Goal: Task Accomplishment & Management: Manage account settings

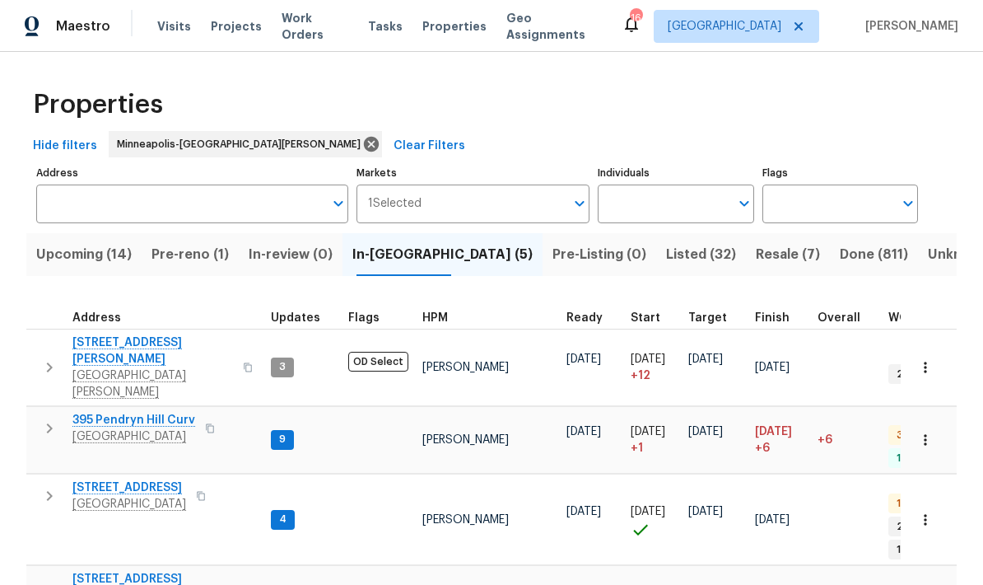
click at [86, 412] on span "395 Pendryn Hill Curv" at bounding box center [133, 420] width 123 height 16
click at [928, 431] on icon "button" at bounding box center [925, 439] width 16 height 16
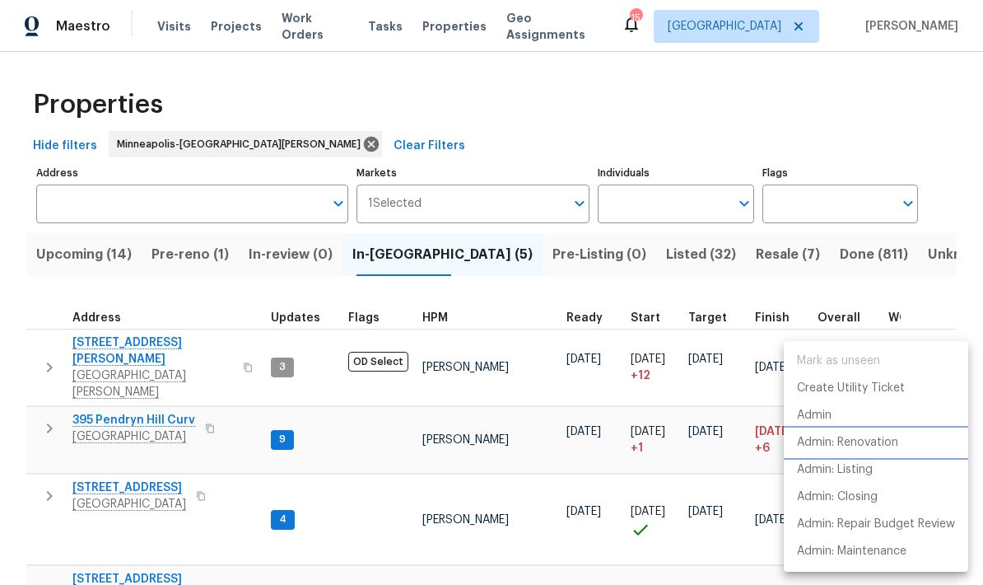
click at [858, 450] on p "Admin: Renovation" at bounding box center [847, 442] width 101 height 17
click at [50, 259] on div at bounding box center [491, 292] width 983 height 585
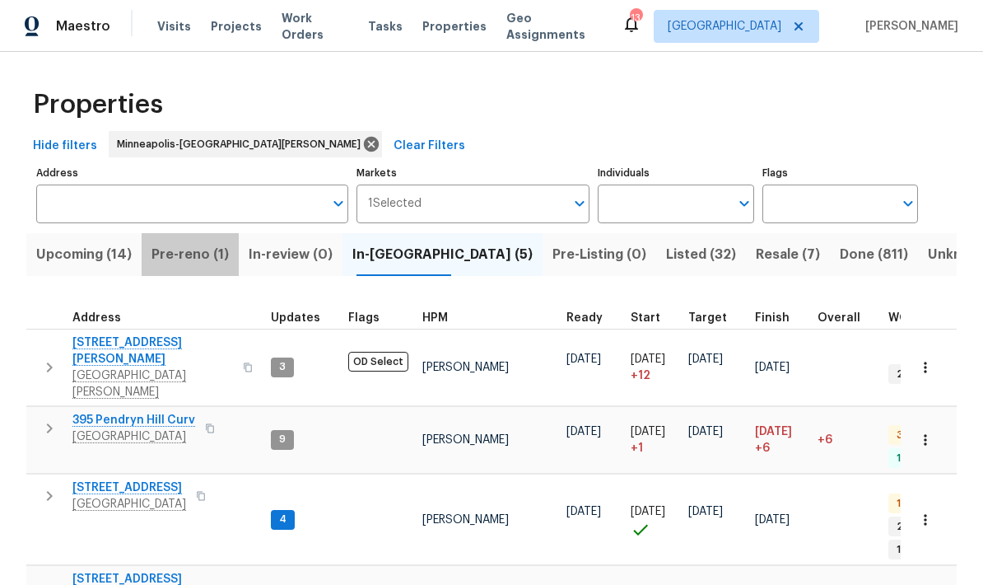
click at [181, 263] on span "Pre-reno (1)" at bounding box center [189, 254] width 77 height 23
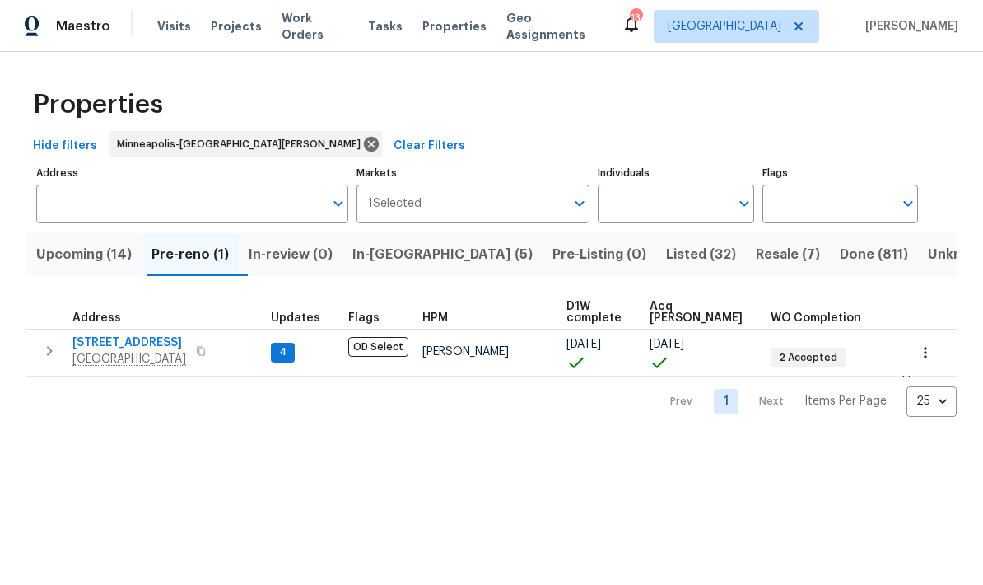
click at [54, 263] on span "Upcoming (14)" at bounding box center [83, 254] width 95 height 23
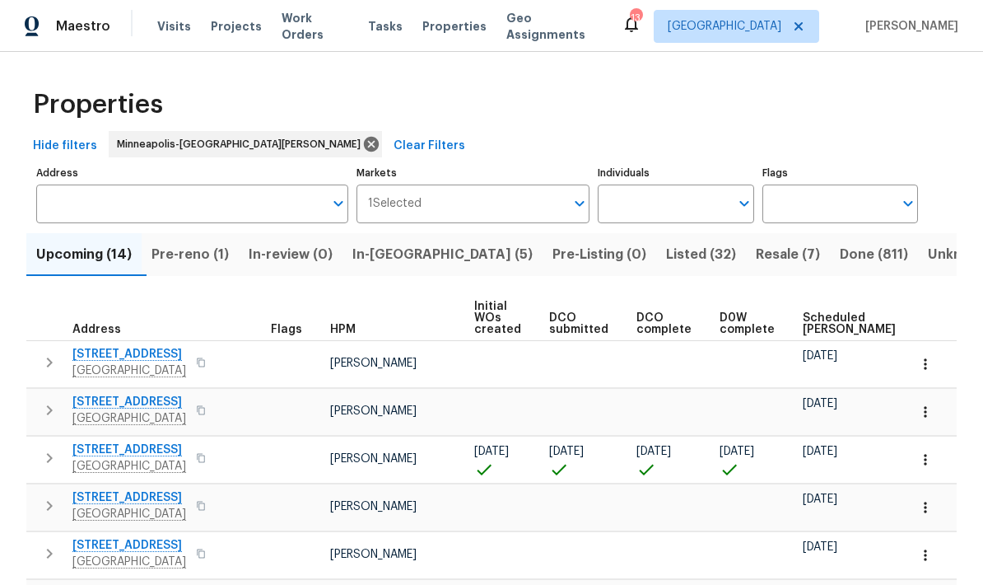
click at [95, 454] on span "17176 Mushtown Rd" at bounding box center [129, 449] width 114 height 16
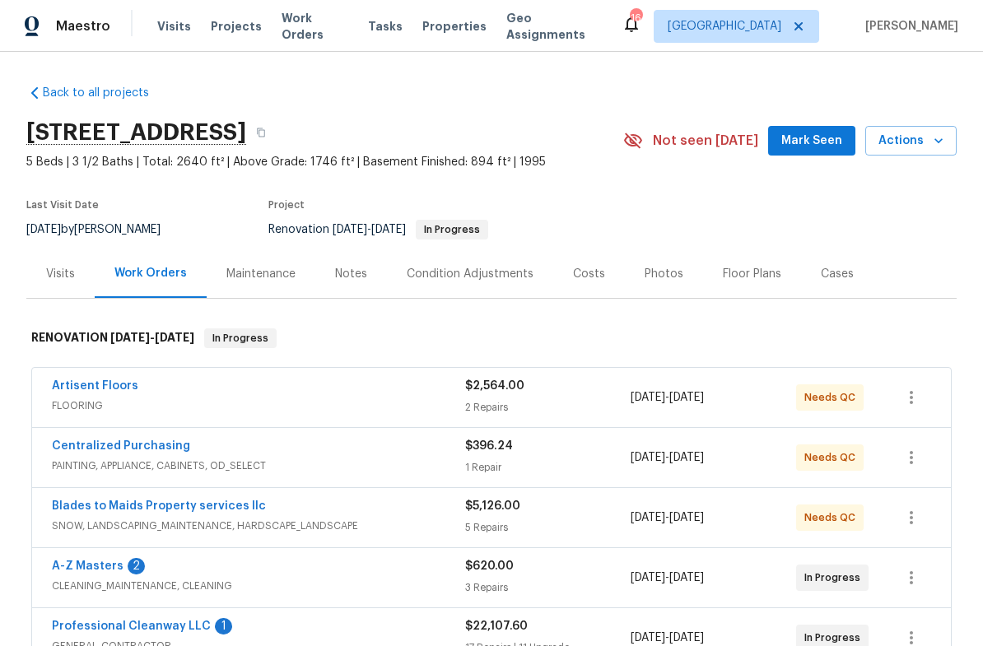
click at [351, 279] on div "Notes" at bounding box center [351, 274] width 32 height 16
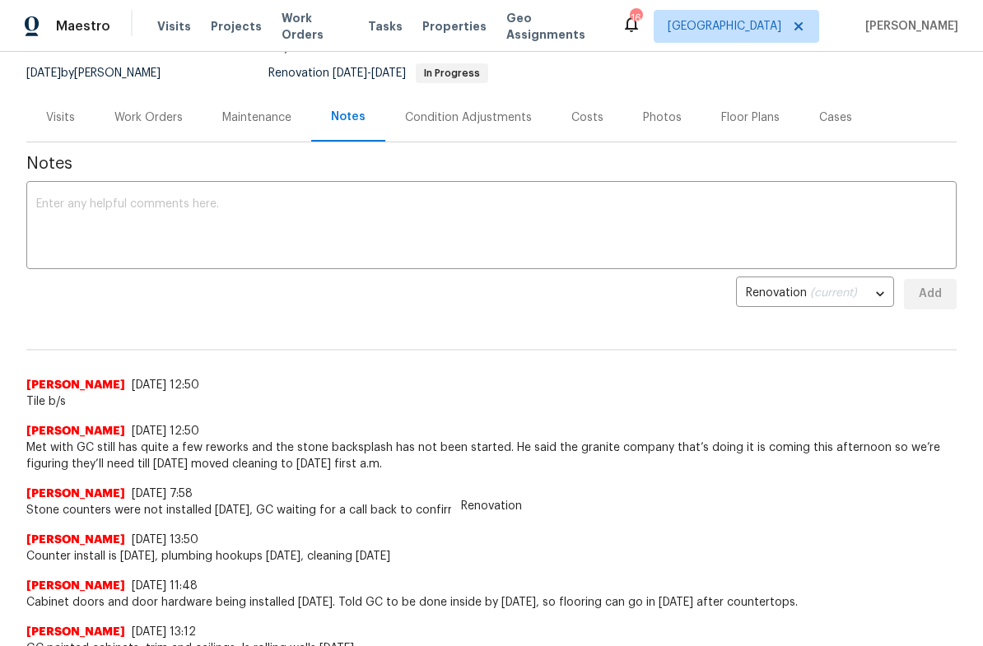
scroll to position [160, 0]
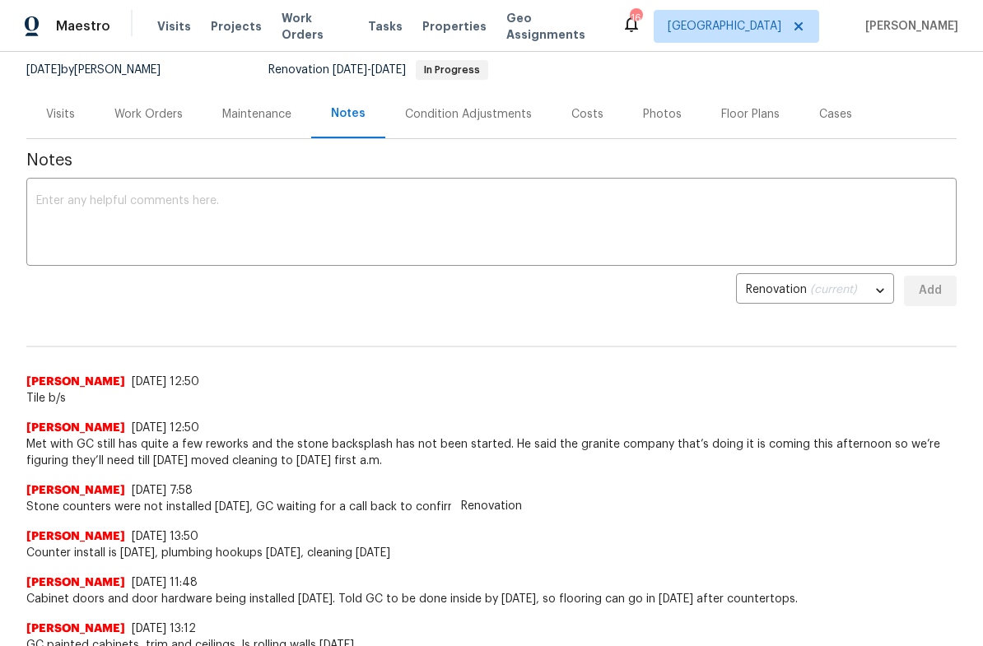
click at [137, 119] on div "Work Orders" at bounding box center [148, 114] width 68 height 16
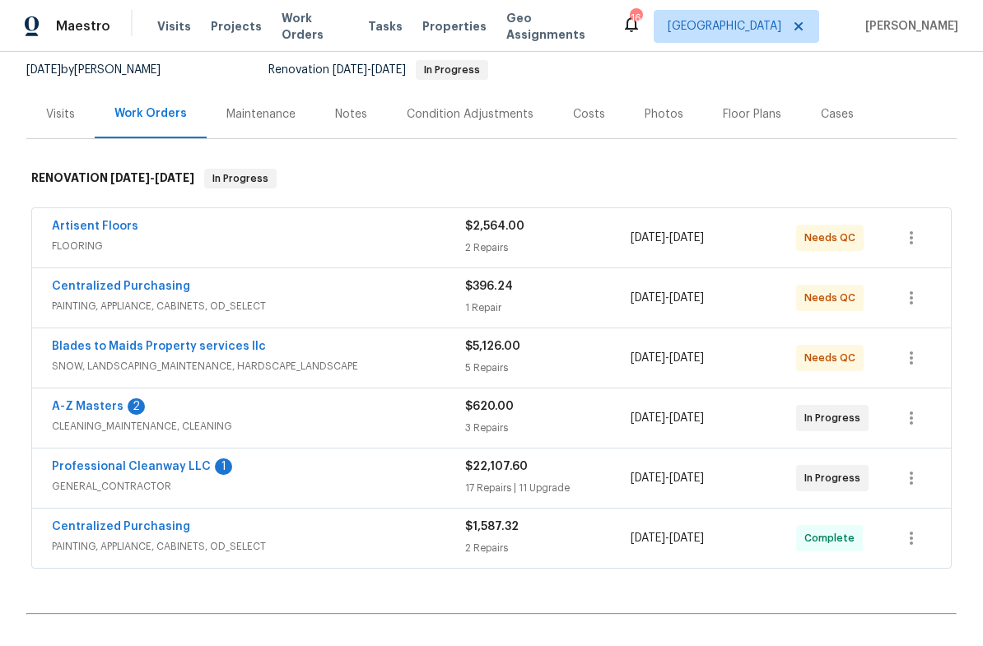
click at [86, 461] on link "Professional Cleanway LLC" at bounding box center [131, 467] width 159 height 12
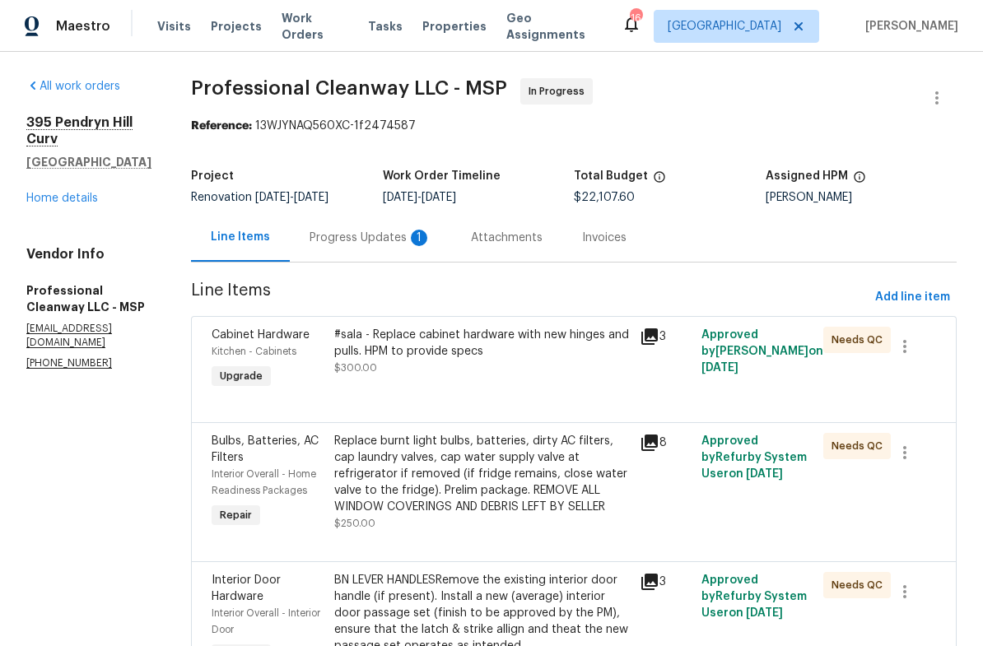
click at [330, 235] on div "Progress Updates 1" at bounding box center [371, 238] width 122 height 16
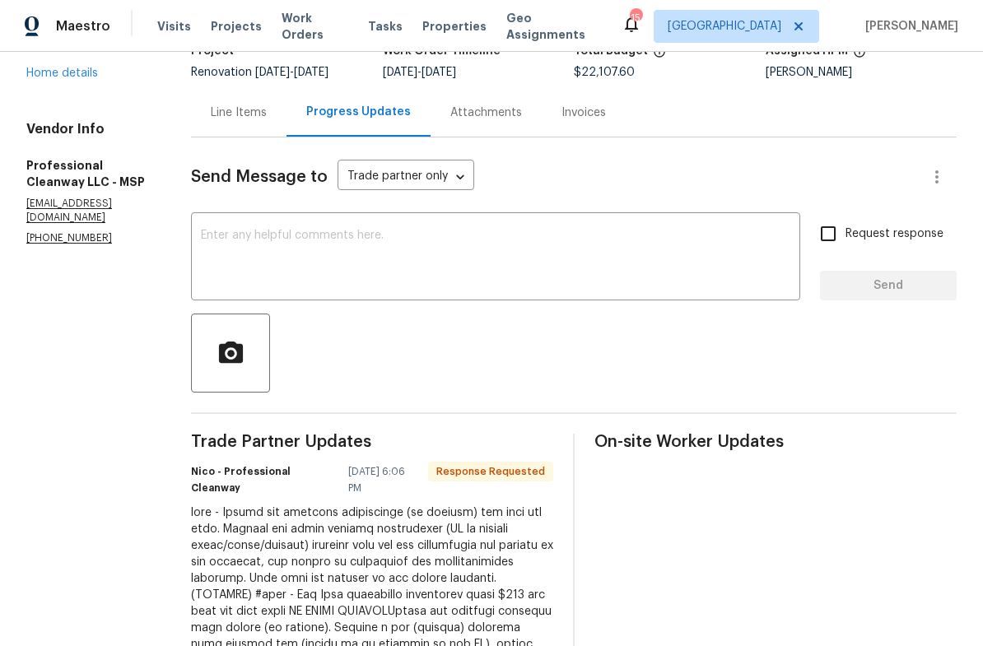
scroll to position [32, 0]
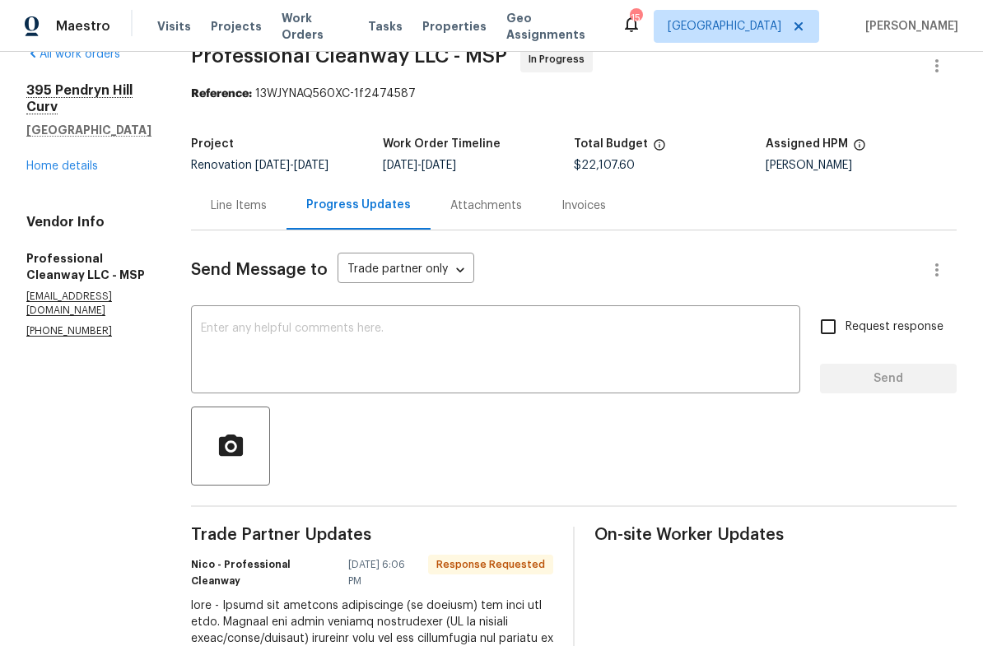
click at [213, 218] on div "Line Items" at bounding box center [238, 205] width 95 height 49
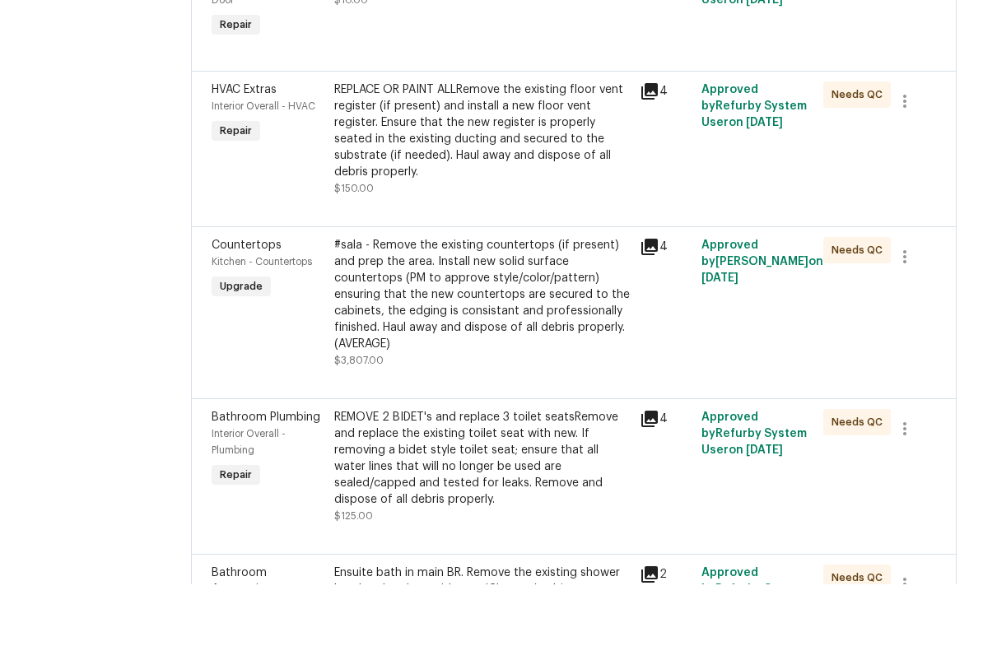
scroll to position [1487, 0]
click at [440, 299] on div "#sala - Remove the existing countertops (if present) and prep the area. Install…" at bounding box center [482, 356] width 296 height 115
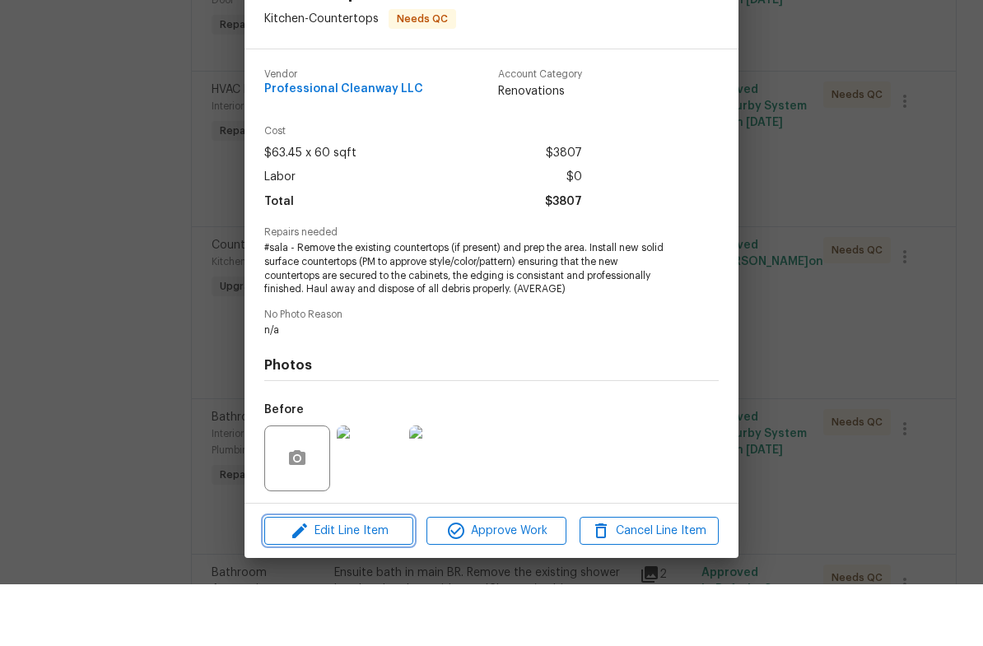
click at [345, 583] on span "Edit Line Item" at bounding box center [338, 593] width 139 height 21
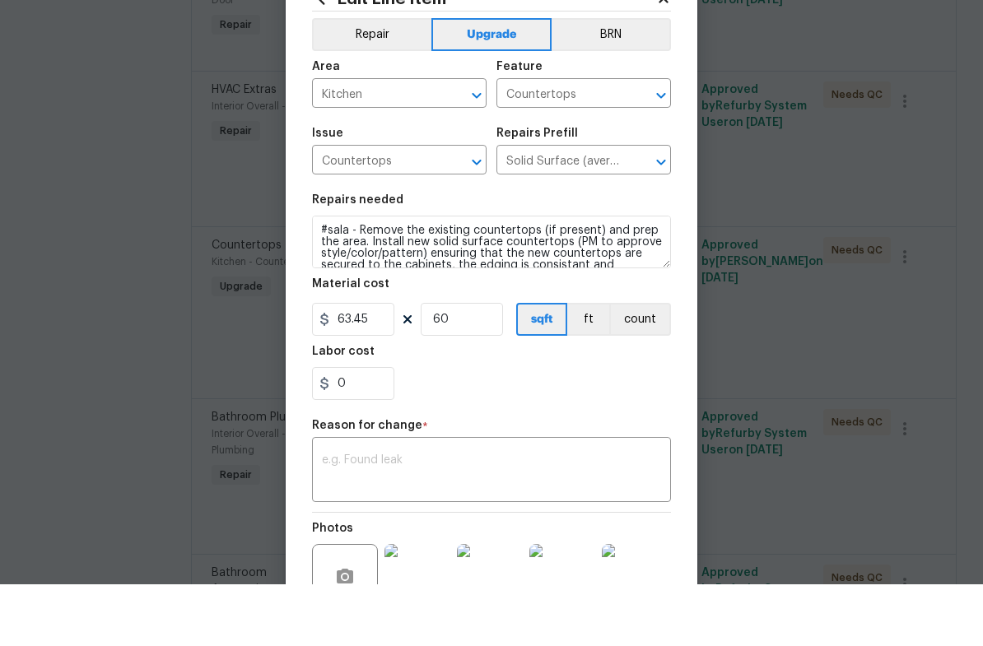
click at [328, 516] on textarea at bounding box center [491, 533] width 339 height 35
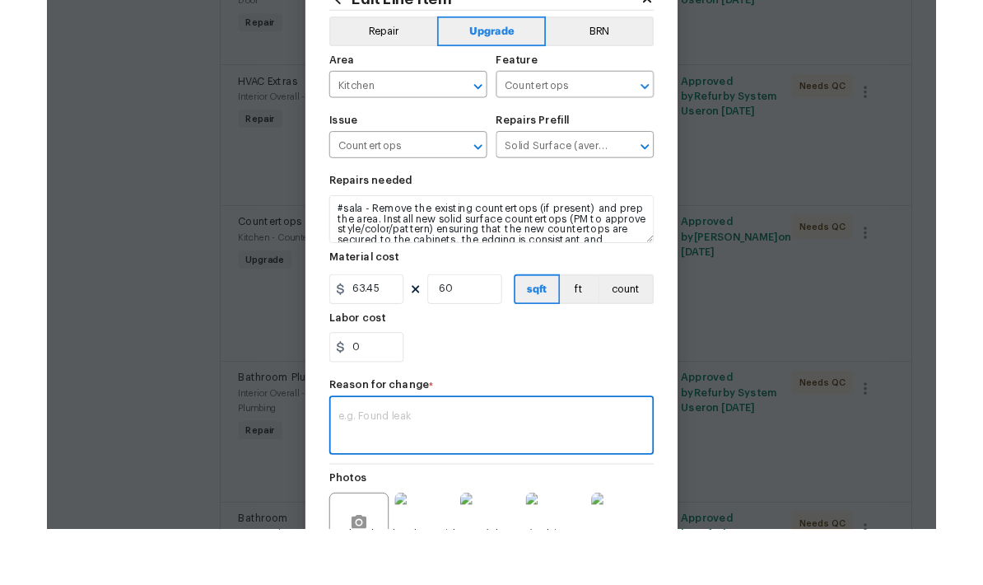
scroll to position [66, 0]
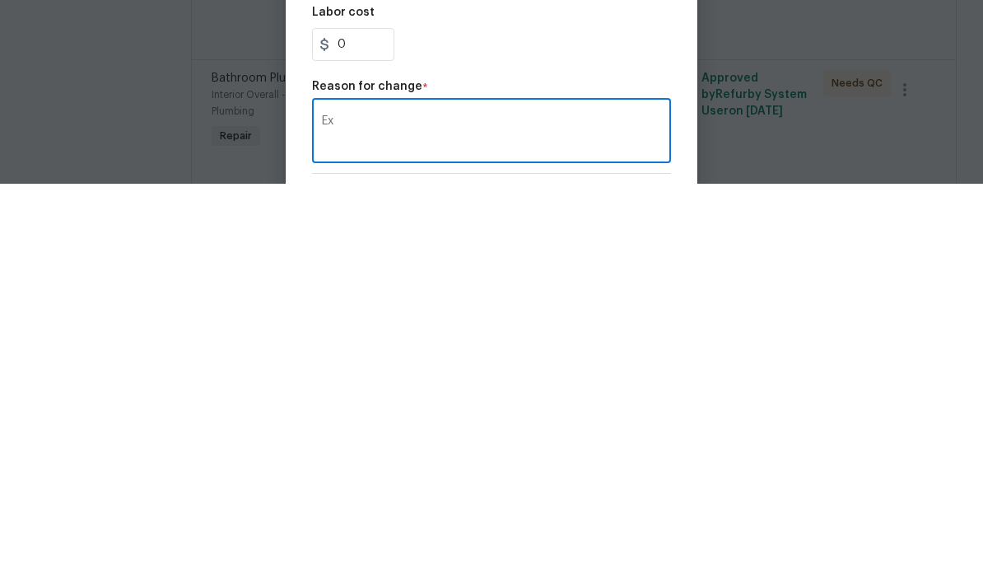
type textarea "E"
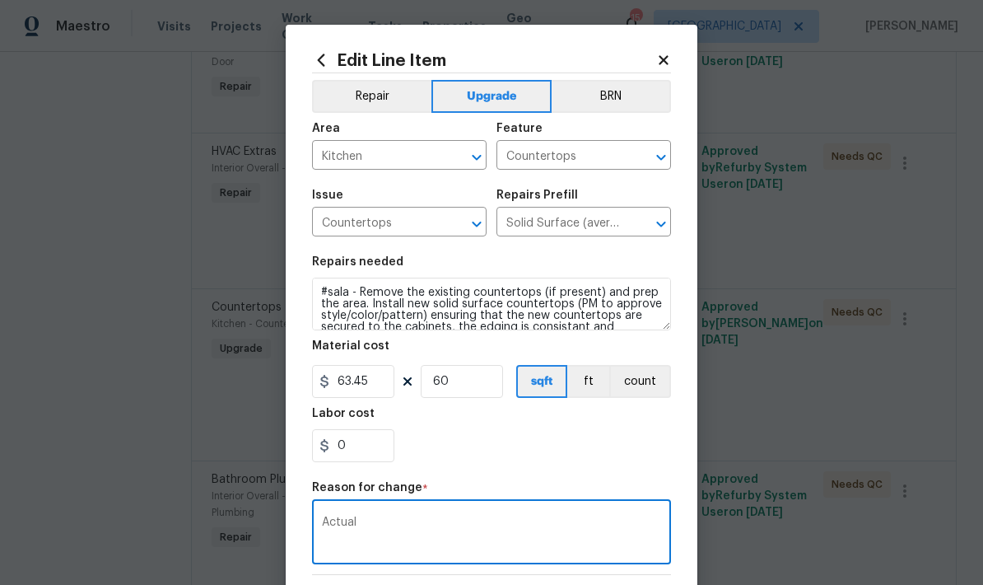
type textarea "Actual"
click at [352, 455] on input "0" at bounding box center [353, 445] width 82 height 33
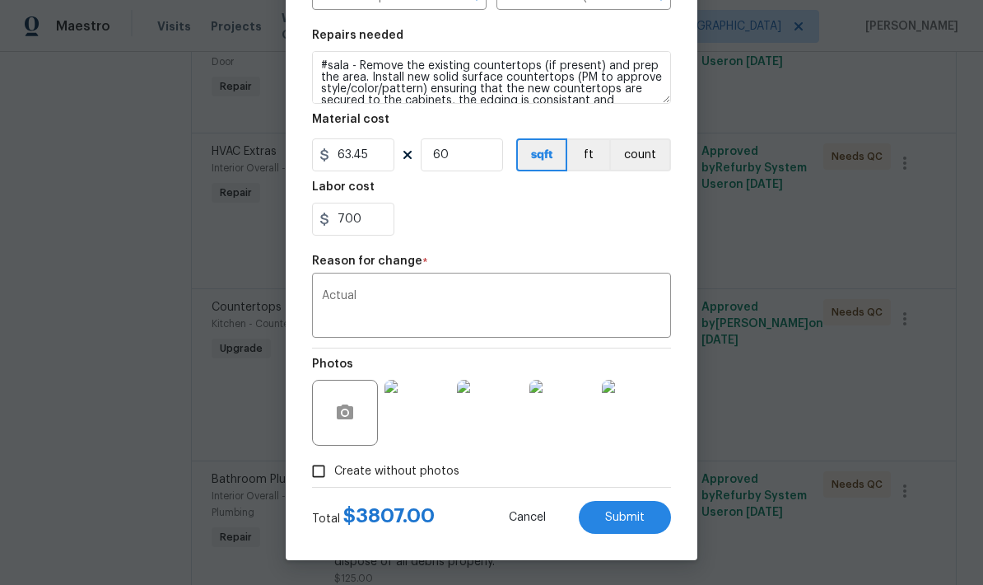
scroll to position [230, 0]
type input "700"
click at [449, 209] on div "700" at bounding box center [491, 219] width 359 height 33
click at [613, 520] on span "Submit" at bounding box center [625, 517] width 40 height 12
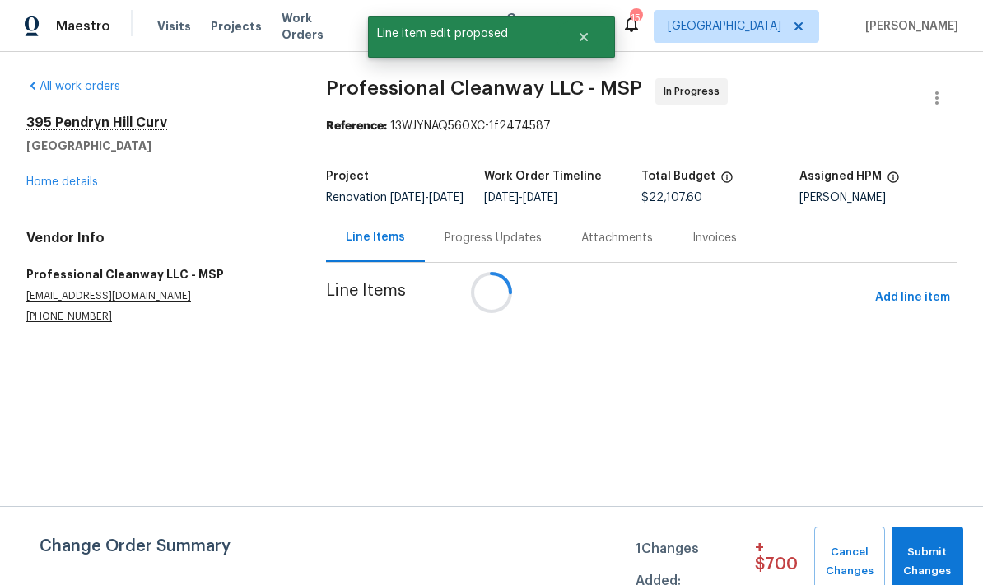
scroll to position [0, 0]
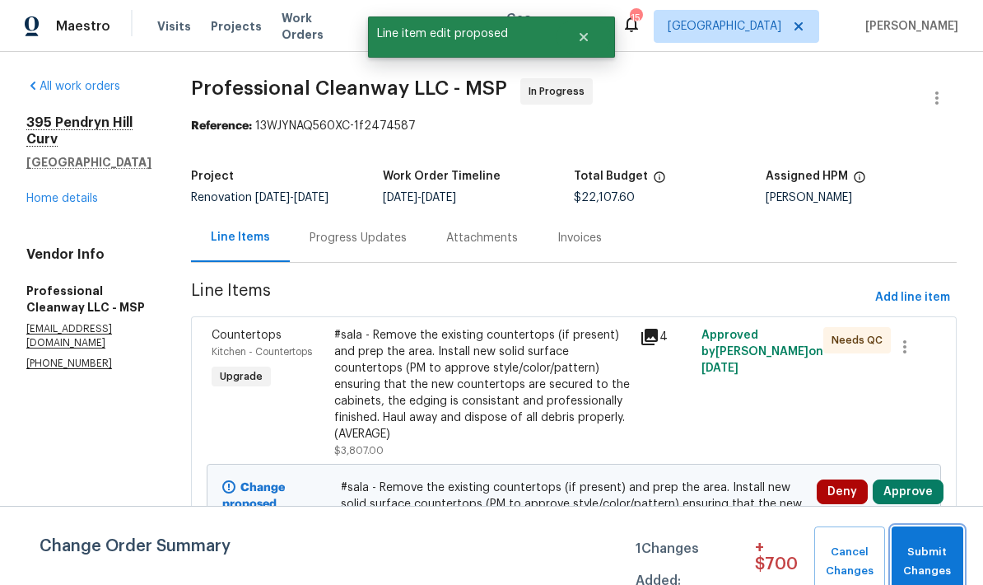
click at [947, 561] on span "Submit Changes" at bounding box center [927, 562] width 55 height 38
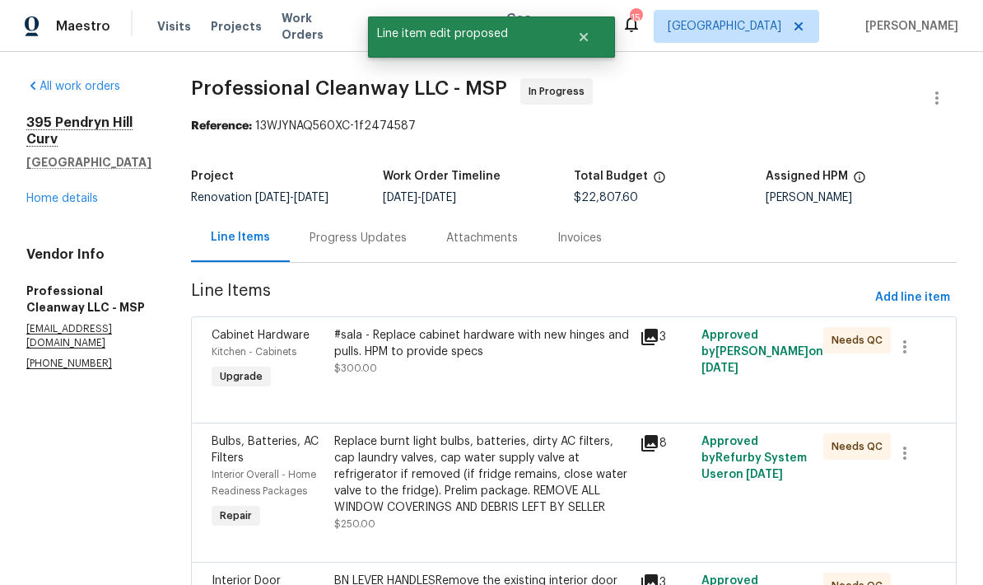
click at [329, 245] on div "Progress Updates" at bounding box center [358, 238] width 97 height 16
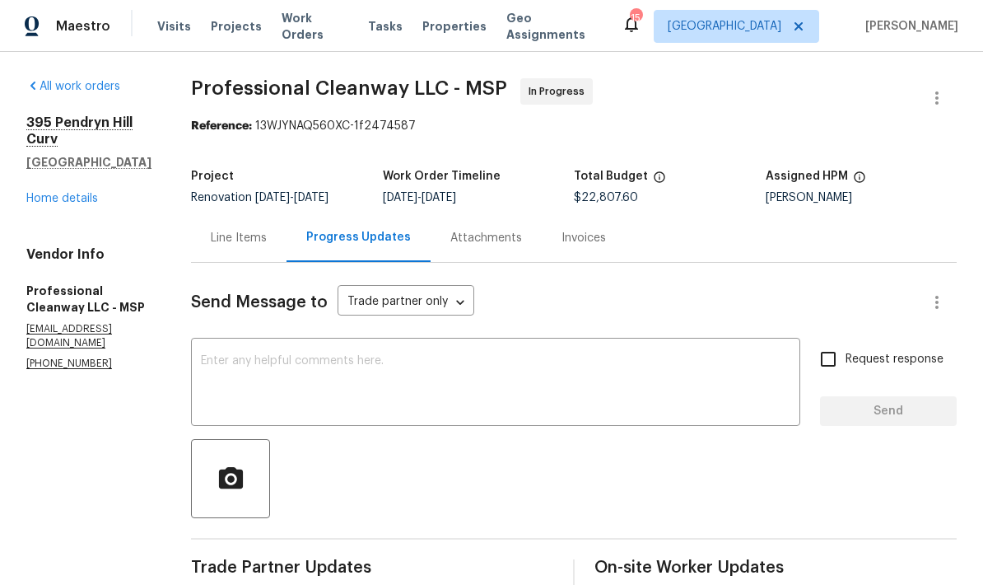
click at [211, 239] on div "Line Items" at bounding box center [239, 238] width 56 height 16
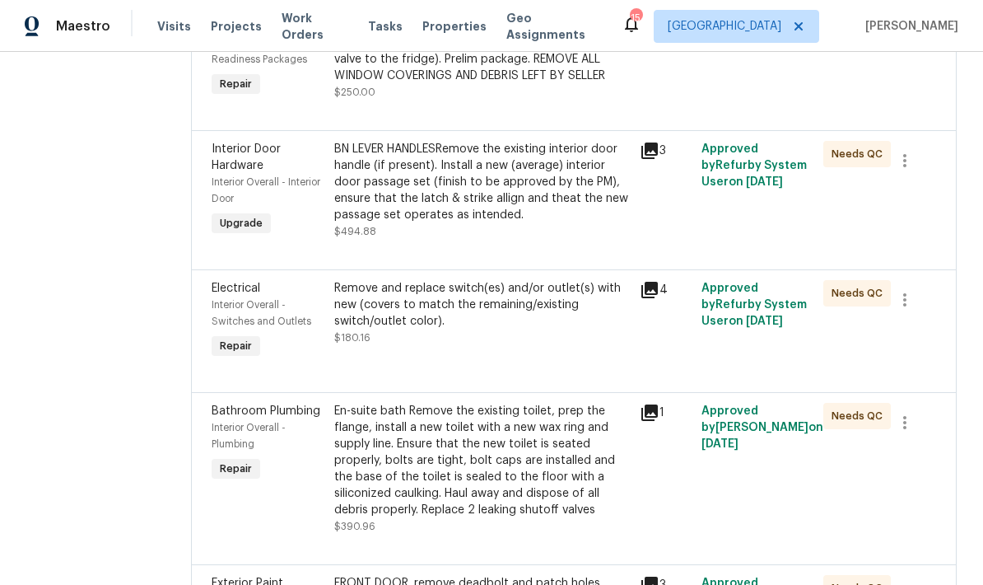
scroll to position [434, 0]
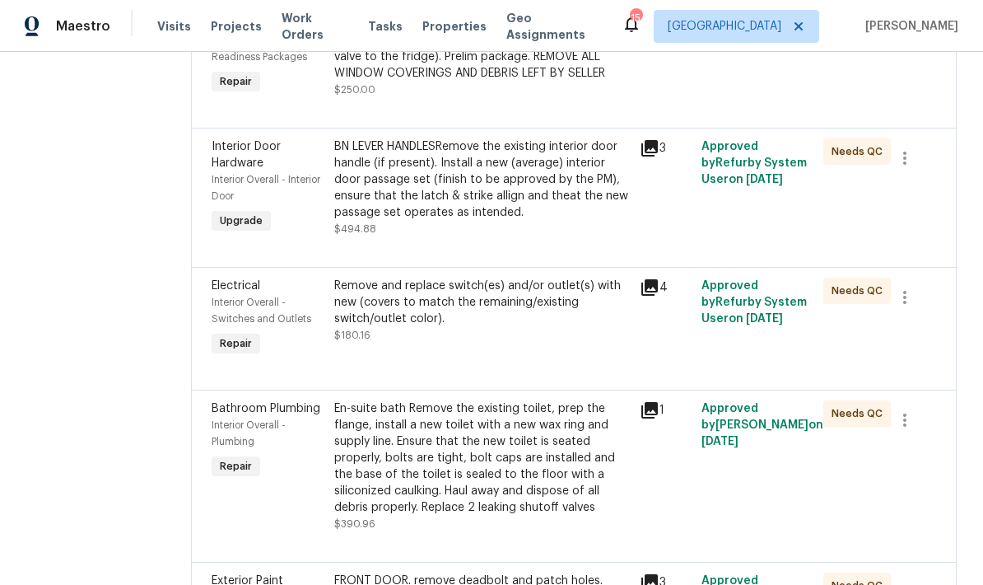
click at [384, 185] on div "BN LEVER HANDLESRemove the existing interior door handle (if present). Install …" at bounding box center [482, 179] width 296 height 82
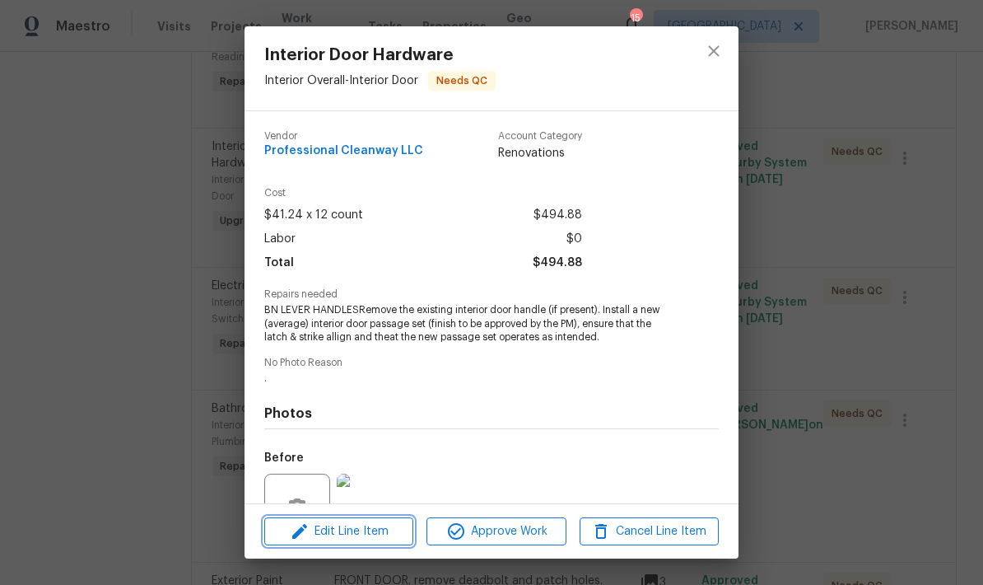
click at [355, 529] on span "Edit Line Item" at bounding box center [338, 531] width 139 height 21
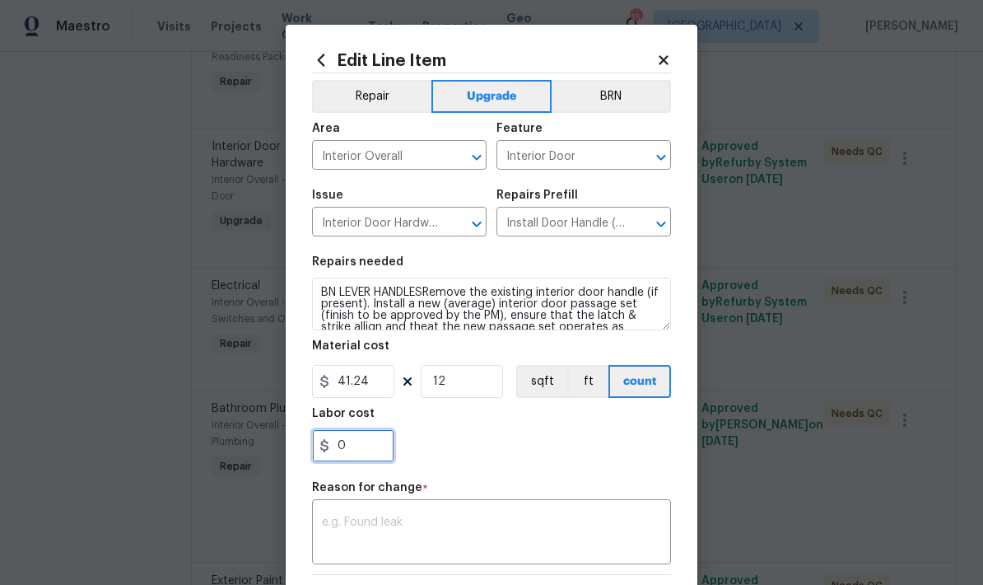
click at [352, 457] on input "0" at bounding box center [353, 445] width 82 height 33
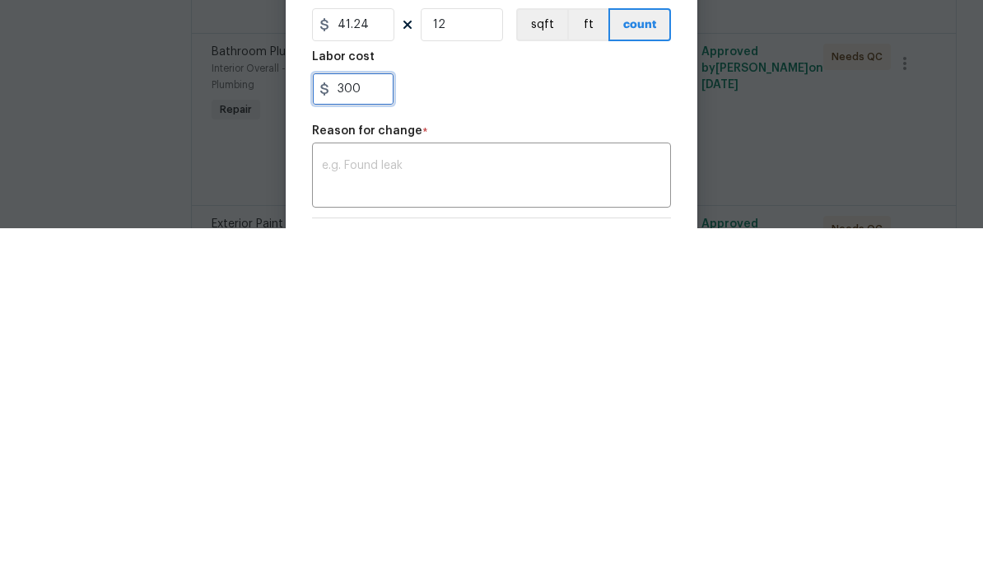
type input "300"
click at [342, 516] on textarea at bounding box center [491, 533] width 339 height 35
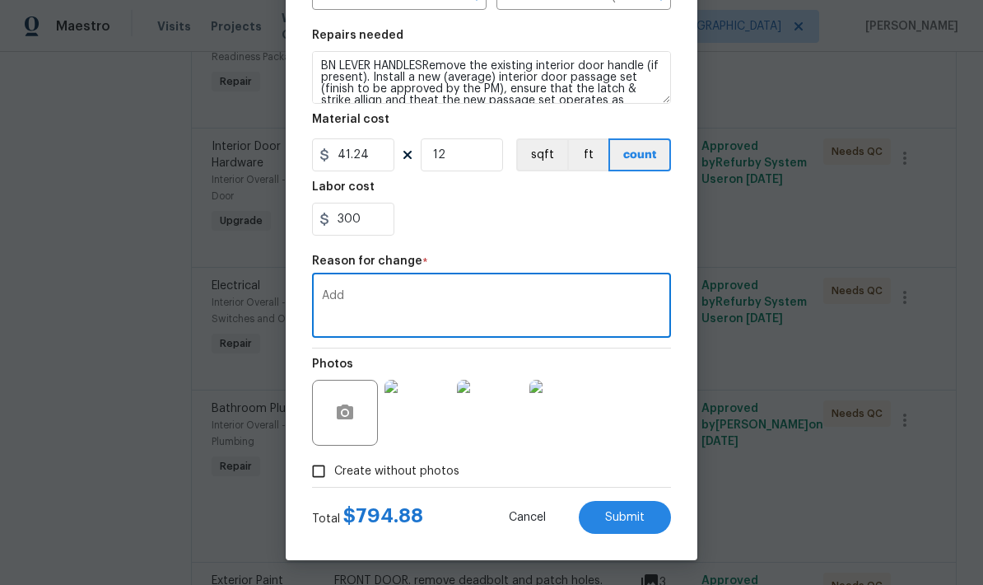
scroll to position [230, 0]
type textarea "Add"
click at [617, 511] on span "Submit" at bounding box center [625, 517] width 40 height 12
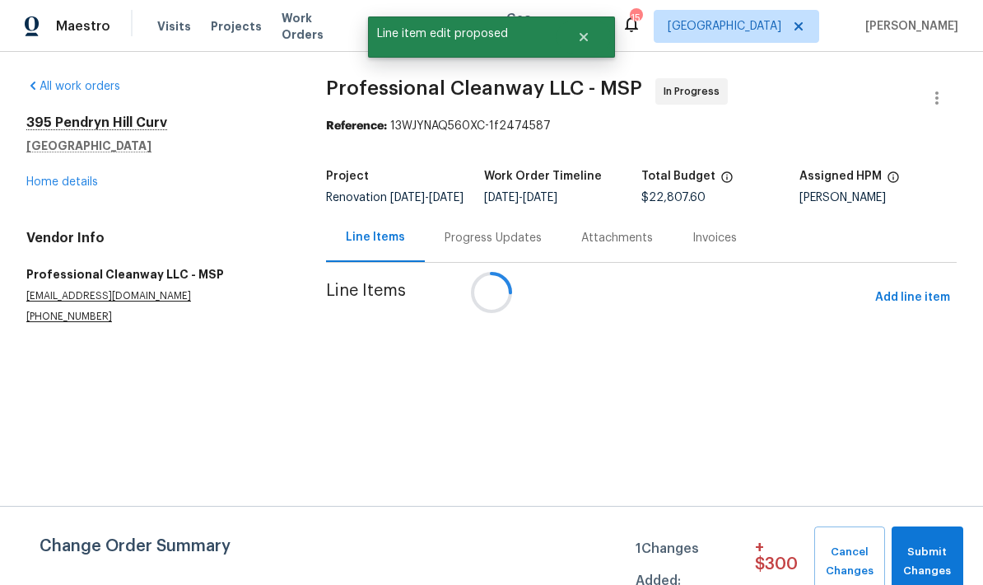
scroll to position [0, 0]
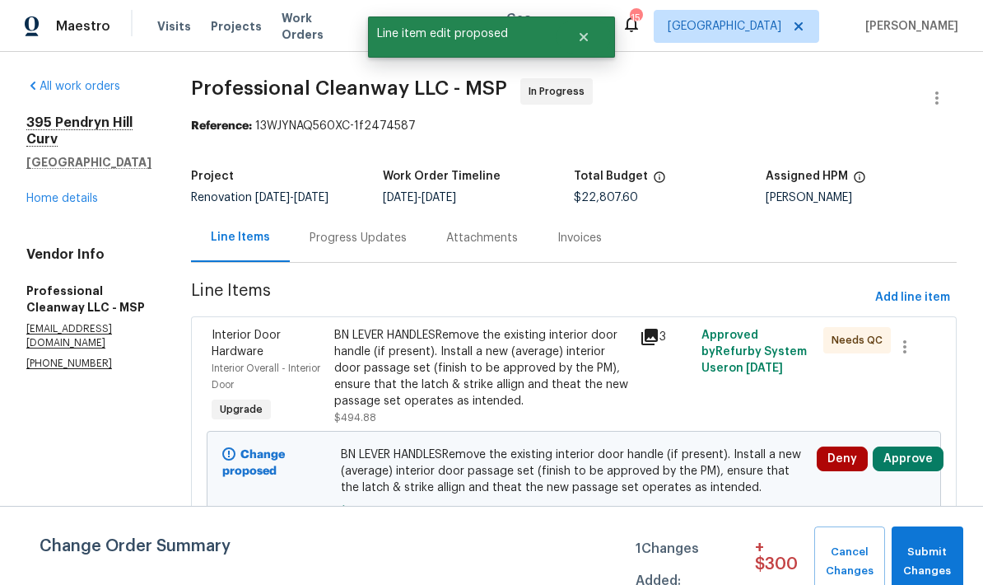
click at [333, 233] on div "Progress Updates" at bounding box center [358, 238] width 97 height 16
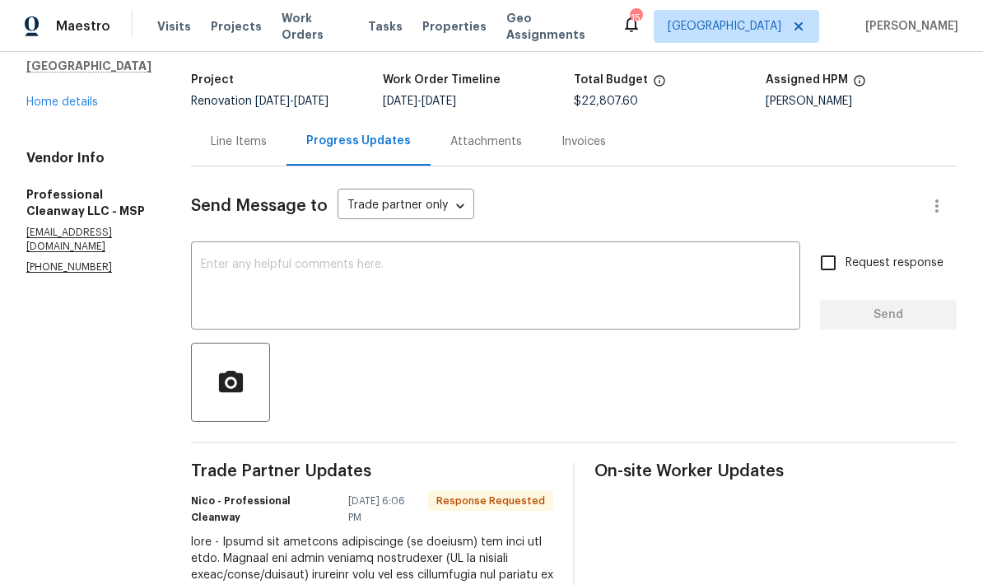
scroll to position [95, 0]
click at [223, 144] on div "Line Items" at bounding box center [239, 142] width 56 height 16
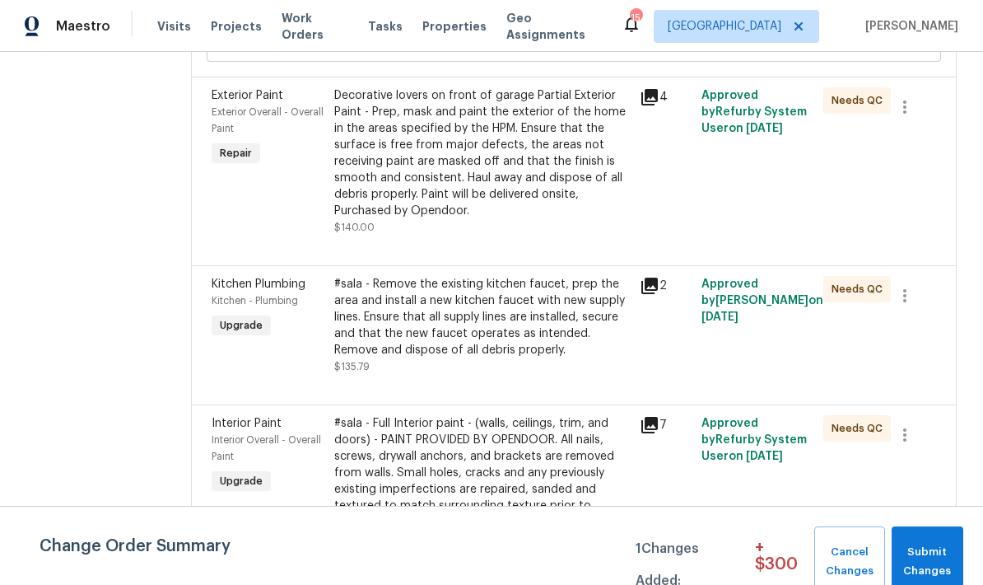
scroll to position [3117, 0]
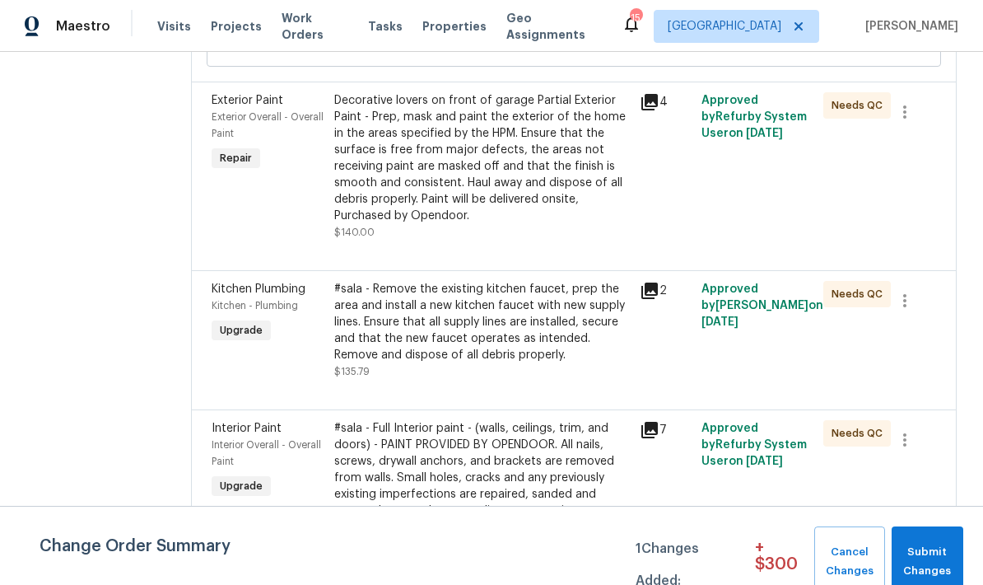
click at [383, 193] on div "Decorative lovers on front of garage Partial Exterior Paint - Prep, mask and pa…" at bounding box center [482, 158] width 296 height 132
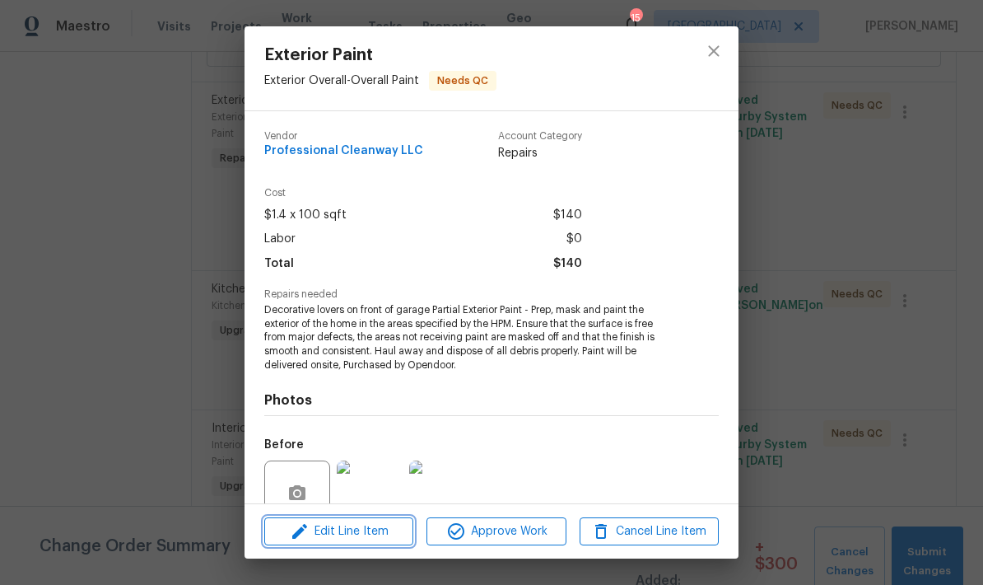
click at [338, 537] on span "Edit Line Item" at bounding box center [338, 531] width 139 height 21
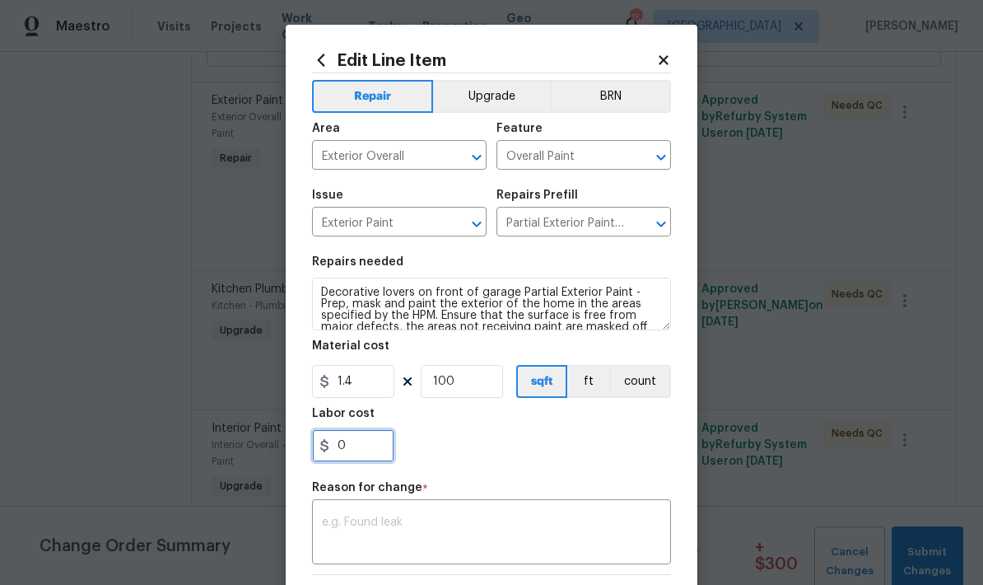
click at [347, 438] on input "0" at bounding box center [353, 445] width 82 height 33
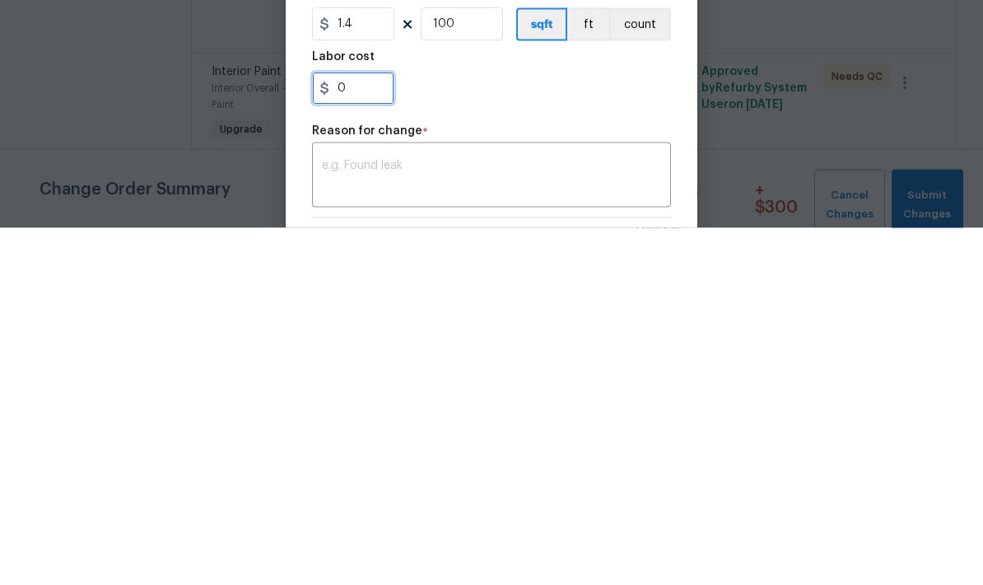
type input "50"
type input "60"
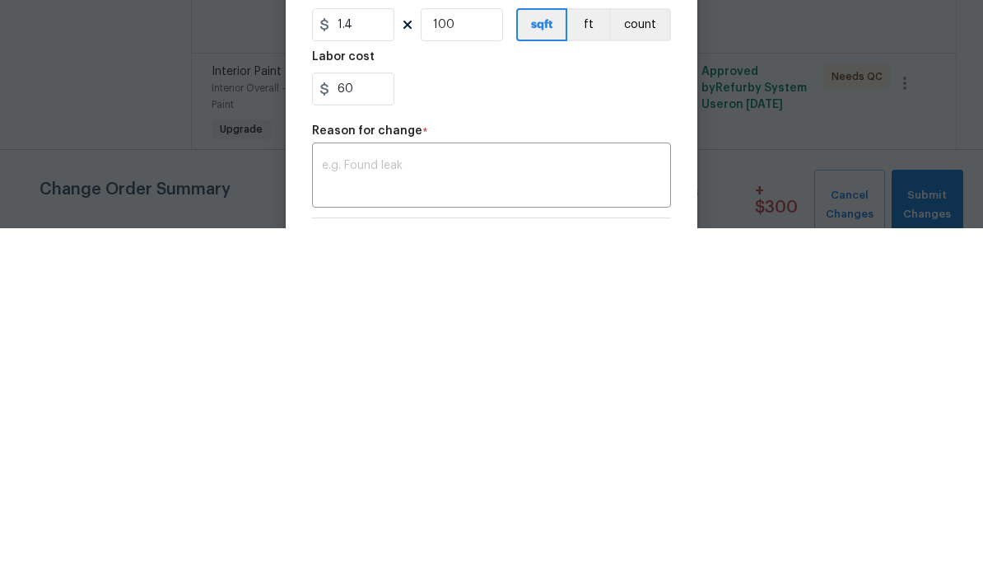
click at [359, 516] on textarea at bounding box center [491, 533] width 339 height 35
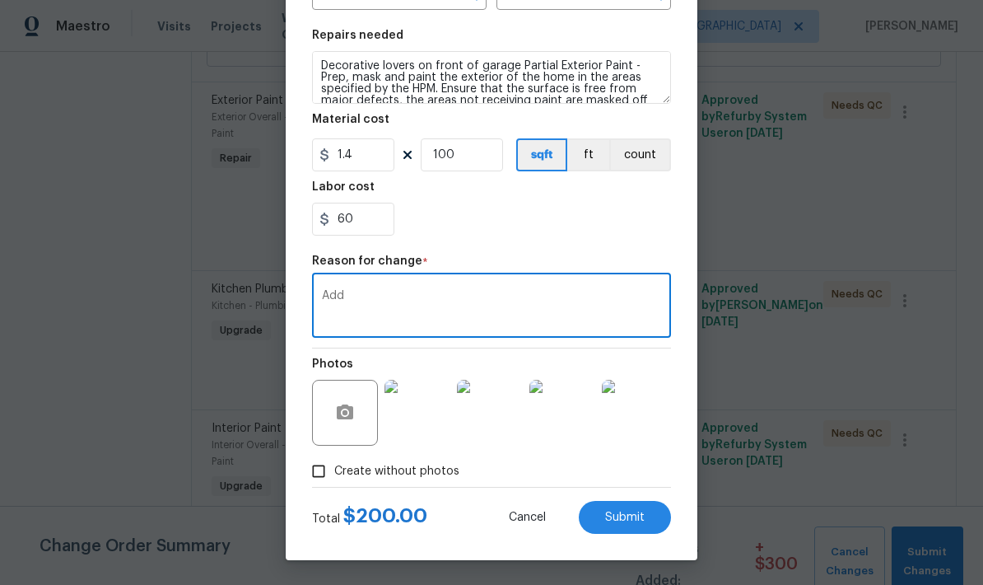
scroll to position [230, 0]
type textarea "Add"
click at [618, 519] on span "Submit" at bounding box center [625, 517] width 40 height 12
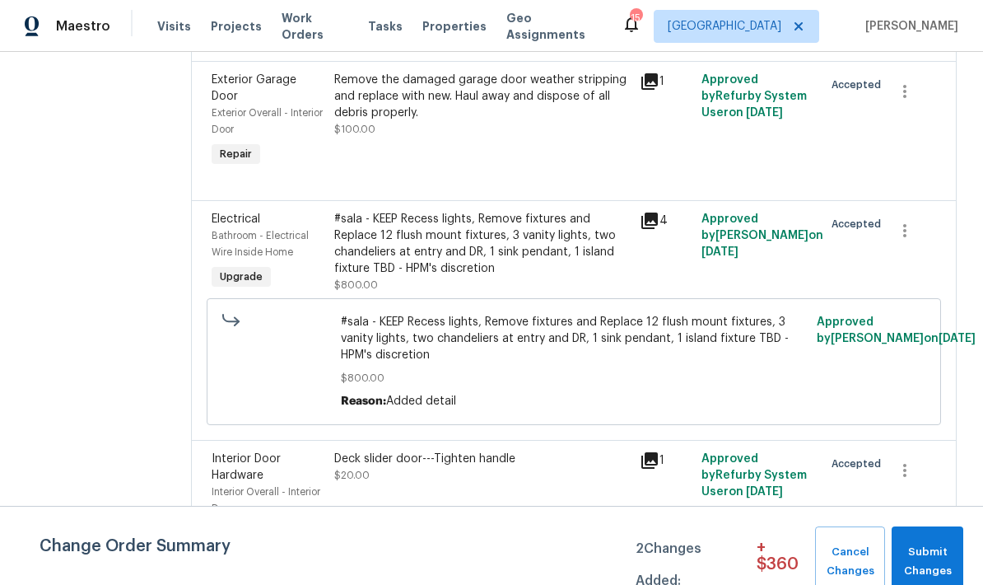
scroll to position [4359, 0]
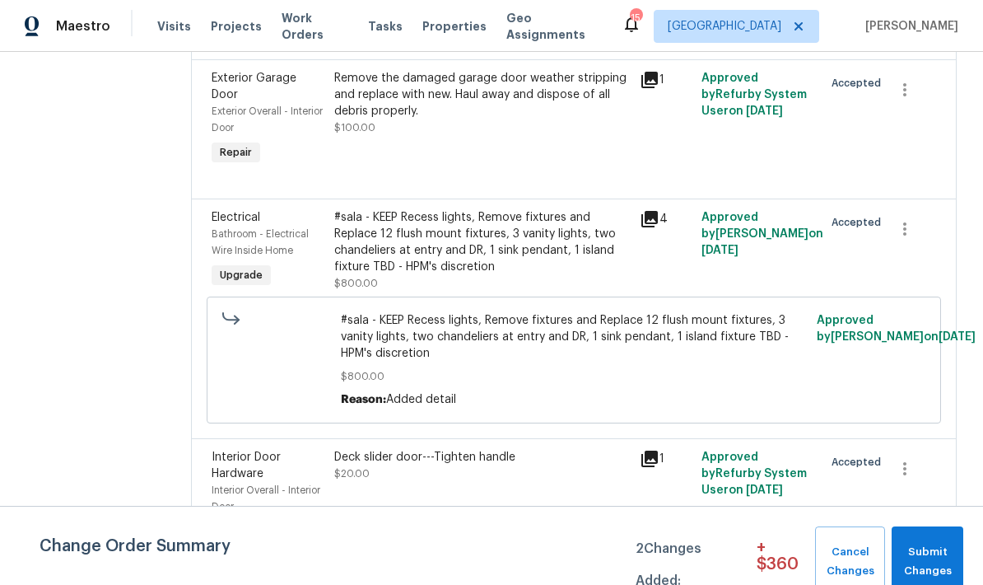
click at [403, 252] on div "#sala - KEEP Recess lights, Remove fixtures and Replace 12 flush mount fixtures…" at bounding box center [482, 242] width 296 height 66
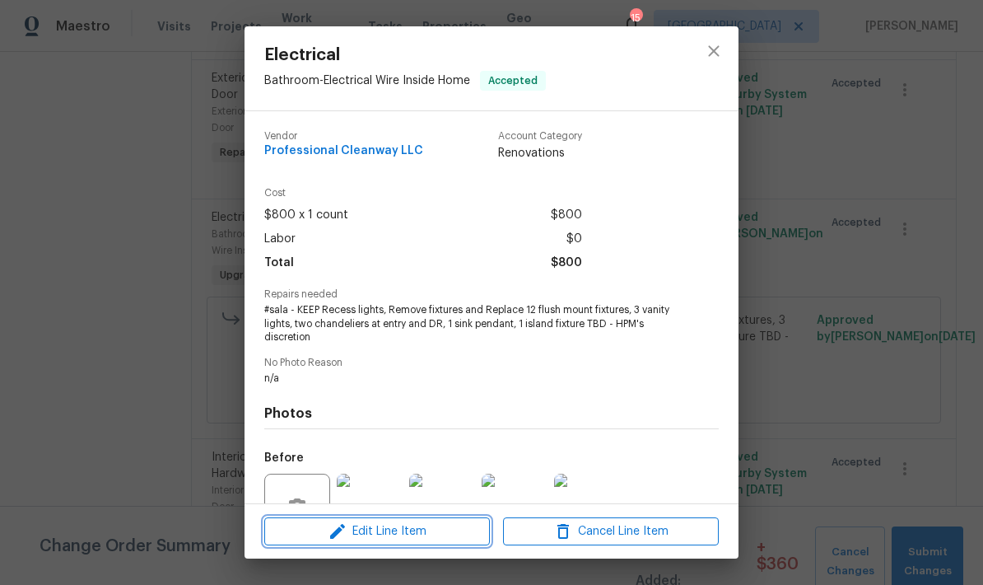
click at [380, 541] on span "Edit Line Item" at bounding box center [377, 531] width 216 height 21
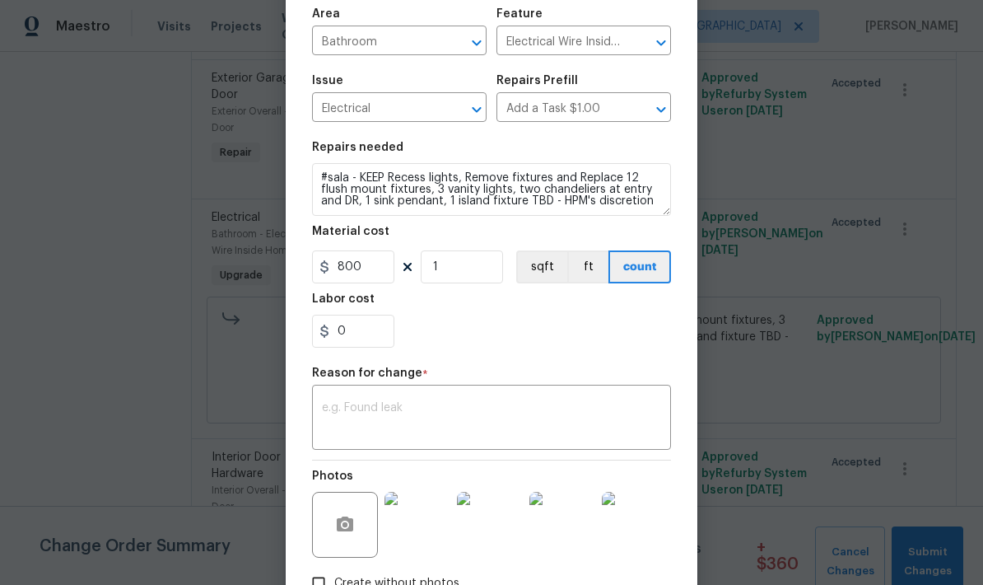
scroll to position [118, 0]
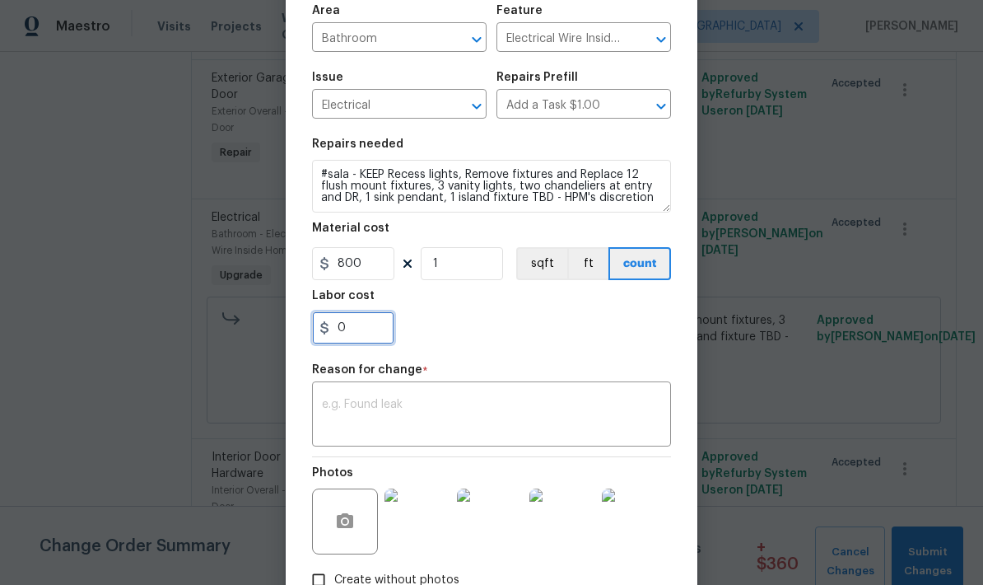
click at [355, 338] on input "0" at bounding box center [353, 327] width 82 height 33
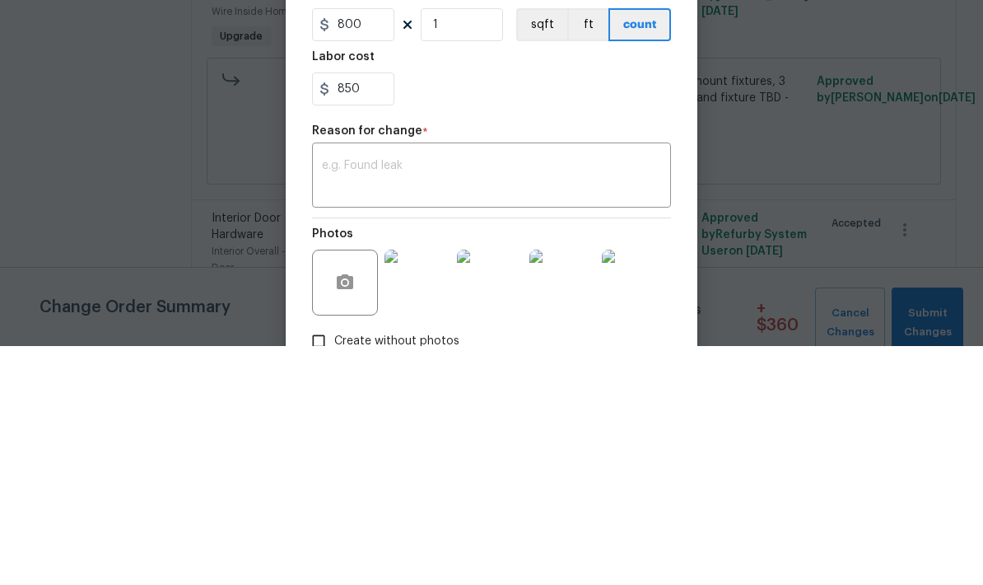
scroll to position [66, 0]
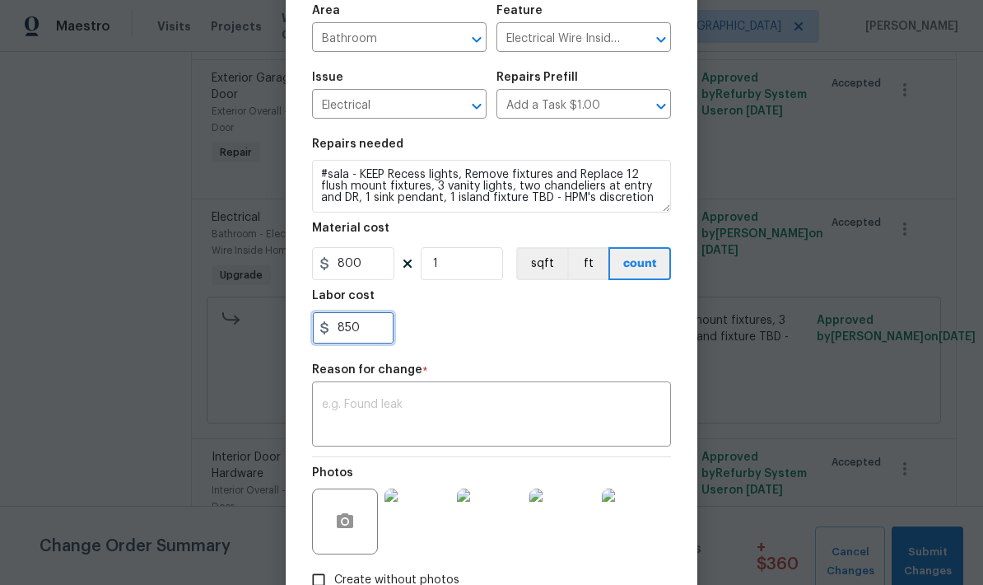
type input "850"
click at [332, 398] on div "x ​" at bounding box center [491, 415] width 359 height 61
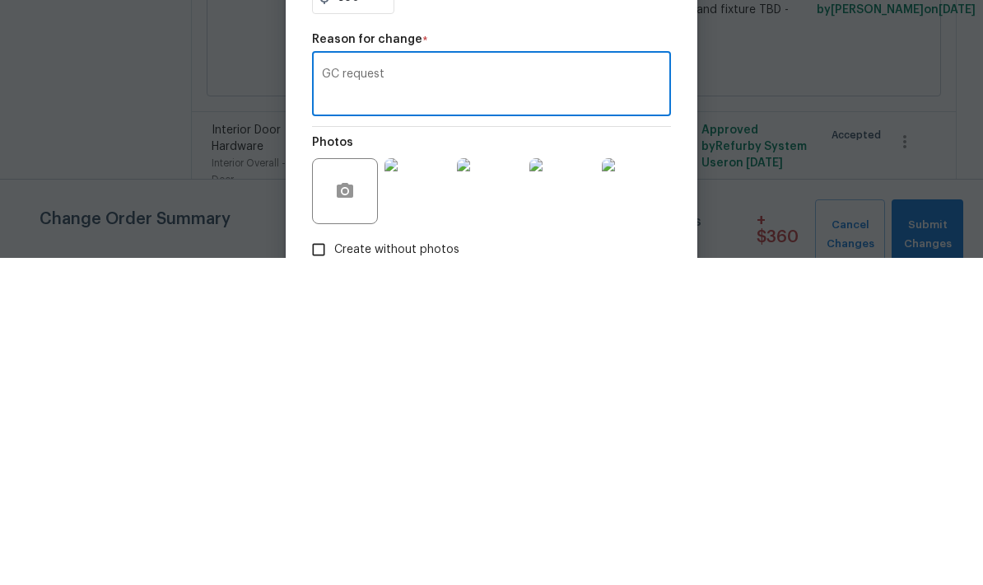
scroll to position [123, 0]
type textarea "G"
type textarea "@"
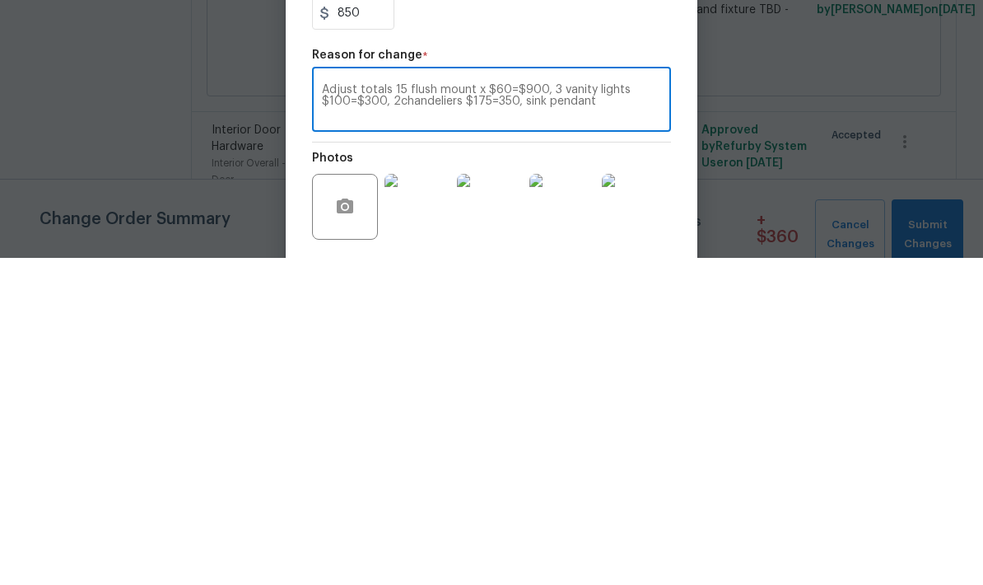
scroll to position [107, 0]
click at [492, 409] on textarea "Adjust totals 15 flush mount x $60=$900, 3 vanity lights $100=$300, 2chandelier…" at bounding box center [491, 426] width 339 height 35
click at [537, 409] on textarea "Adjust totals 15 flush mount x $60=$900, 3 vanity lights $100=$300, 2chandelier…" at bounding box center [491, 426] width 339 height 35
click at [387, 409] on textarea "Adjust totals 15 flush mount x $55= 825. 3 vanity lights $100=$300, 2chandelier…" at bounding box center [491, 426] width 339 height 35
click at [375, 409] on textarea "Adjust totals 15 flush mount x $55= 825. 3 vanity lights $100=$300, 2chandelier…" at bounding box center [491, 426] width 339 height 35
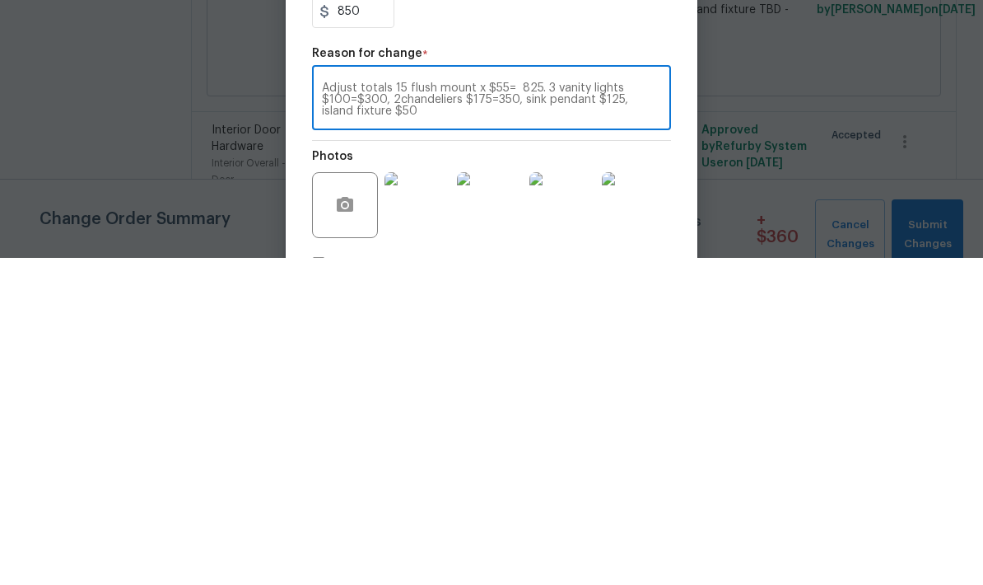
click at [554, 409] on textarea "Adjust totals 15 flush mount x $55= 825. 3 vanity lights $100=$300, 2chandelier…" at bounding box center [491, 426] width 339 height 35
click at [384, 409] on textarea "Adjust totals 15 flush mount x $55= 825. 3 vanity lights $100=$300, 2chandelier…" at bounding box center [491, 426] width 339 height 35
click at [342, 409] on textarea "Adjust totals 15 flush mount x $55= 825. 3 vanity lights $125=$300. 2chandelier…" at bounding box center [491, 426] width 339 height 35
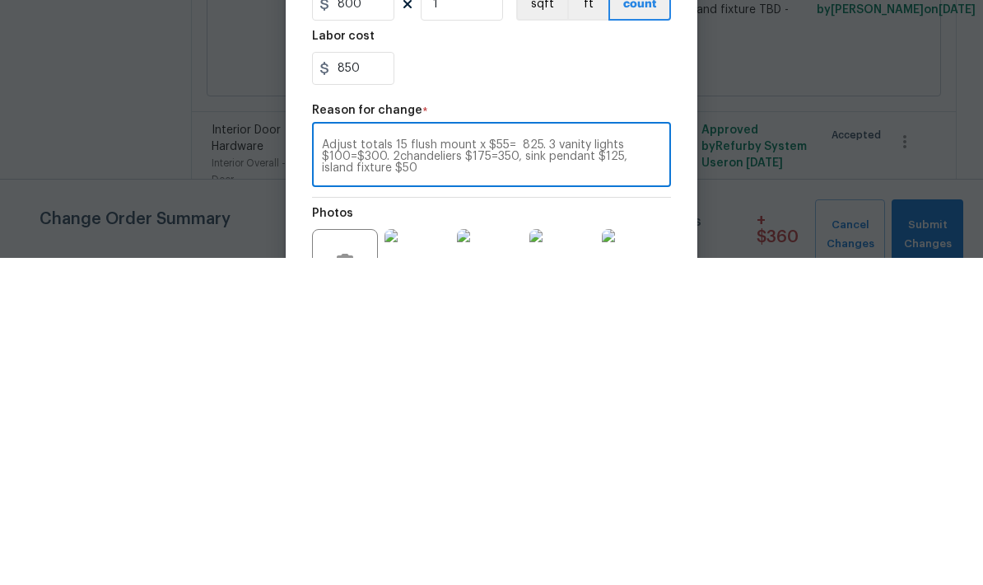
scroll to position [62, 0]
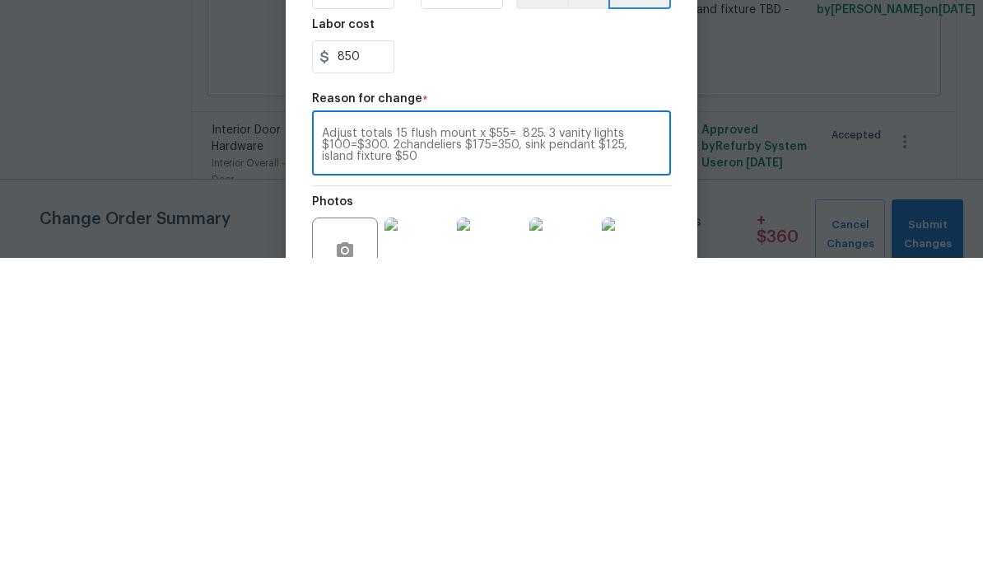
click at [618, 454] on textarea "Adjust totals 15 flush mount x $55= 825. 3 vanity lights $100=$300. 2chandelier…" at bounding box center [491, 471] width 339 height 35
click at [387, 454] on textarea "Adjust totals 15 flush mount x $55= 825. 3 vanity lights $100=$300. 2chandelier…" at bounding box center [491, 471] width 339 height 35
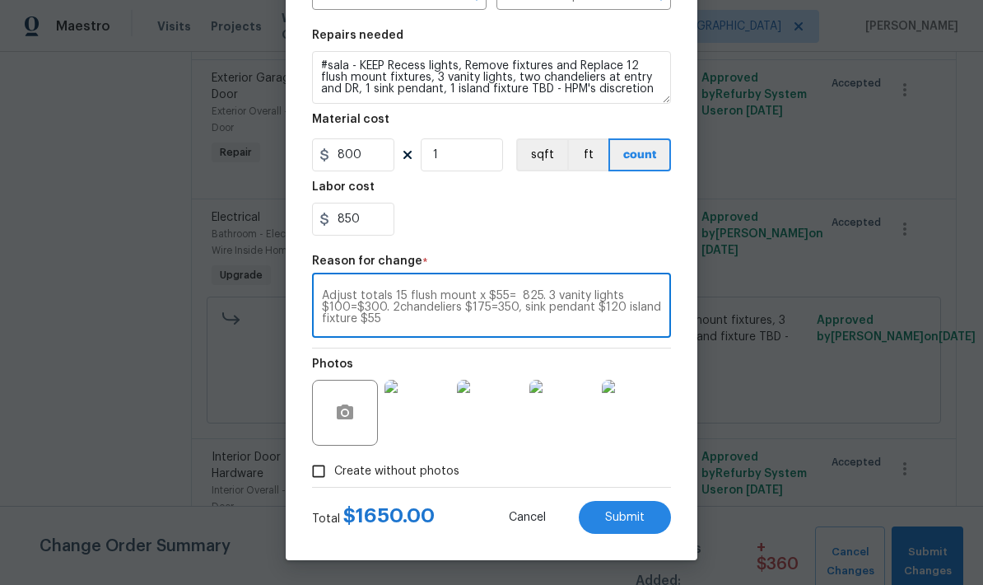
scroll to position [230, 0]
type textarea "Adjust totals 15 flush mount x $55= 825. 3 vanity lights $100=$300. 2chandelier…"
click at [617, 514] on span "Submit" at bounding box center [625, 517] width 40 height 12
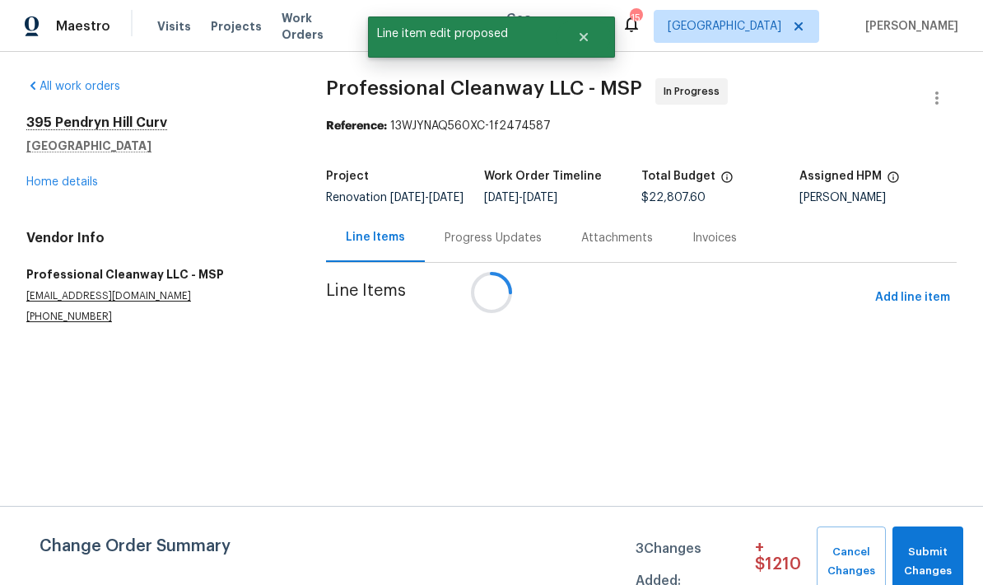
scroll to position [0, 0]
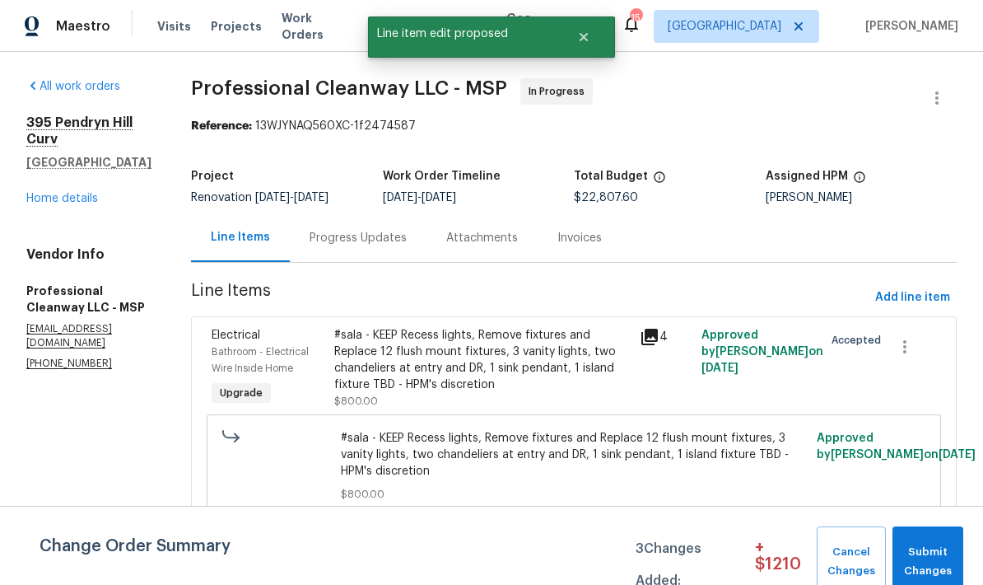
click at [330, 243] on div "Progress Updates" at bounding box center [358, 238] width 97 height 16
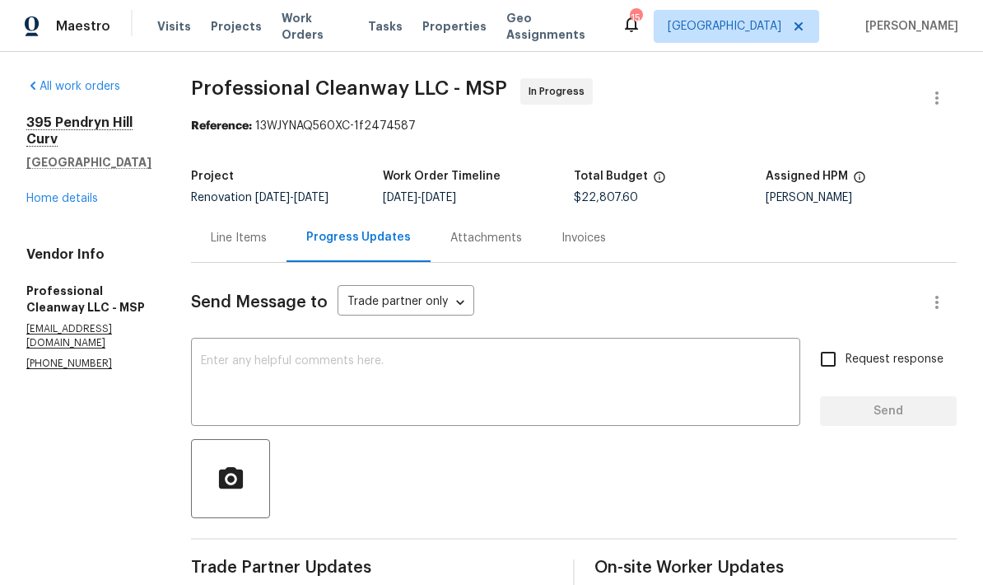
click at [219, 243] on div "Line Items" at bounding box center [239, 238] width 56 height 16
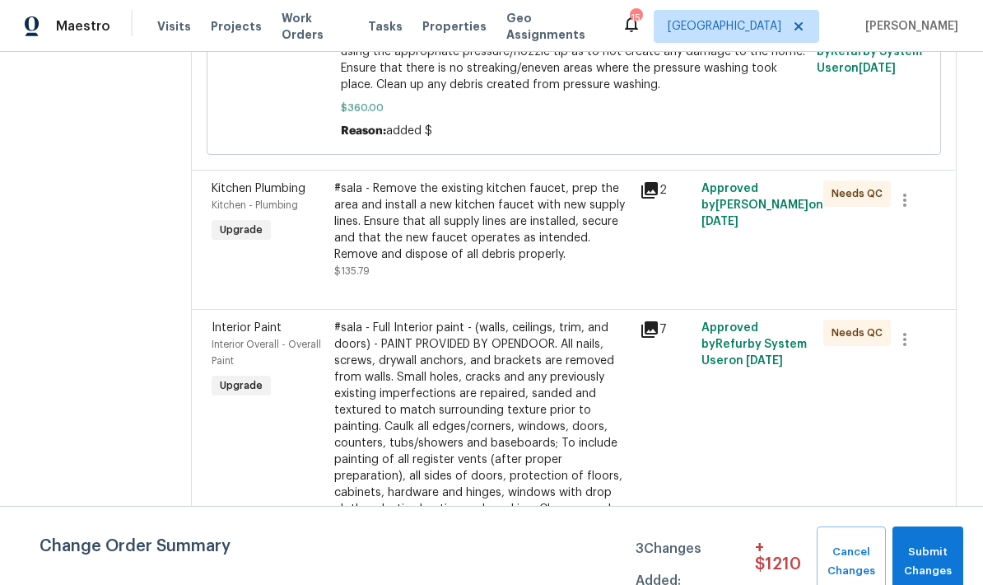
scroll to position [3745, 0]
click at [365, 225] on div "#sala - Remove the existing kitchen faucet, prep the area and install a new kit…" at bounding box center [482, 220] width 296 height 82
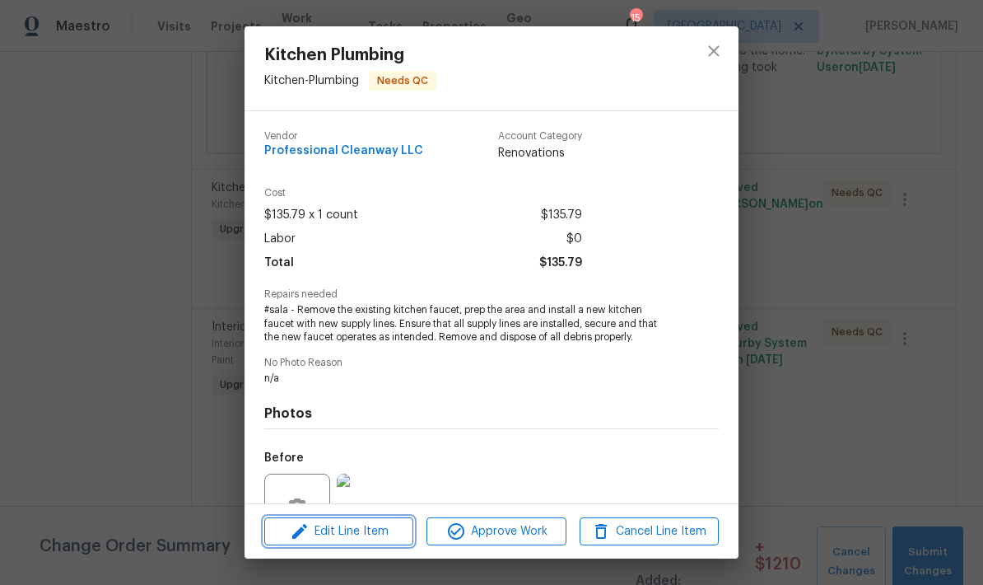
click at [343, 528] on span "Edit Line Item" at bounding box center [338, 531] width 139 height 21
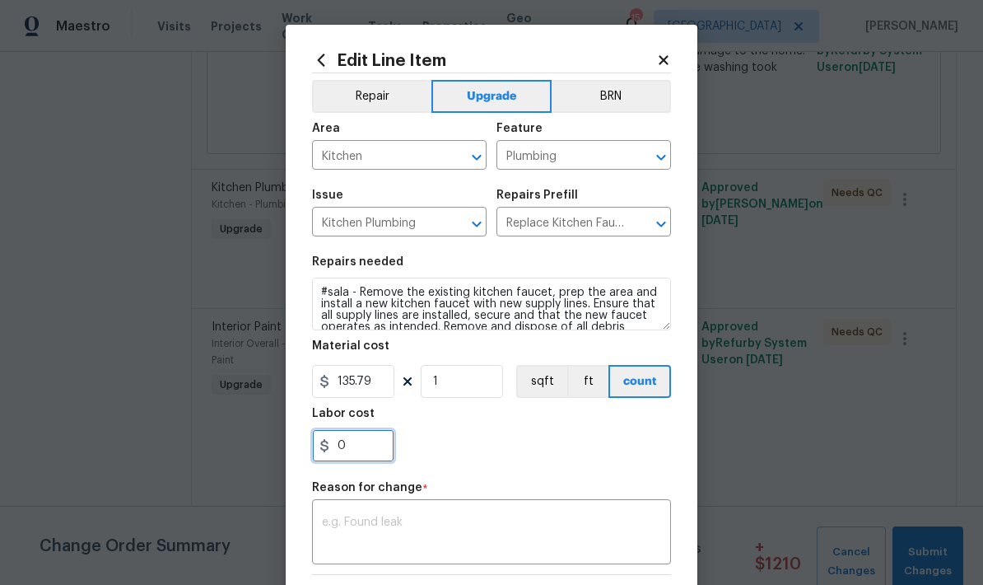
click at [347, 449] on input "0" at bounding box center [353, 445] width 82 height 33
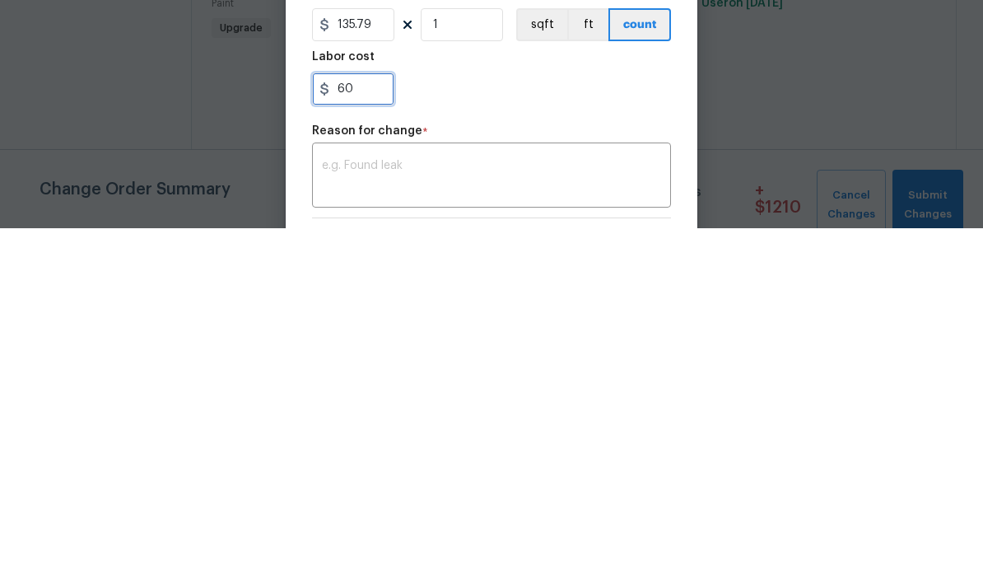
type input "60"
click at [336, 516] on textarea at bounding box center [491, 533] width 339 height 35
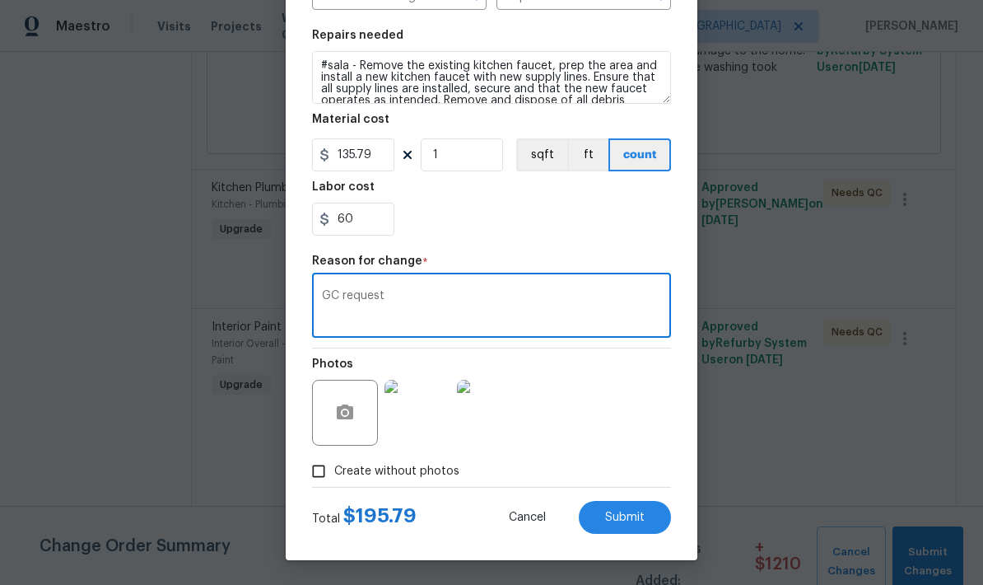
scroll to position [230, 0]
type textarea "GC request"
click at [624, 518] on span "Submit" at bounding box center [625, 517] width 40 height 12
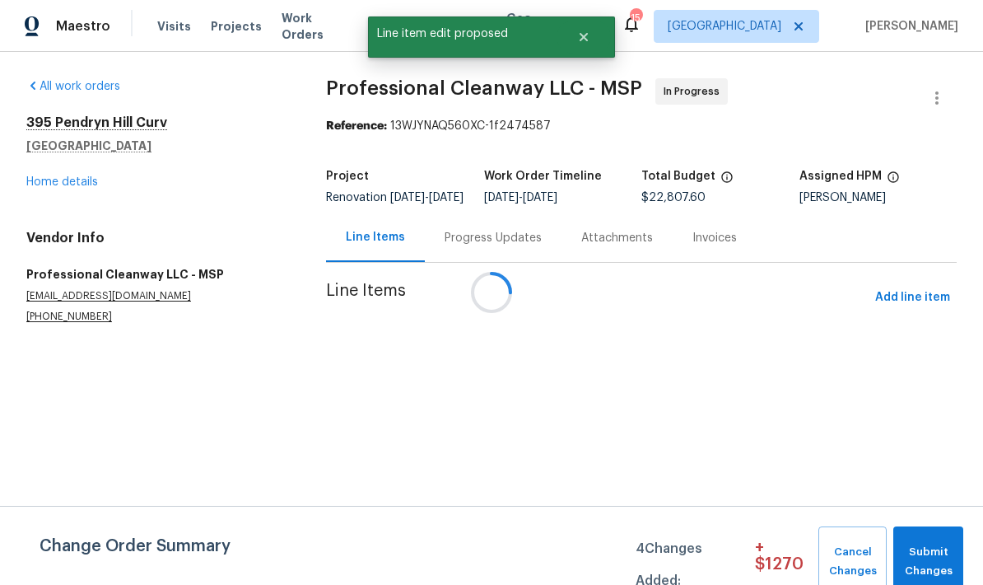
scroll to position [0, 0]
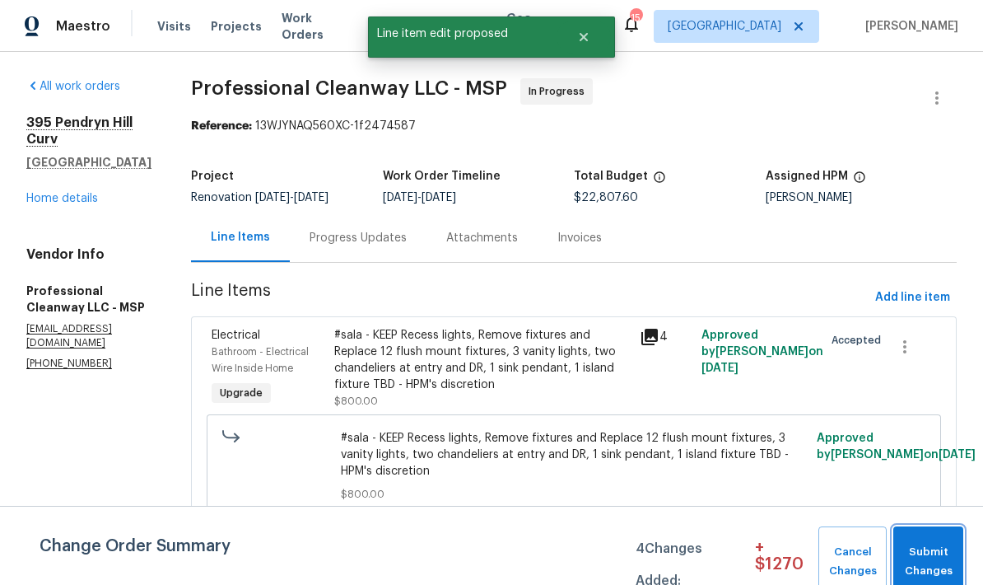
click at [934, 560] on span "Submit Changes" at bounding box center [928, 562] width 54 height 38
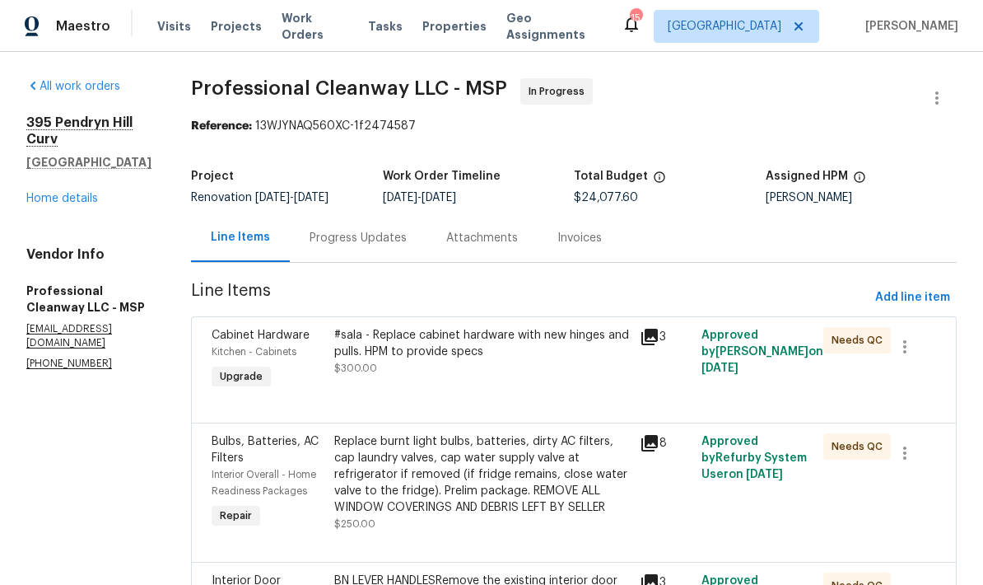
click at [44, 193] on link "Home details" at bounding box center [62, 199] width 72 height 12
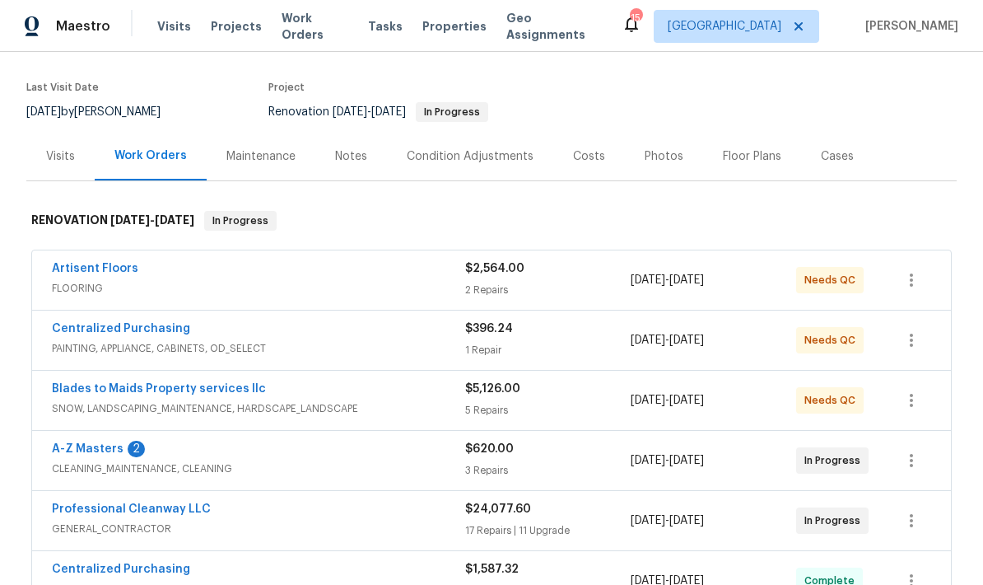
scroll to position [119, 0]
click at [107, 562] on link "Centralized Purchasing" at bounding box center [121, 568] width 138 height 12
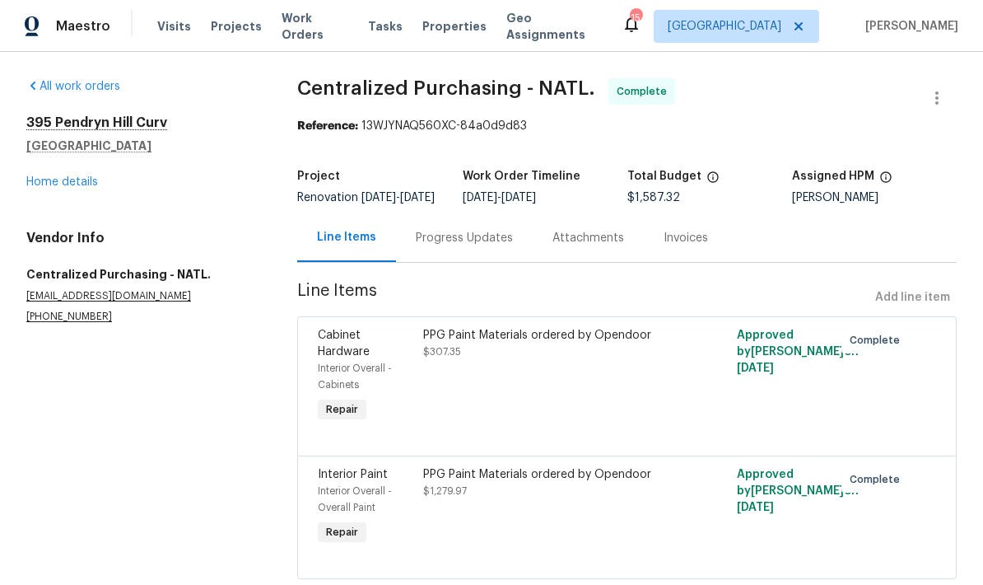
scroll to position [55, 0]
click at [38, 176] on link "Home details" at bounding box center [62, 182] width 72 height 12
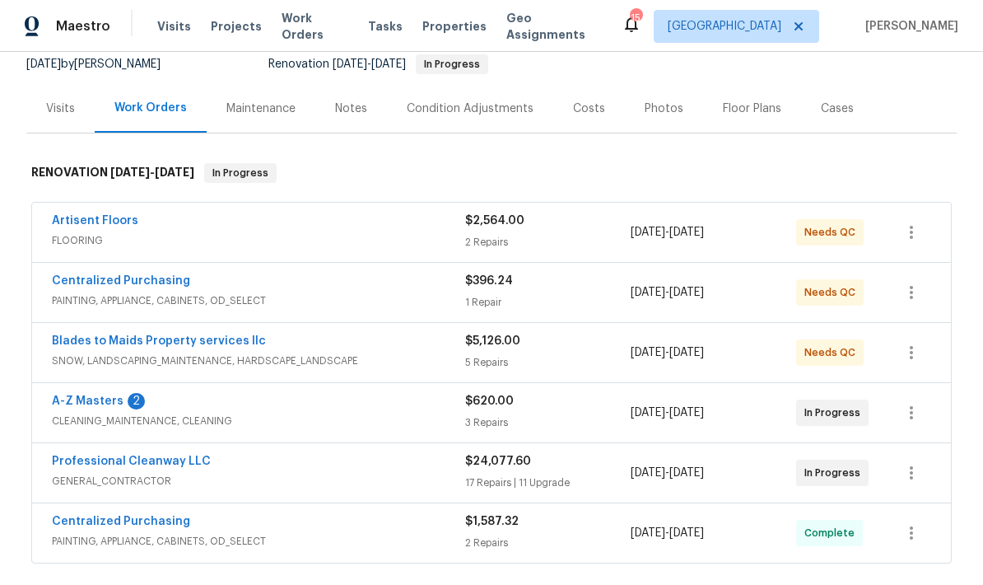
scroll to position [176, 0]
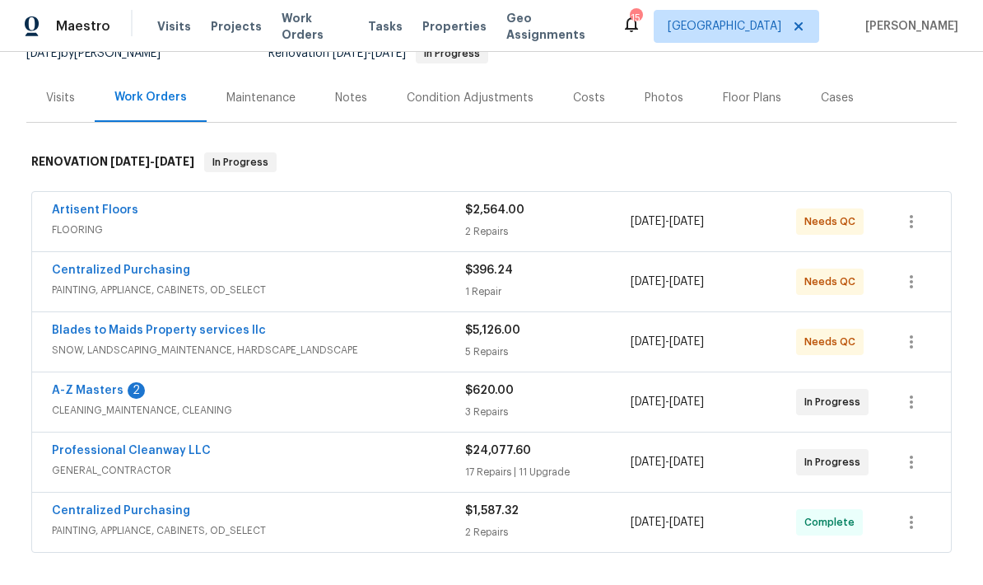
click at [70, 264] on link "Centralized Purchasing" at bounding box center [121, 270] width 138 height 12
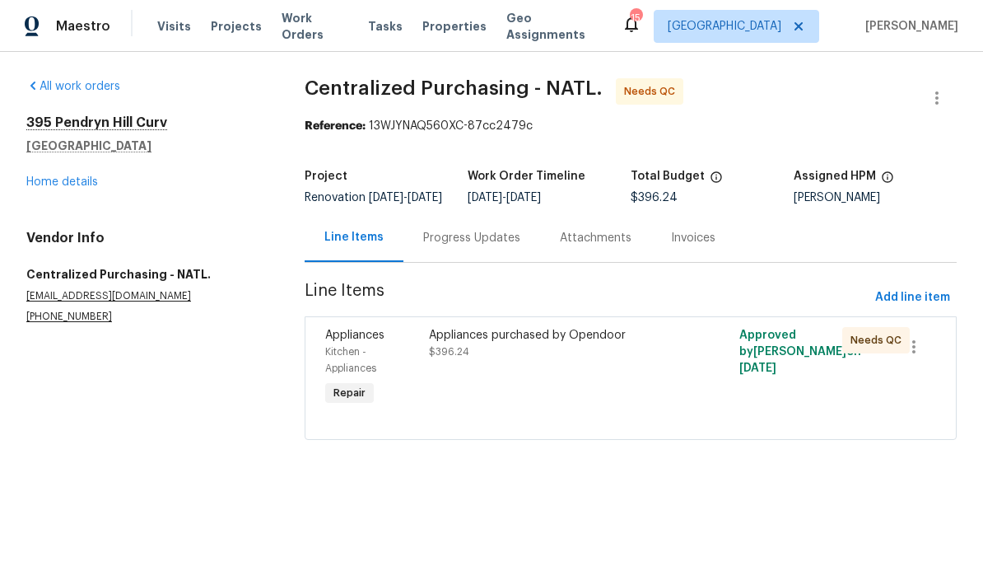
click at [500, 343] on div "Appliances purchased by Opendoor" at bounding box center [553, 335] width 249 height 16
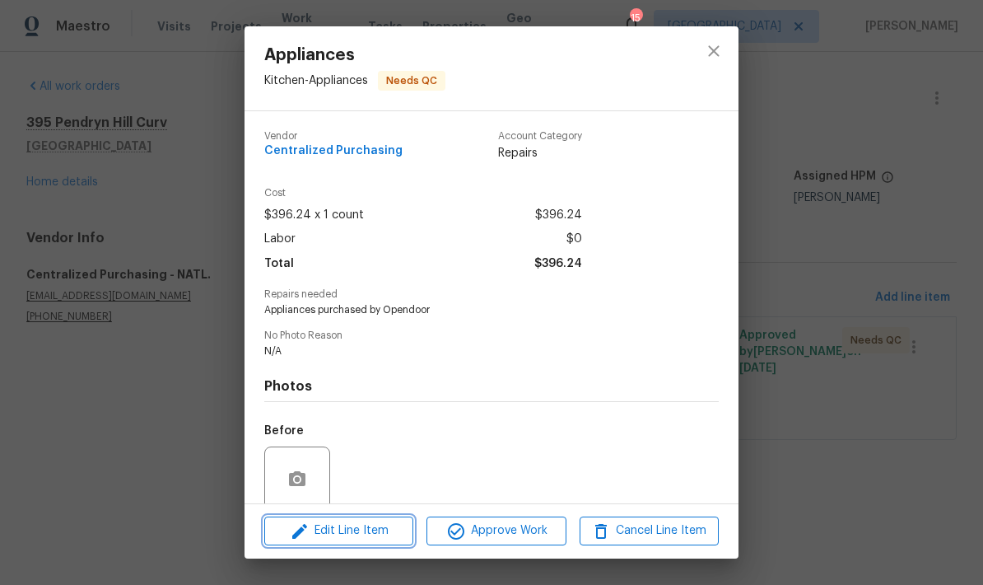
click at [350, 526] on span "Edit Line Item" at bounding box center [338, 530] width 139 height 21
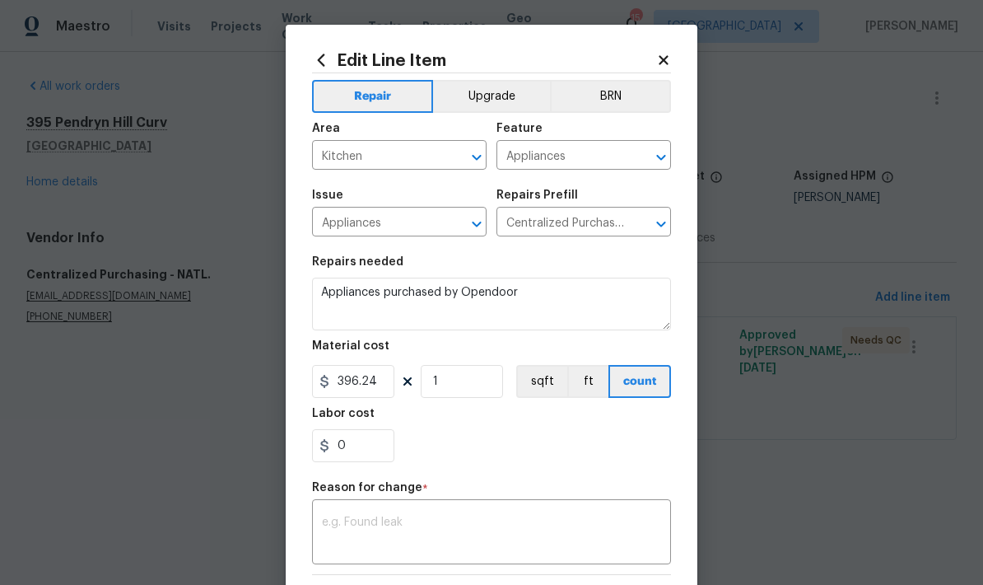
click at [477, 97] on button "Upgrade" at bounding box center [492, 96] width 118 height 33
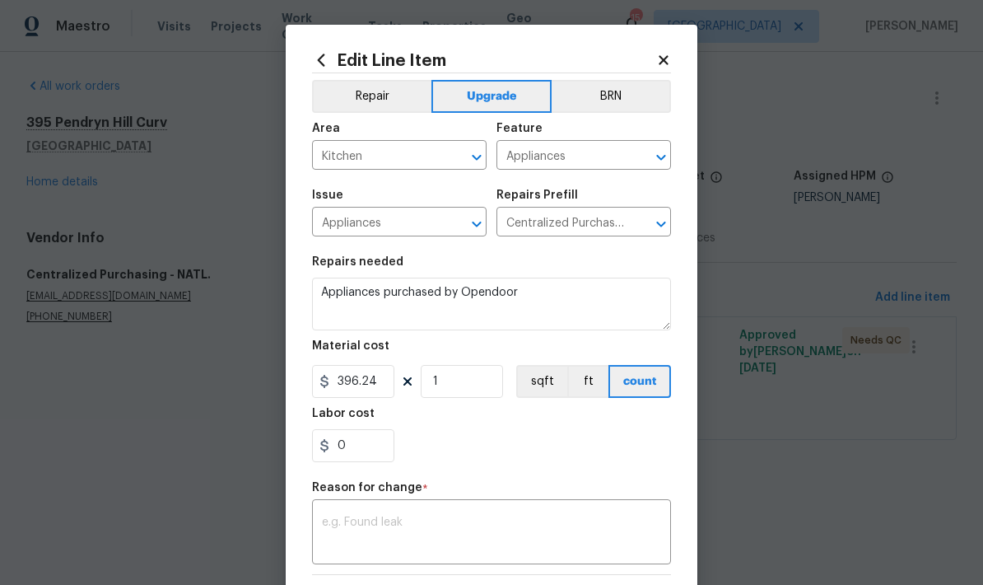
click at [330, 514] on div "x ​" at bounding box center [491, 533] width 359 height 61
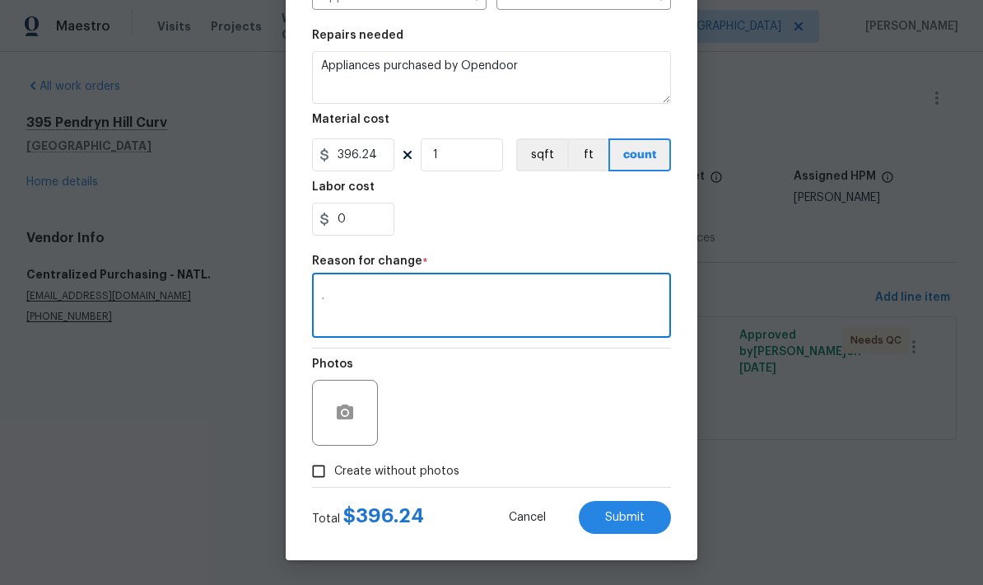
scroll to position [230, 0]
type textarea "."
click at [340, 286] on div ". x ​" at bounding box center [491, 307] width 359 height 61
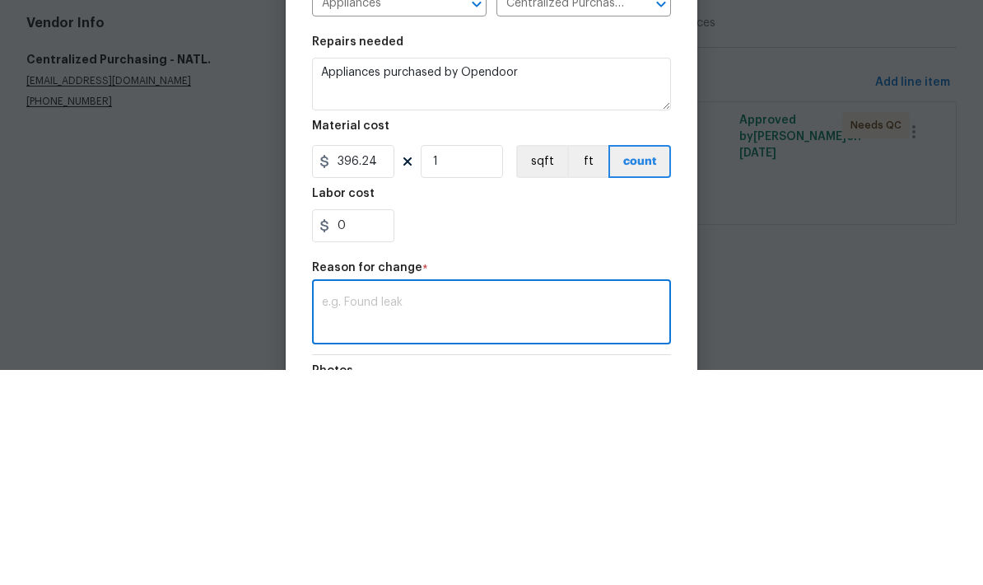
scroll to position [6, 0]
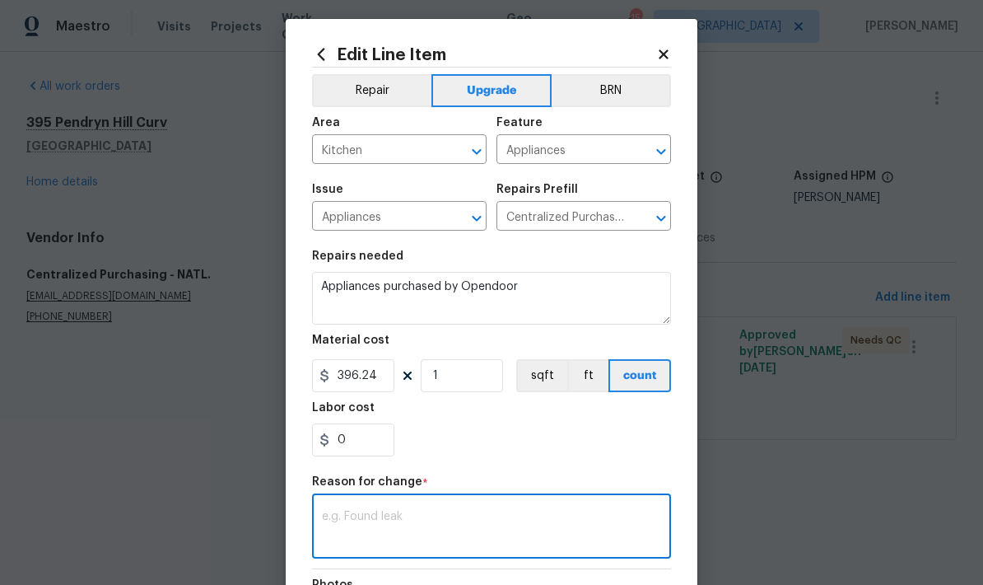
click at [323, 528] on textarea at bounding box center [491, 527] width 339 height 35
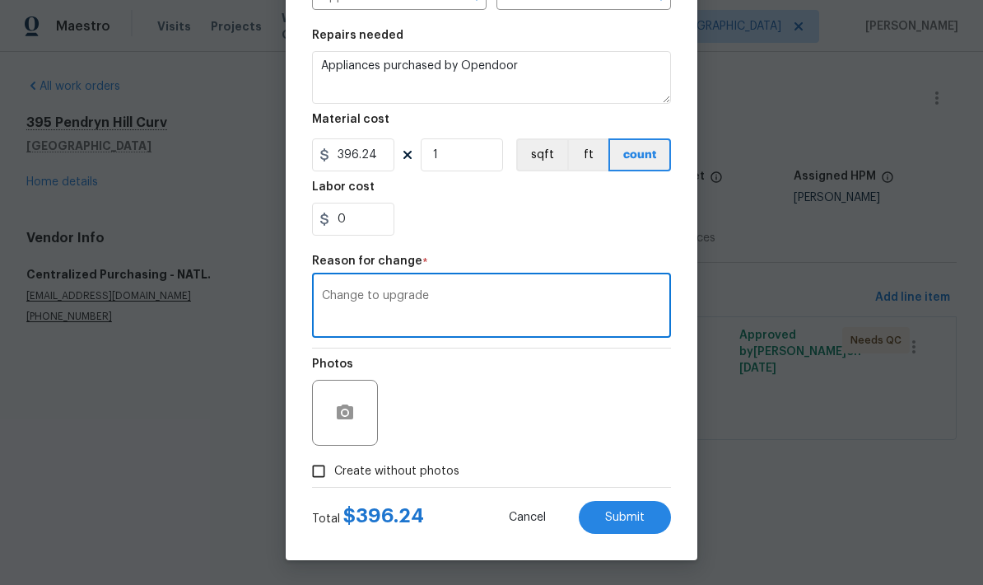
scroll to position [230, 0]
type textarea "Change to upgrade"
click at [636, 525] on button "Submit" at bounding box center [625, 517] width 92 height 33
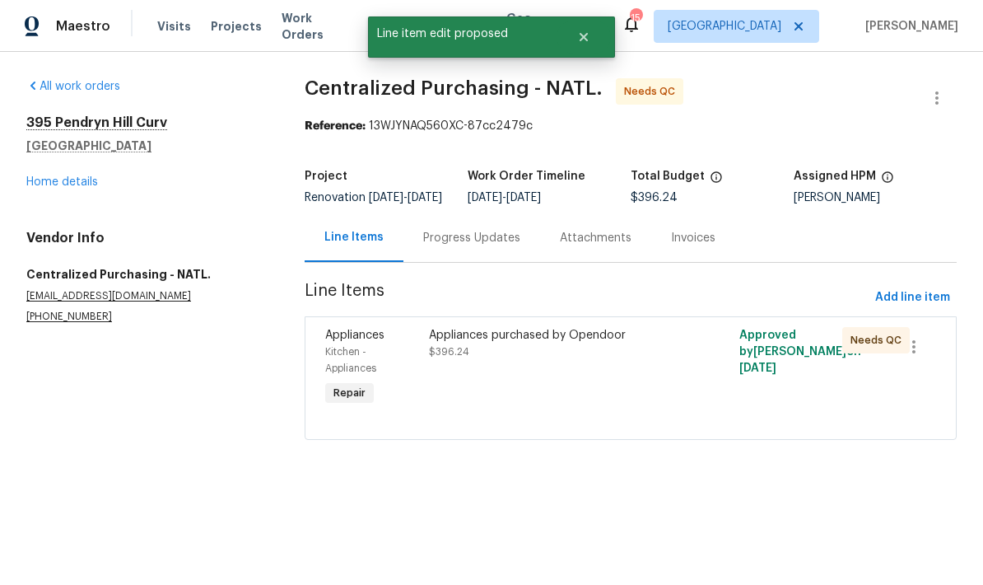
scroll to position [0, 0]
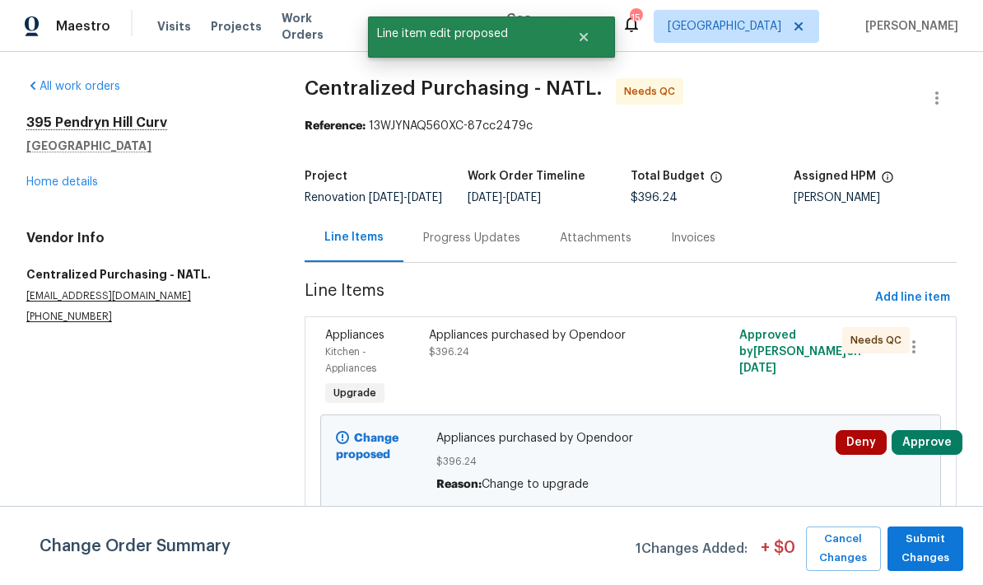
click at [921, 453] on button "Approve" at bounding box center [927, 442] width 71 height 25
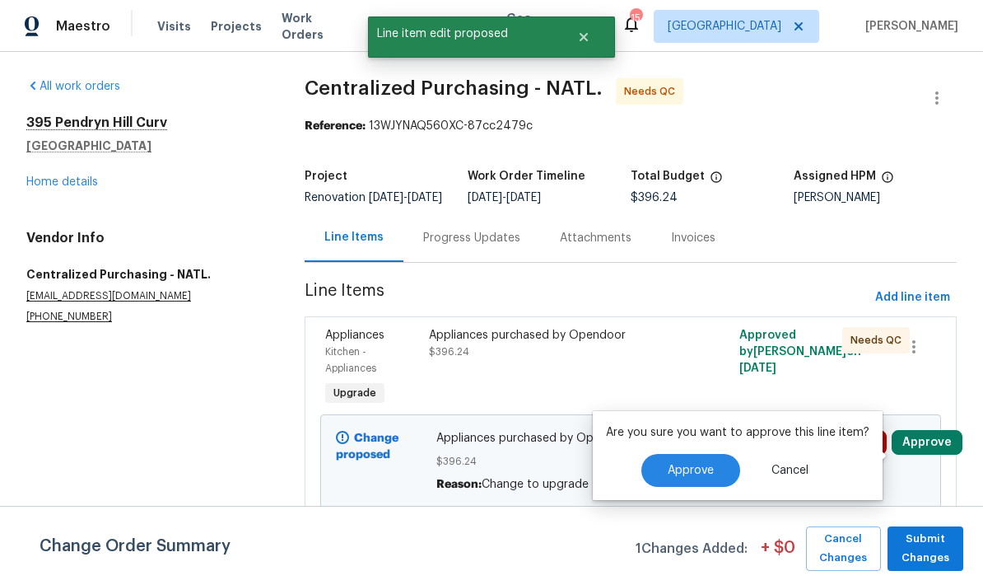
click at [701, 473] on span "Approve" at bounding box center [691, 470] width 46 height 12
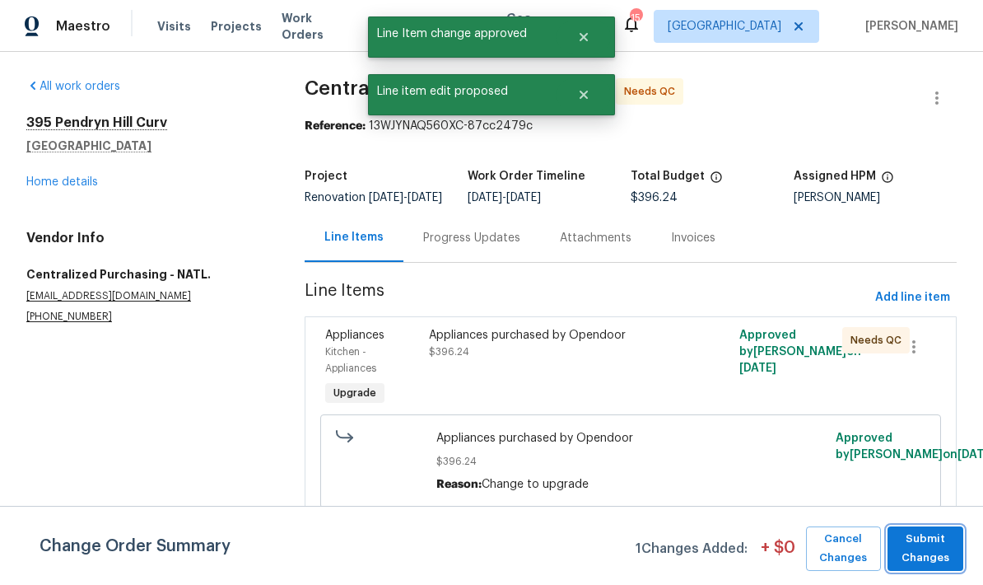
click at [937, 549] on span "Submit Changes" at bounding box center [925, 548] width 59 height 38
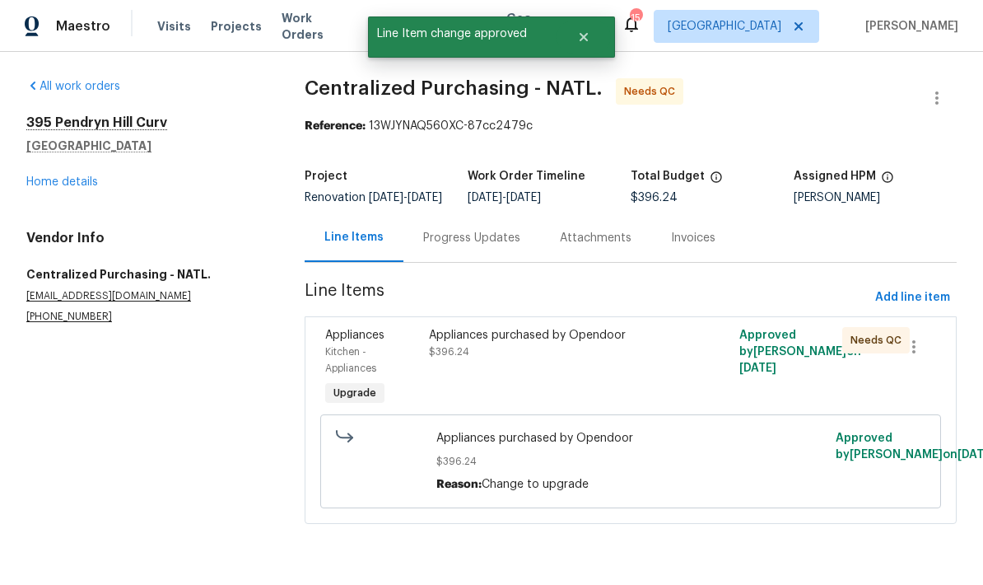
click at [49, 187] on link "Home details" at bounding box center [62, 182] width 72 height 12
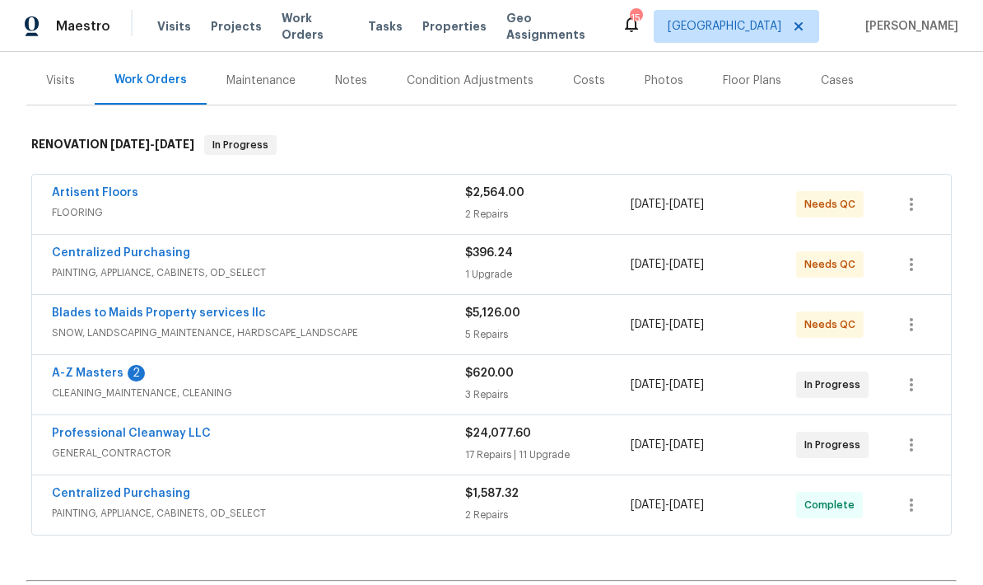
scroll to position [195, 0]
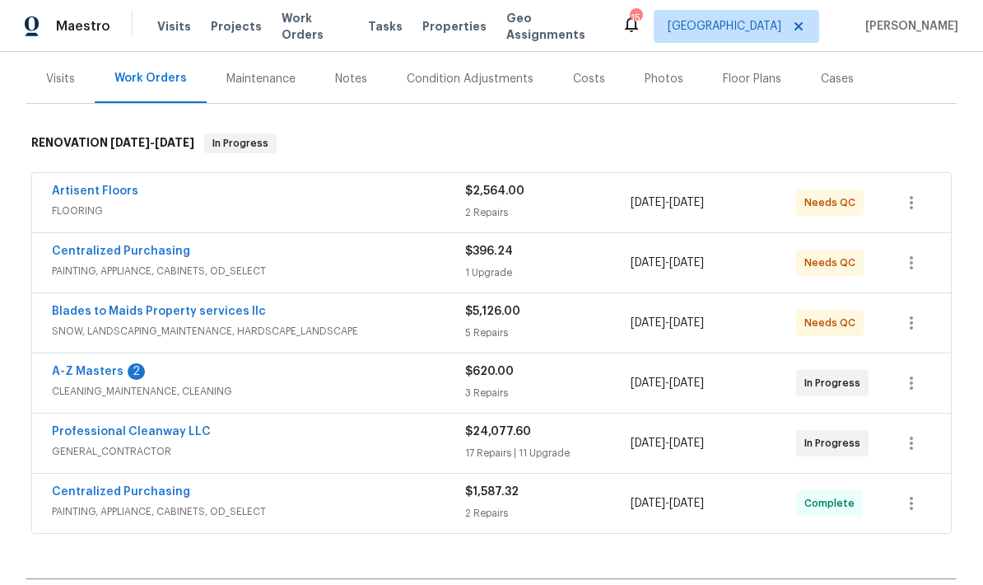
click at [70, 189] on link "Artisent Floors" at bounding box center [95, 191] width 86 height 12
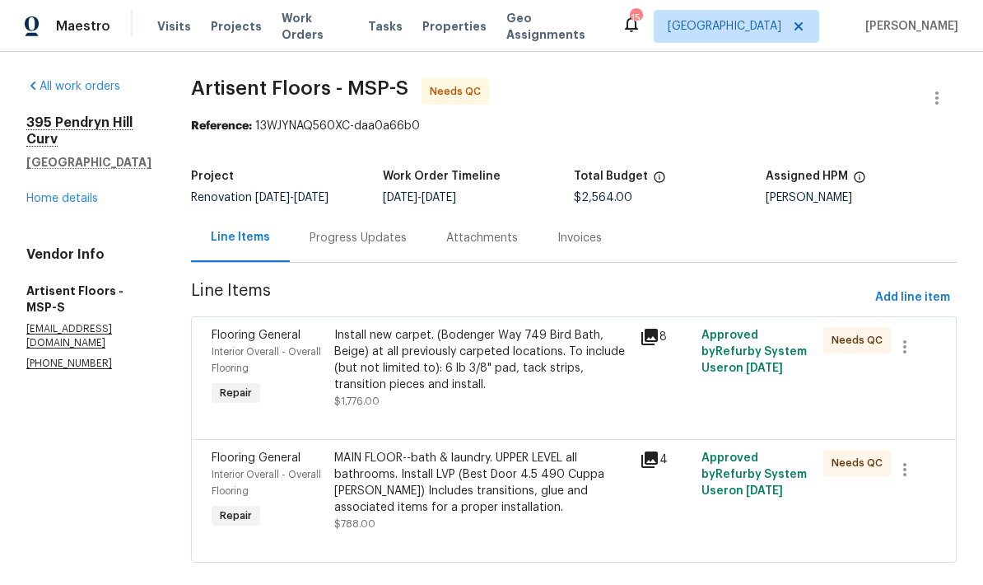
click at [333, 237] on div "Progress Updates" at bounding box center [358, 238] width 97 height 16
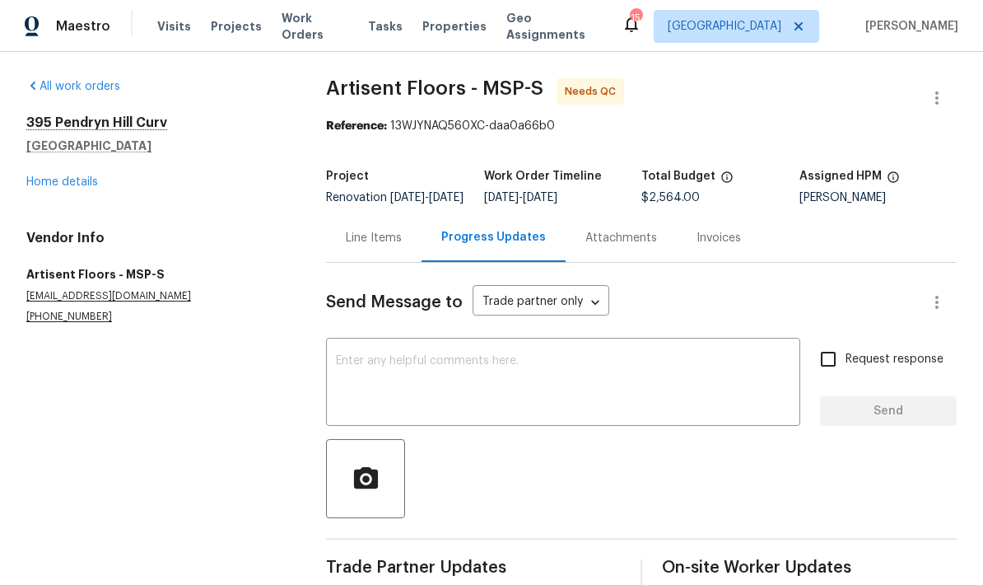
scroll to position [66, 0]
click at [362, 213] on div "Line Items" at bounding box center [373, 237] width 95 height 49
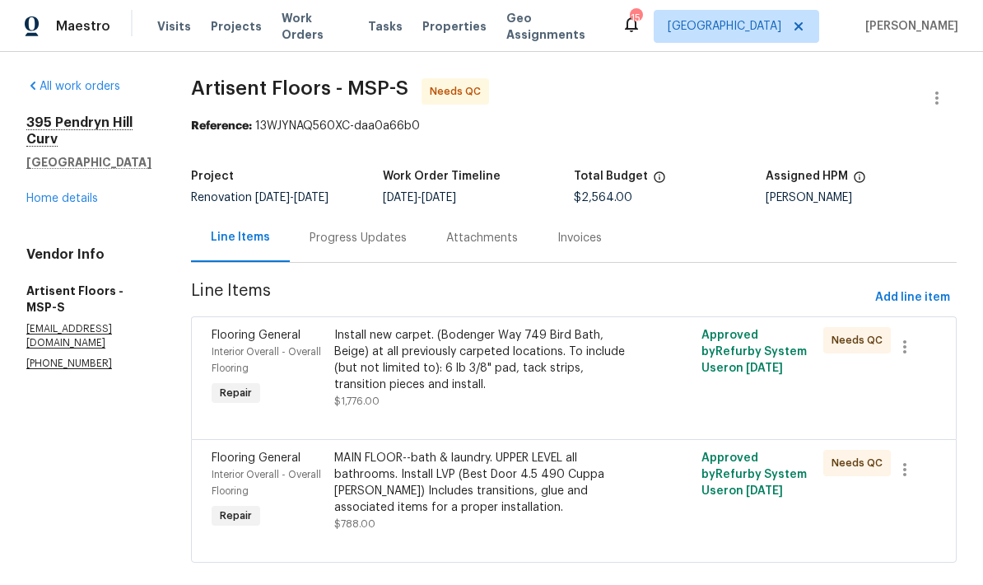
scroll to position [27, 0]
click at [338, 230] on div "Progress Updates" at bounding box center [358, 238] width 97 height 16
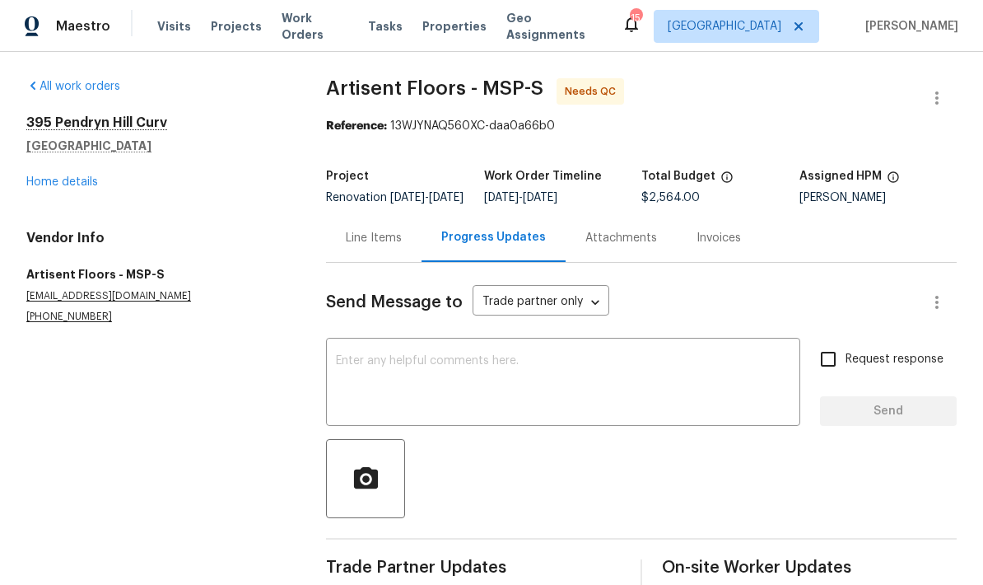
click at [361, 230] on div "Line Items" at bounding box center [374, 238] width 56 height 16
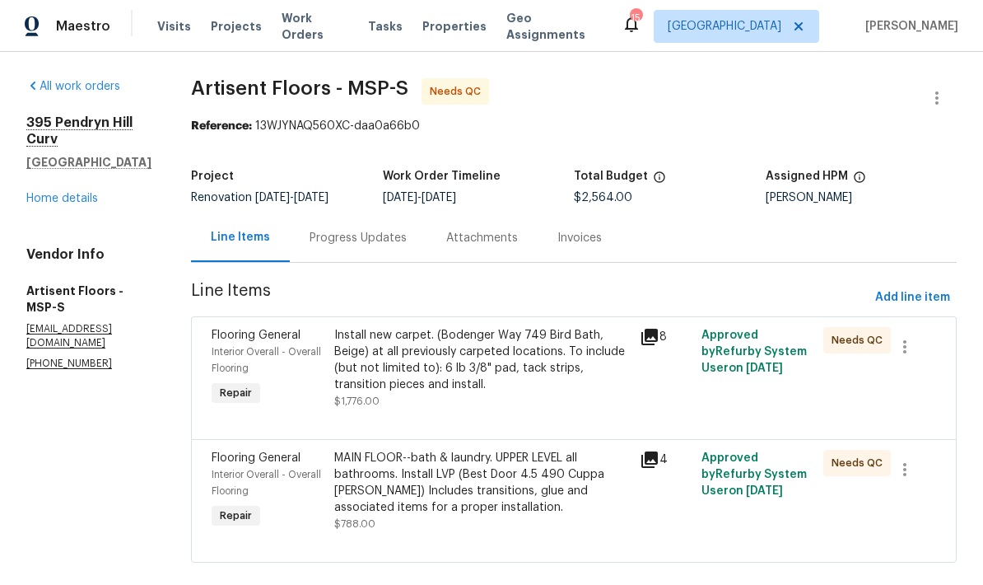
click at [37, 193] on link "Home details" at bounding box center [62, 199] width 72 height 12
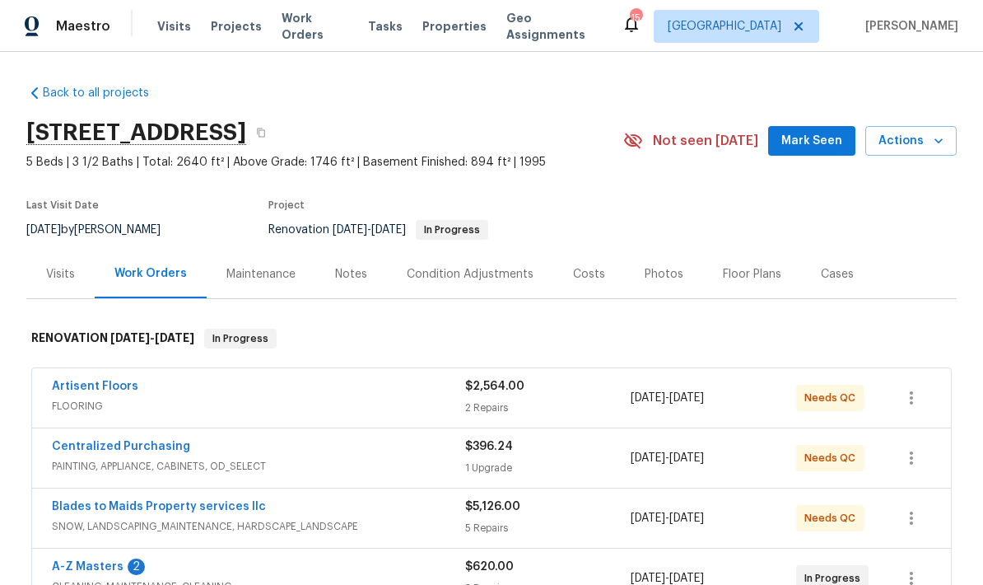
click at [77, 388] on link "Artisent Floors" at bounding box center [95, 386] width 86 height 12
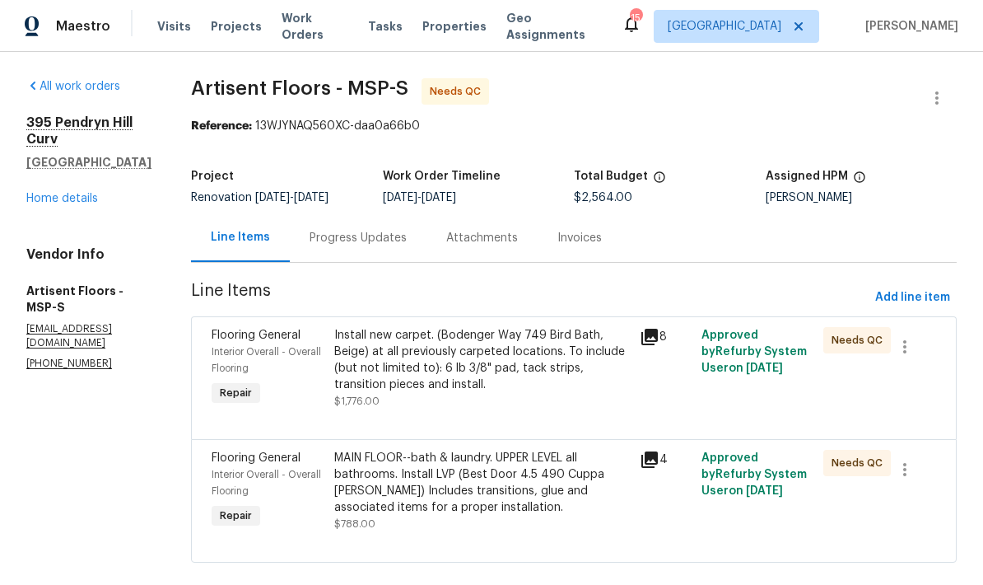
click at [417, 388] on div "Install new carpet. (Bodenger Way 749 Bird Bath, Beige) at all previously carpe…" at bounding box center [482, 360] width 296 height 66
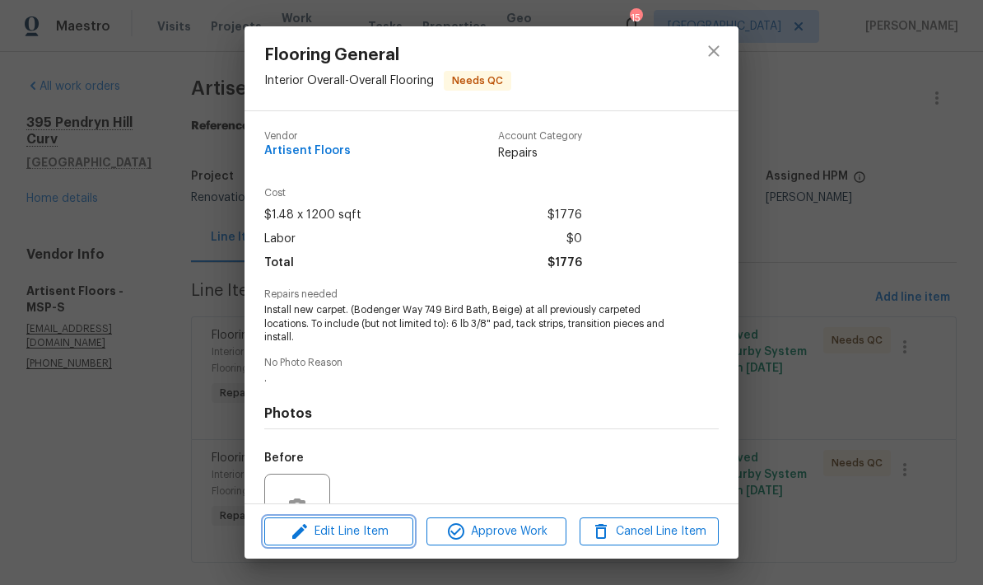
click at [340, 533] on span "Edit Line Item" at bounding box center [338, 531] width 139 height 21
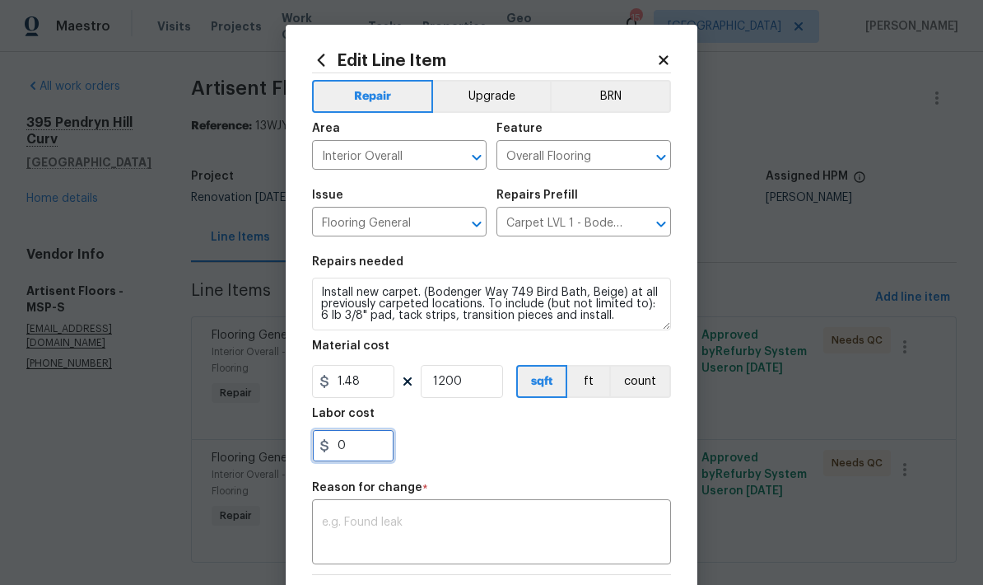
click at [350, 462] on input "0" at bounding box center [353, 445] width 82 height 33
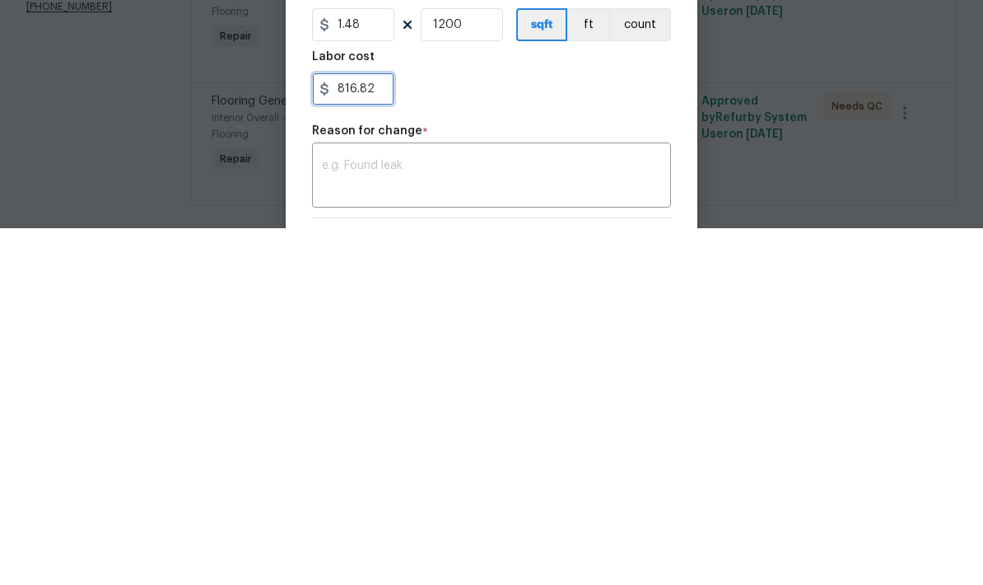
type input "816.82"
click at [358, 516] on textarea at bounding box center [491, 533] width 339 height 35
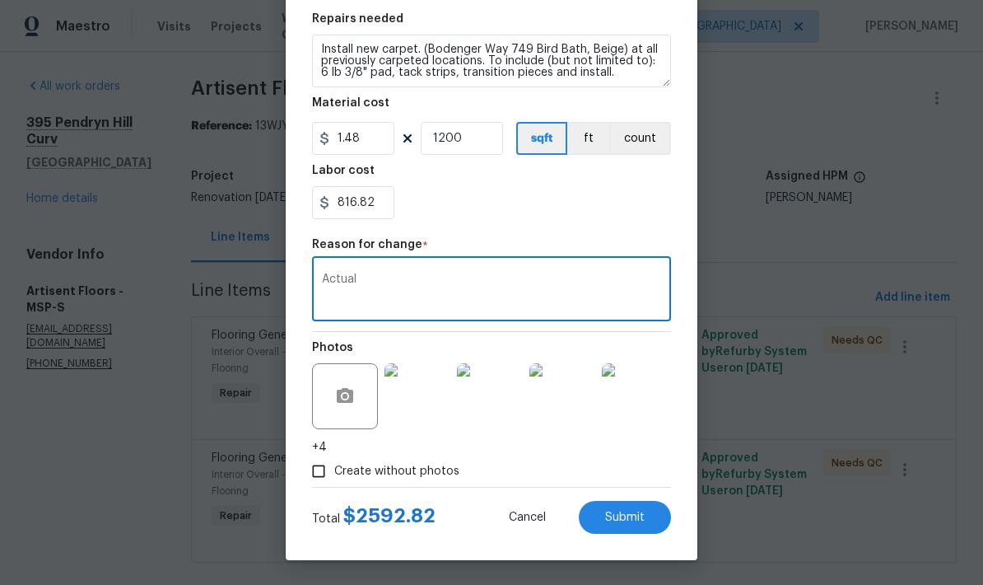
scroll to position [246, 0]
type textarea "Actual"
click at [612, 506] on button "Submit" at bounding box center [625, 517] width 92 height 33
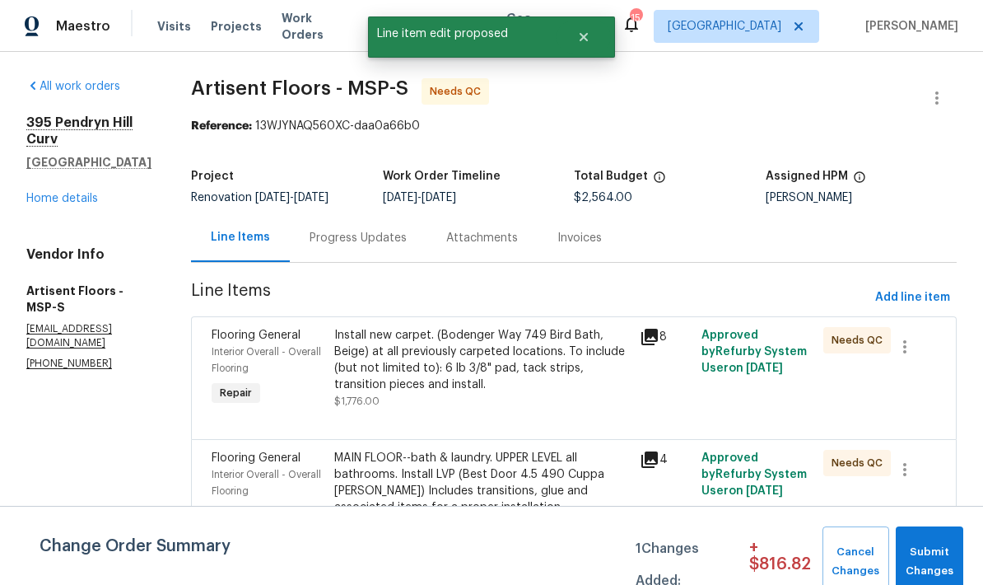
scroll to position [0, 0]
click at [932, 557] on span "Submit Changes" at bounding box center [929, 562] width 51 height 38
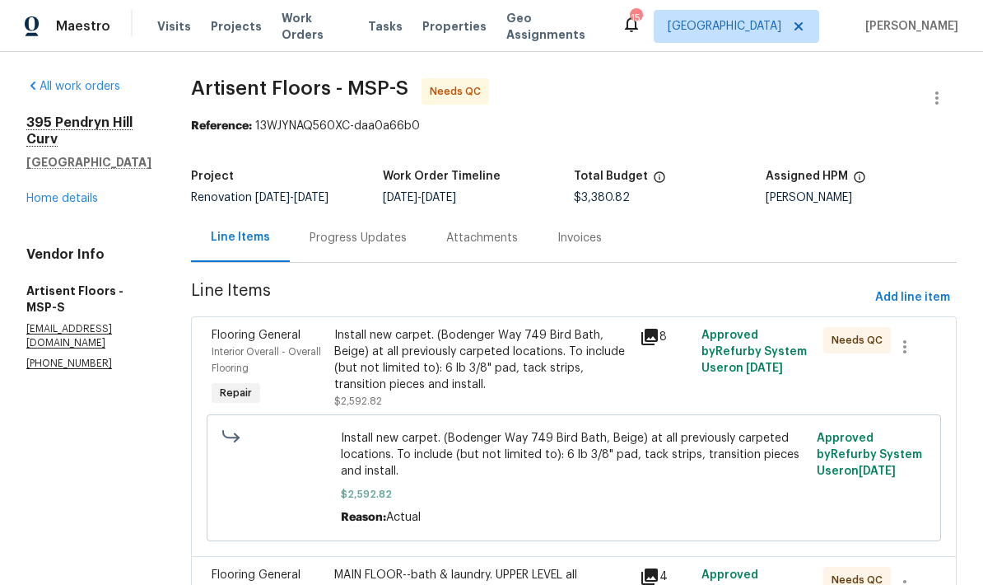
click at [373, 334] on div "Install new carpet. (Bodenger Way 749 Bird Bath, Beige) at all previously carpe…" at bounding box center [482, 360] width 296 height 66
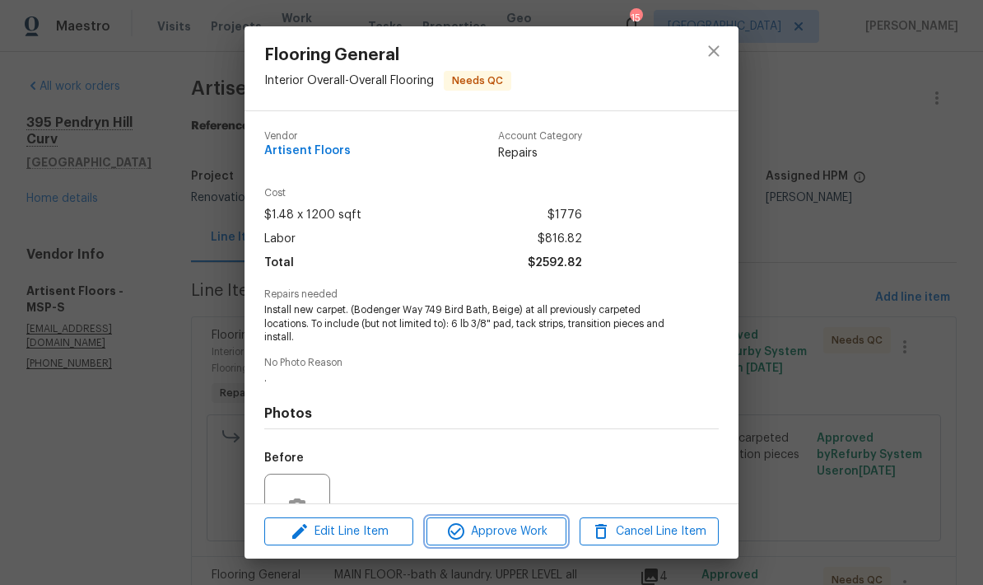
click at [483, 533] on span "Approve Work" at bounding box center [495, 531] width 129 height 21
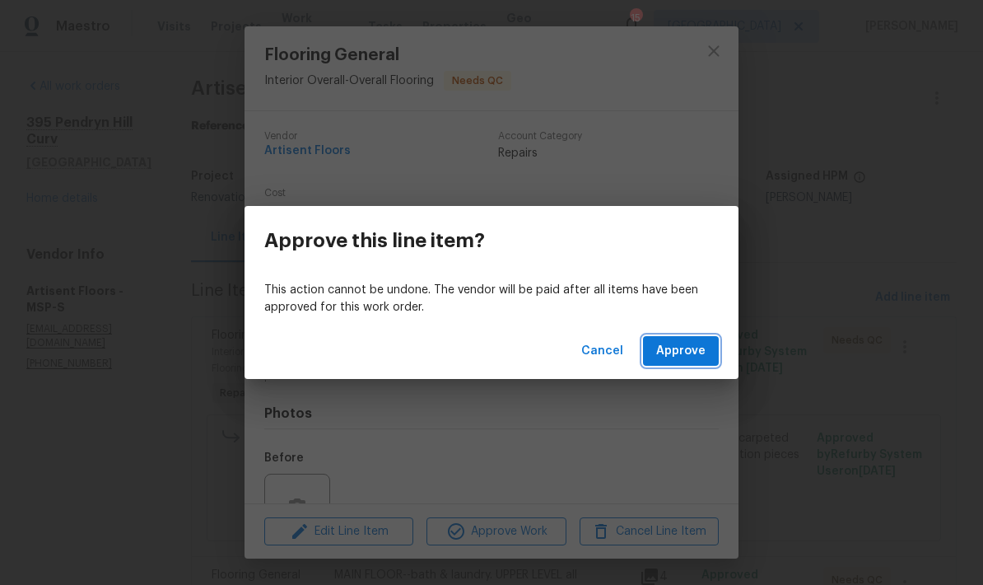
click at [679, 352] on span "Approve" at bounding box center [680, 351] width 49 height 21
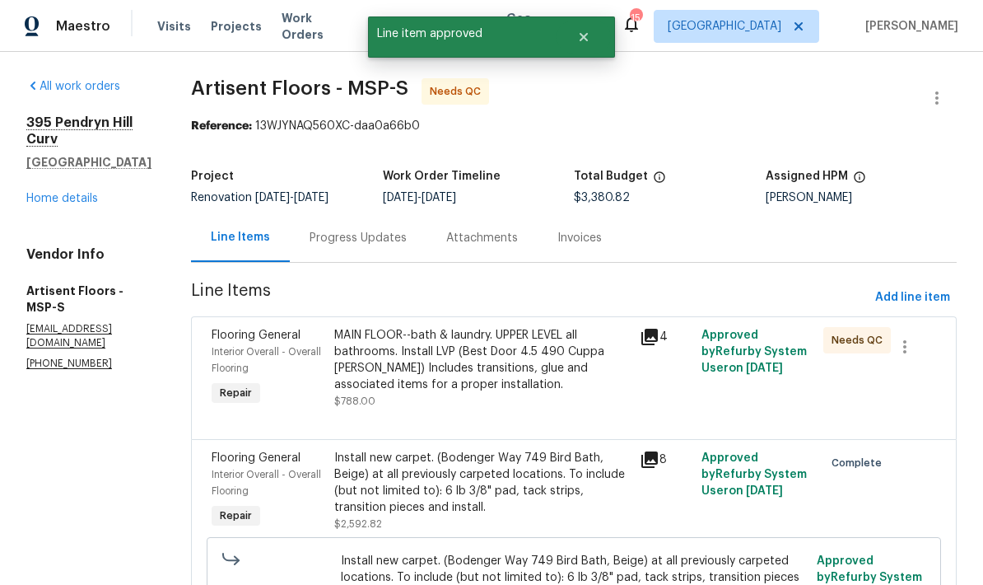
click at [384, 380] on div "MAIN FLOOR--bath & laundry. UPPER LEVEL all bathrooms. Install LVP (Best Door 4…" at bounding box center [482, 360] width 296 height 66
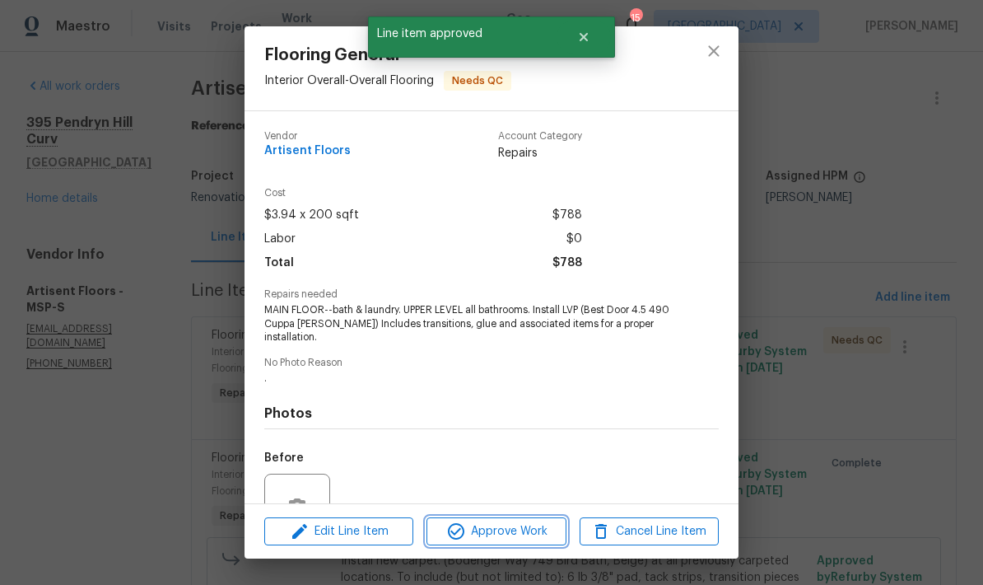
click at [483, 531] on span "Approve Work" at bounding box center [495, 531] width 129 height 21
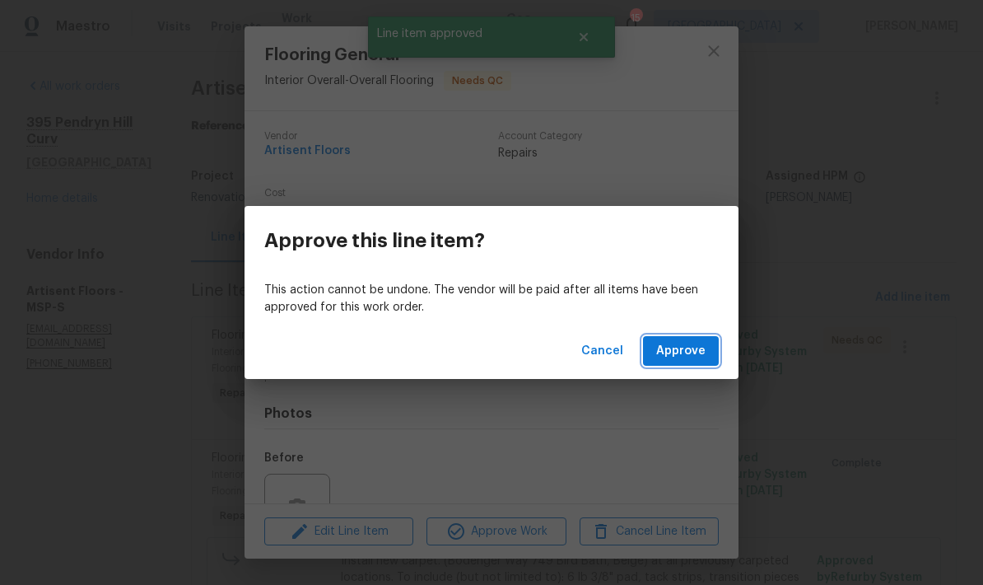
click at [672, 351] on span "Approve" at bounding box center [680, 351] width 49 height 21
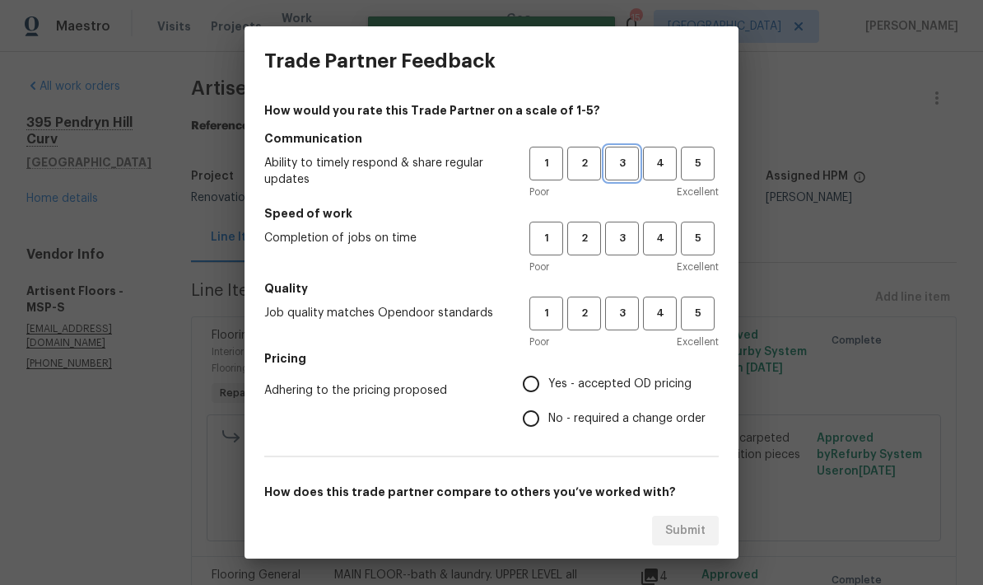
click at [622, 170] on span "3" at bounding box center [622, 163] width 30 height 19
click at [620, 241] on span "3" at bounding box center [622, 238] width 30 height 19
click at [617, 318] on span "3" at bounding box center [622, 313] width 30 height 19
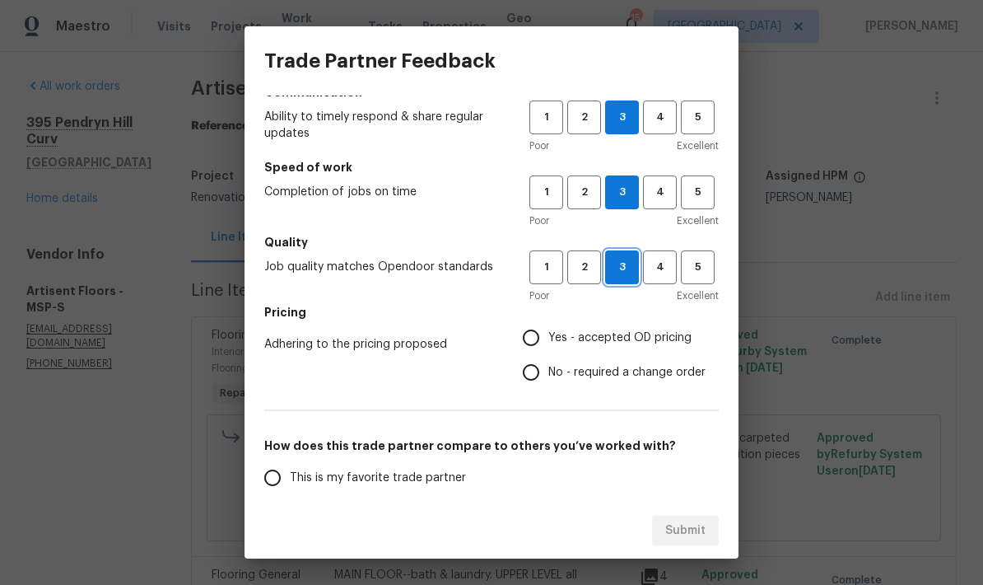
scroll to position [101, 0]
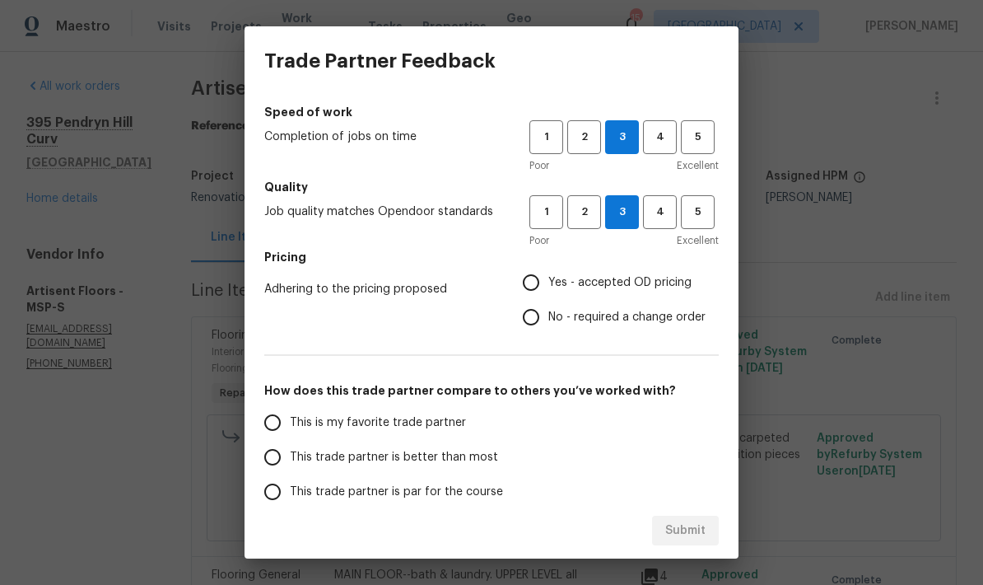
click at [525, 288] on input "Yes - accepted OD pricing" at bounding box center [531, 282] width 35 height 35
radio input "true"
click at [273, 494] on input "This trade partner is par for the course" at bounding box center [272, 491] width 35 height 35
click at [672, 521] on span "Submit" at bounding box center [685, 530] width 40 height 21
radio input "true"
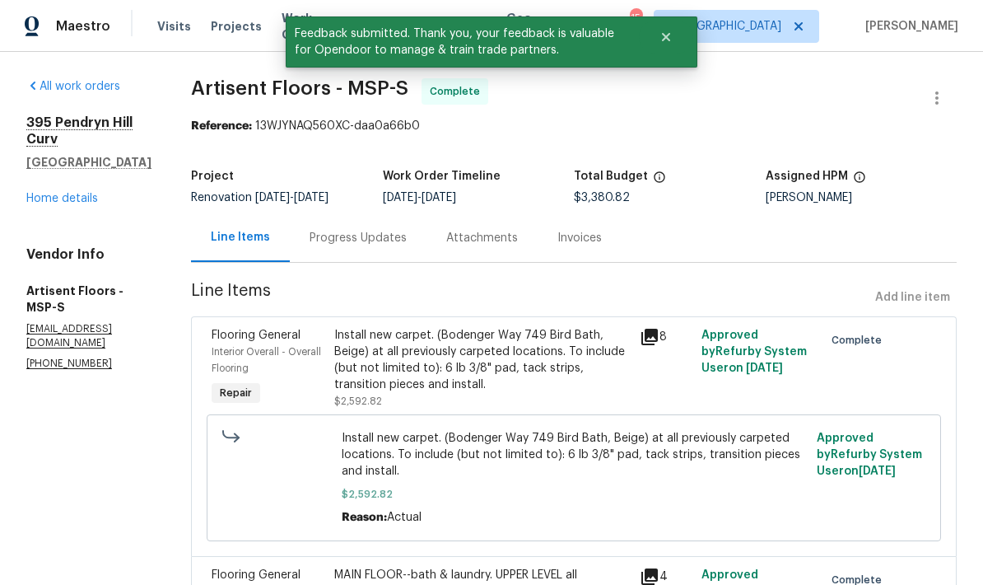
click at [44, 203] on link "Home details" at bounding box center [62, 199] width 72 height 12
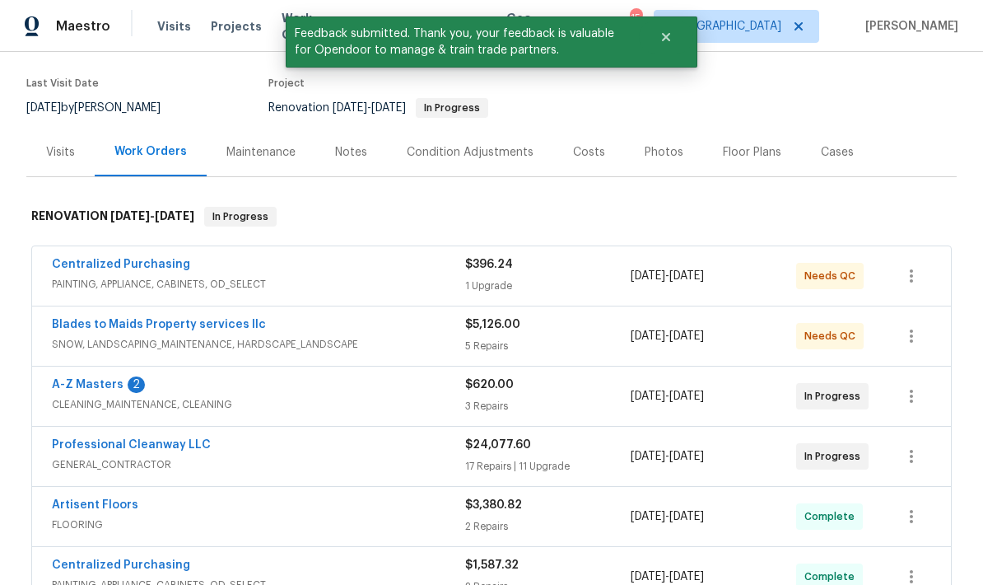
scroll to position [124, 0]
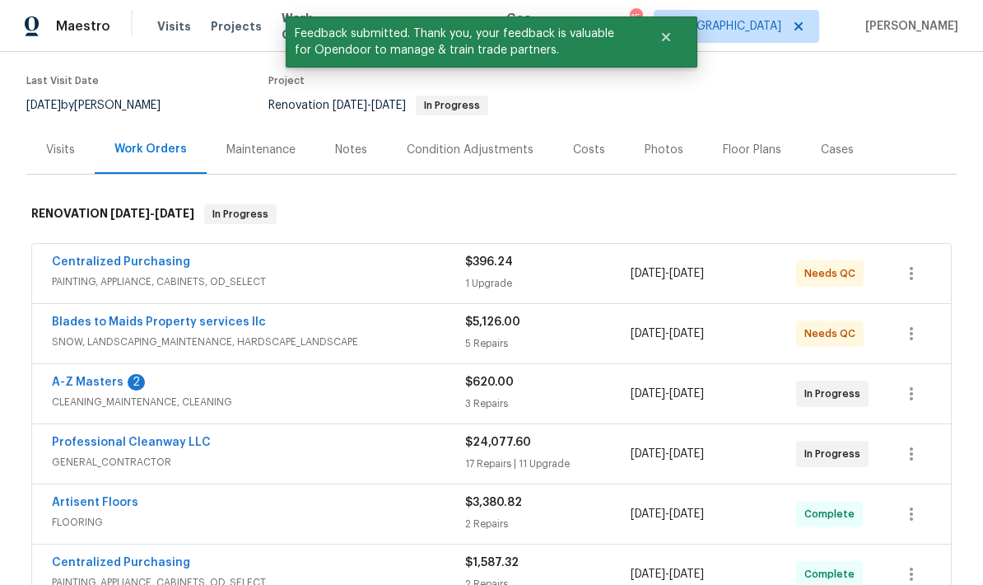
click at [98, 337] on span "SNOW, LANDSCAPING_MAINTENANCE, HARDSCAPE_LANDSCAPE" at bounding box center [258, 341] width 413 height 16
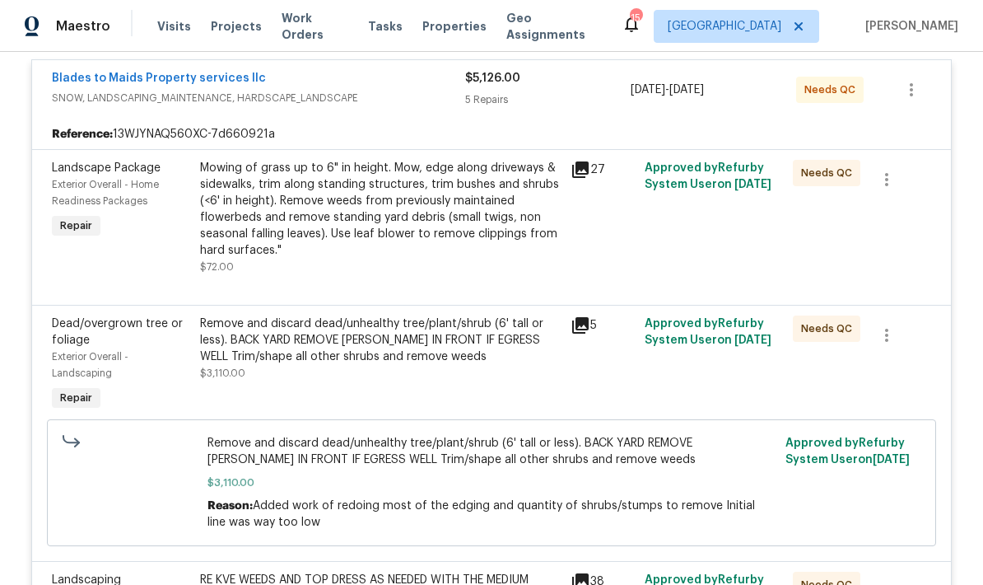
scroll to position [380, 0]
click at [264, 222] on div "Mowing of grass up to 6" in height. Mow, edge along driveways & sidewalks, trim…" at bounding box center [380, 209] width 361 height 99
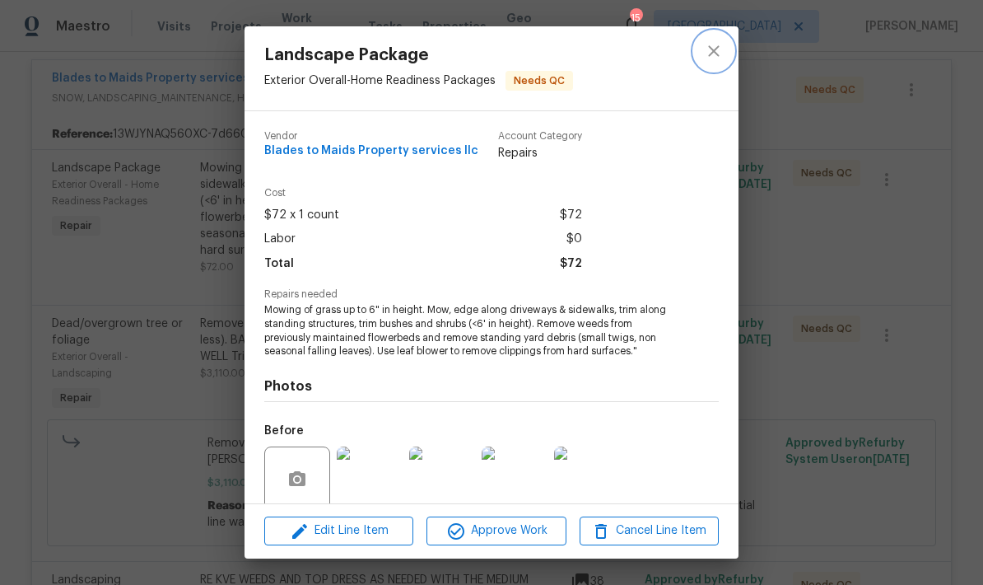
click at [712, 59] on icon "close" at bounding box center [714, 51] width 20 height 20
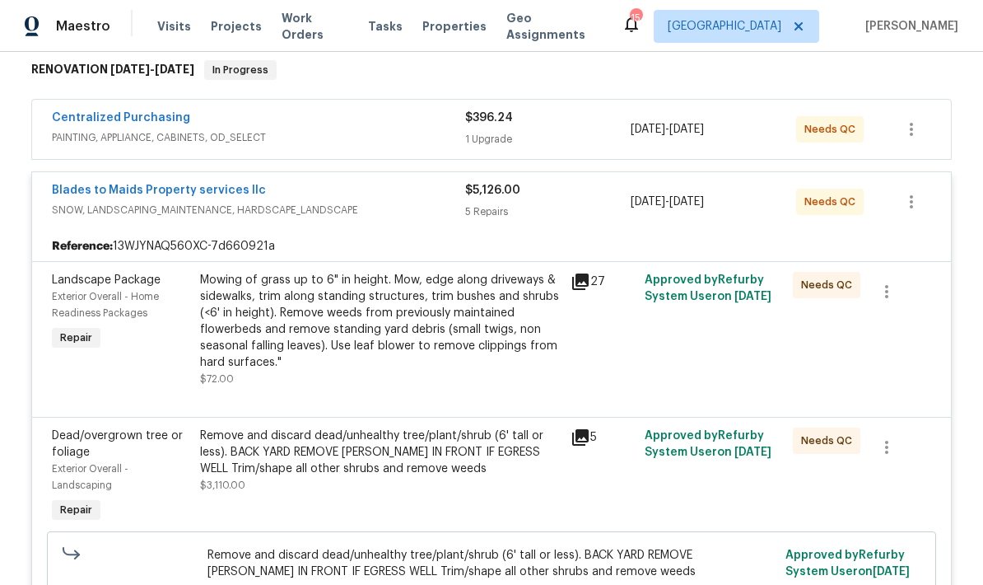
scroll to position [290, 0]
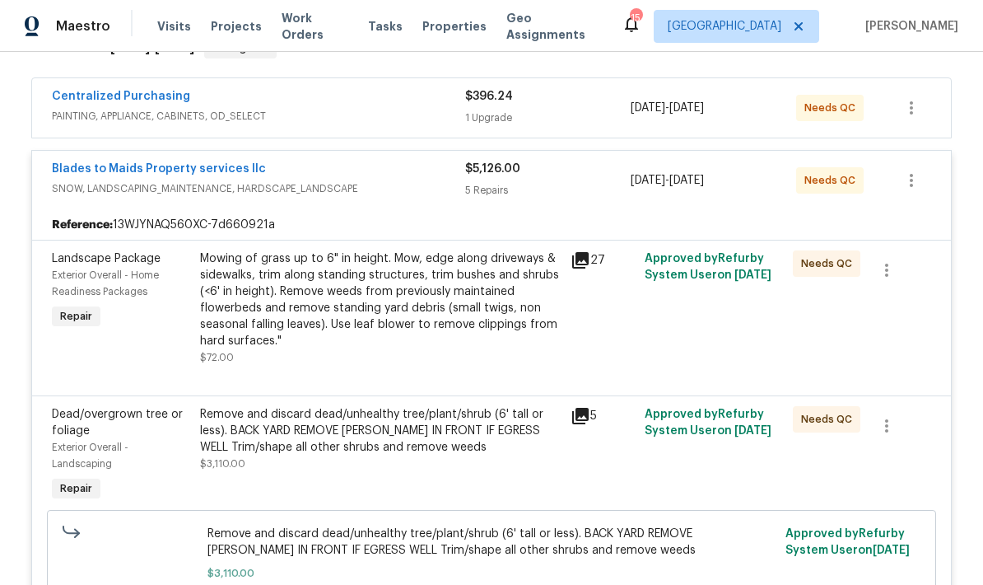
click at [78, 169] on link "Blades to Maids Property services llc" at bounding box center [159, 169] width 214 height 12
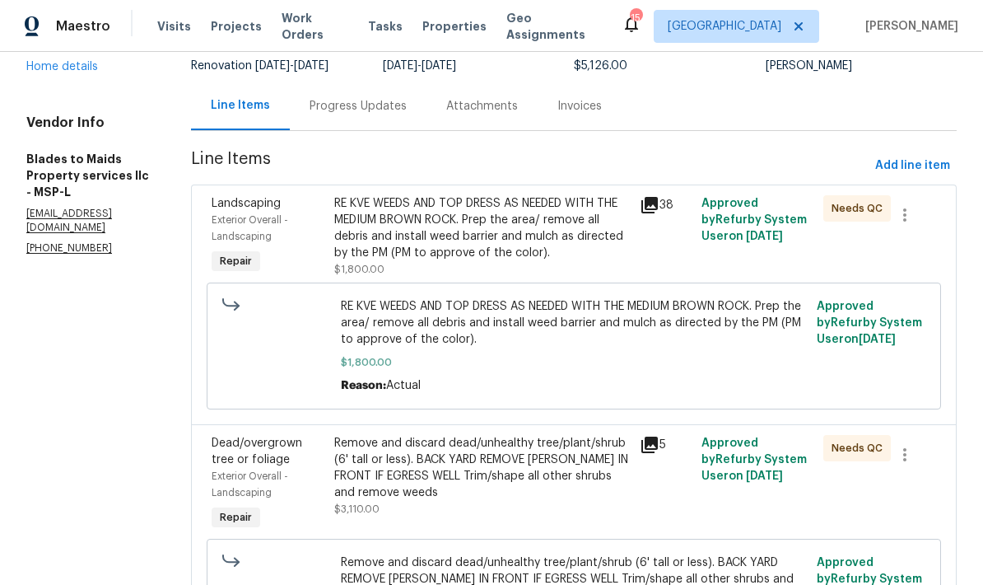
scroll to position [59, 0]
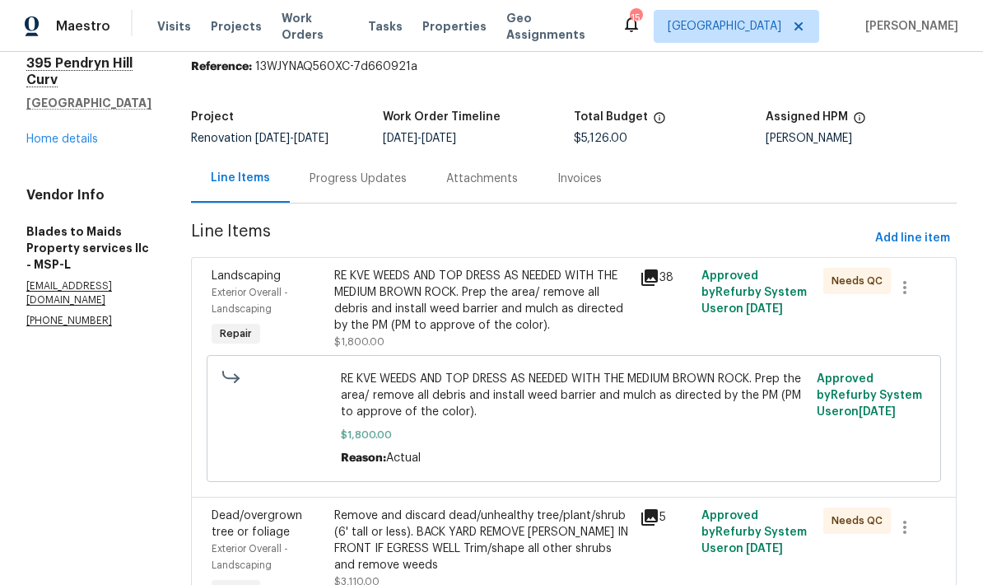
click at [290, 190] on div "Progress Updates" at bounding box center [358, 178] width 137 height 49
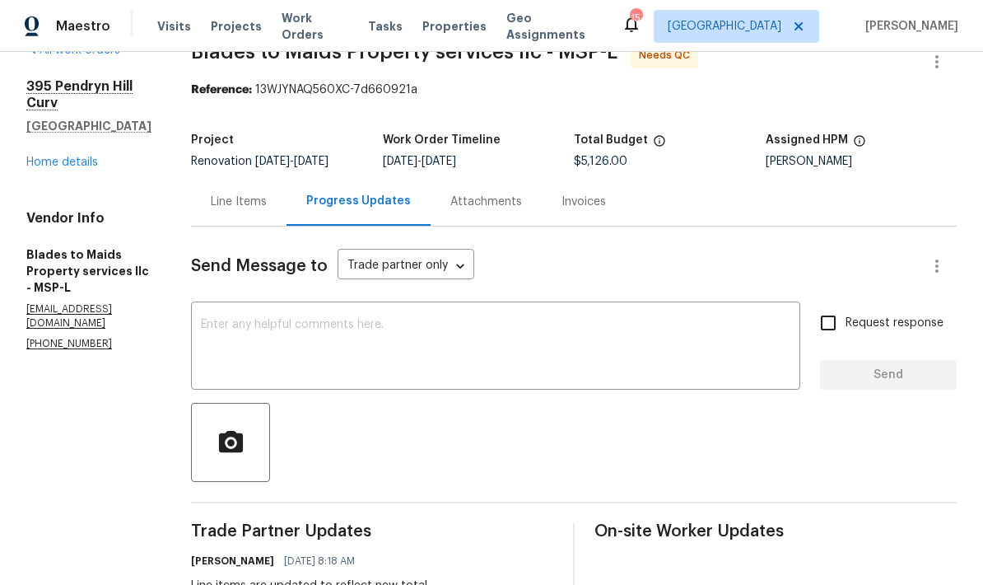
scroll to position [34, 0]
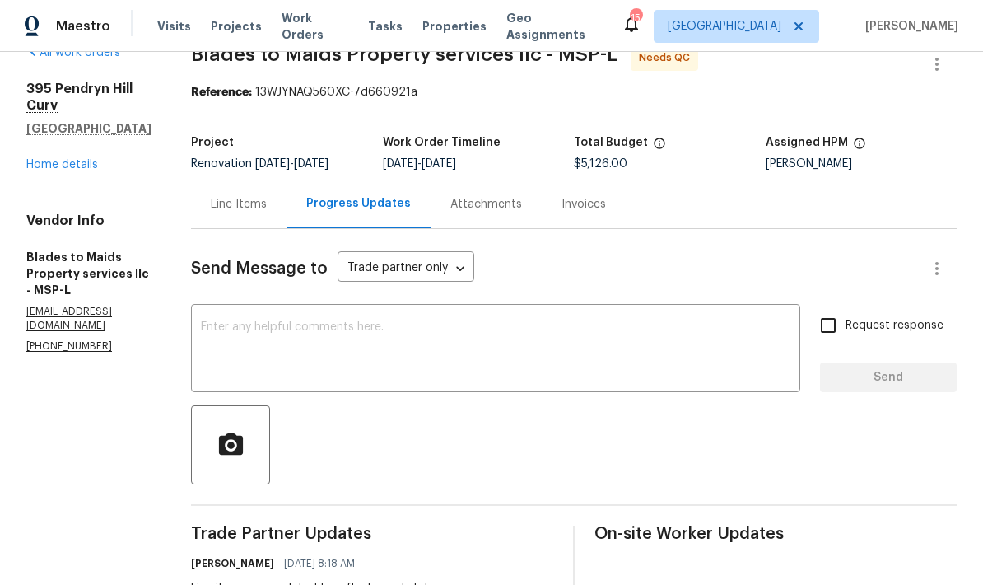
click at [211, 208] on div "Line Items" at bounding box center [239, 204] width 56 height 16
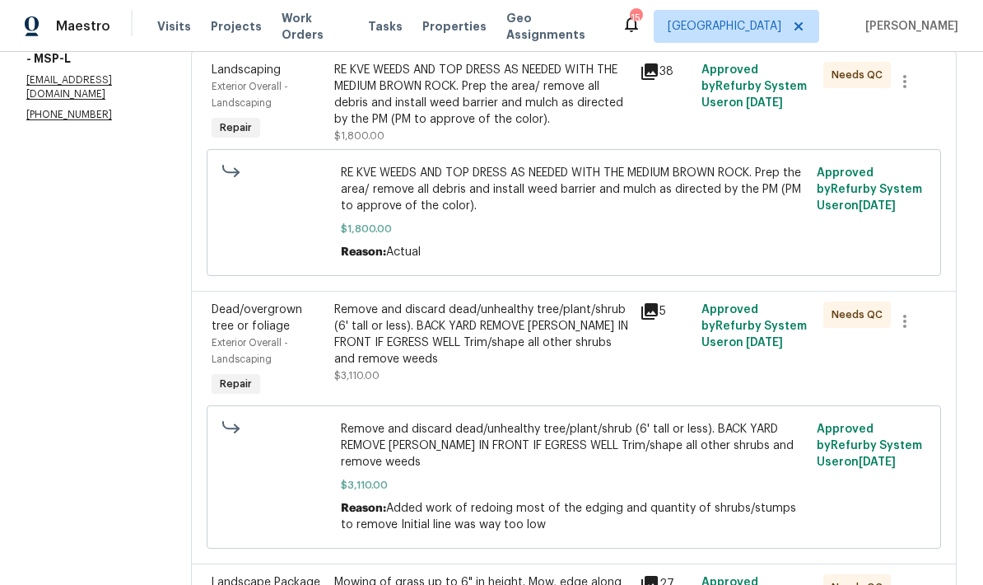
scroll to position [263, 0]
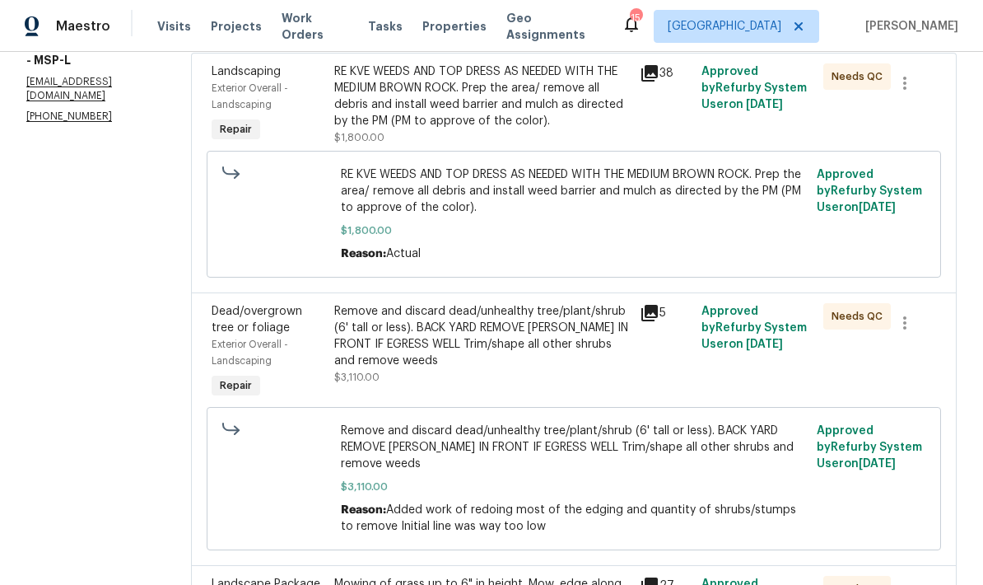
click at [389, 338] on div "Remove and discard dead/unhealthy tree/plant/shrub (6' tall or less). BACK YARD…" at bounding box center [482, 336] width 296 height 66
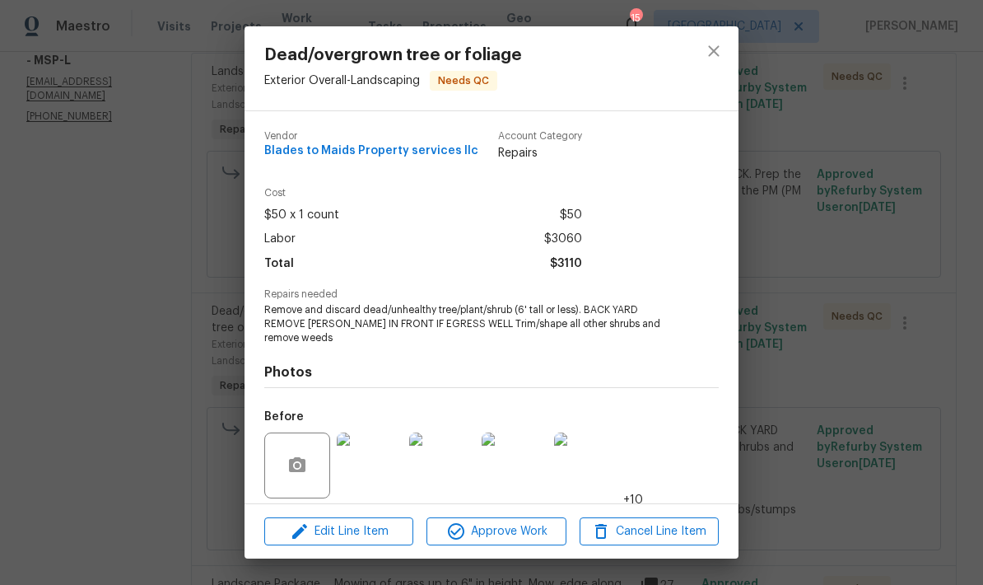
scroll to position [0, 0]
click at [720, 59] on icon "close" at bounding box center [714, 51] width 20 height 20
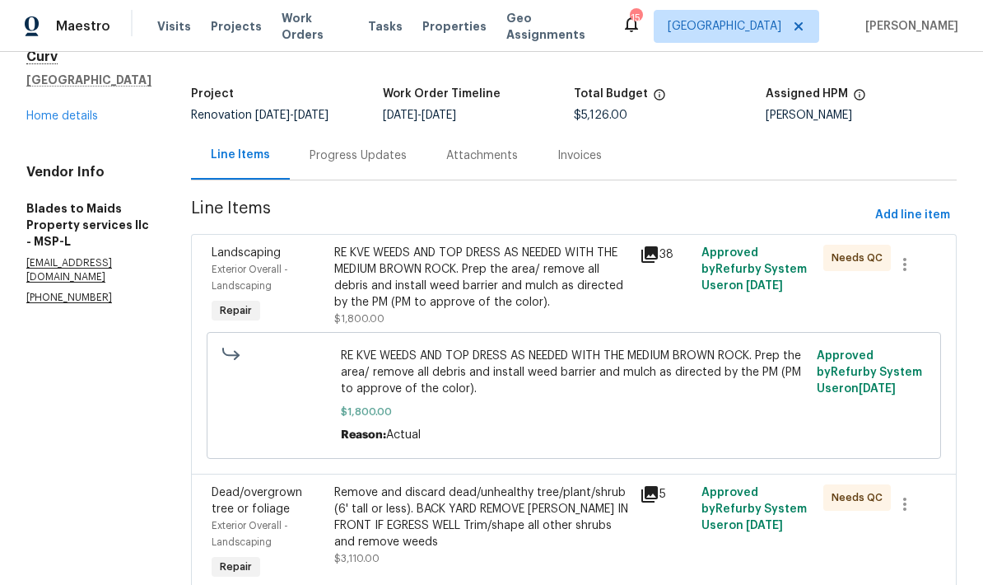
scroll to position [84, 0]
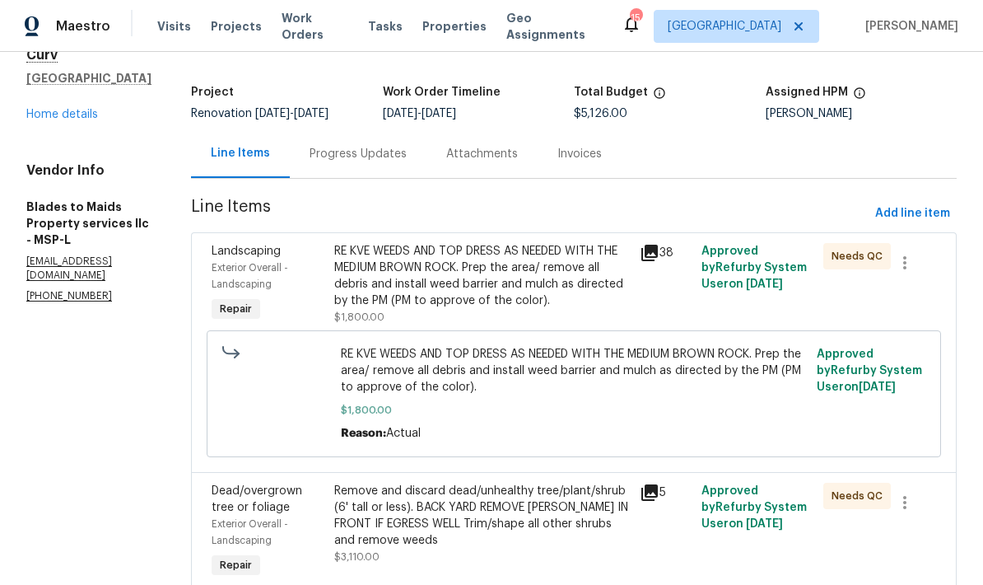
click at [310, 159] on div "Progress Updates" at bounding box center [358, 154] width 97 height 16
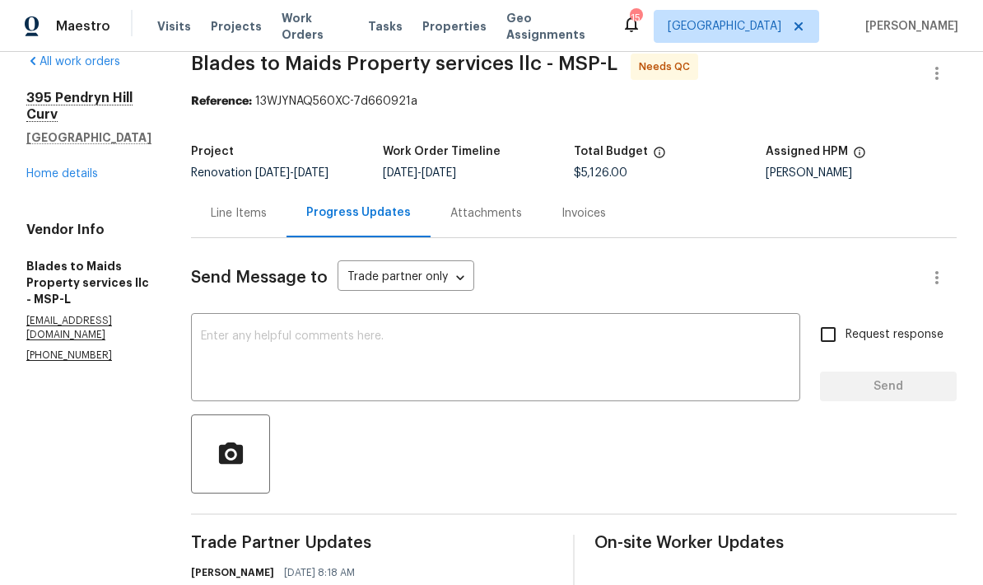
scroll to position [6, 0]
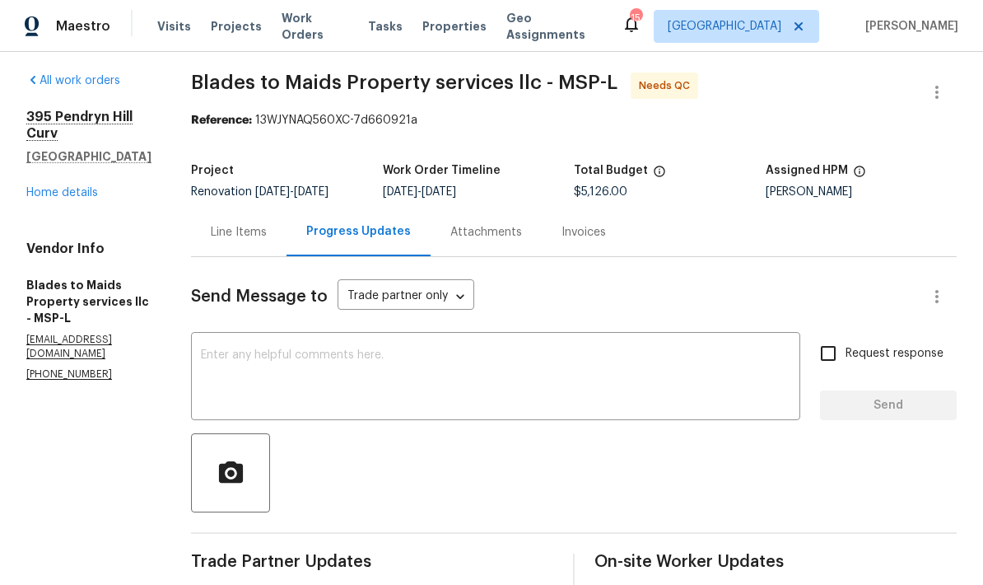
click at [191, 207] on div "Line Items" at bounding box center [238, 231] width 95 height 49
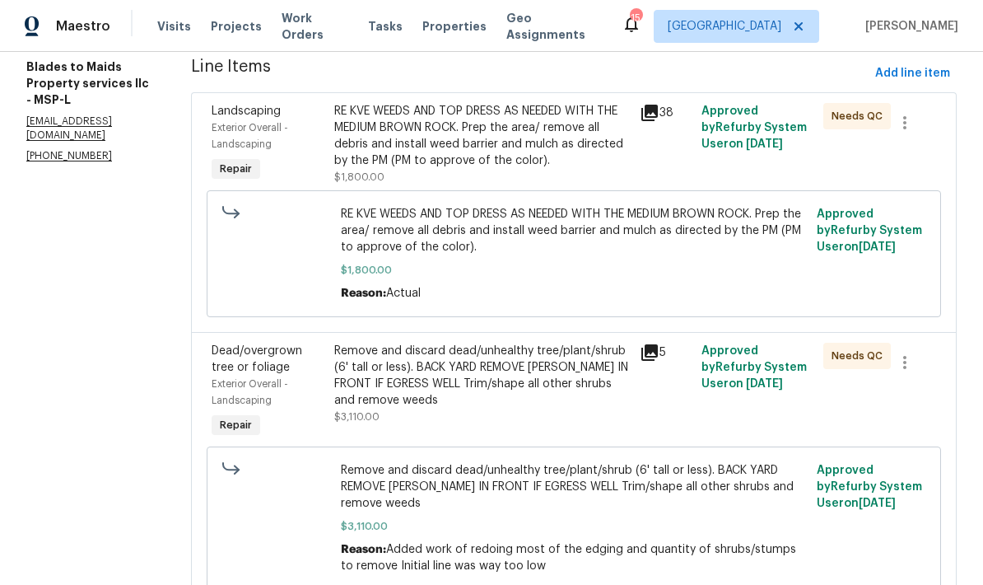
scroll to position [217, 0]
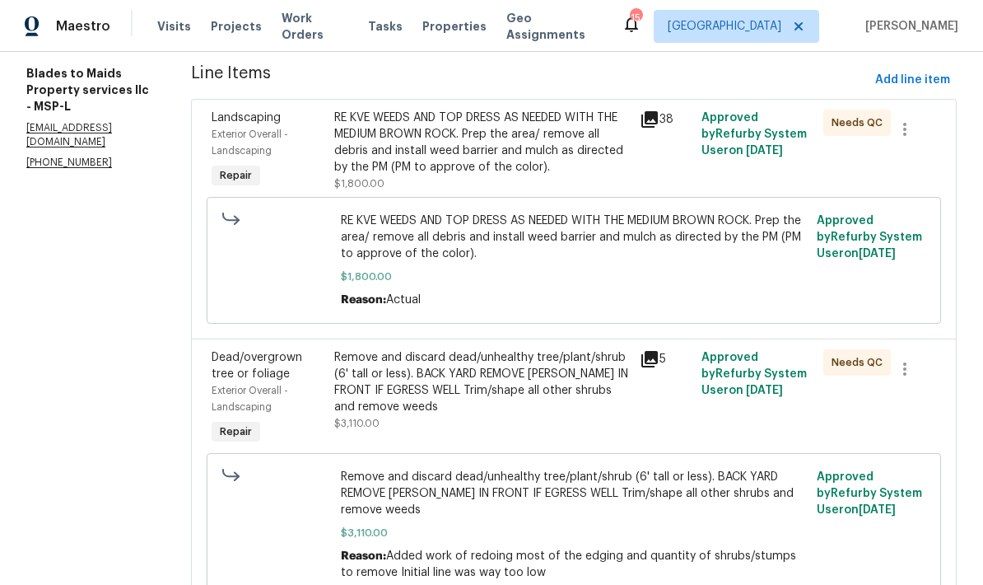
click at [380, 349] on div "Remove and discard dead/unhealthy tree/plant/shrub (6' tall or less). BACK YARD…" at bounding box center [482, 382] width 296 height 66
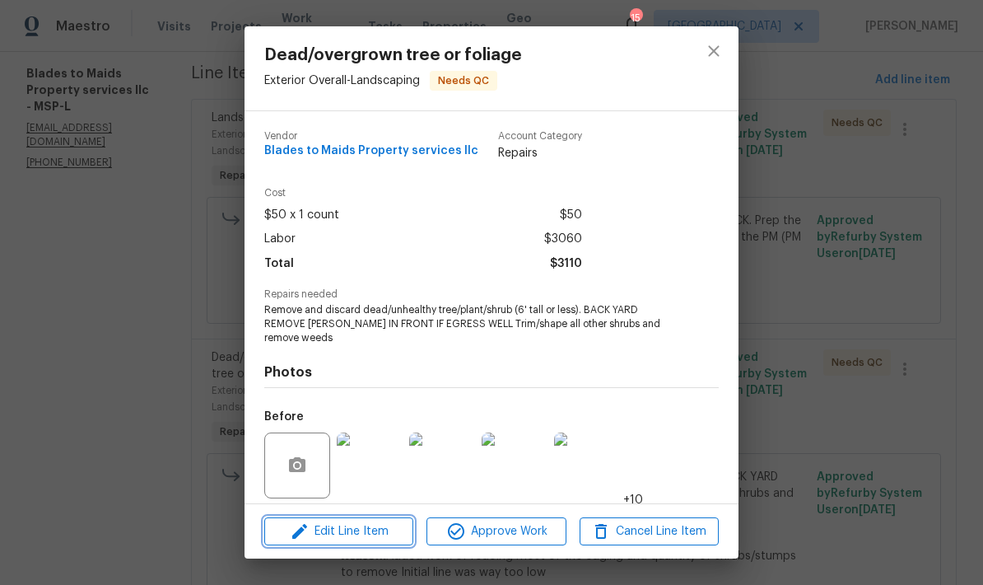
click at [345, 532] on span "Edit Line Item" at bounding box center [338, 531] width 139 height 21
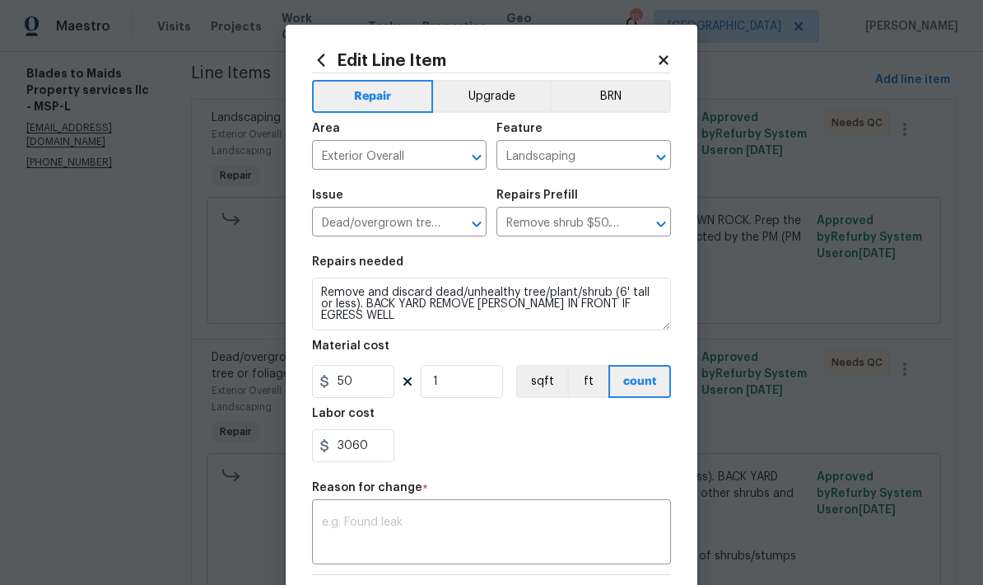
click at [665, 63] on icon at bounding box center [663, 59] width 9 height 9
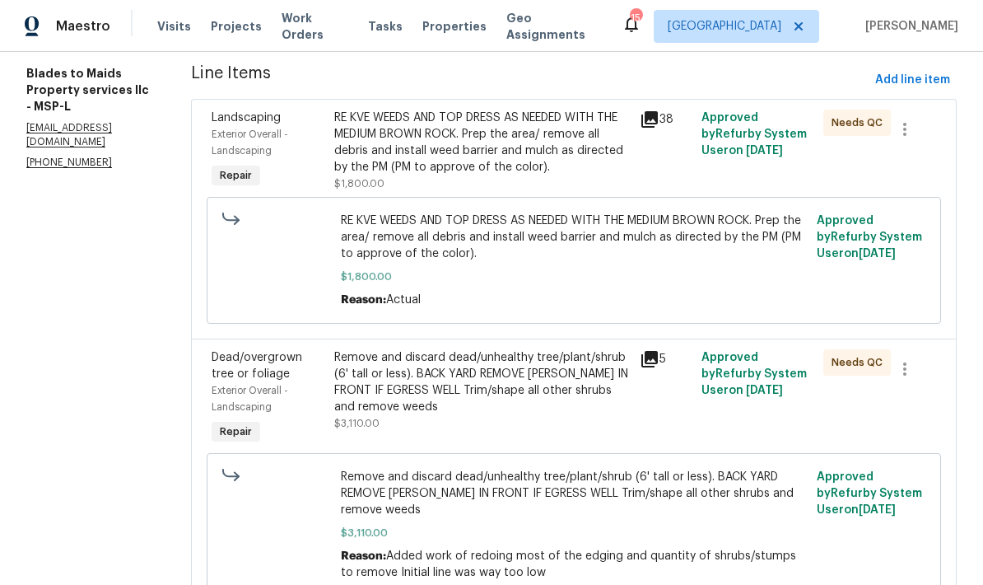
click at [347, 109] on div "RE KVE WEEDS AND TOP DRESS AS NEEDED WITH THE MEDIUM BROWN ROCK. Prep the area/…" at bounding box center [482, 142] width 296 height 66
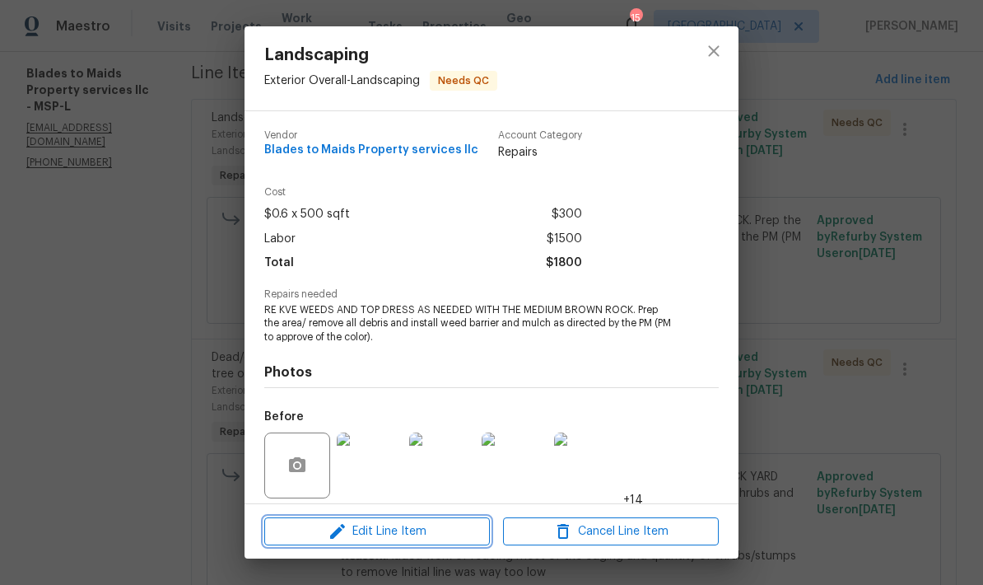
click at [369, 535] on span "Edit Line Item" at bounding box center [377, 531] width 216 height 21
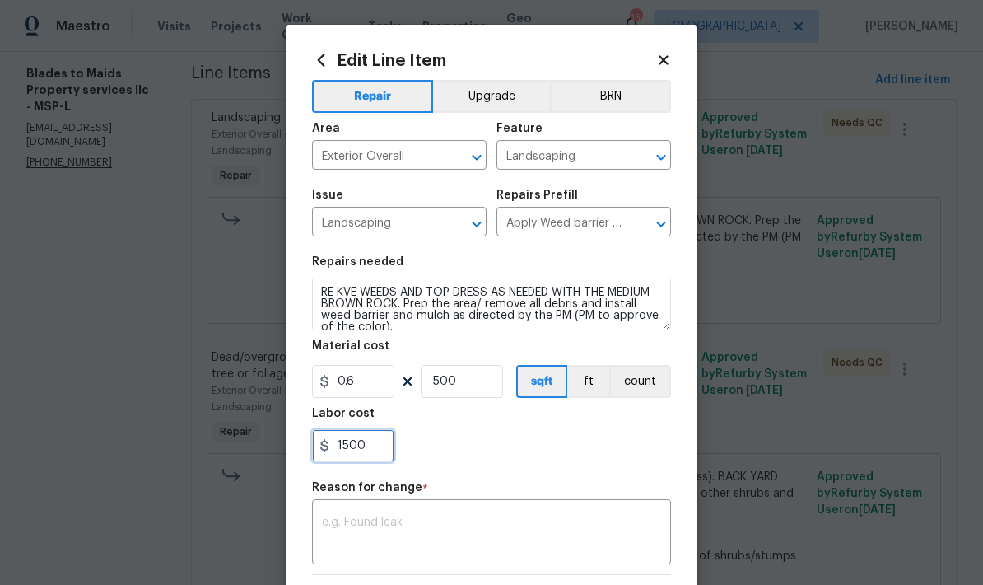
click at [375, 448] on input "1500" at bounding box center [353, 445] width 82 height 33
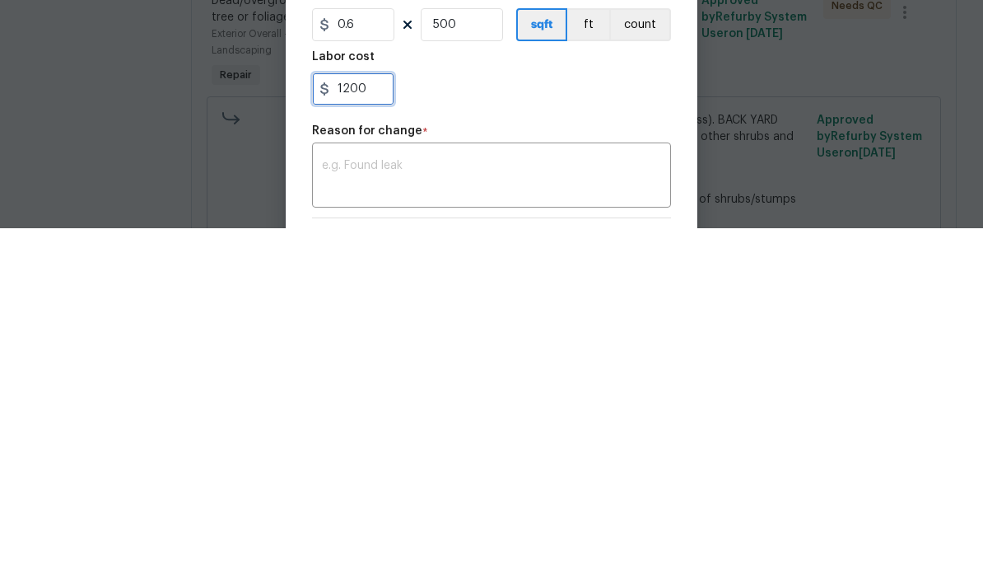
type input "1200"
click at [336, 516] on textarea at bounding box center [491, 533] width 339 height 35
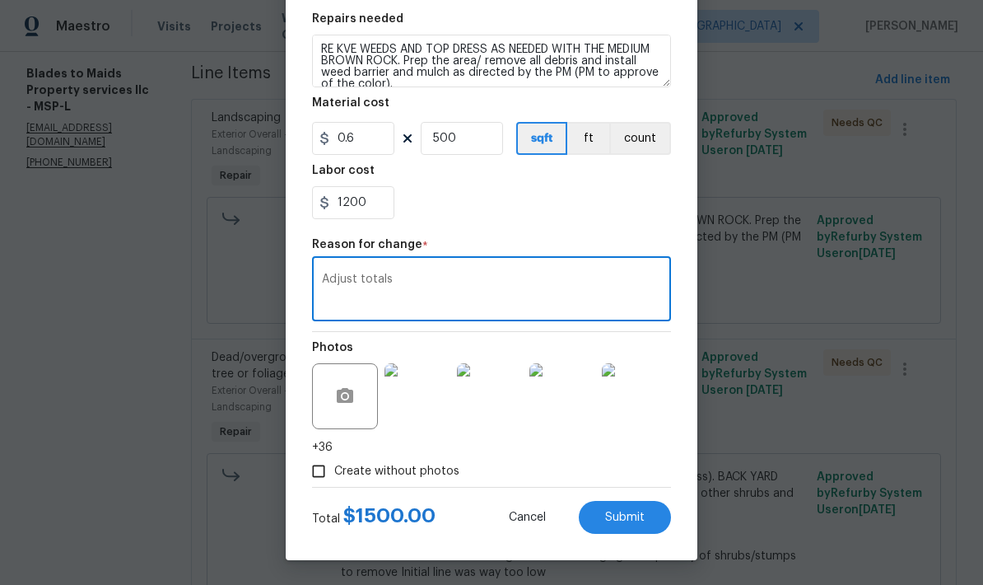
scroll to position [246, 0]
type textarea "Adjust totals"
click at [634, 516] on span "Submit" at bounding box center [625, 517] width 40 height 12
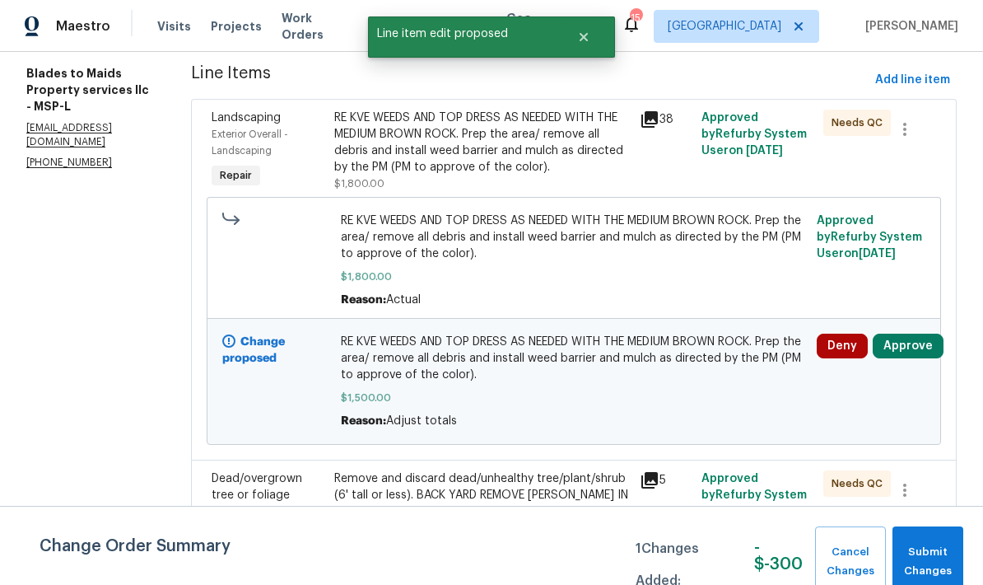
scroll to position [0, 0]
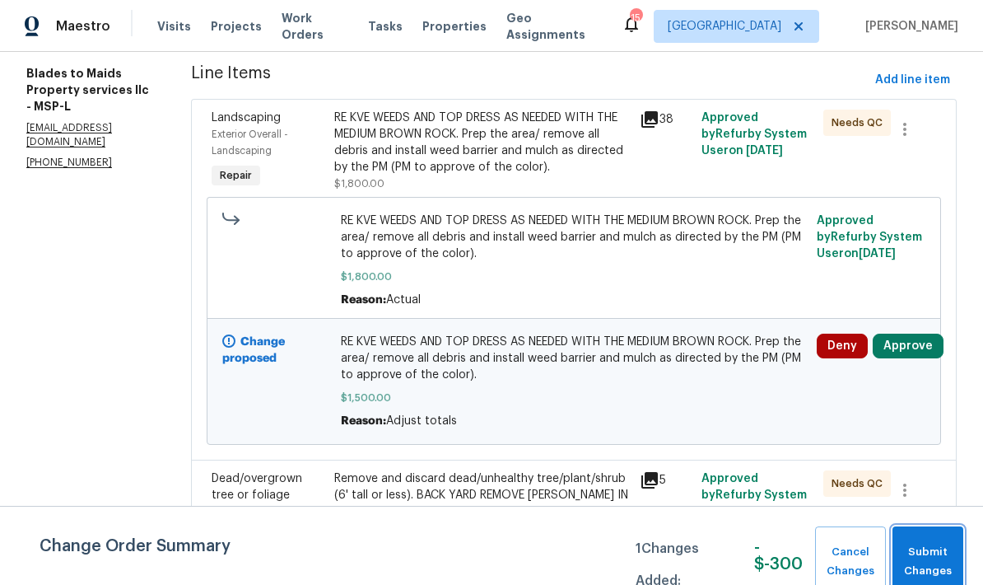
click at [925, 547] on span "Submit Changes" at bounding box center [928, 562] width 54 height 38
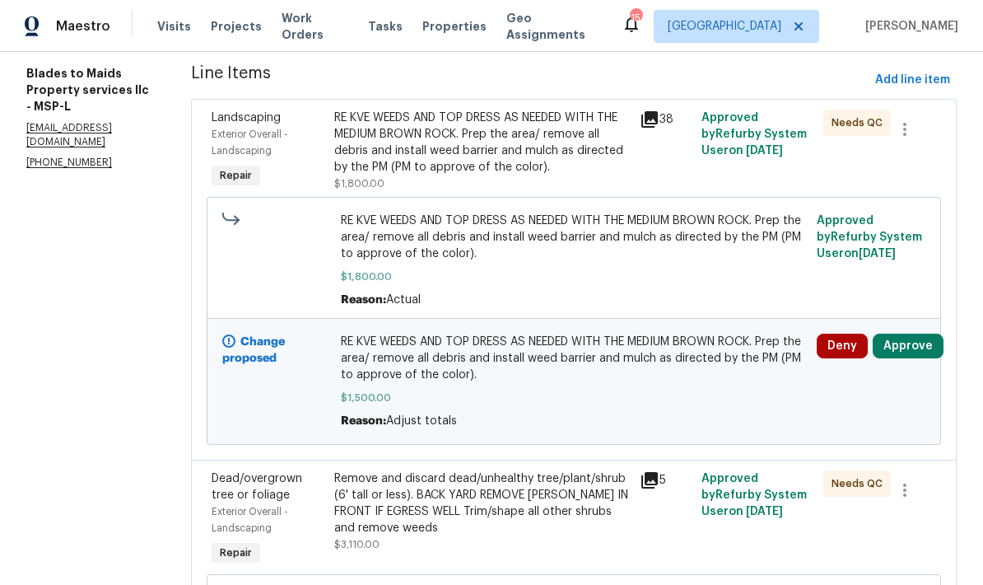
click at [898, 333] on button "Approve" at bounding box center [908, 345] width 71 height 25
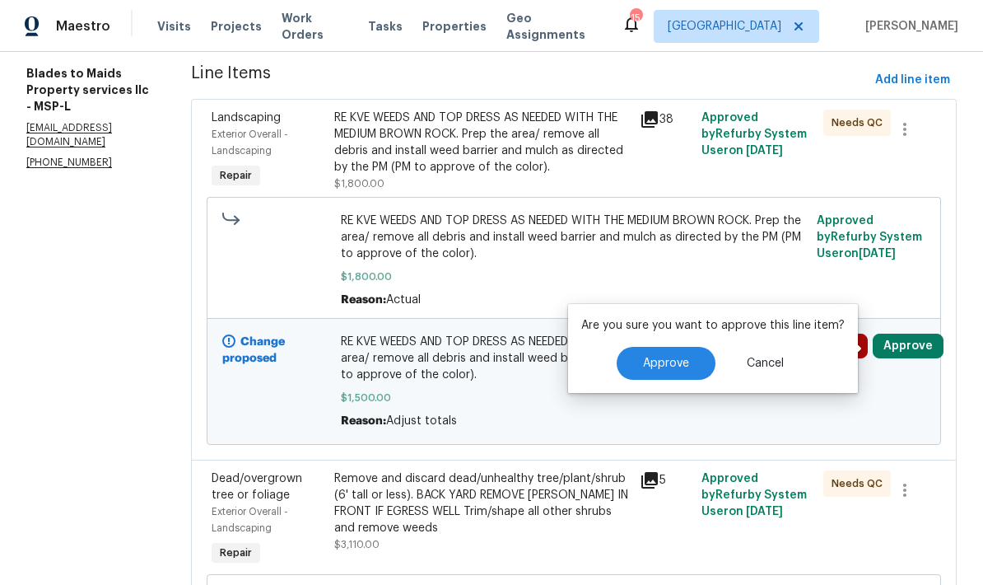
click at [657, 357] on span "Approve" at bounding box center [666, 363] width 46 height 12
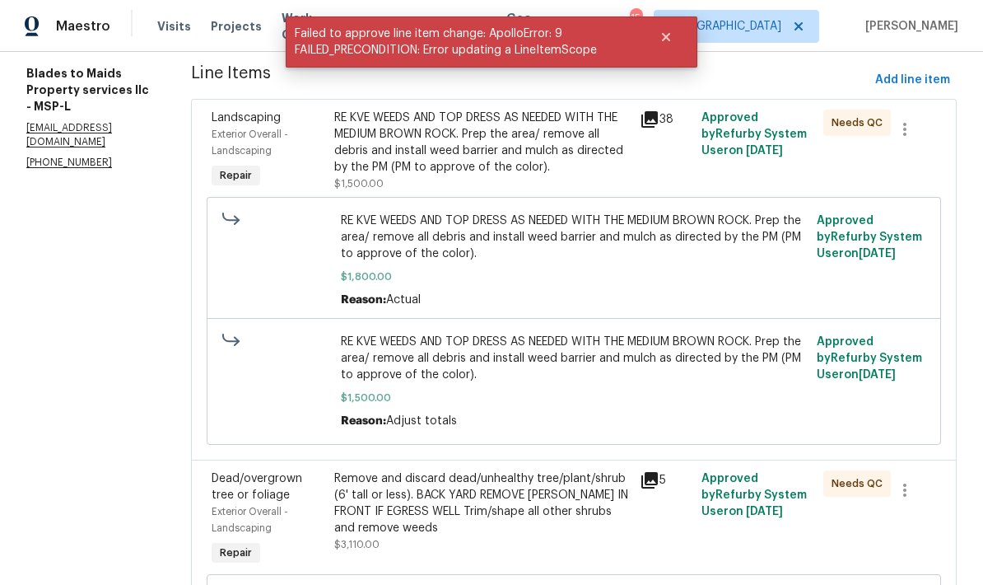
click at [344, 109] on div "RE KVE WEEDS AND TOP DRESS AS NEEDED WITH THE MEDIUM BROWN ROCK. Prep the area/…" at bounding box center [482, 142] width 296 height 66
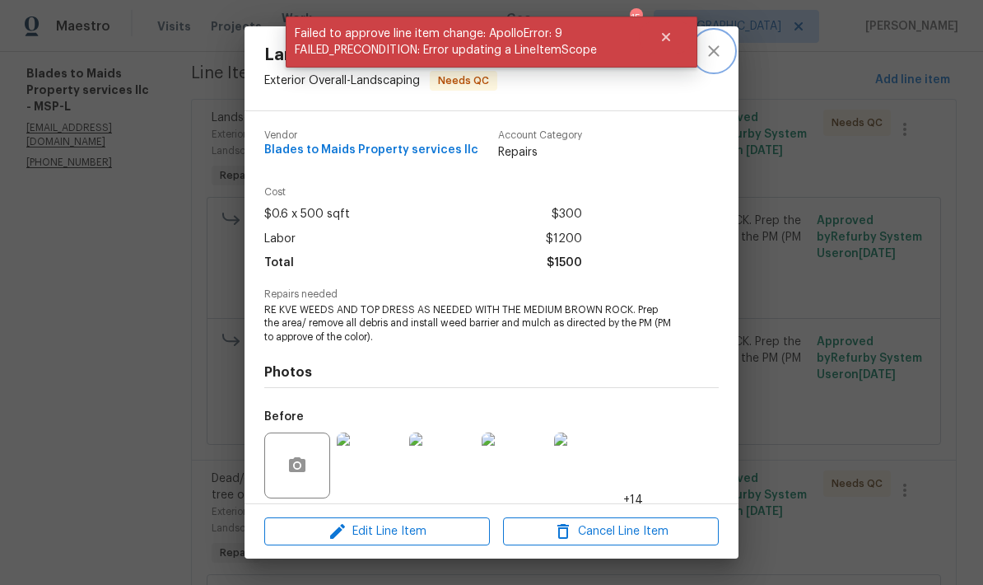
click at [711, 58] on icon "close" at bounding box center [714, 51] width 20 height 20
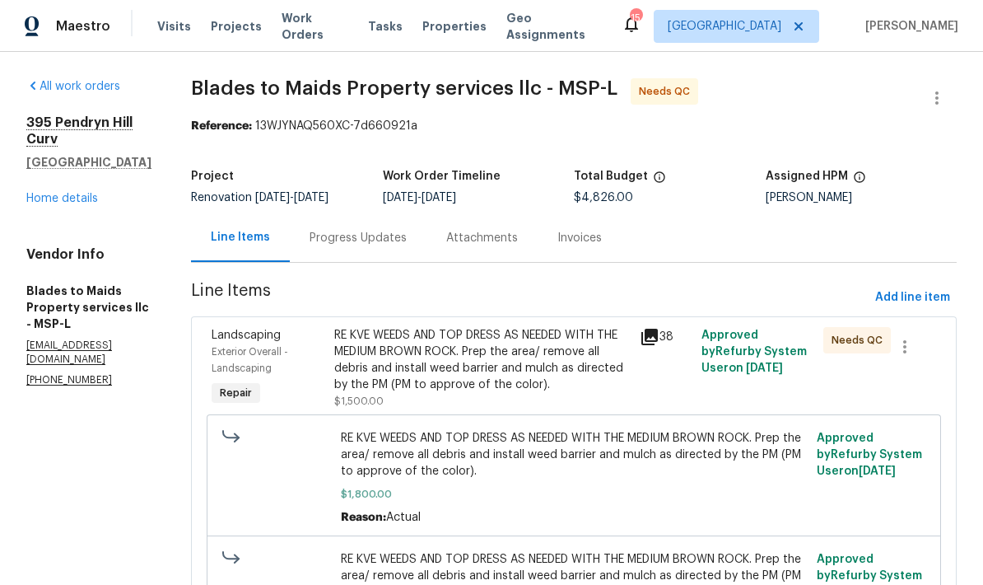
scroll to position [-1, 0]
click at [37, 204] on link "Home details" at bounding box center [62, 199] width 72 height 12
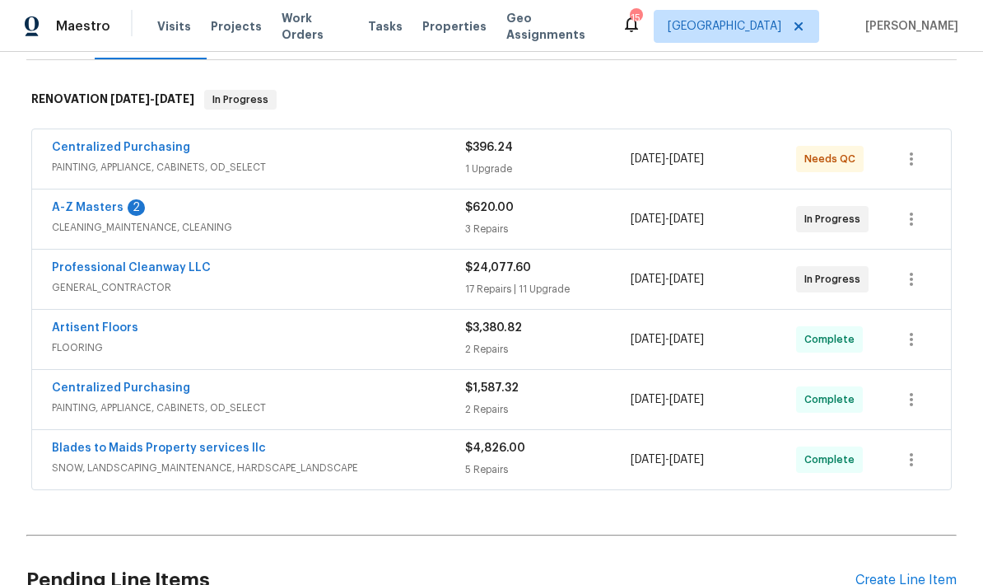
scroll to position [241, 0]
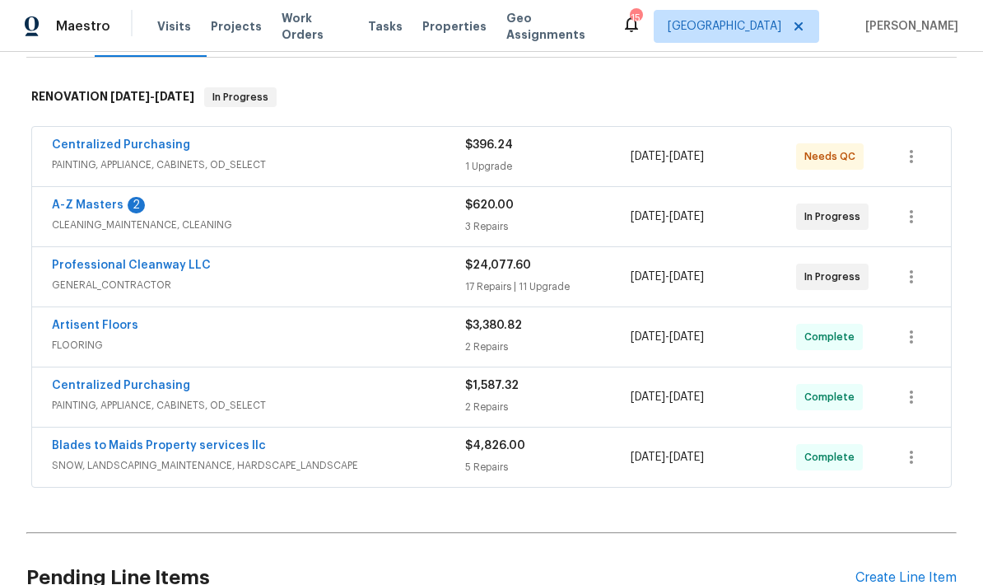
click at [67, 209] on link "A-Z Masters" at bounding box center [88, 205] width 72 height 12
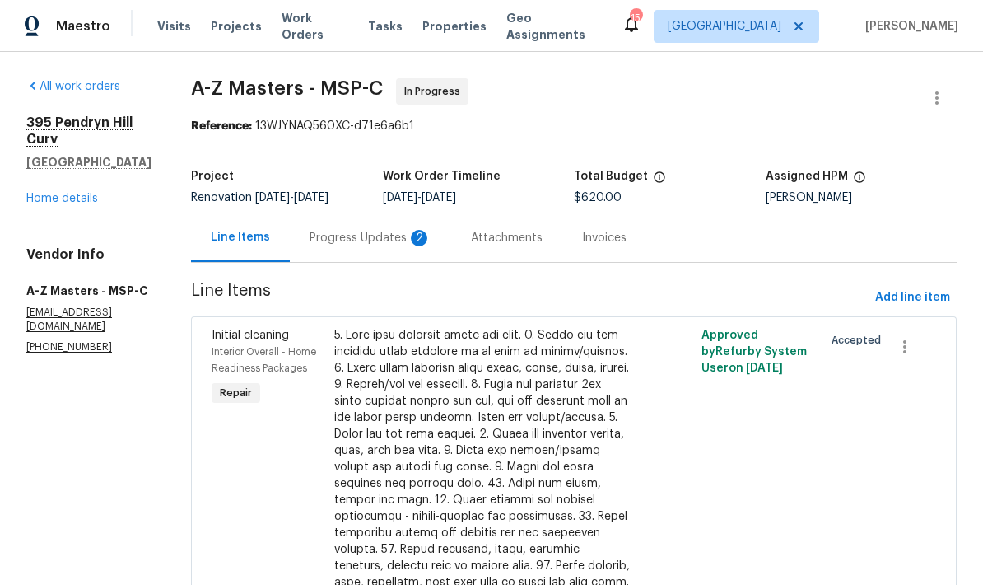
click at [310, 243] on div "Progress Updates 2" at bounding box center [371, 238] width 122 height 16
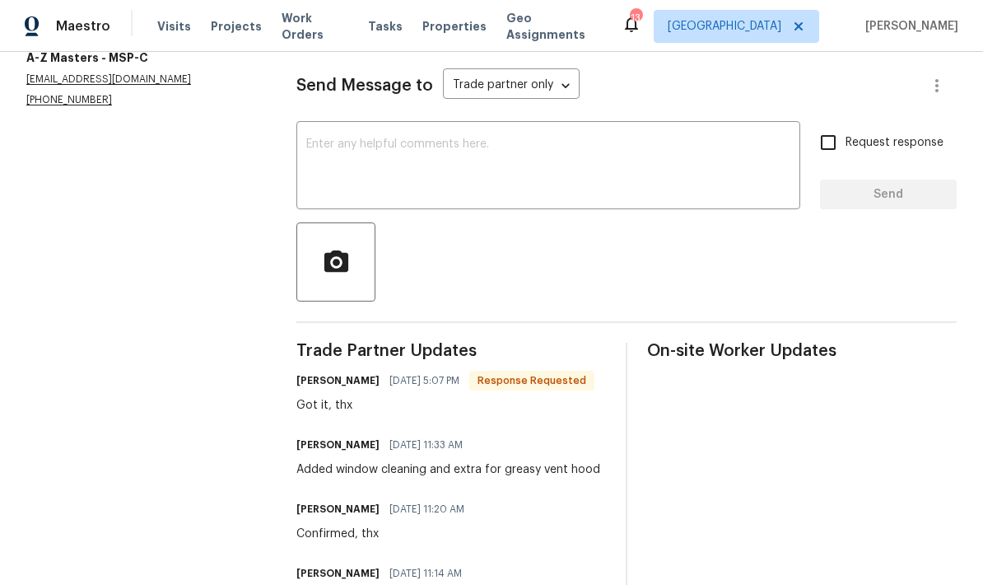
scroll to position [226, 0]
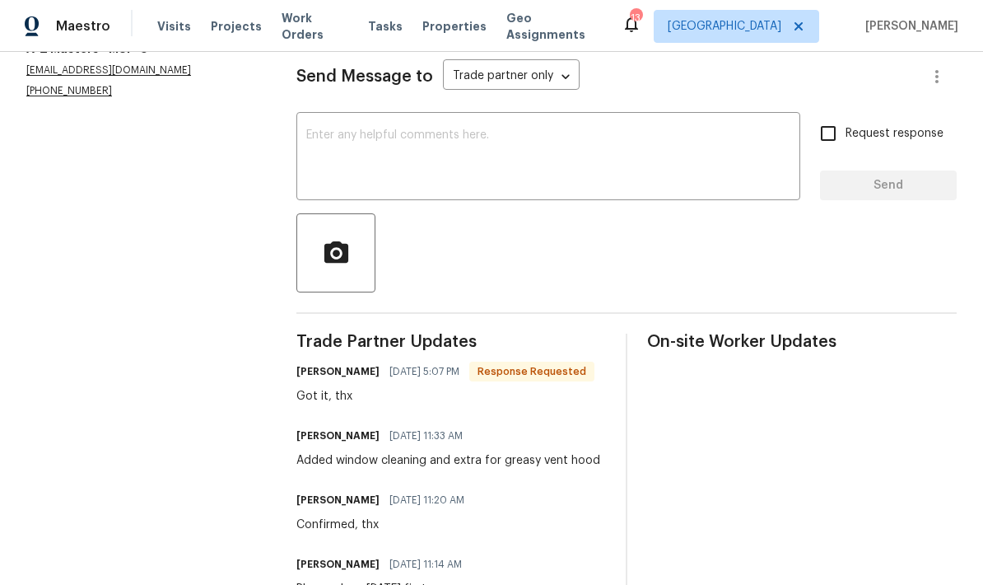
click at [330, 150] on textarea at bounding box center [548, 158] width 484 height 58
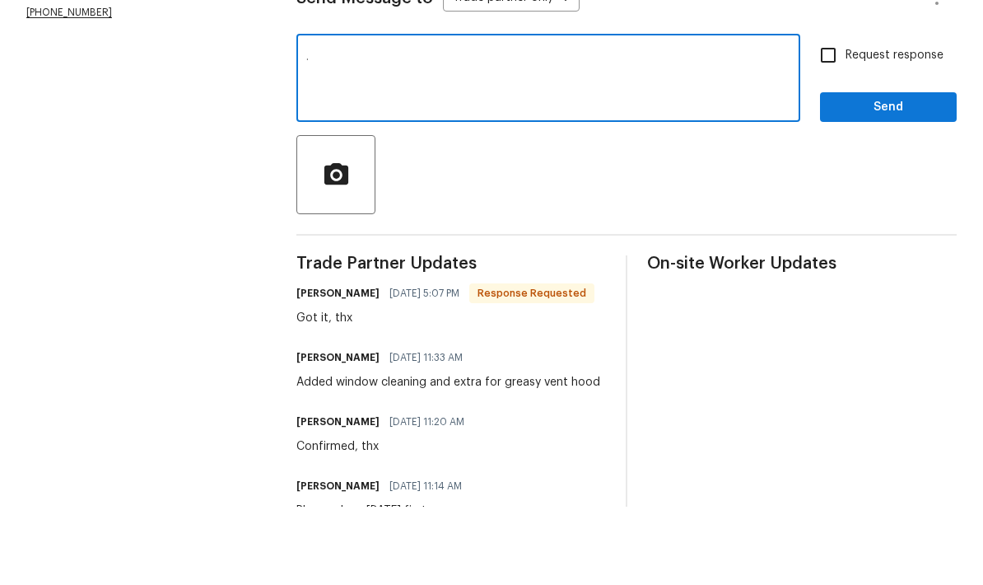
type textarea "."
click at [865, 170] on button "Send" at bounding box center [888, 185] width 137 height 30
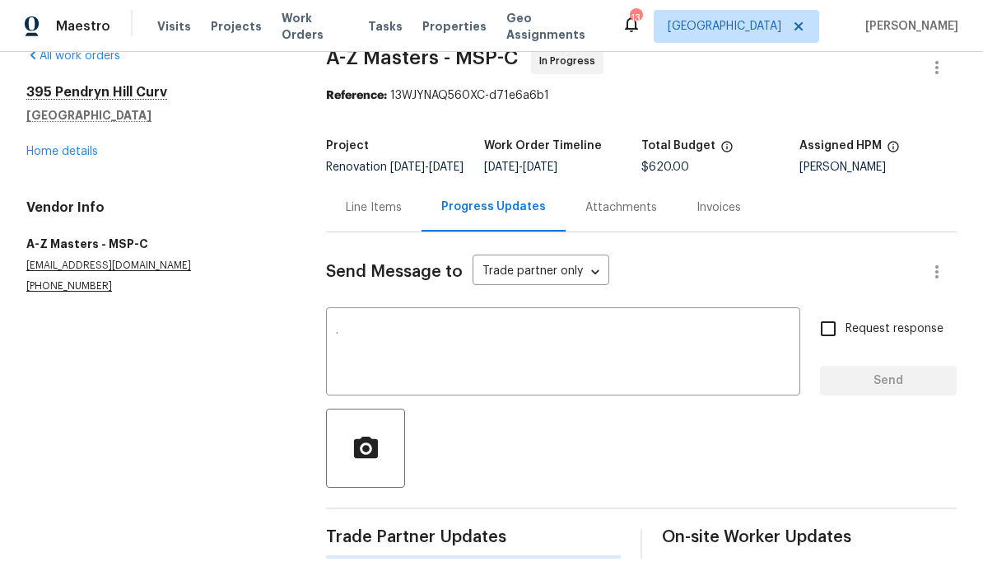
scroll to position [0, 0]
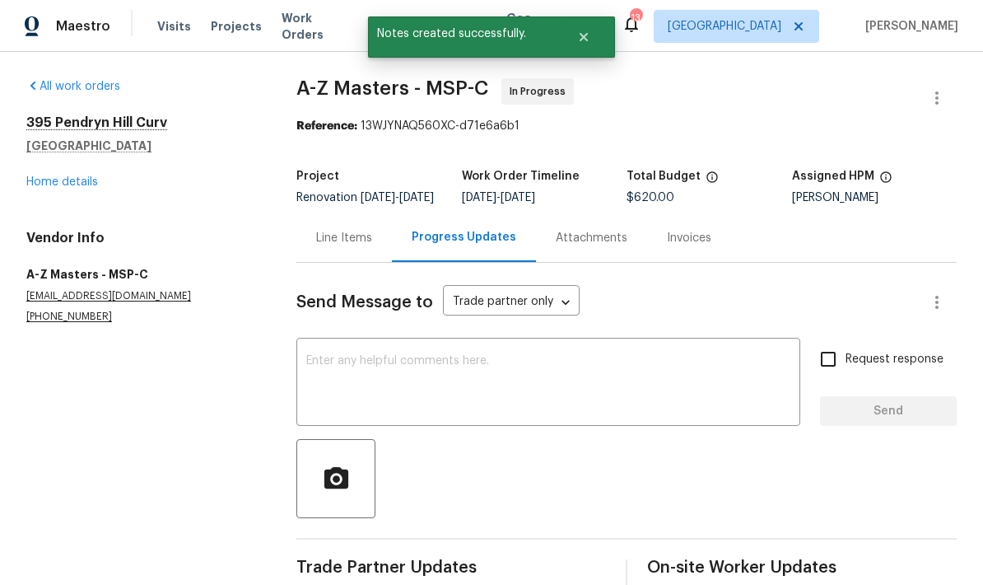
click at [39, 176] on link "Home details" at bounding box center [62, 182] width 72 height 12
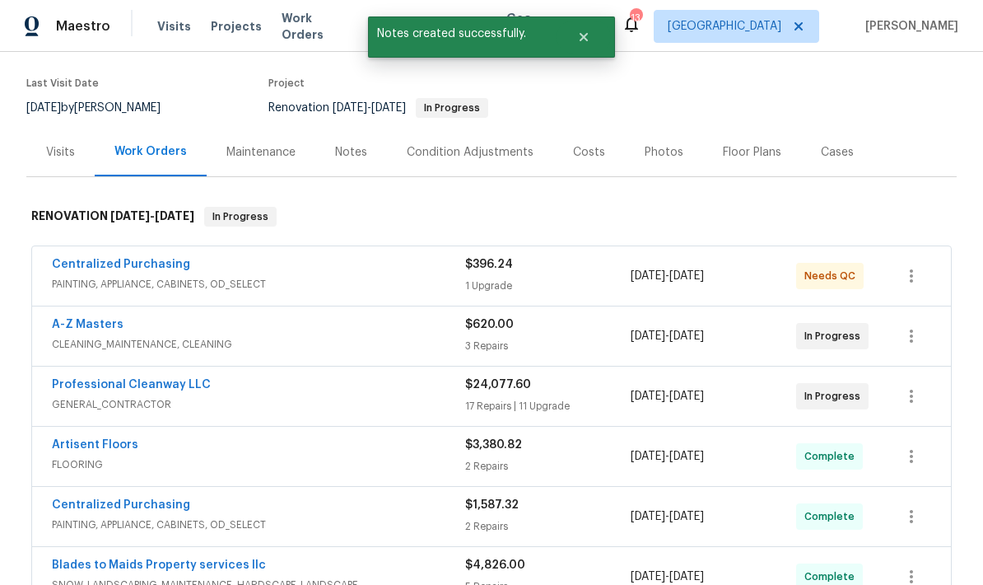
scroll to position [130, 0]
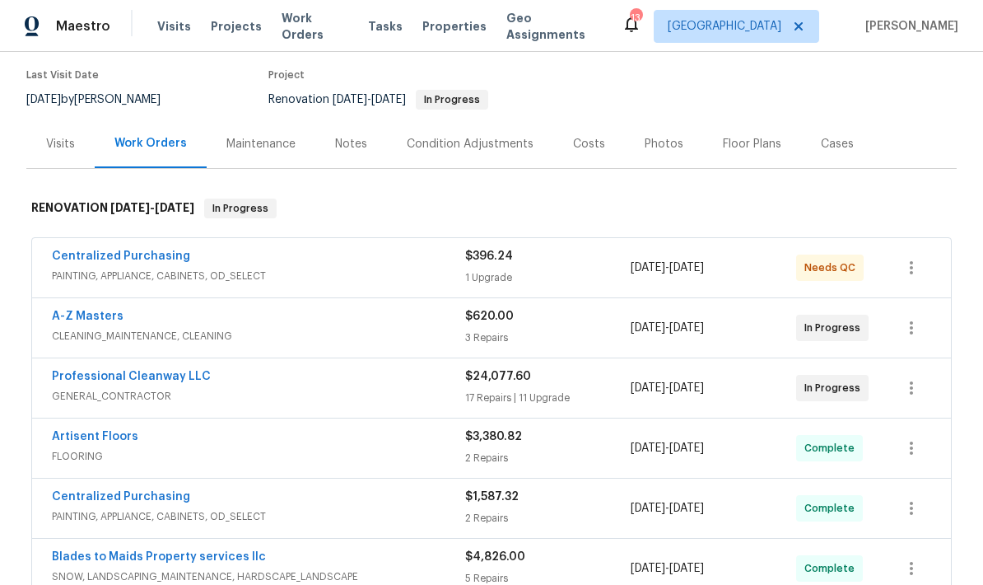
click at [580, 136] on div "Costs" at bounding box center [589, 144] width 32 height 16
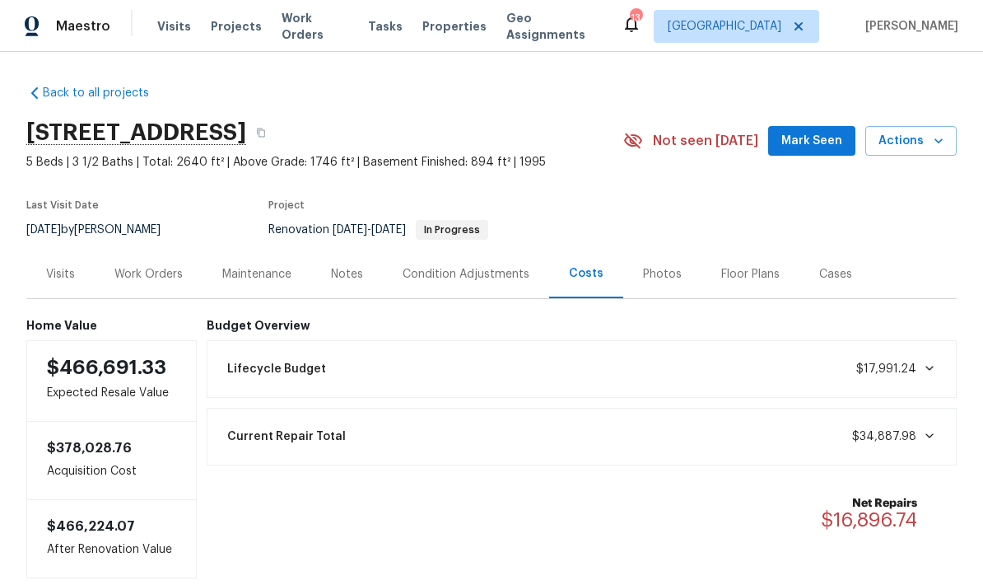
click at [135, 249] on div "Work Orders" at bounding box center [149, 273] width 108 height 49
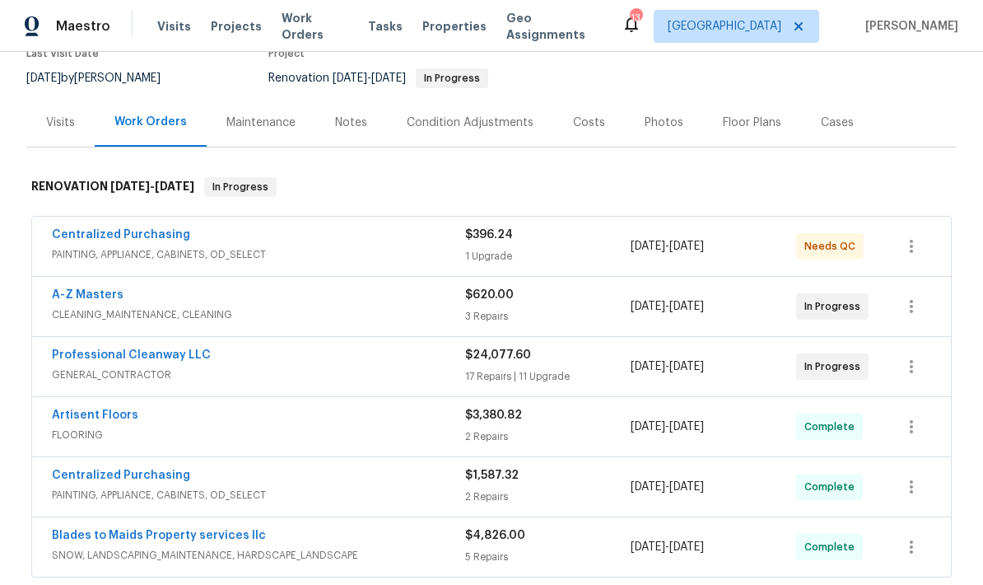
scroll to position [152, 0]
click at [908, 356] on icon "button" at bounding box center [911, 366] width 20 height 20
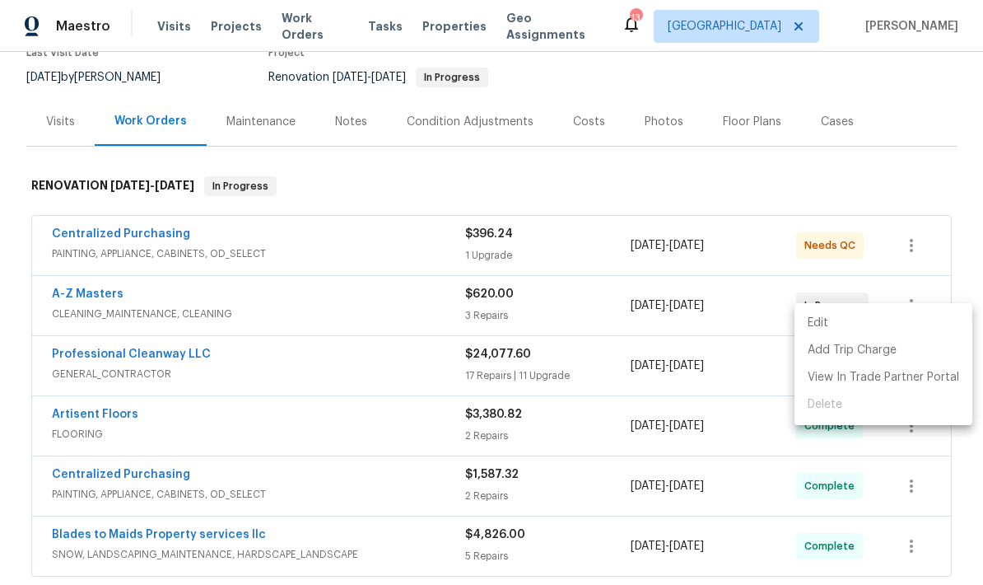
click at [823, 320] on li "Edit" at bounding box center [883, 323] width 178 height 27
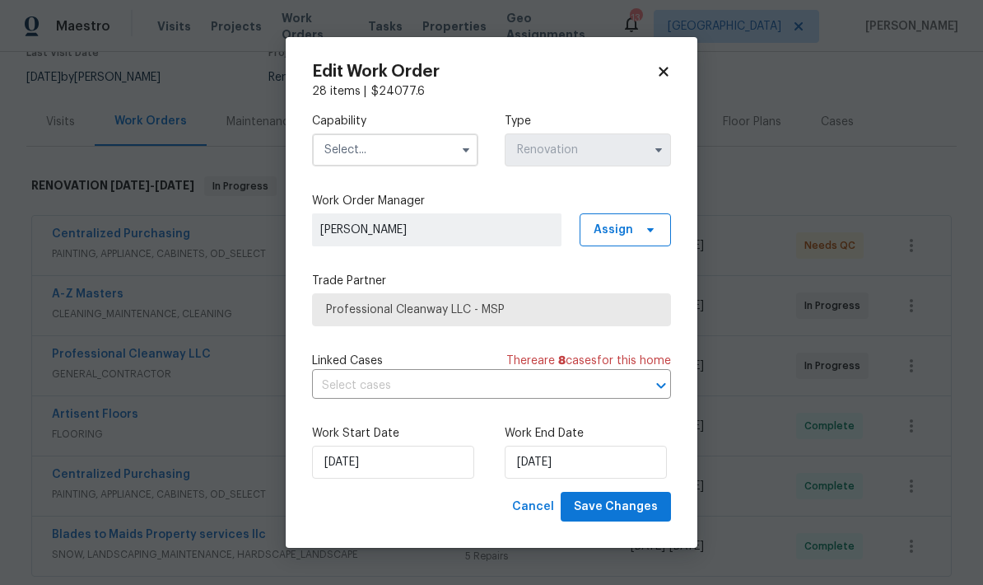
click at [339, 145] on input "text" at bounding box center [395, 149] width 166 height 33
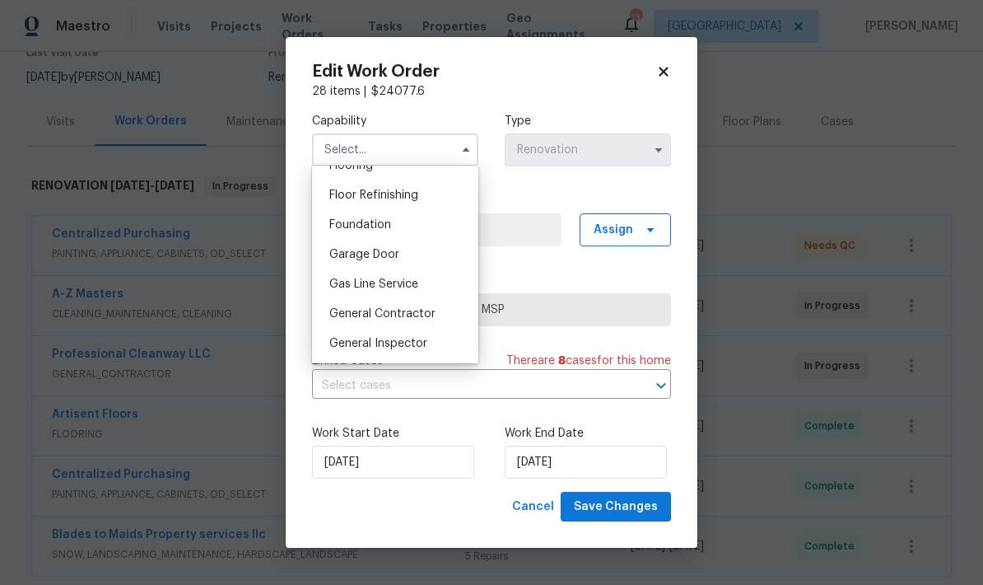
scroll to position [665, 0]
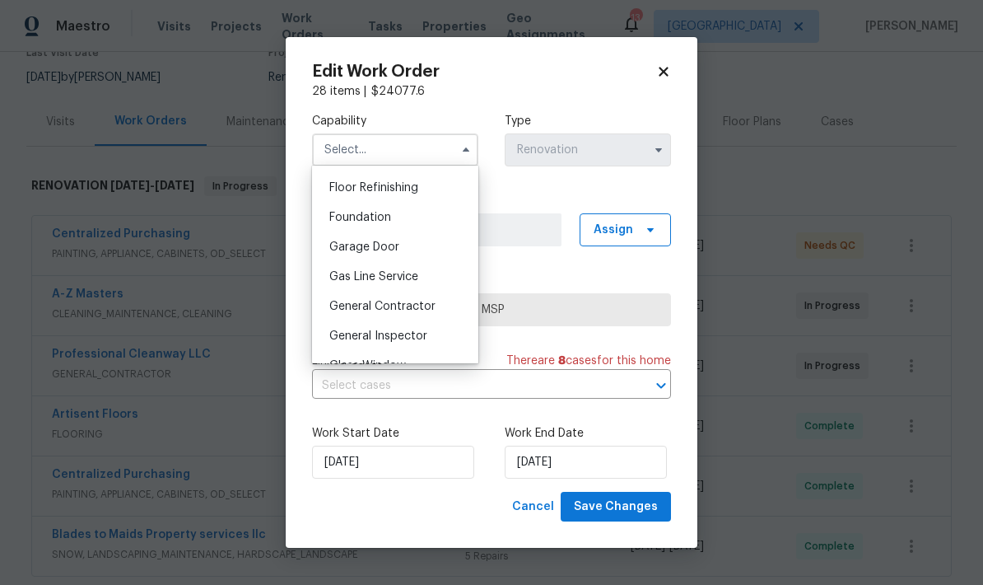
click at [339, 310] on span "General Contractor" at bounding box center [382, 306] width 106 height 12
type input "General Contractor"
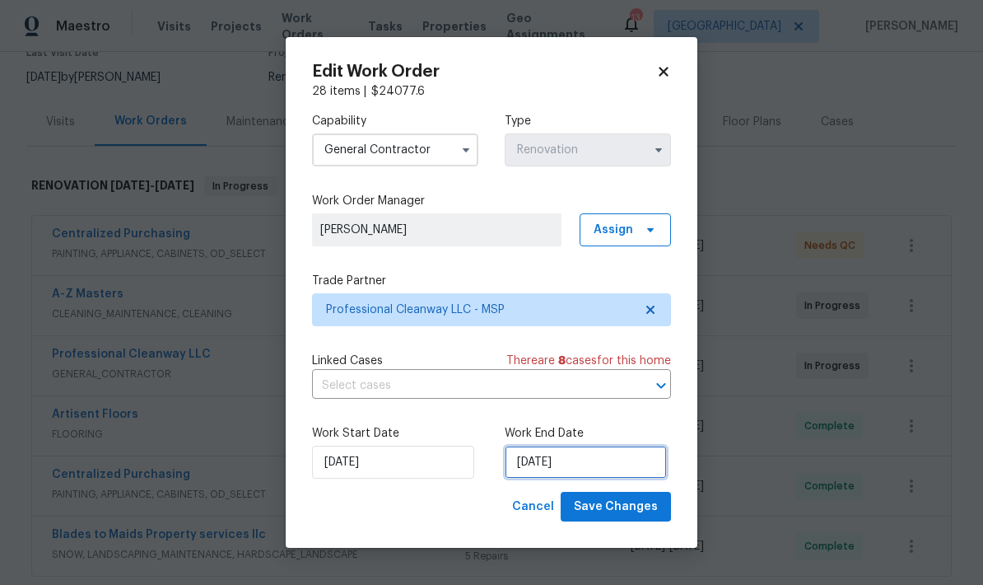
click at [592, 468] on input "9/22/2025" at bounding box center [586, 461] width 162 height 33
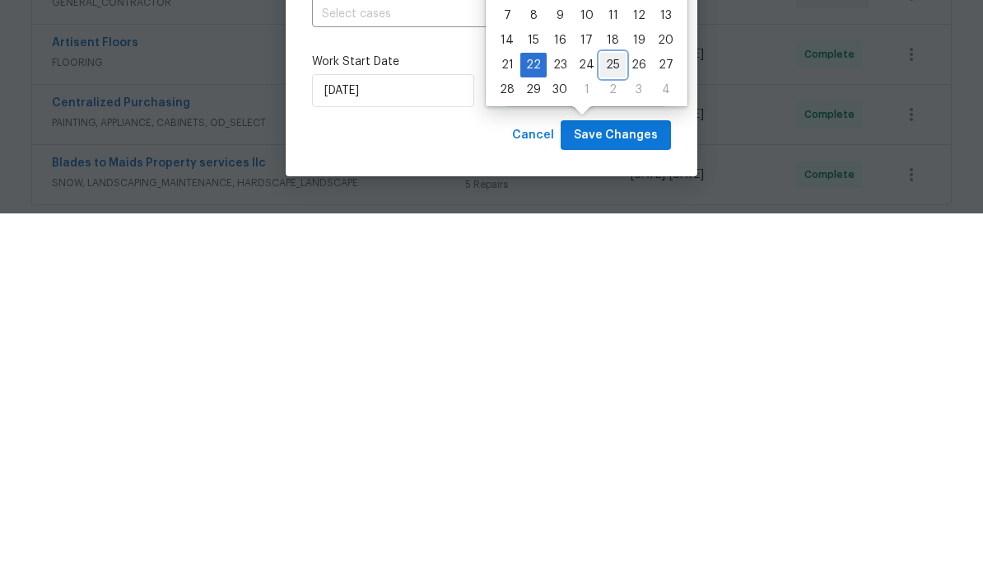
click at [611, 425] on div "25" at bounding box center [613, 436] width 26 height 23
type input "9/25/2025"
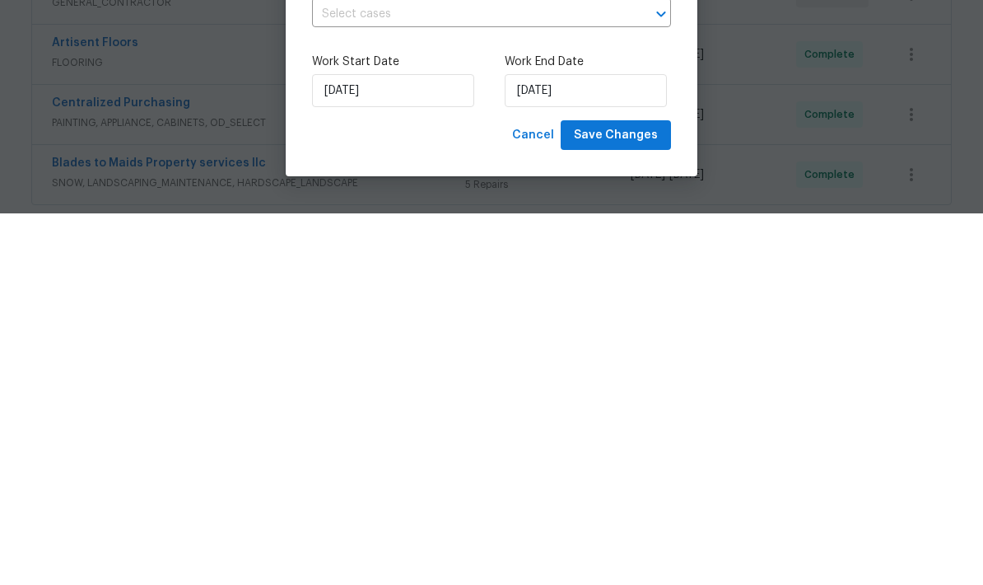
scroll to position [66, 0]
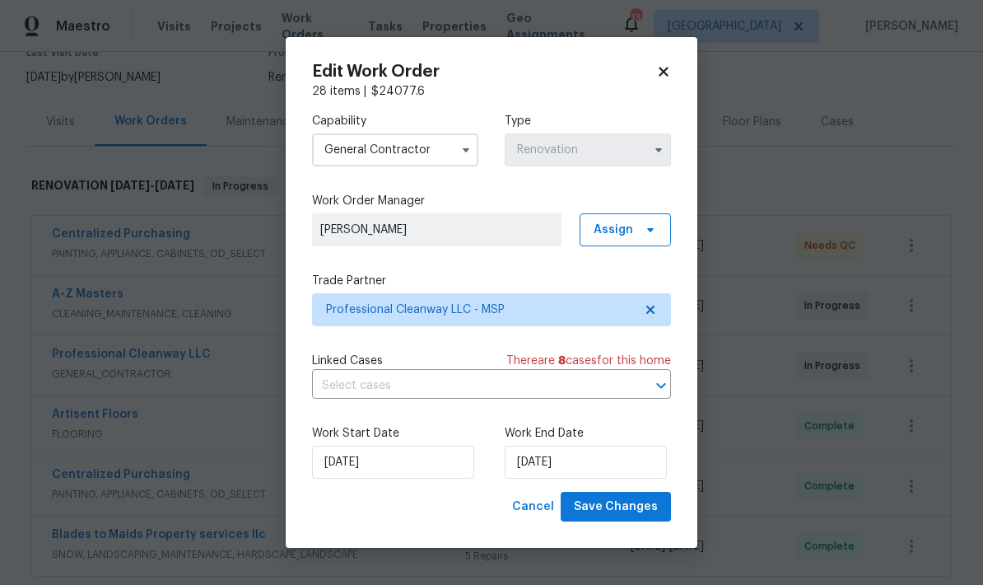
click at [597, 503] on span "Save Changes" at bounding box center [616, 506] width 84 height 21
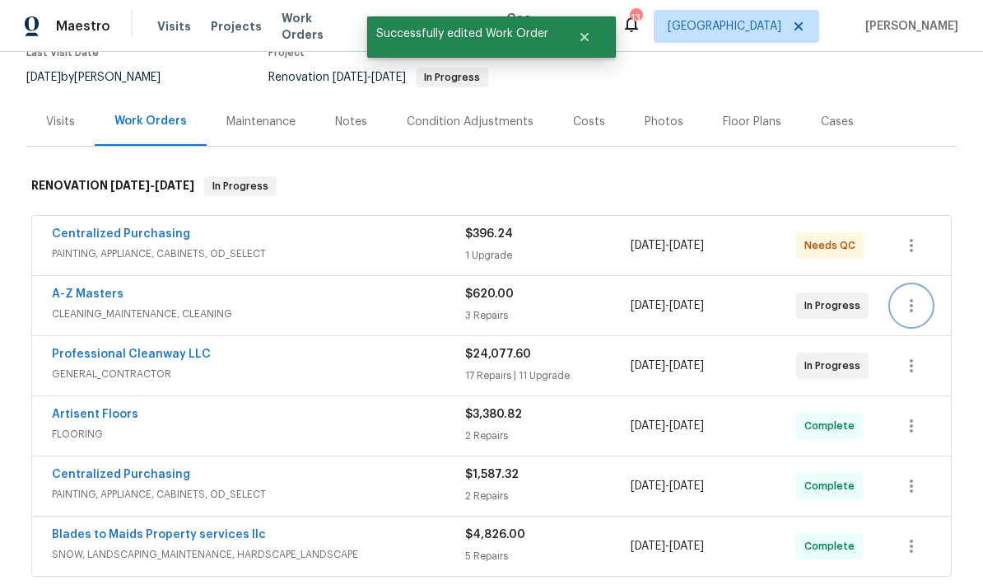
click at [917, 296] on icon "button" at bounding box center [911, 306] width 20 height 20
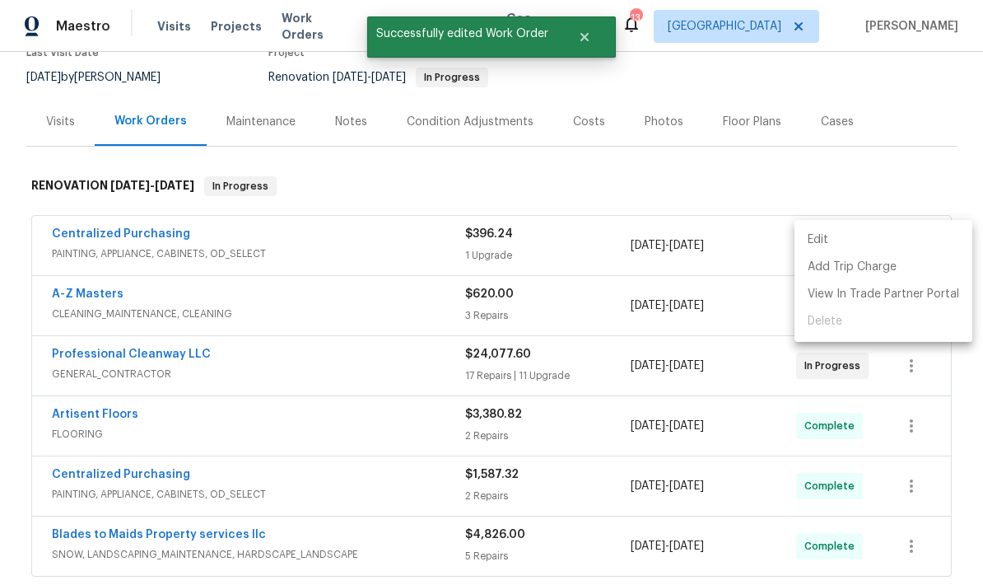
click at [818, 242] on li "Edit" at bounding box center [883, 239] width 178 height 27
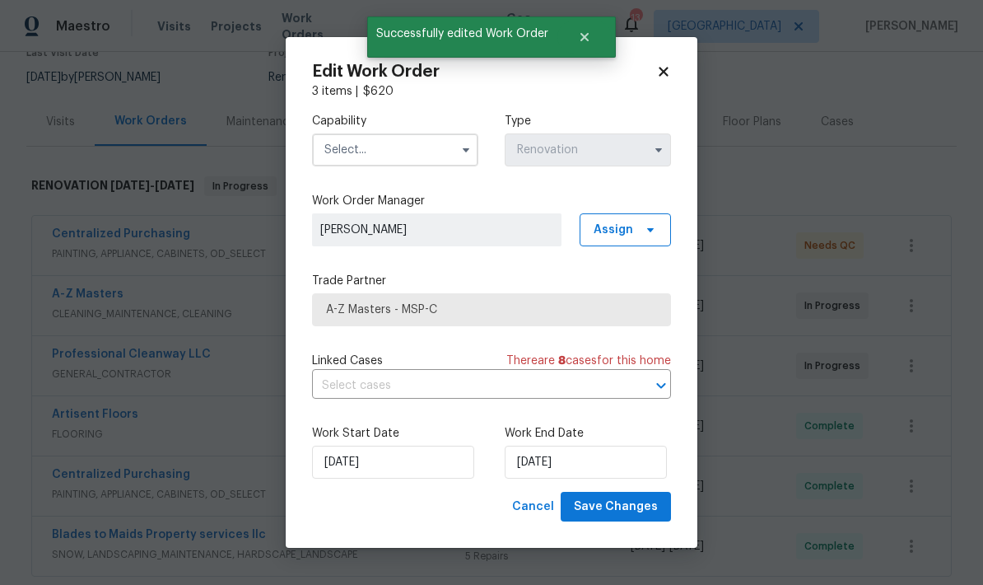
click at [345, 150] on input "text" at bounding box center [395, 149] width 166 height 33
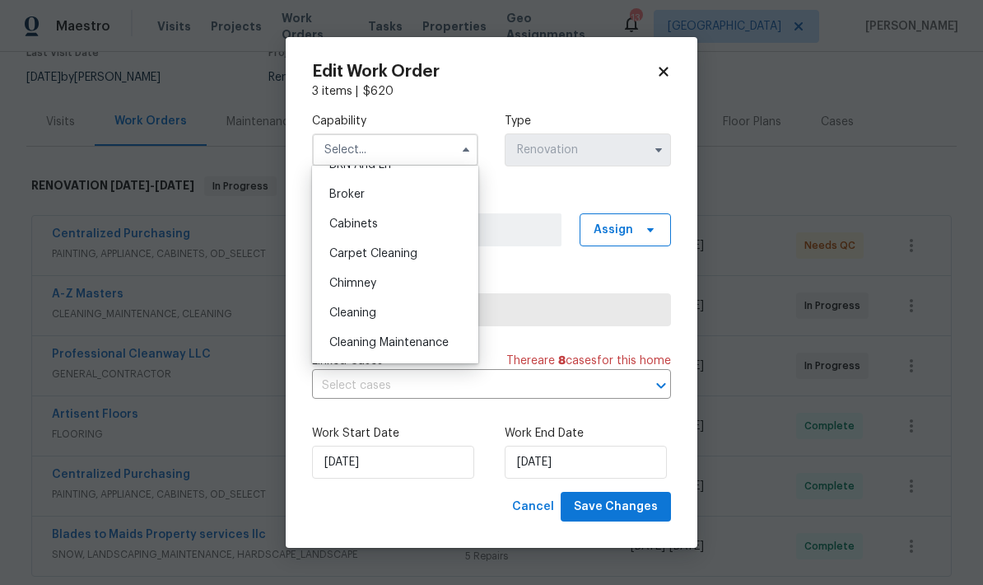
scroll to position [117, 0]
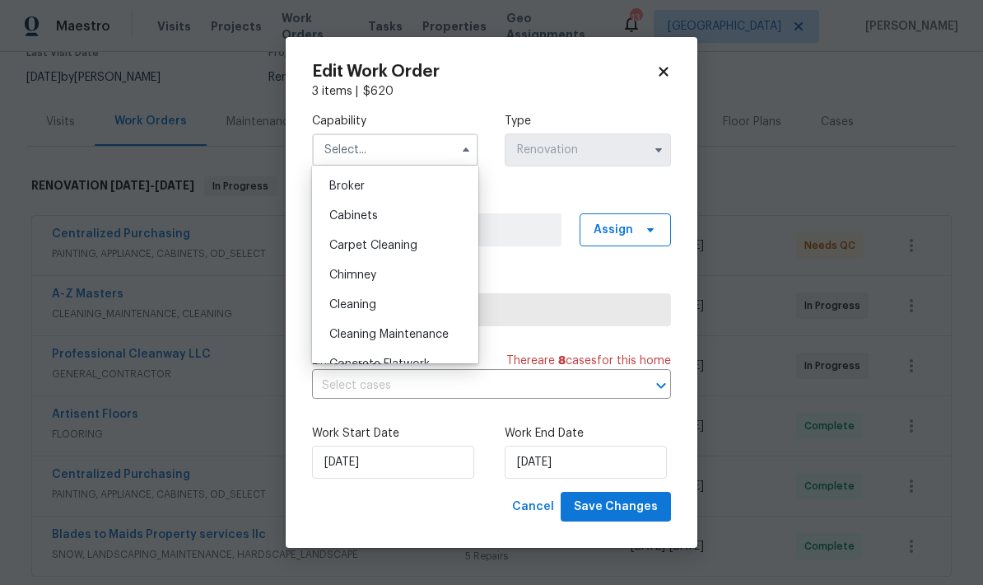
click at [333, 306] on span "Cleaning" at bounding box center [352, 305] width 47 height 12
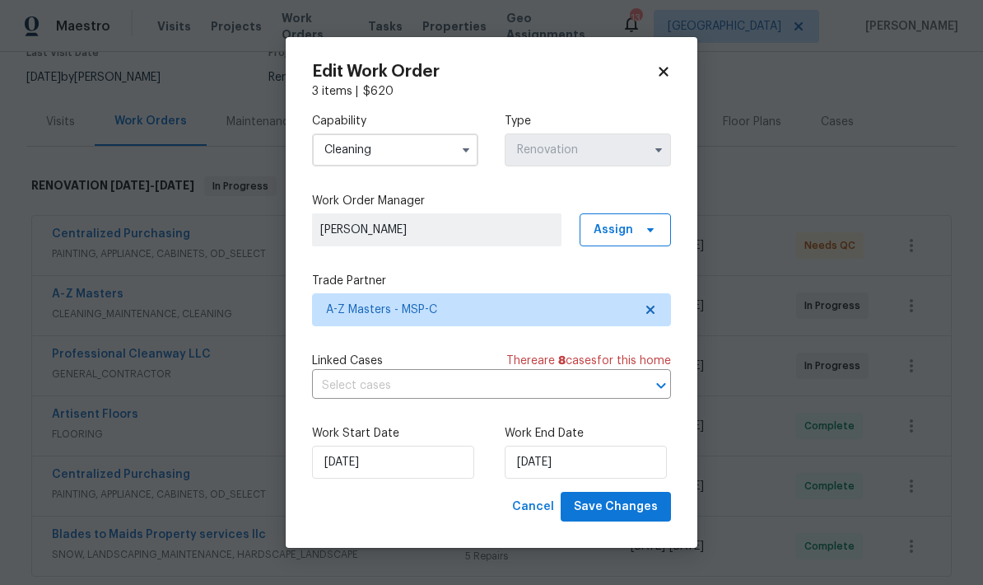
type input "Cleaning"
click at [576, 462] on input "[DATE]" at bounding box center [586, 461] width 162 height 33
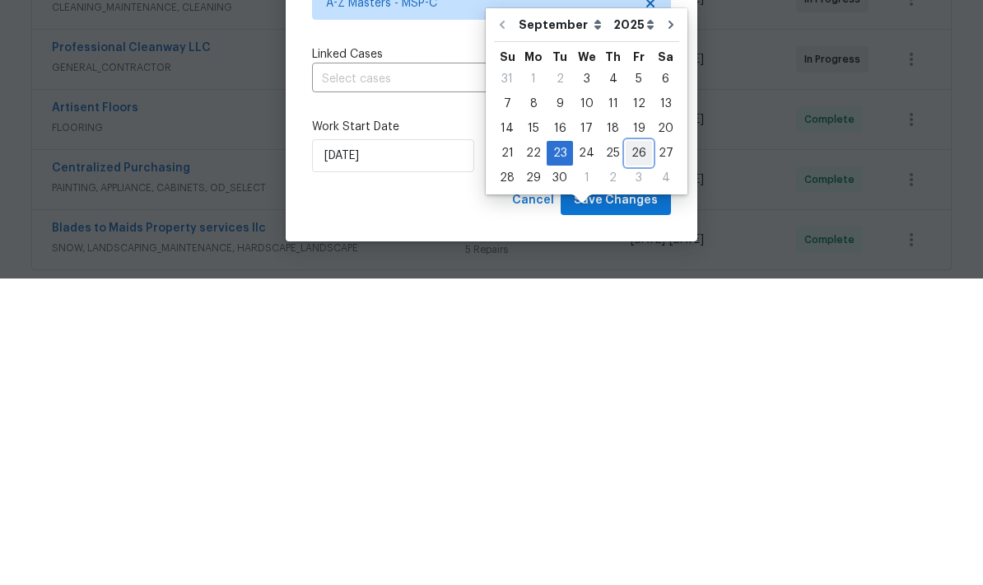
click at [642, 448] on div "26" at bounding box center [639, 459] width 26 height 23
type input "9/26/2025"
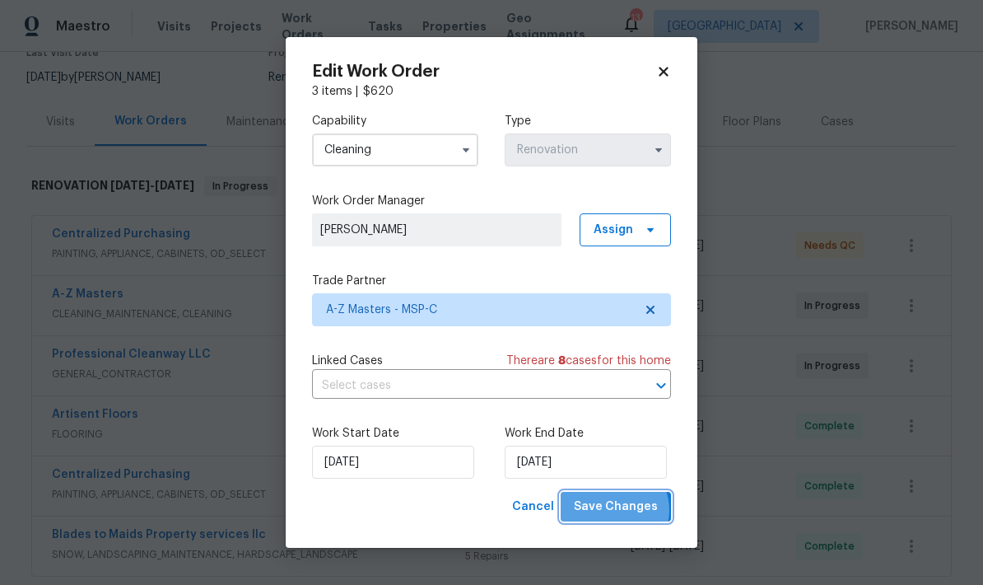
click at [618, 511] on span "Save Changes" at bounding box center [616, 506] width 84 height 21
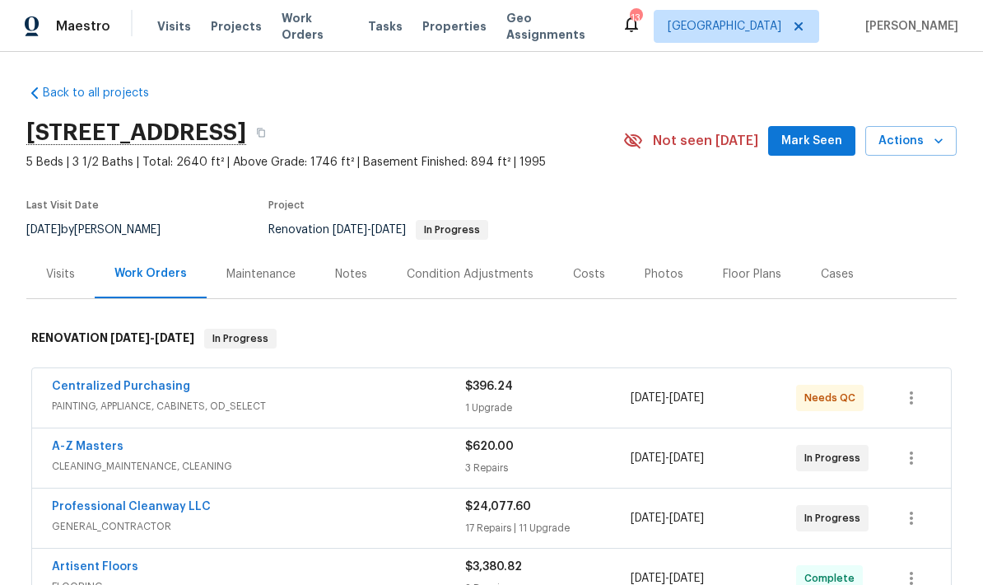
scroll to position [0, 0]
click at [77, 501] on link "Professional Cleanway LLC" at bounding box center [131, 507] width 159 height 12
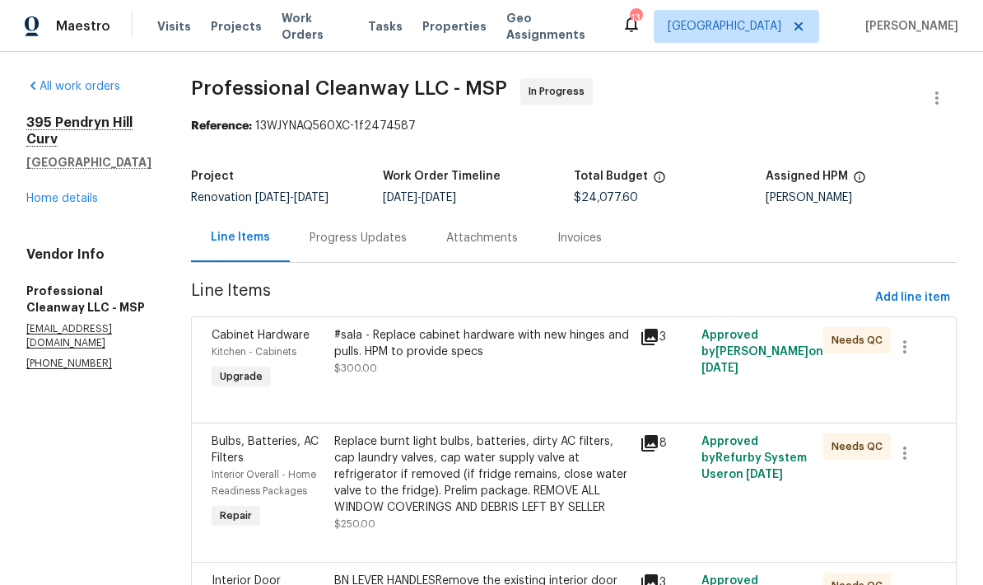
click at [336, 240] on div "Progress Updates" at bounding box center [358, 238] width 97 height 16
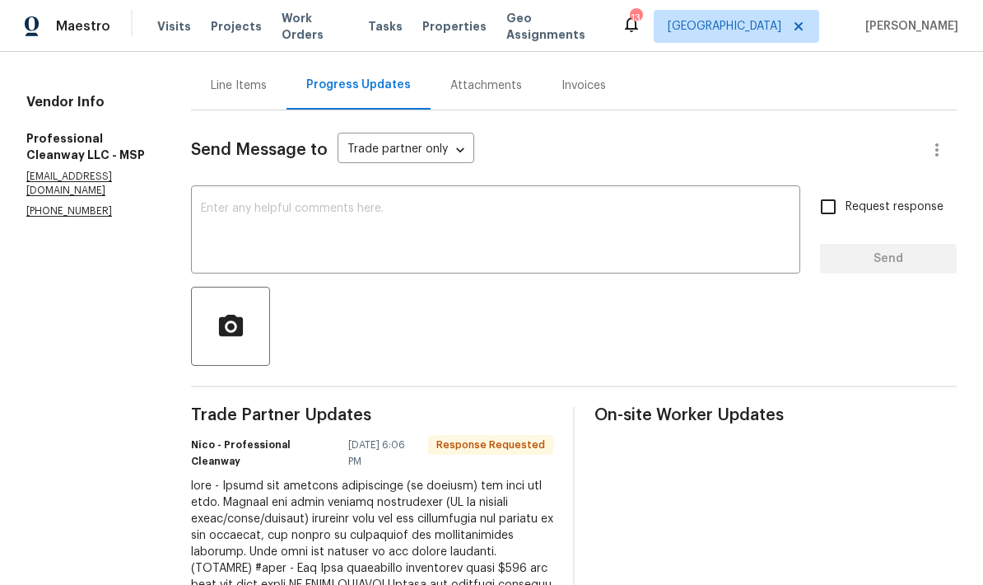
scroll to position [153, 0]
click at [214, 214] on textarea at bounding box center [495, 231] width 589 height 58
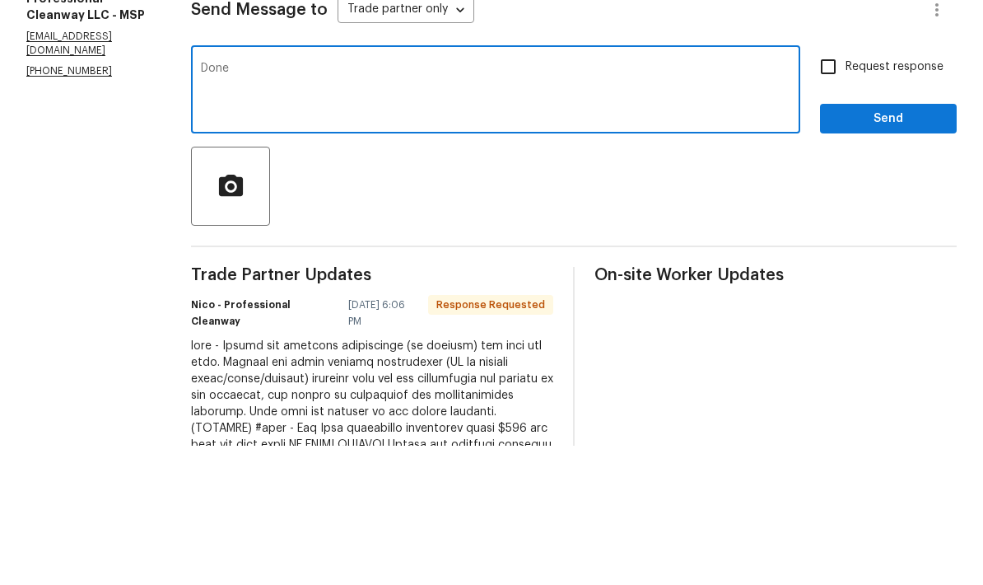
type textarea "Done"
click at [893, 248] on span "Send" at bounding box center [888, 258] width 110 height 21
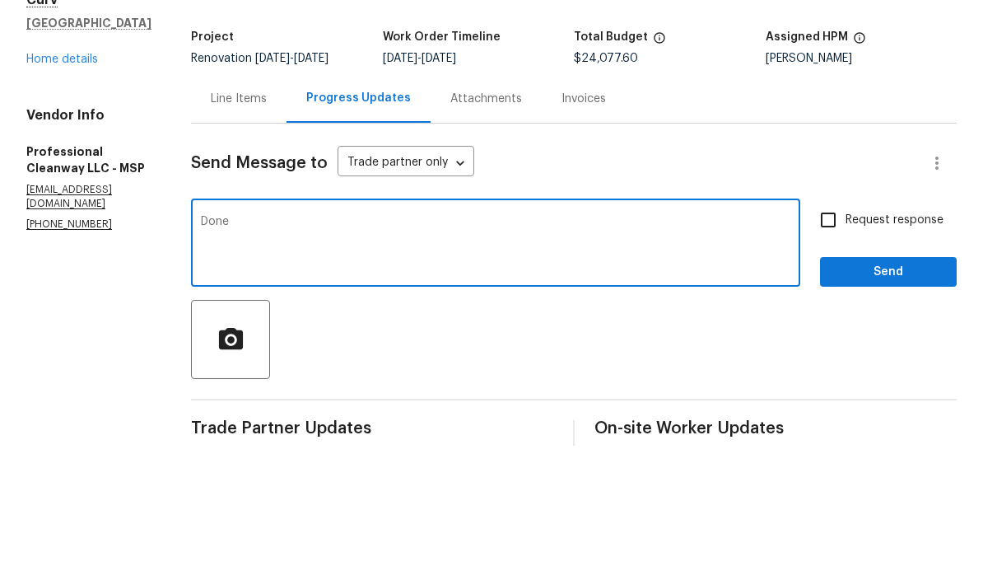
scroll to position [43, 0]
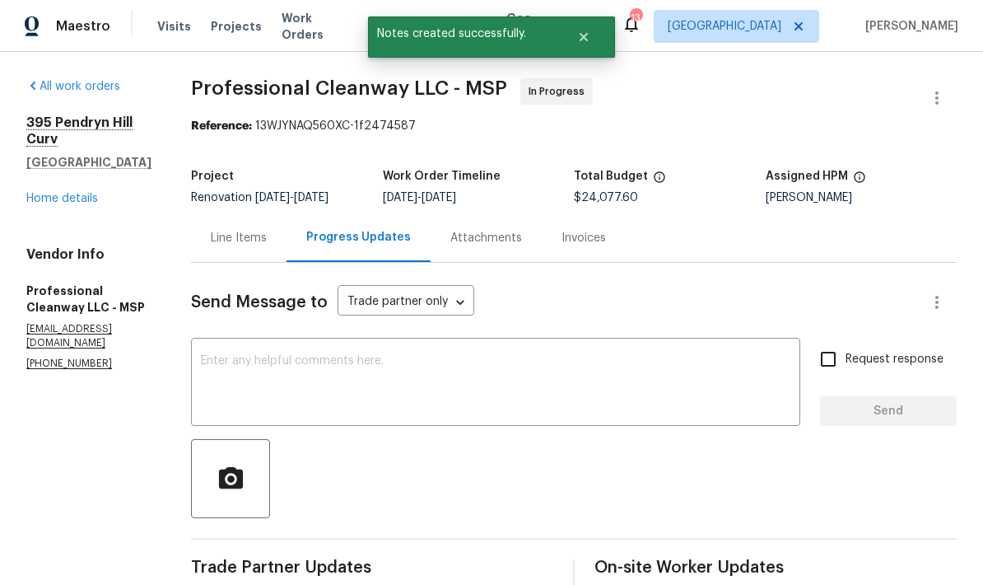
click at [40, 193] on link "Home details" at bounding box center [62, 199] width 72 height 12
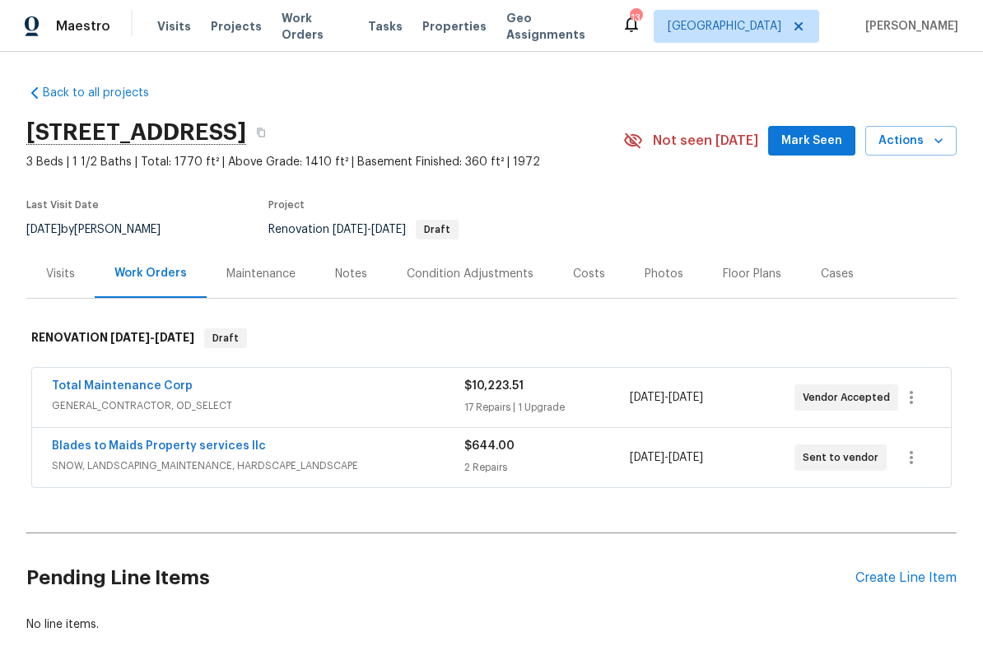
click at [68, 391] on link "Total Maintenance Corp" at bounding box center [122, 386] width 141 height 12
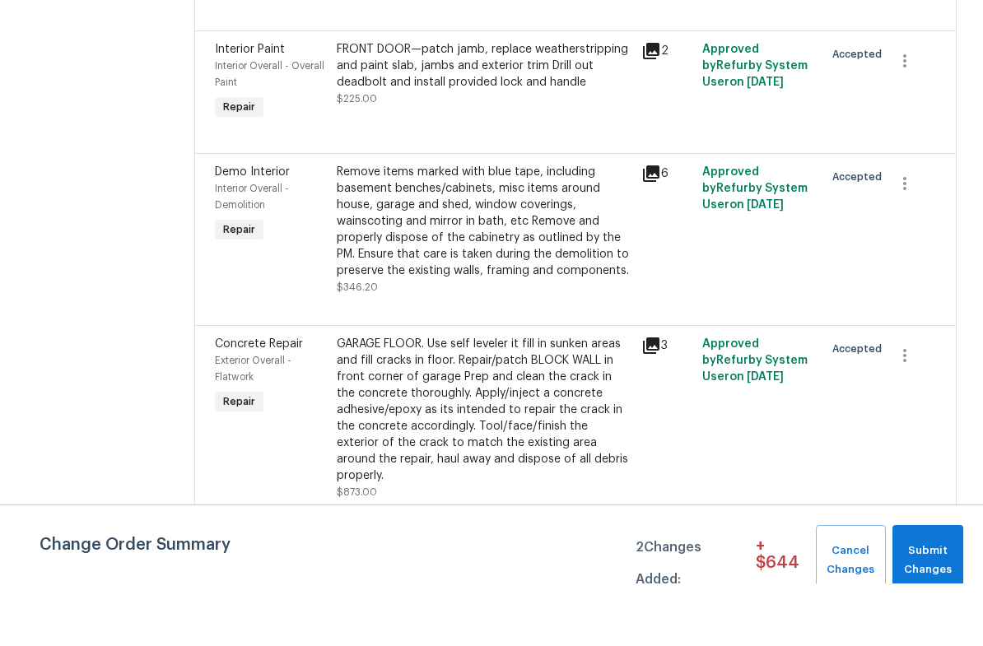
scroll to position [40, 0]
click at [929, 604] on span "Submit Changes" at bounding box center [928, 623] width 54 height 38
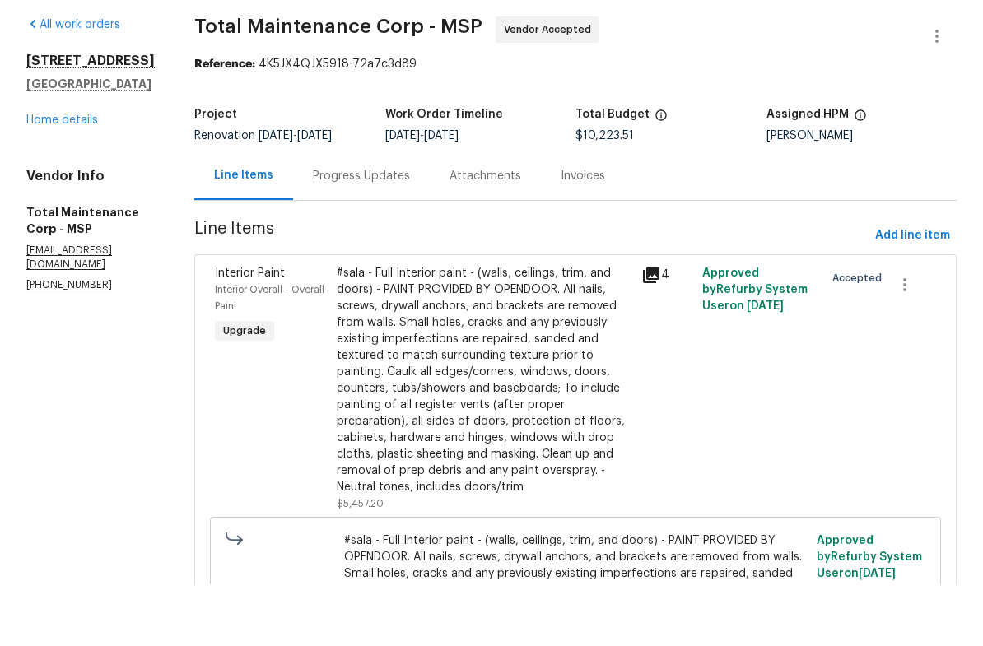
scroll to position [0, 0]
click at [922, 287] on span "Add line item" at bounding box center [912, 297] width 75 height 21
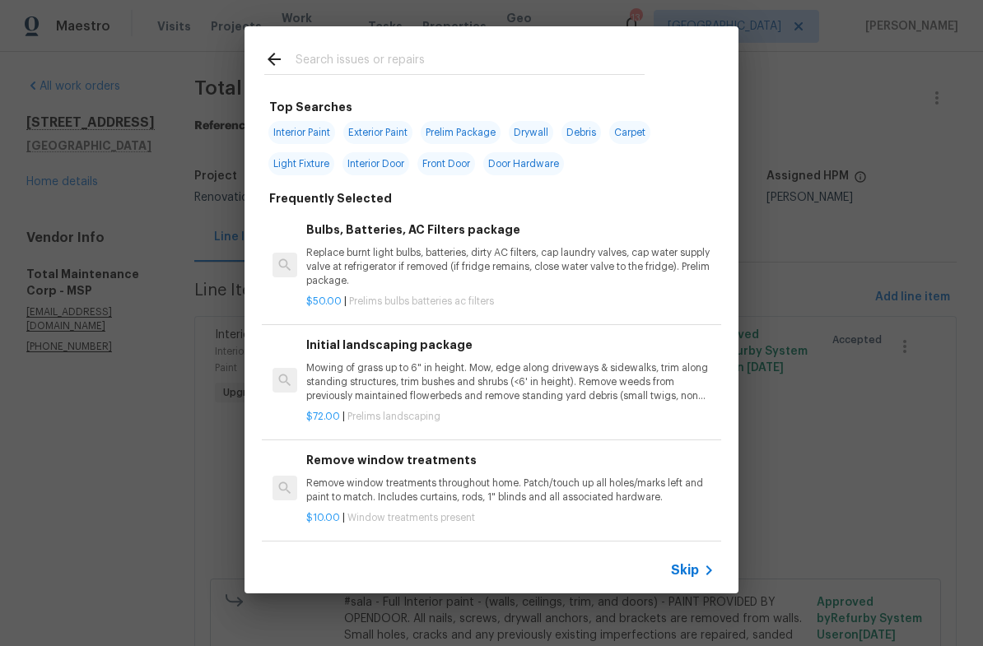
click at [319, 64] on input "text" at bounding box center [470, 61] width 349 height 25
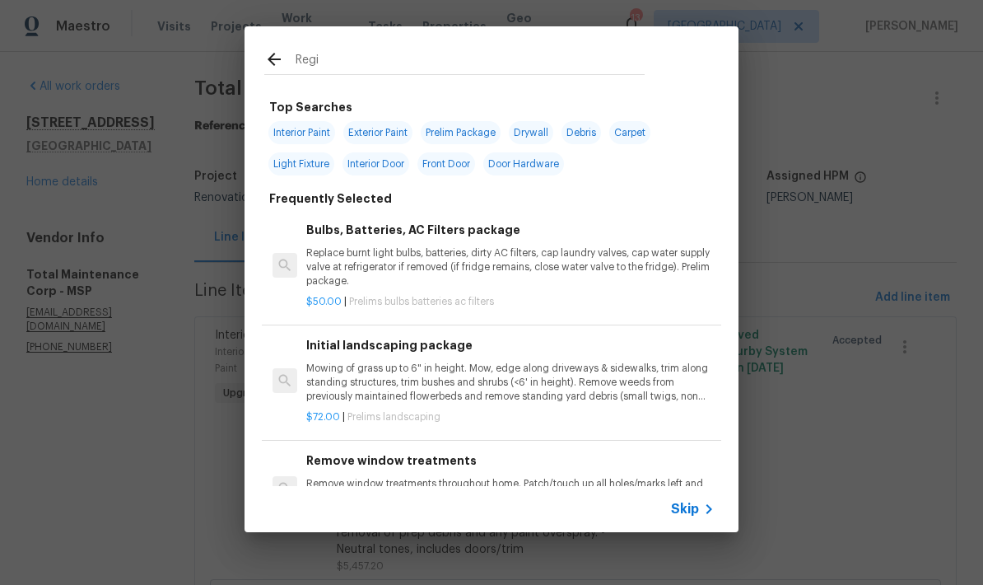
type input "Regis"
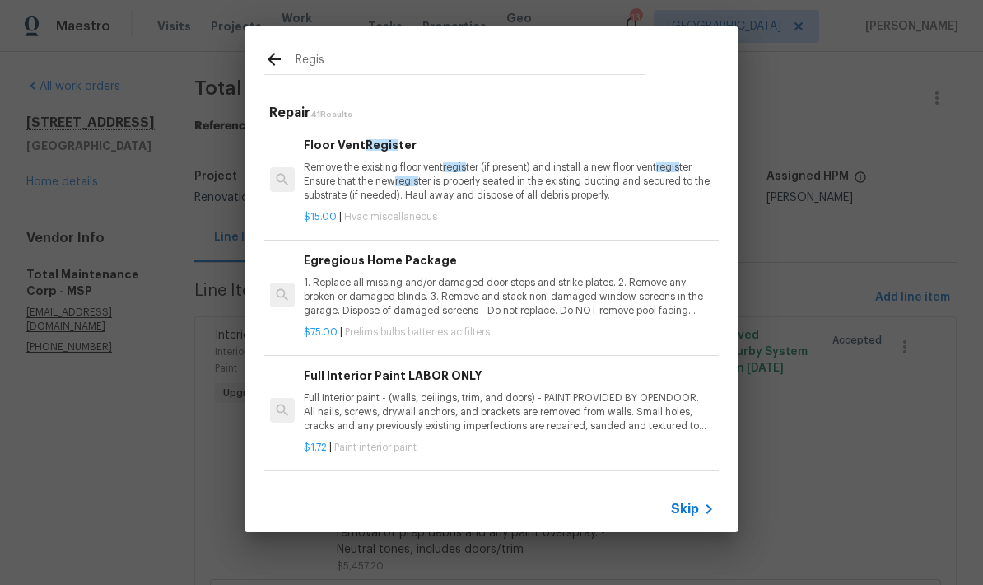
scroll to position [0, 2]
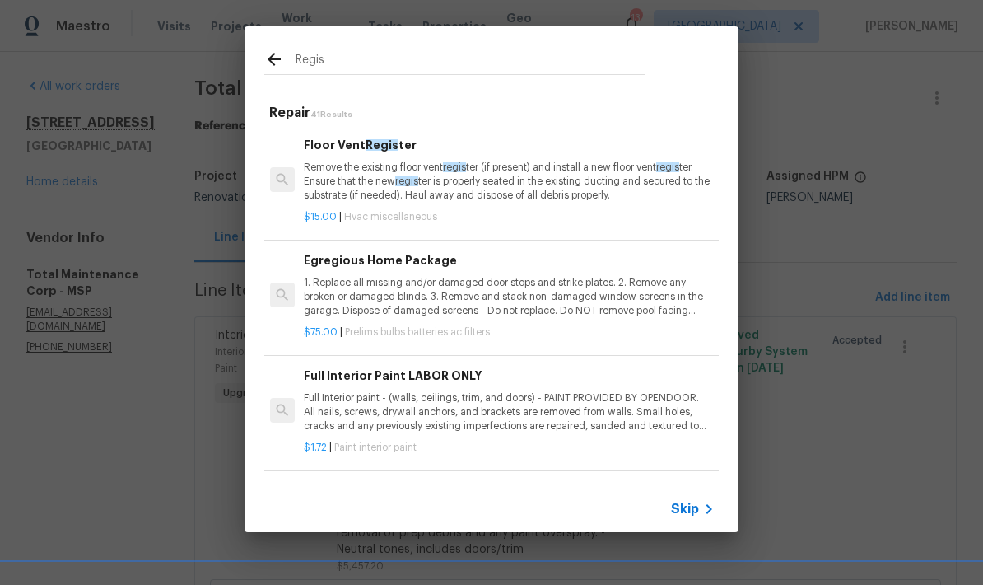
click at [347, 170] on p "Remove the existing floor vent regis ter (if present) and install a new floor v…" at bounding box center [508, 182] width 408 height 42
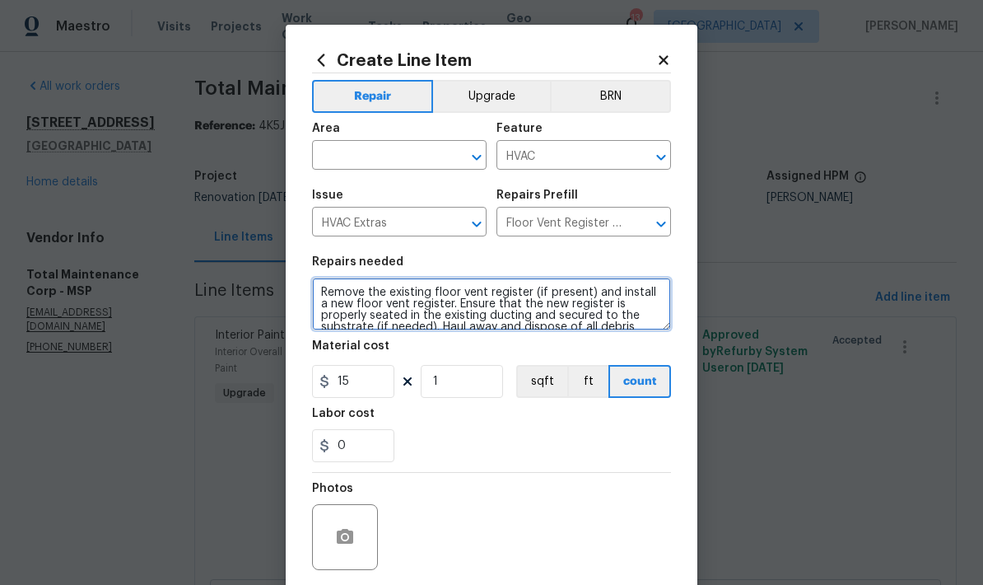
click at [318, 296] on textarea "Remove the existing floor vent register (if present) and install a new floor ve…" at bounding box center [491, 303] width 359 height 53
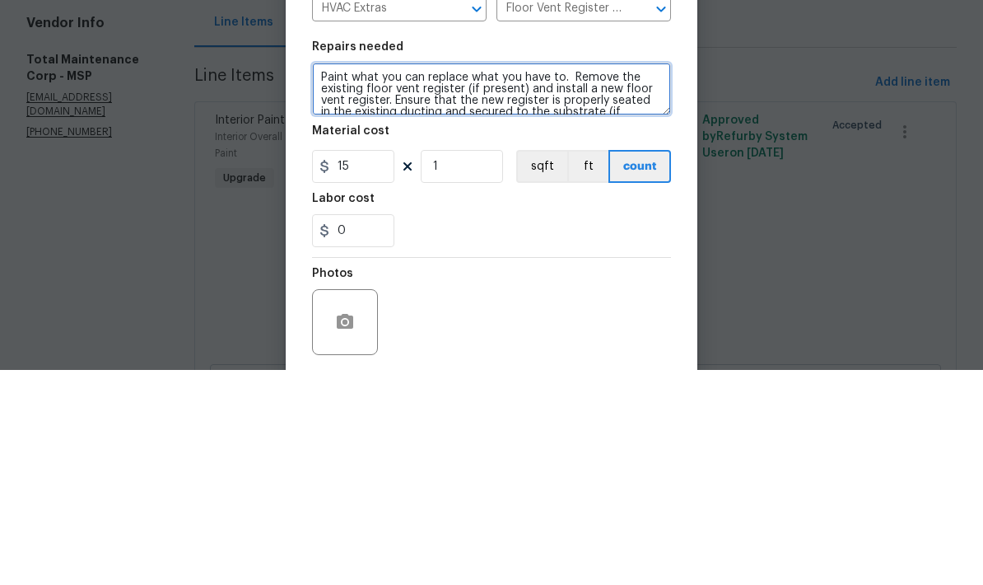
type textarea "Paint what you can replace what you have to. Remove the existing floor vent reg…"
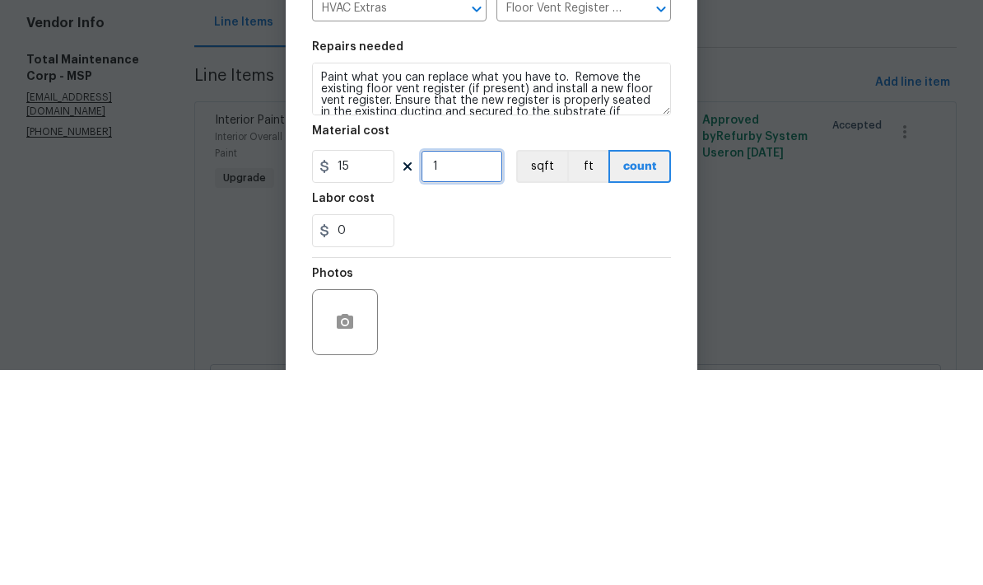
click at [451, 365] on input "1" at bounding box center [462, 381] width 82 height 33
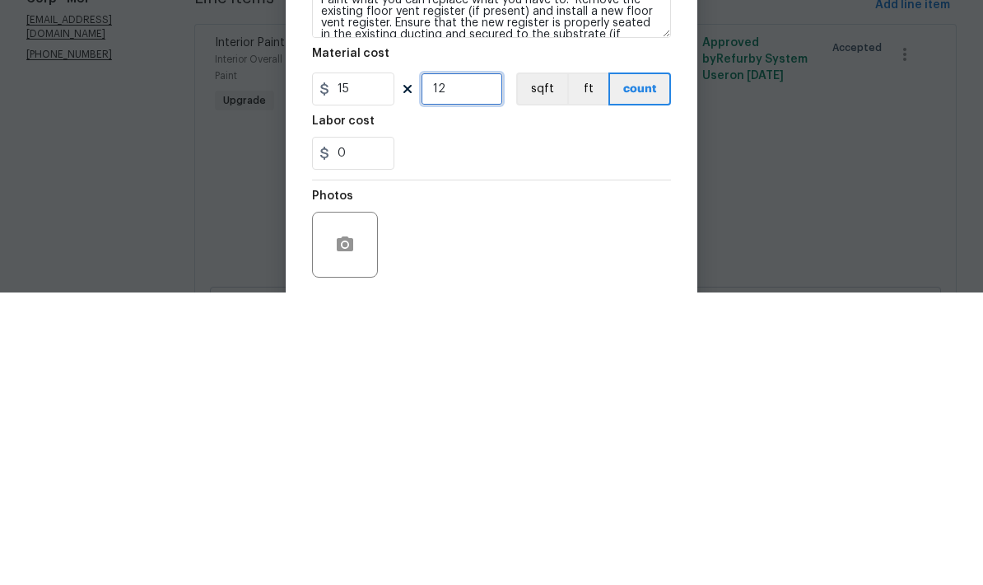
type input "12"
click at [305, 119] on div "Create Line Item Repair Upgrade BRN Area ​ Feature HVAC ​ Issue HVAC Extras ​ R…" at bounding box center [492, 354] width 412 height 659
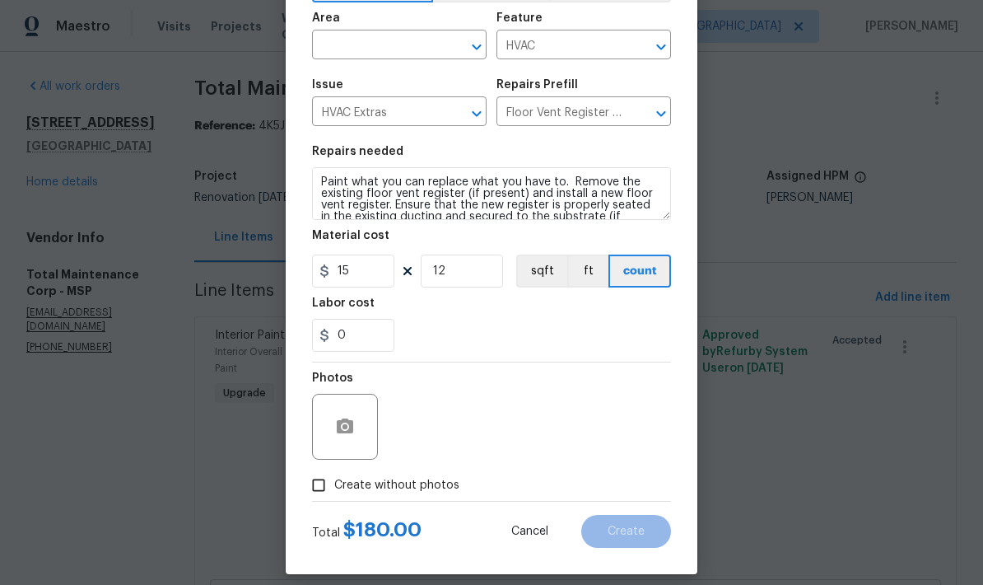
scroll to position [105, 0]
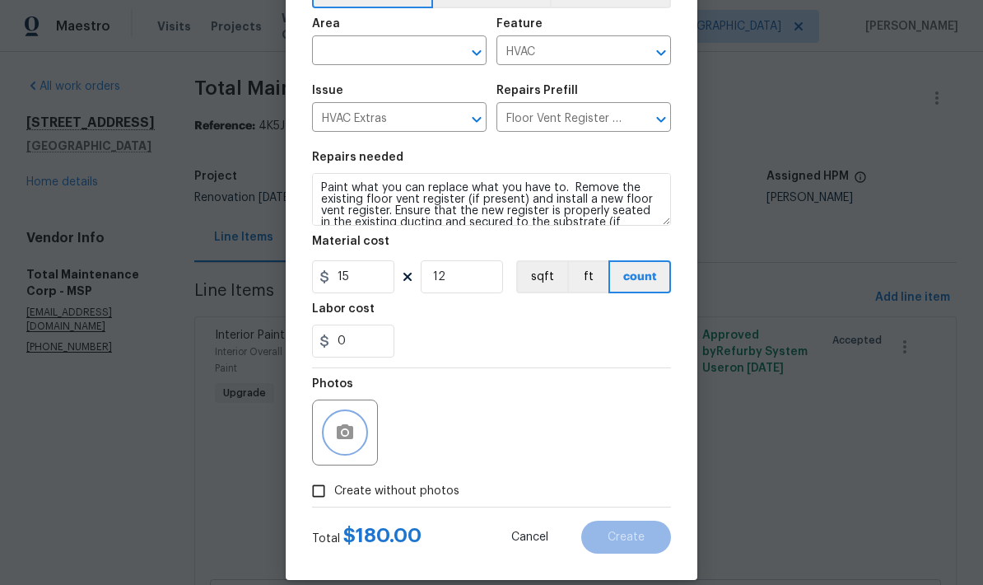
click at [336, 432] on icon "button" at bounding box center [345, 432] width 20 height 20
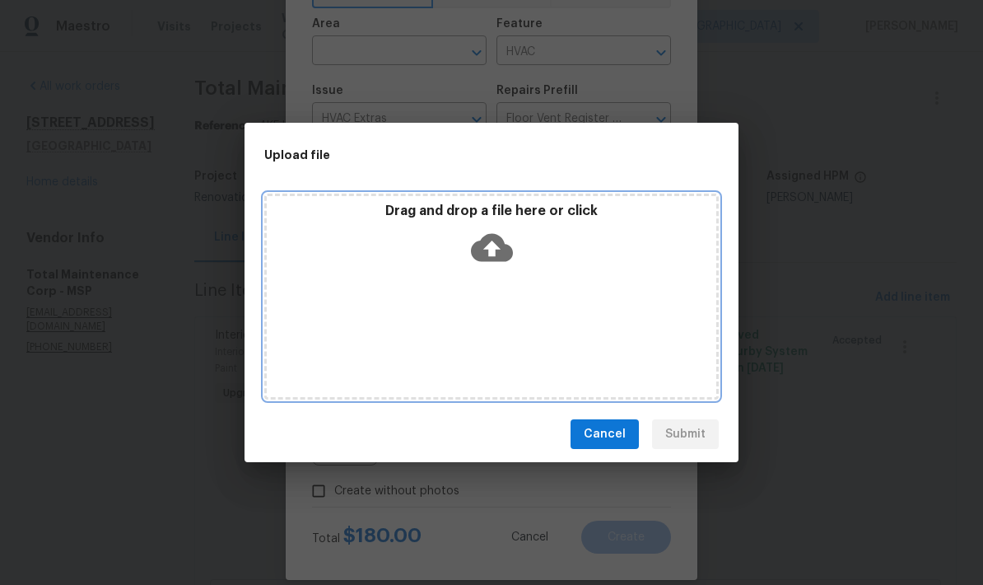
click at [627, 319] on div "Drag and drop a file here or click" at bounding box center [491, 296] width 454 height 206
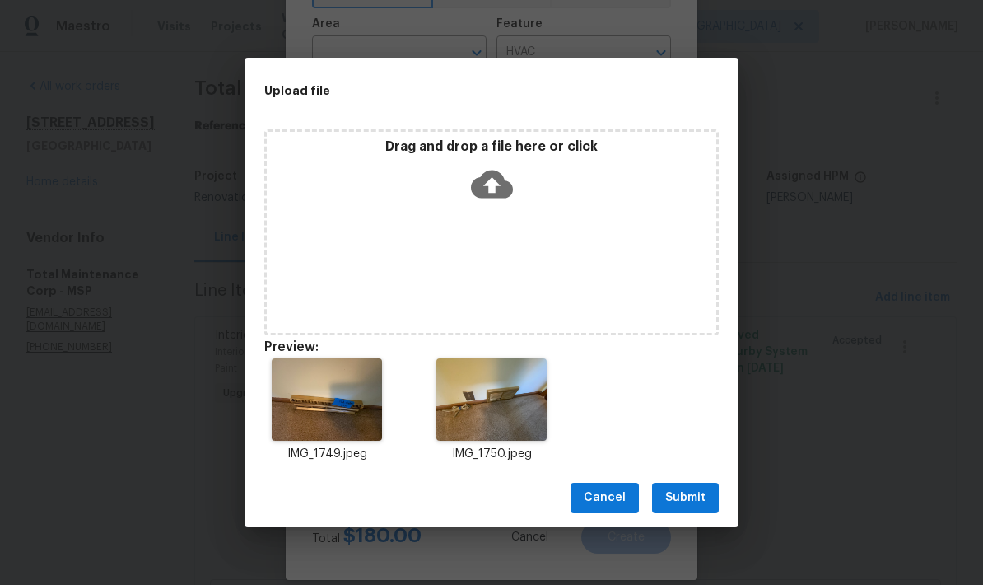
click at [682, 498] on span "Submit" at bounding box center [685, 497] width 40 height 21
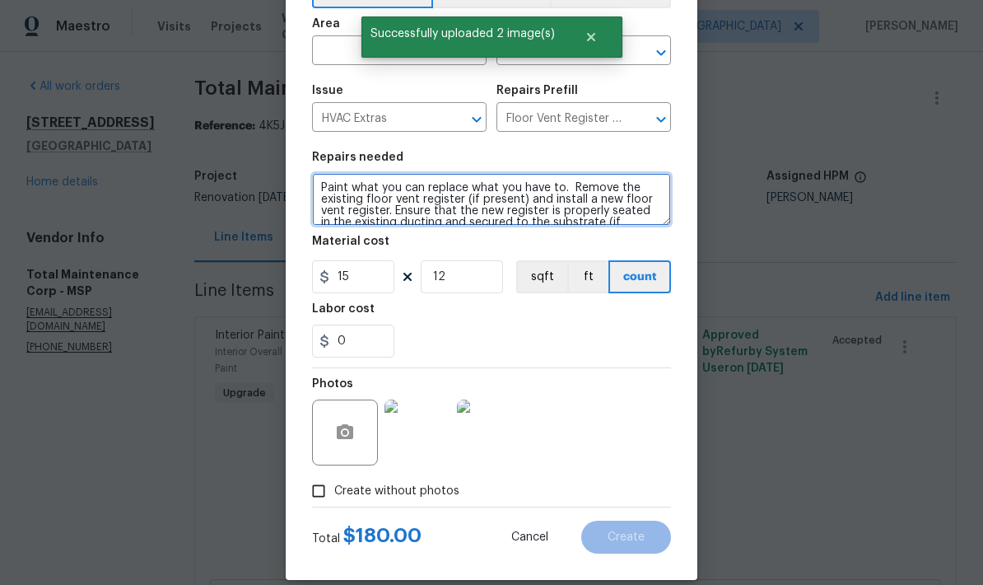
click at [316, 186] on textarea "Paint what you can replace what you have to. Remove the existing floor vent reg…" at bounding box center [491, 199] width 359 height 53
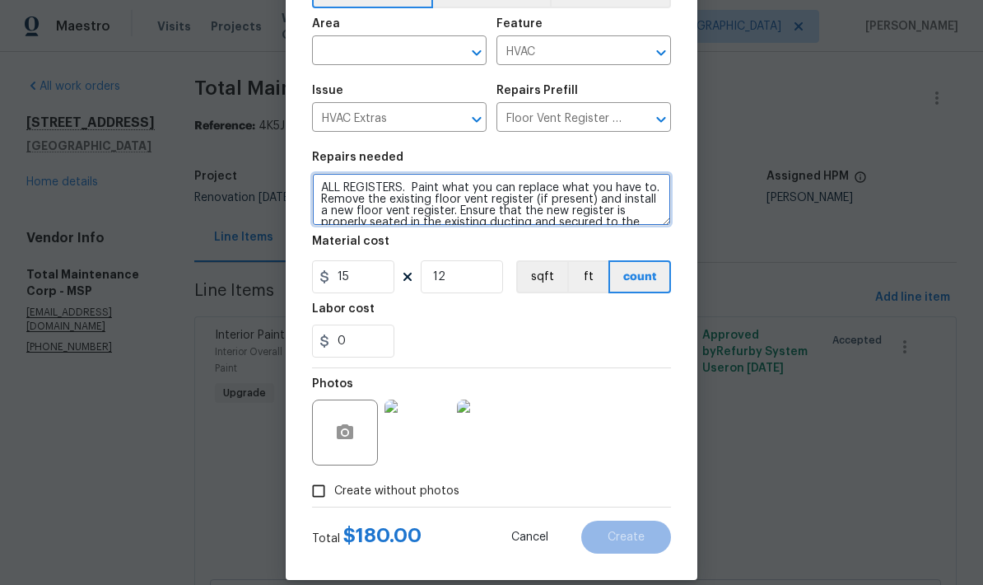
type textarea "ALL REGISTERS. Paint what you can replace what you have to. Remove the existing…"
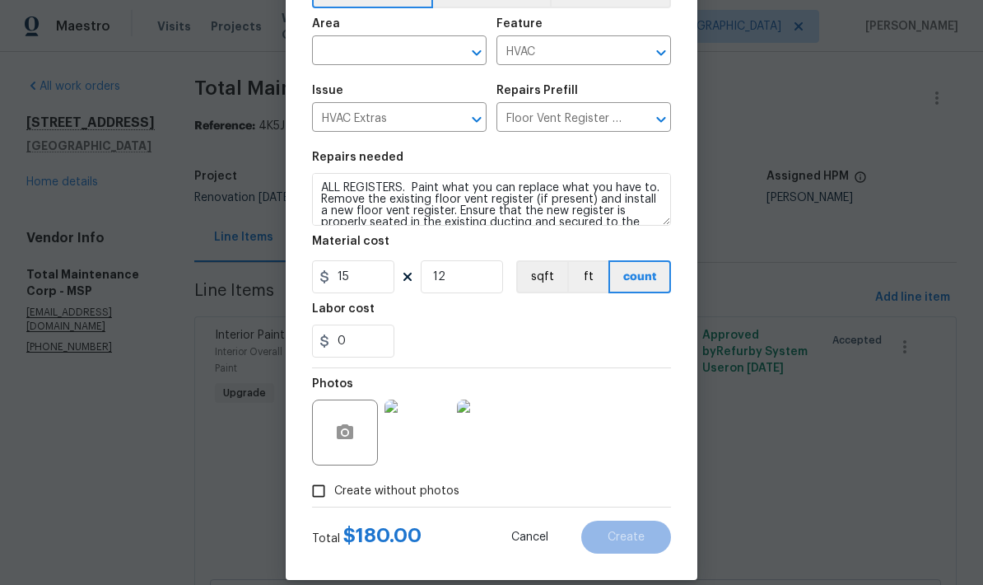
click at [347, 52] on input "text" at bounding box center [376, 53] width 128 height 26
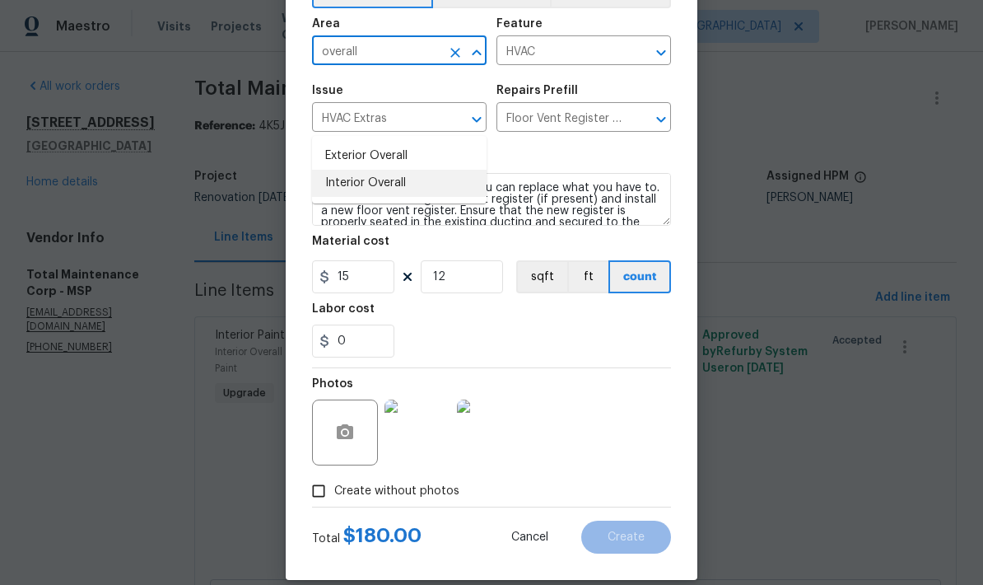
click at [341, 170] on li "Interior Overall" at bounding box center [399, 183] width 175 height 27
type input "Interior Overall"
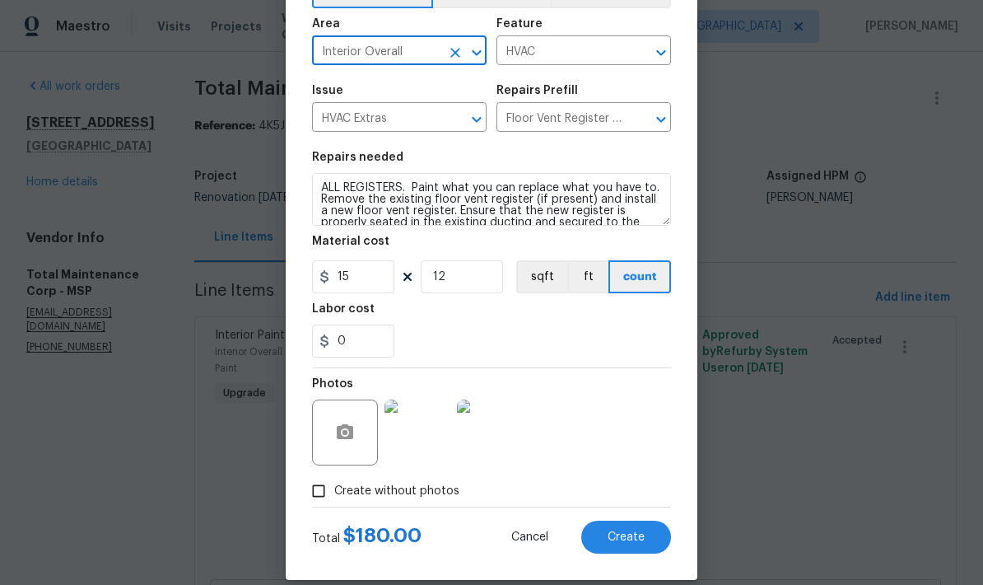
click at [632, 543] on span "Create" at bounding box center [626, 537] width 37 height 12
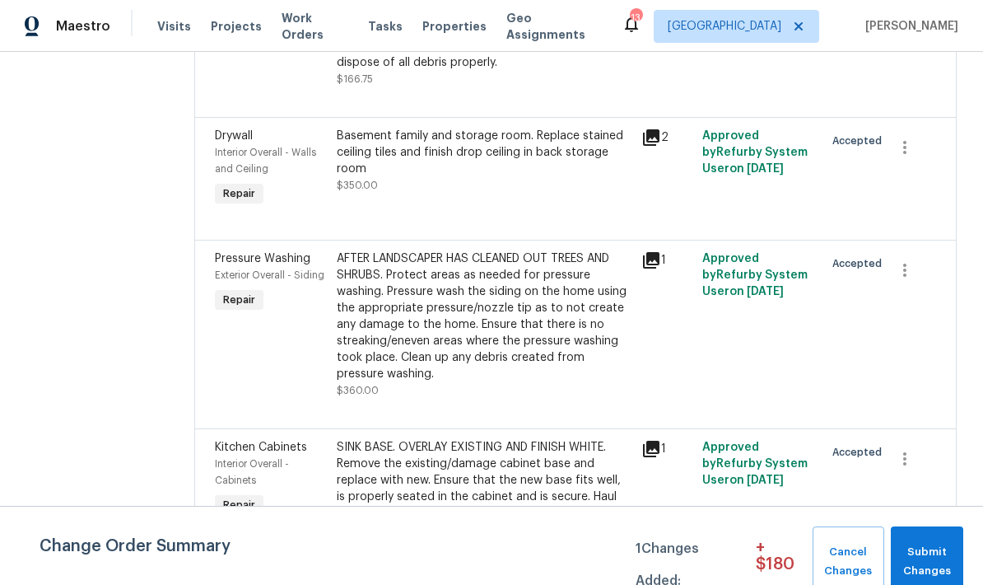
scroll to position [1264, 0]
click at [394, 137] on div "Basement family and storage room. Replace stained ceiling tiles and finish drop…" at bounding box center [484, 151] width 295 height 49
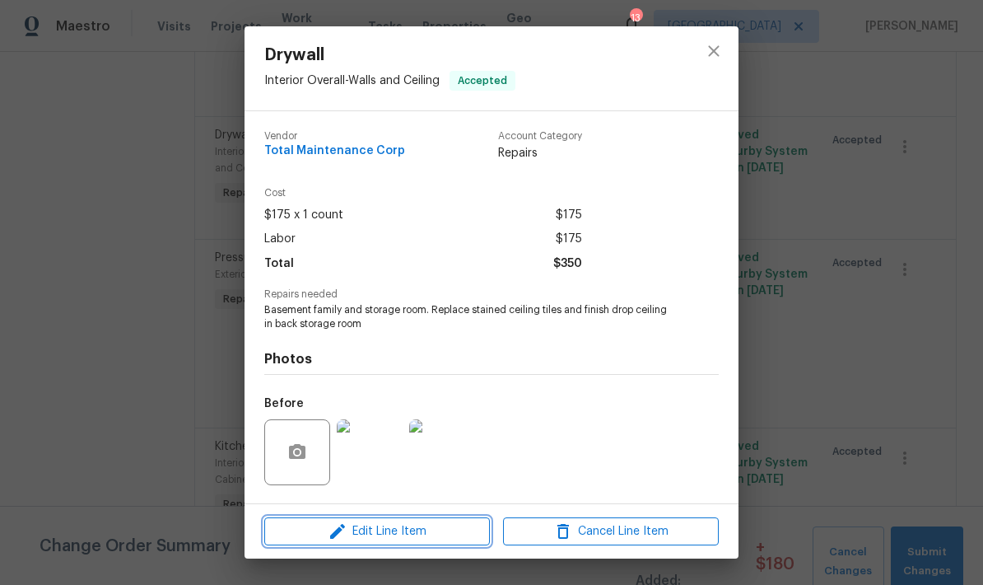
click at [371, 535] on span "Edit Line Item" at bounding box center [377, 531] width 216 height 21
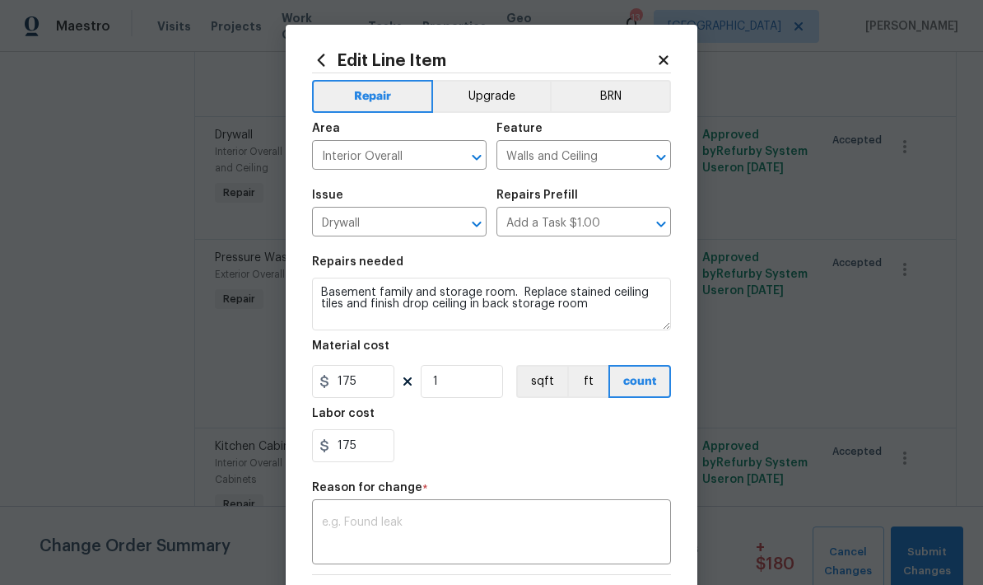
click at [474, 101] on button "Upgrade" at bounding box center [492, 96] width 118 height 33
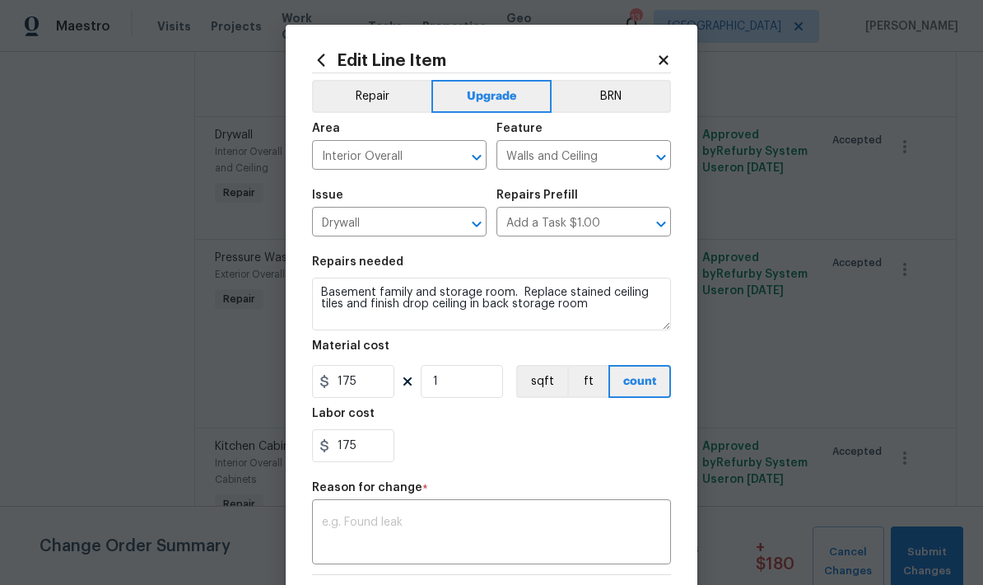
click at [325, 525] on textarea at bounding box center [491, 533] width 339 height 35
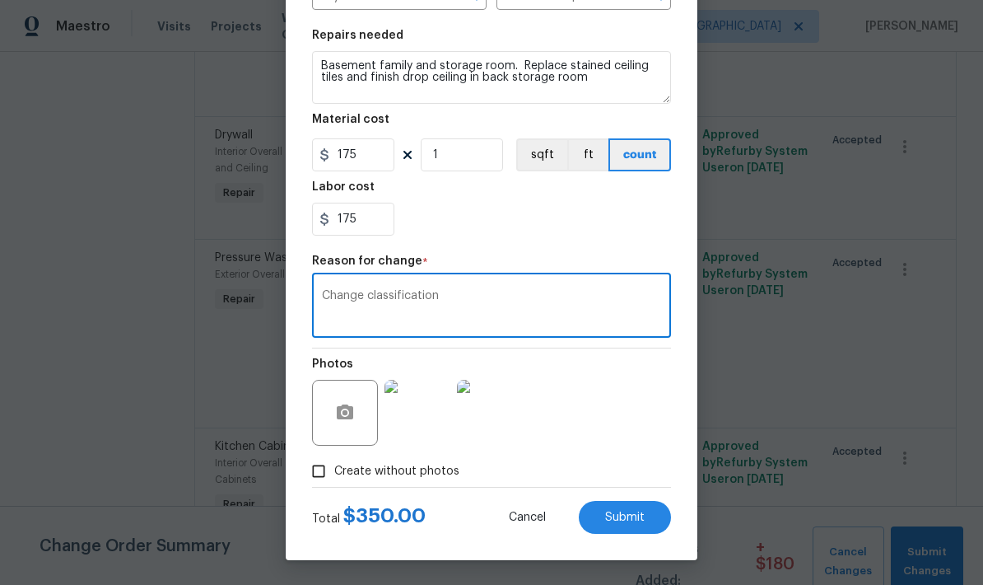
scroll to position [230, 0]
type textarea "Change classification"
click at [625, 519] on span "Submit" at bounding box center [625, 517] width 40 height 12
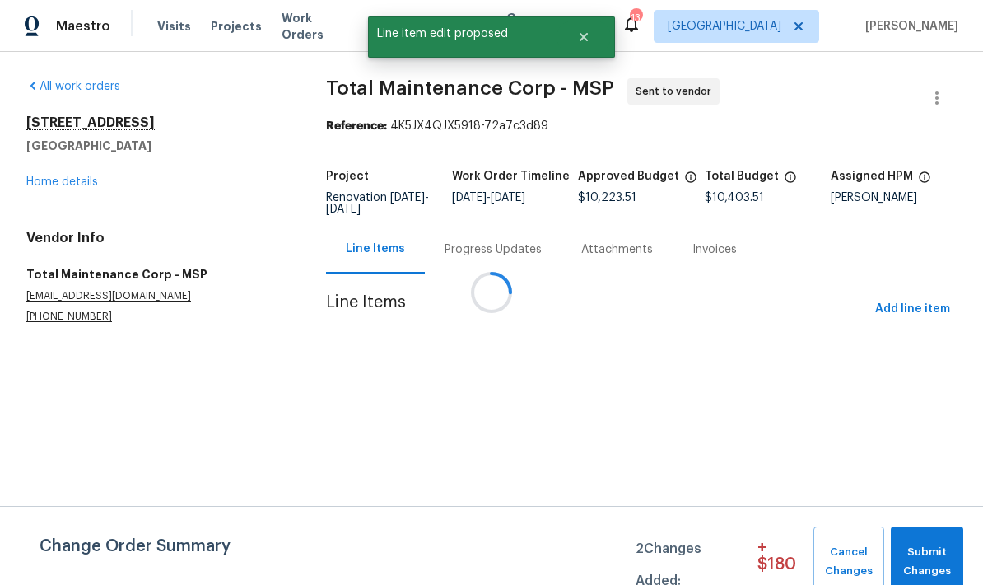
scroll to position [0, 0]
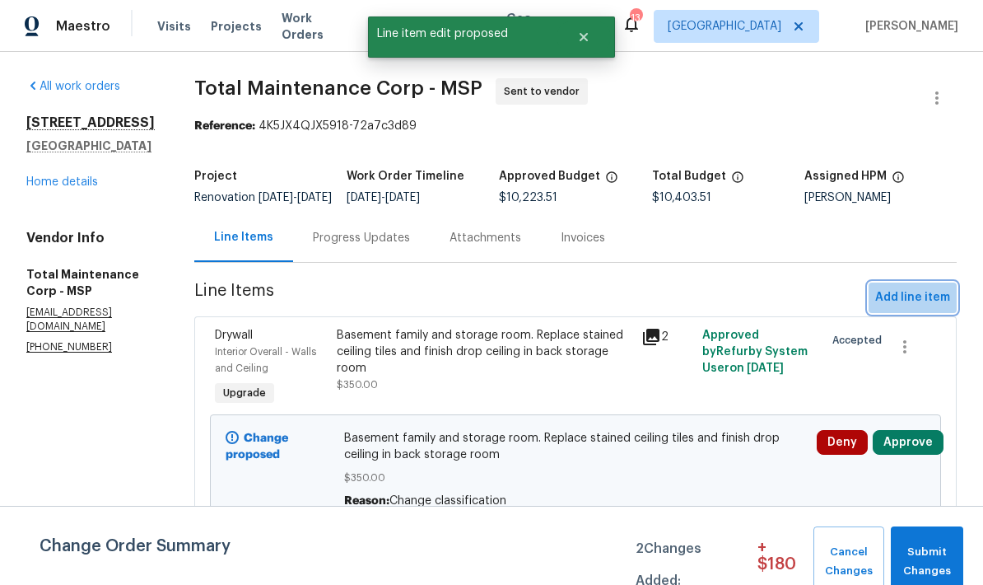
click at [915, 301] on span "Add line item" at bounding box center [912, 297] width 75 height 21
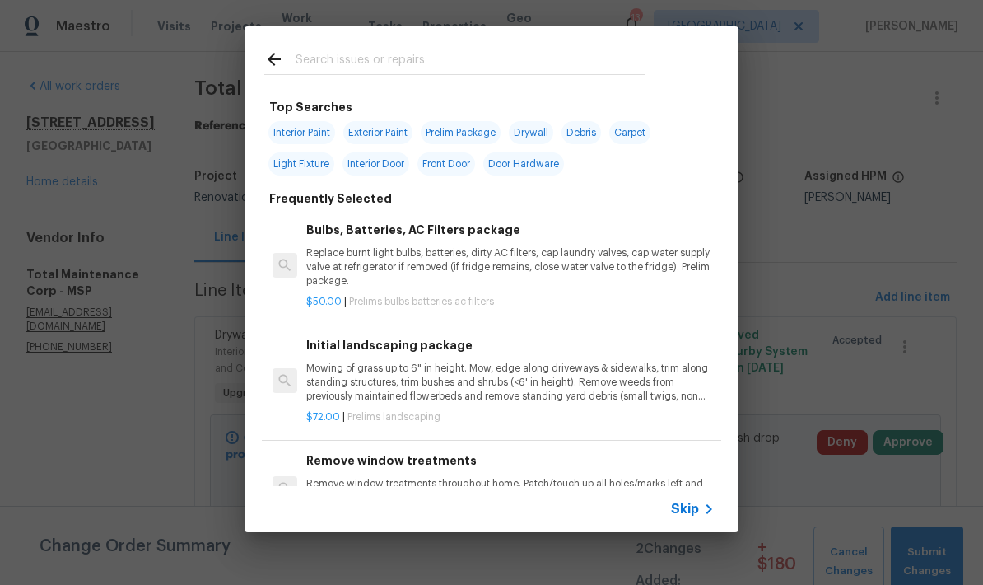
click at [312, 68] on input "text" at bounding box center [470, 61] width 349 height 25
type input "Light"
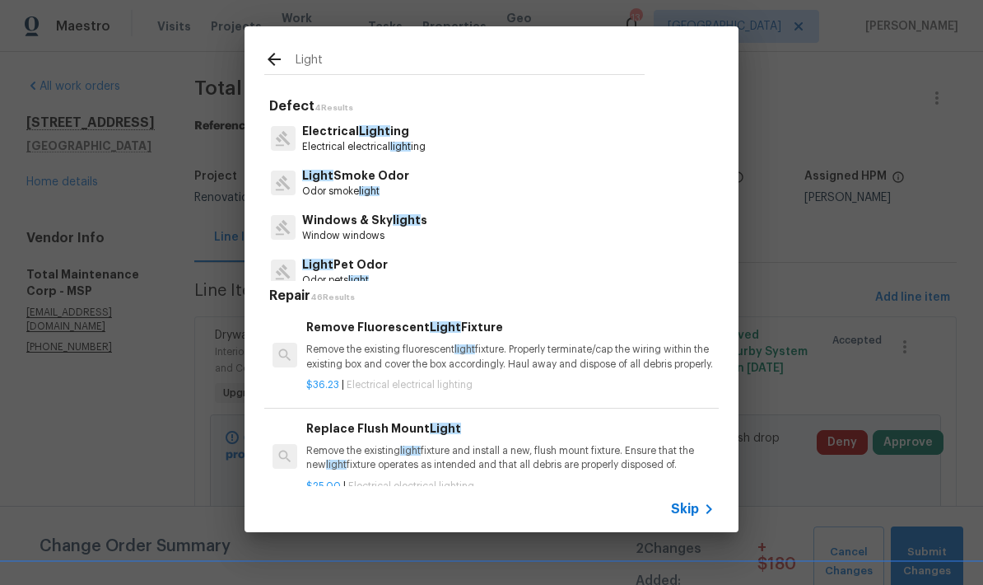
click at [318, 142] on p "Electrical electrical light ing" at bounding box center [363, 147] width 123 height 14
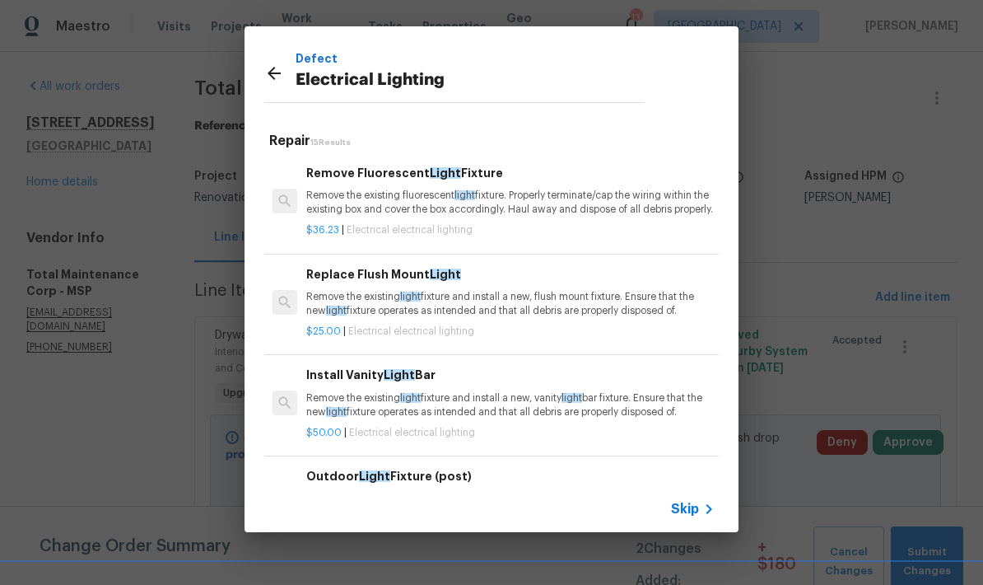
click at [382, 318] on p "Remove the existing light fixture and install a new, flush mount fixture. Ensur…" at bounding box center [510, 304] width 408 height 28
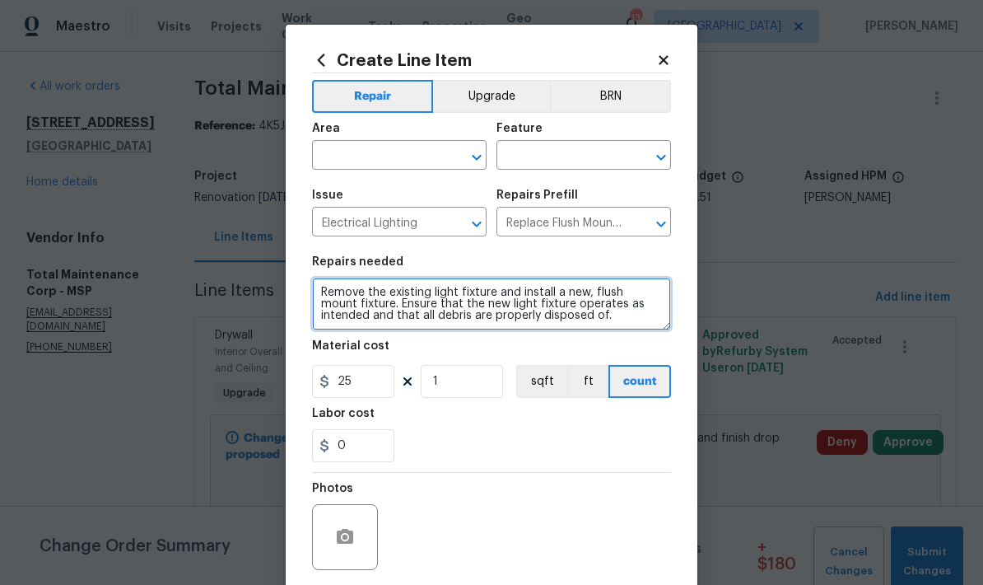
click at [319, 298] on textarea "Remove the existing light fixture and install a new, flush mount fixture. Ensur…" at bounding box center [491, 303] width 359 height 53
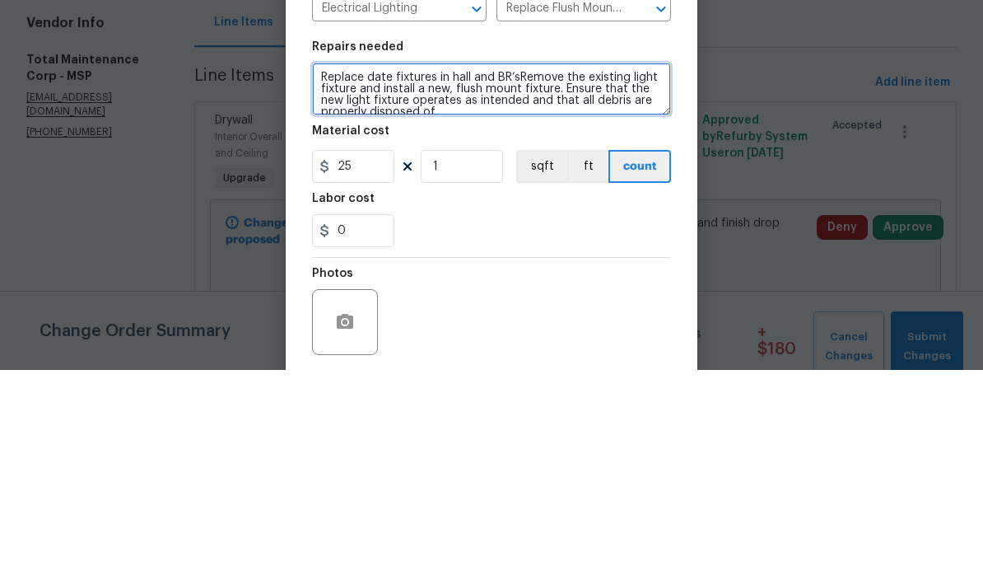
type textarea "Replace date fixtures in hall and BR’sRemove the existing light fixture and ins…"
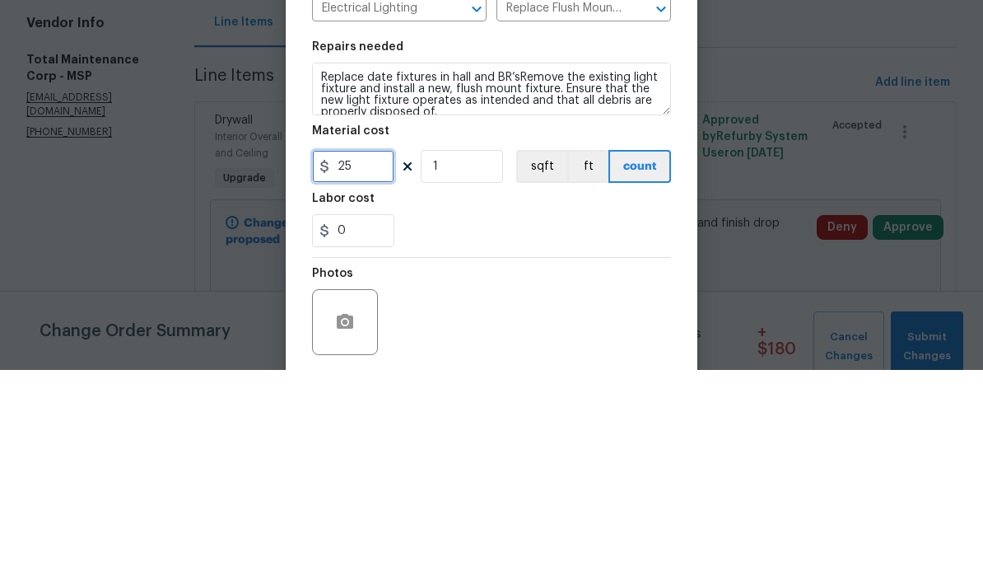
click at [366, 365] on input "25" at bounding box center [353, 381] width 82 height 33
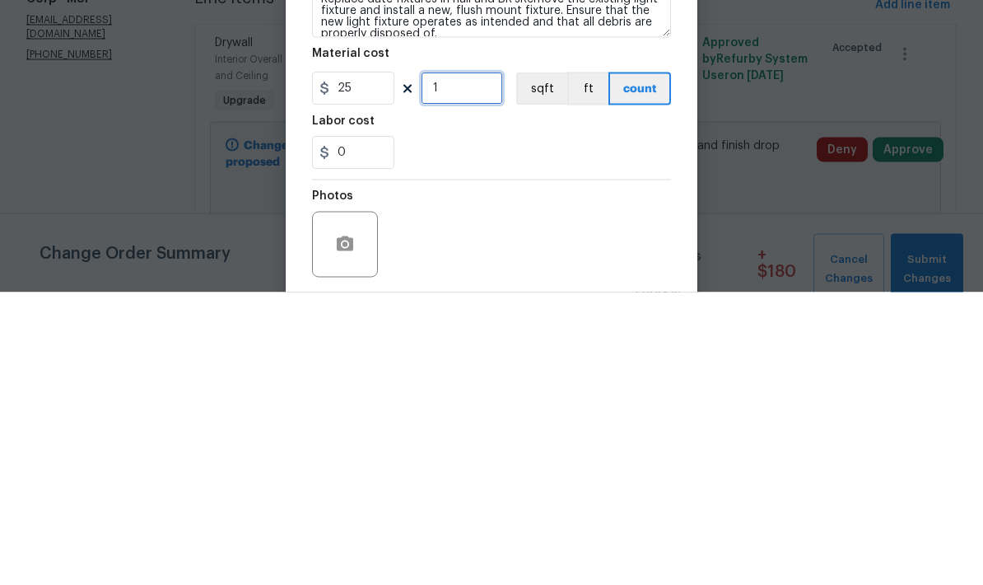
click at [466, 365] on input "1" at bounding box center [462, 381] width 82 height 33
type input "4"
click at [354, 429] on input "0" at bounding box center [353, 445] width 82 height 33
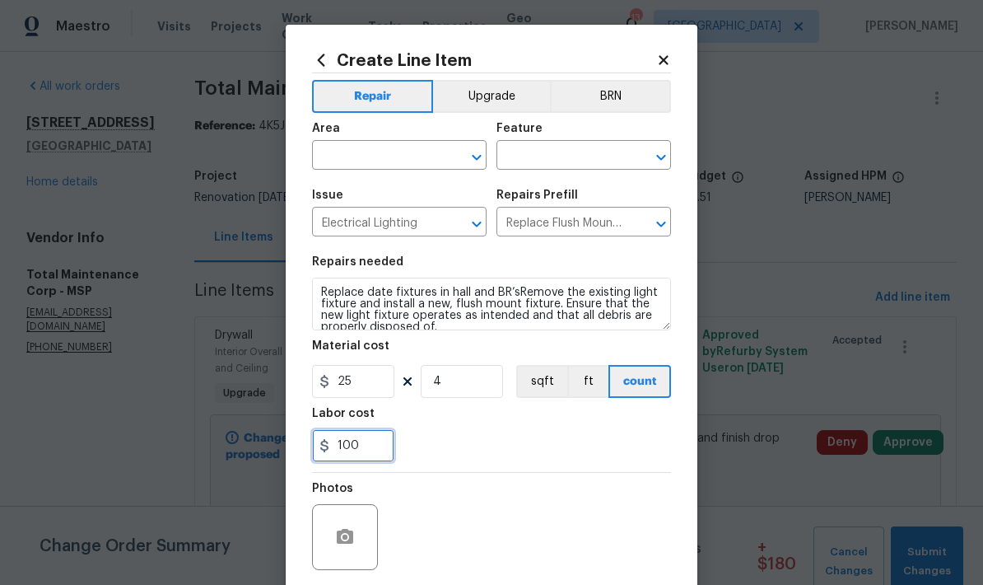
type input "100"
click at [467, 98] on button "Upgrade" at bounding box center [492, 96] width 118 height 33
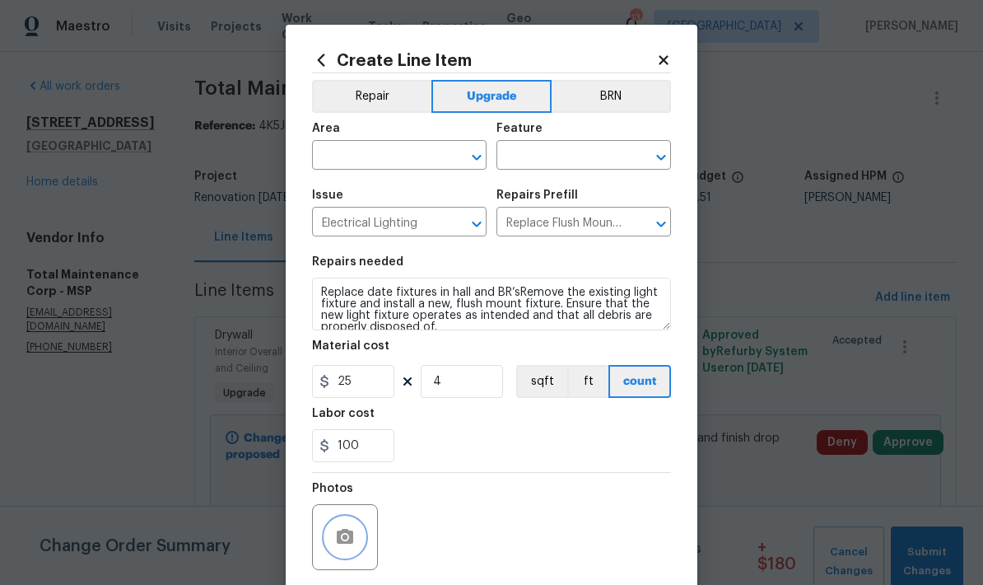
click at [338, 543] on icon "button" at bounding box center [345, 536] width 16 height 15
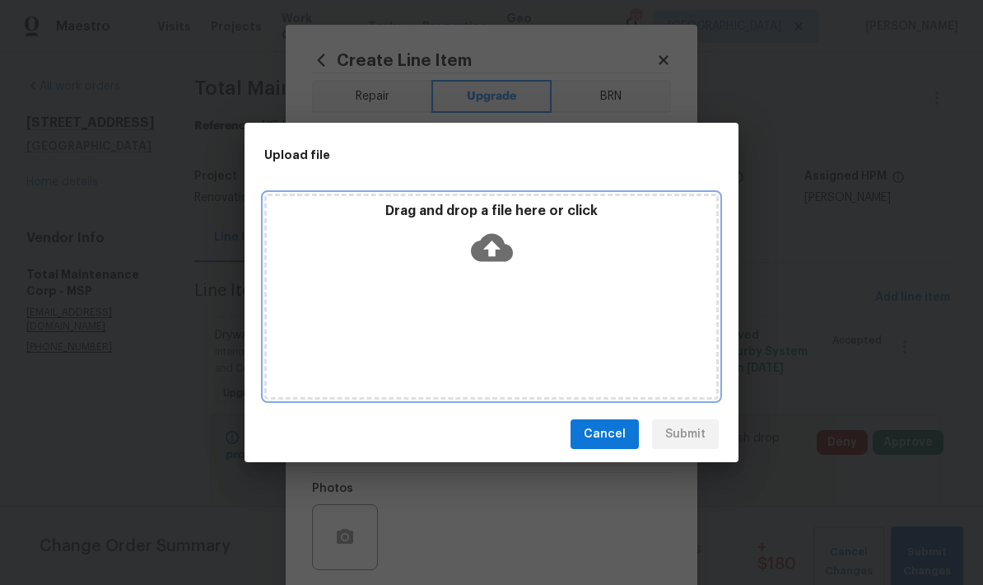
click at [344, 296] on div "Drag and drop a file here or click" at bounding box center [491, 296] width 454 height 206
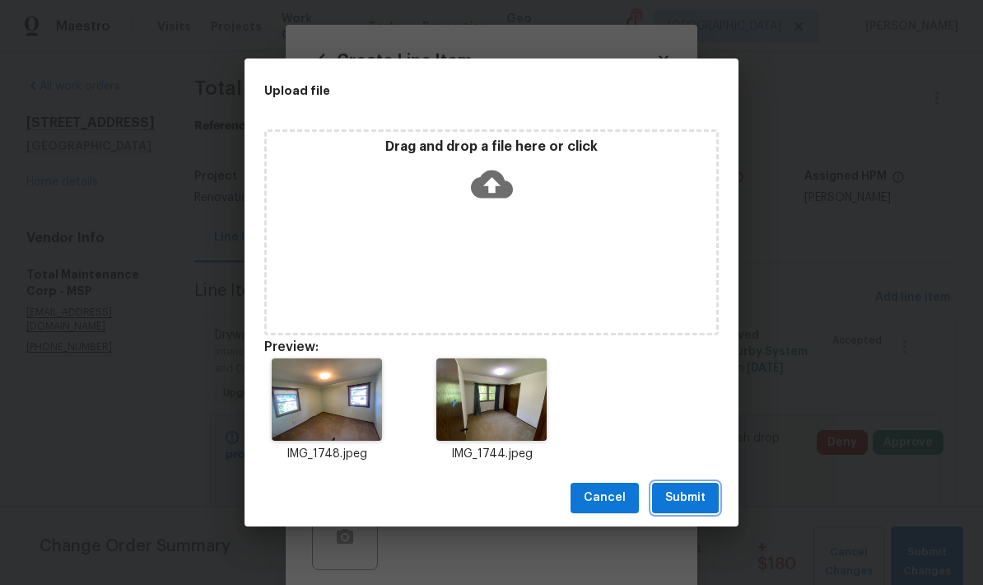
click at [678, 500] on span "Submit" at bounding box center [685, 497] width 40 height 21
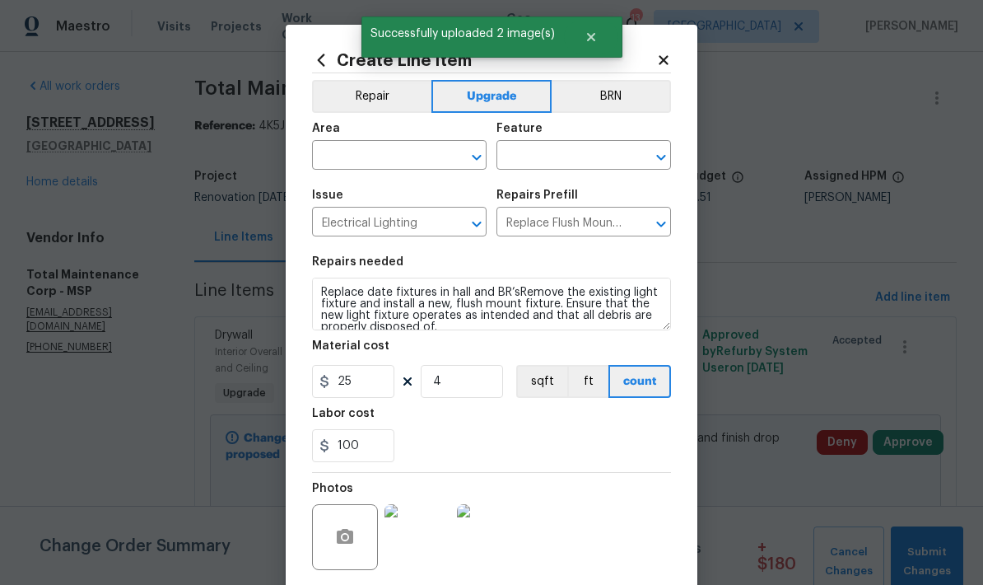
click at [333, 156] on input "text" at bounding box center [376, 157] width 128 height 26
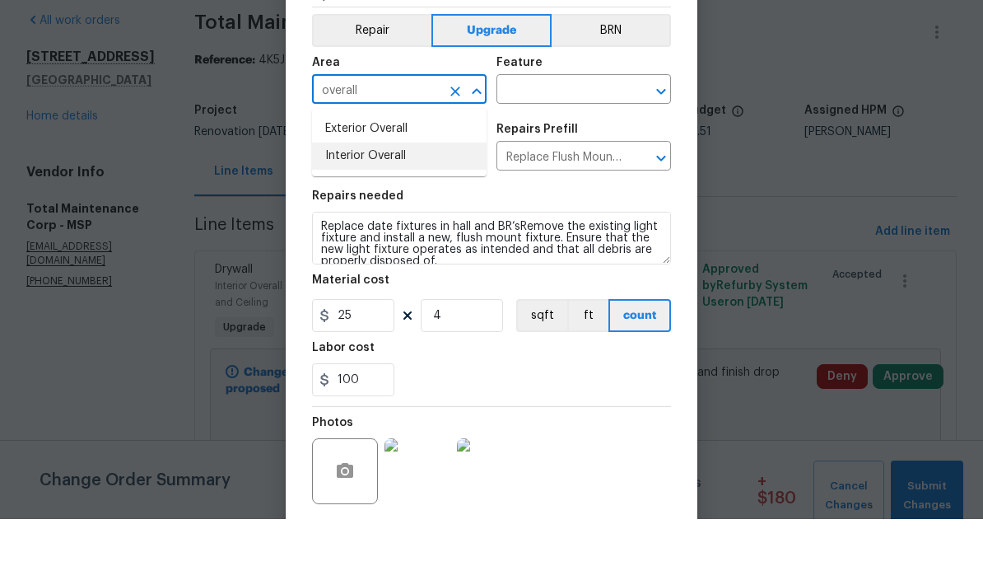
click at [336, 208] on li "Interior Overall" at bounding box center [399, 221] width 175 height 27
type input "Interior Overall"
click at [525, 144] on input "text" at bounding box center [560, 157] width 128 height 26
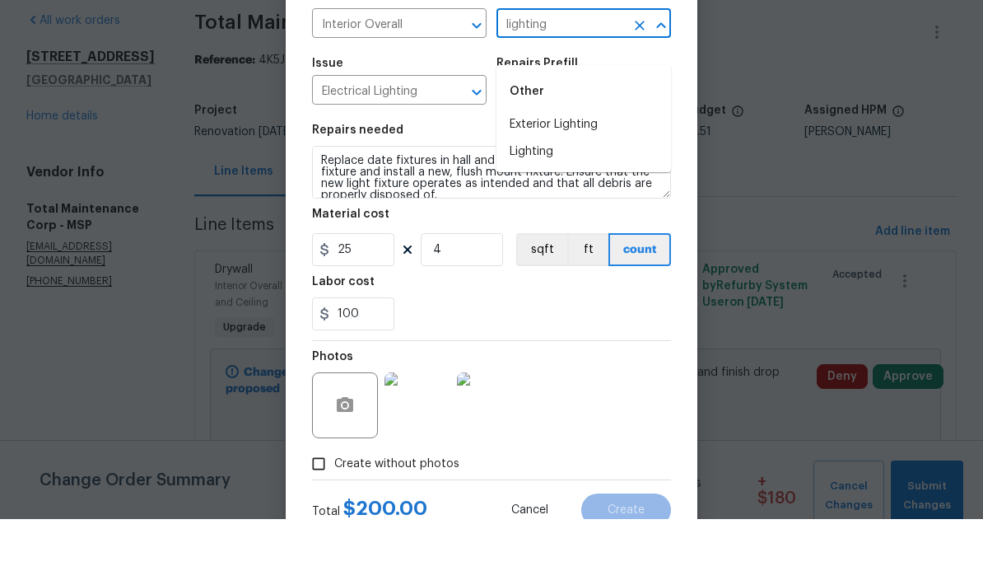
scroll to position [67, 0]
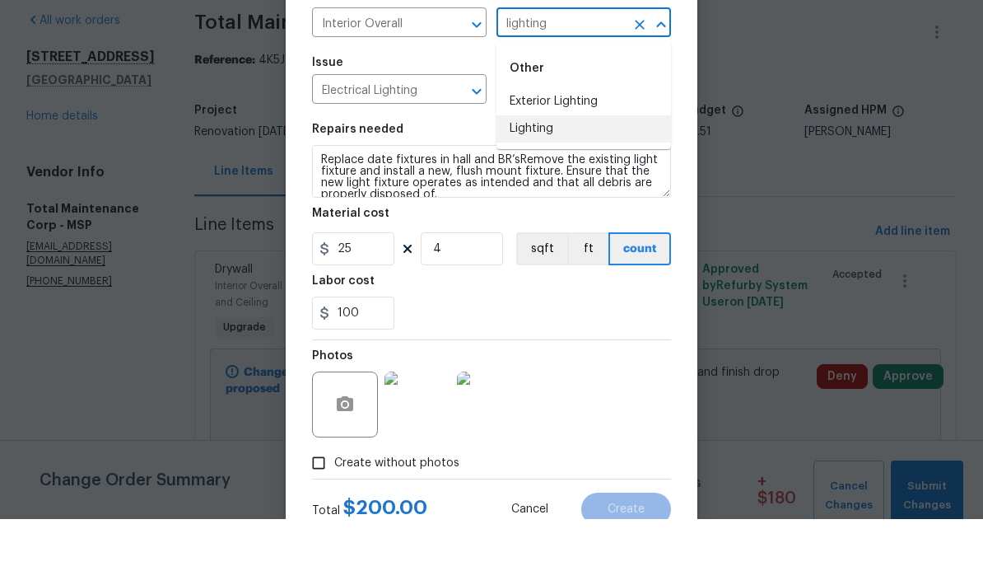
click at [523, 181] on li "Lighting" at bounding box center [583, 194] width 175 height 27
type input "Lighting"
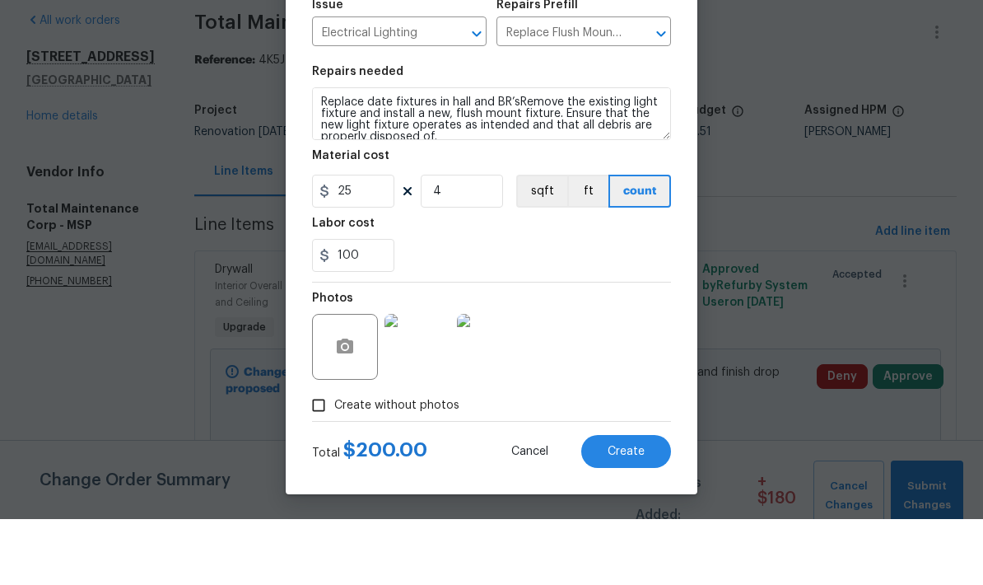
scroll to position [66, 0]
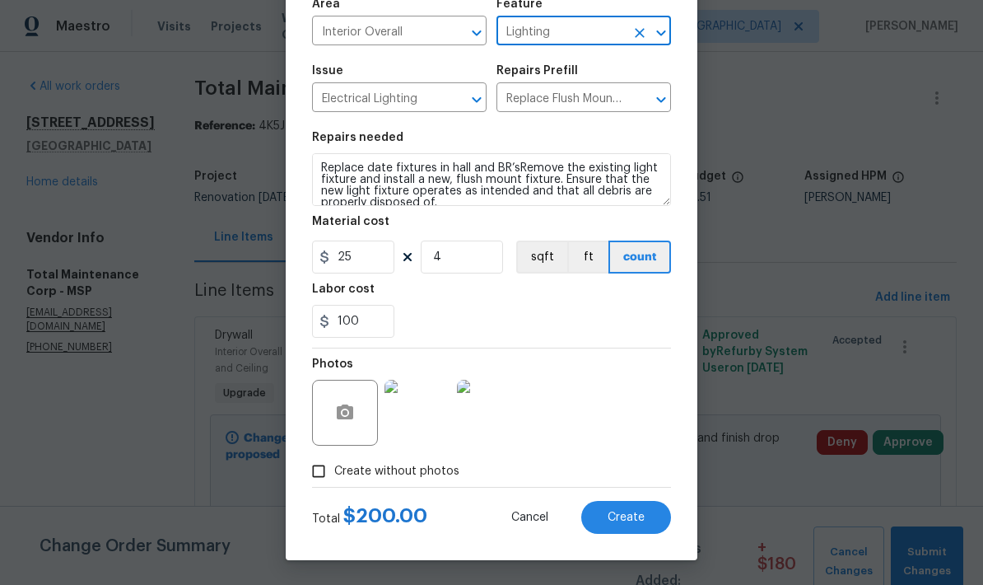
click at [618, 519] on span "Create" at bounding box center [626, 517] width 37 height 12
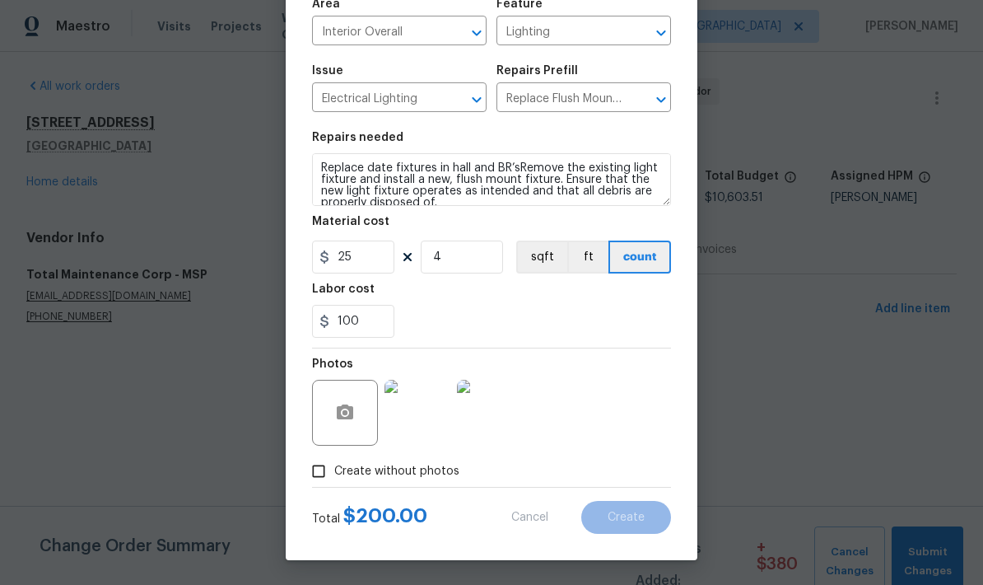
scroll to position [0, 0]
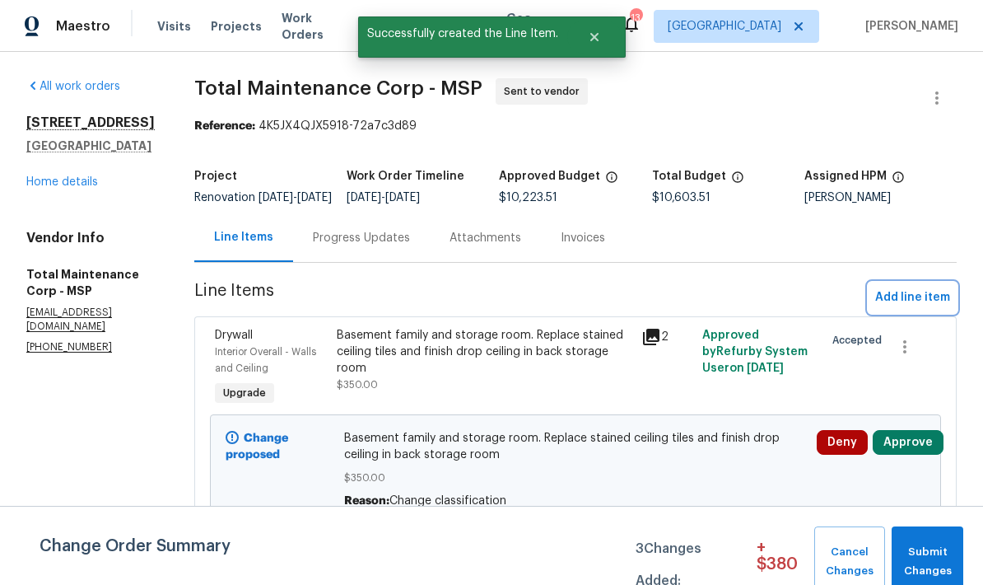
click at [892, 308] on span "Add line item" at bounding box center [912, 297] width 75 height 21
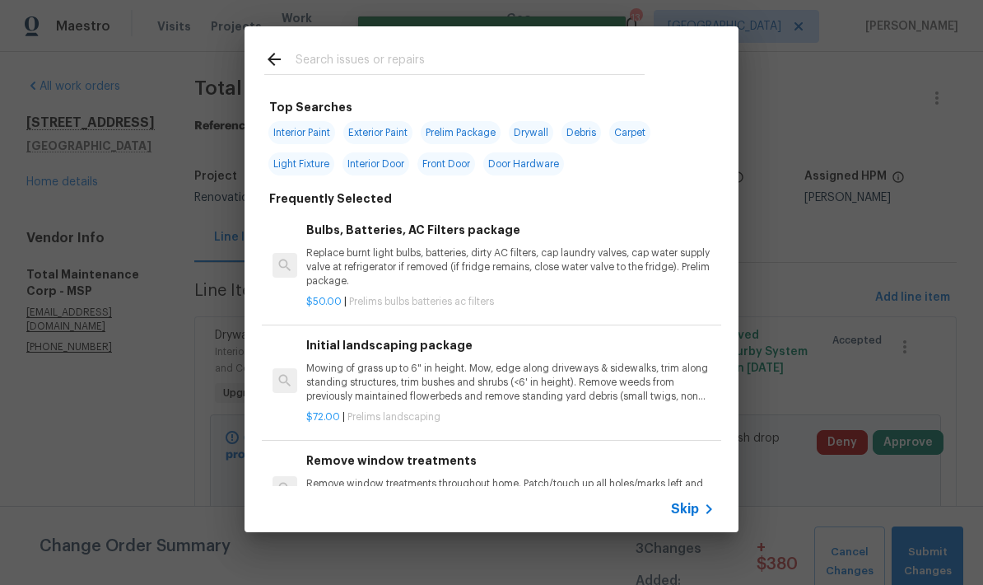
click at [318, 68] on input "text" at bounding box center [470, 61] width 349 height 25
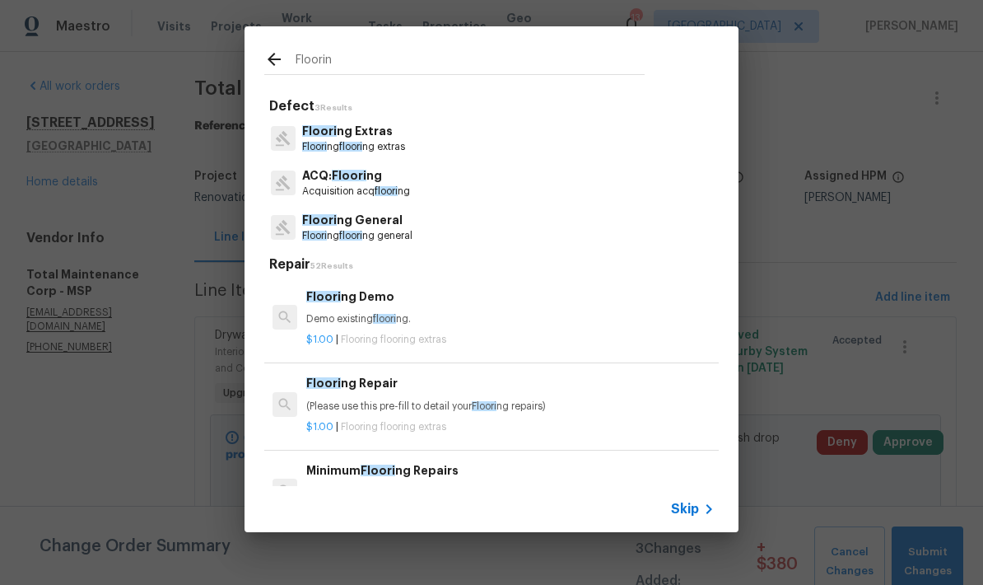
type input "Flooring"
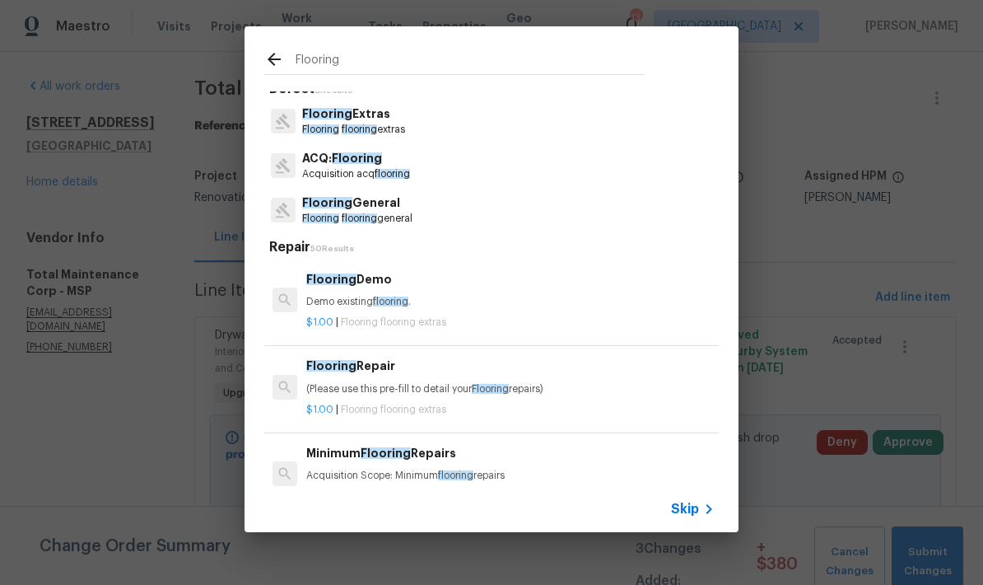
scroll to position [13, 0]
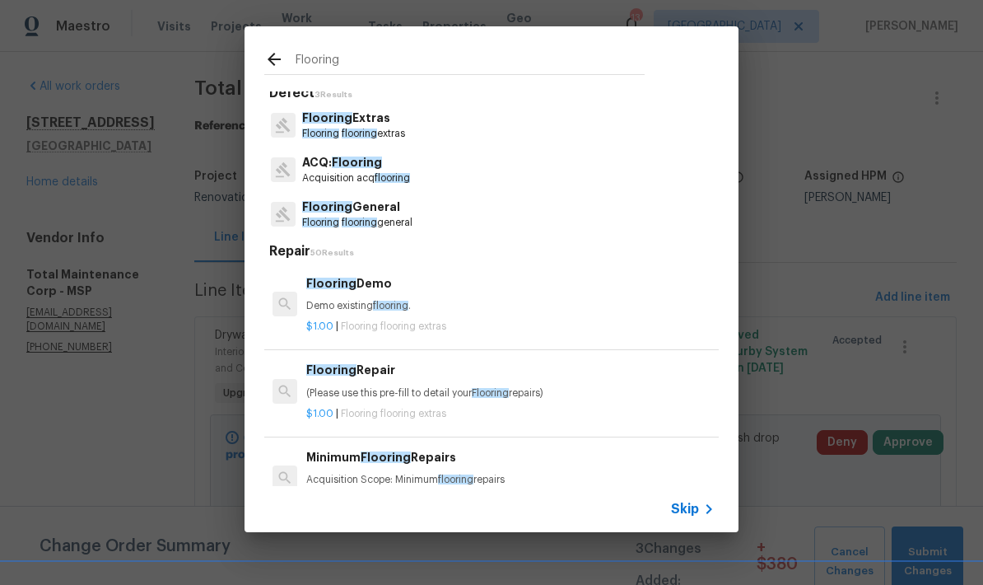
click at [321, 128] on span "Flooring" at bounding box center [320, 133] width 37 height 10
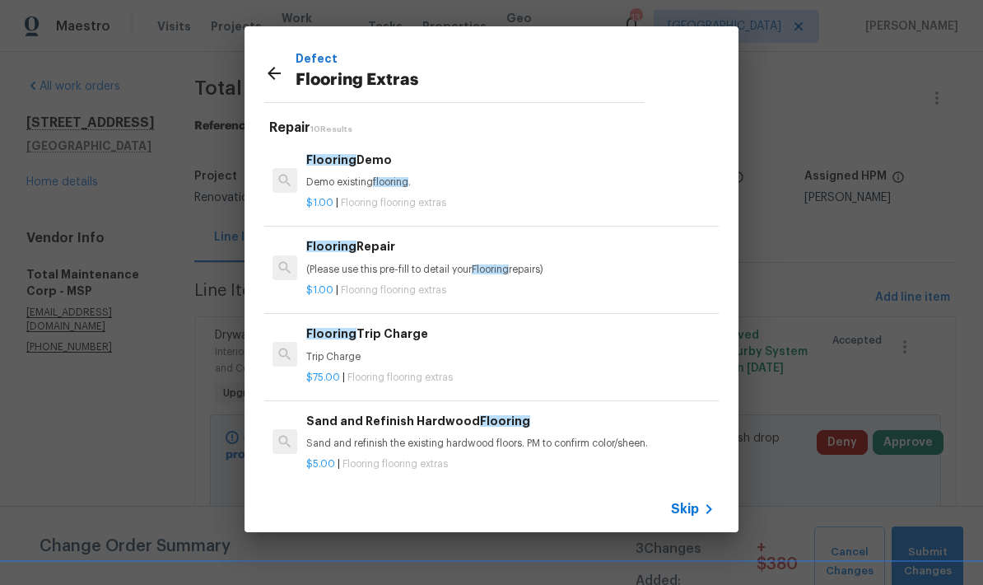
click at [389, 263] on p "(Please use this pre-fill to detail your Flooring repairs)" at bounding box center [510, 270] width 408 height 14
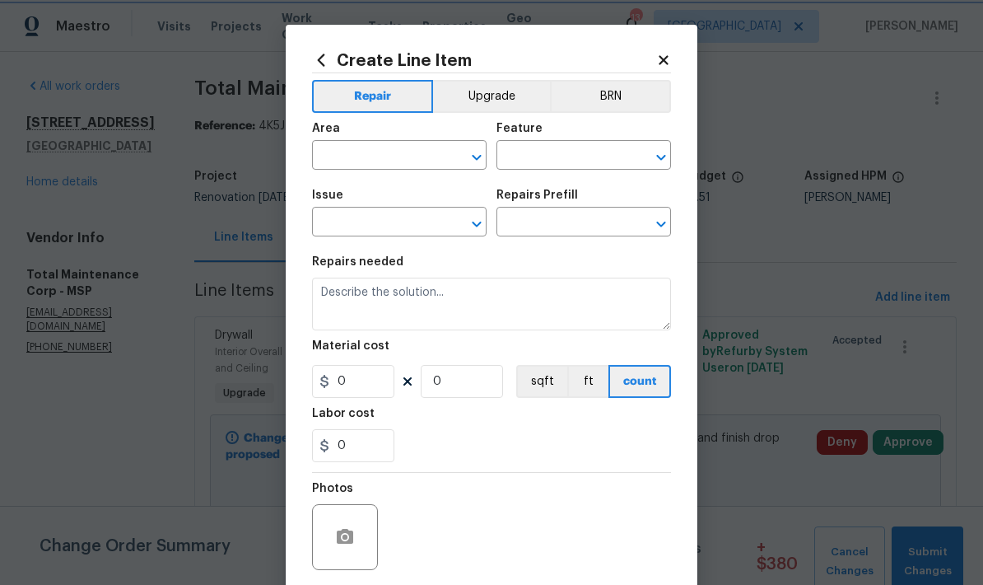
type input "Overall Flooring"
type input "Flooring Extras"
type input "Flooring Repair $1.00"
type textarea "(Please use this pre-fill to detail your Flooring repairs)"
type input "1"
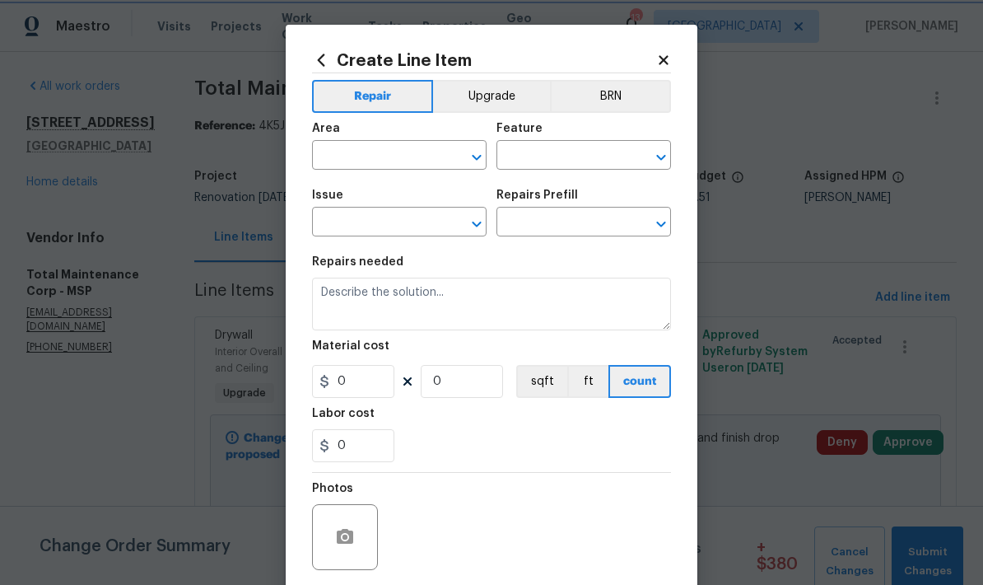
type input "1"
click at [328, 165] on input "text" at bounding box center [376, 157] width 128 height 26
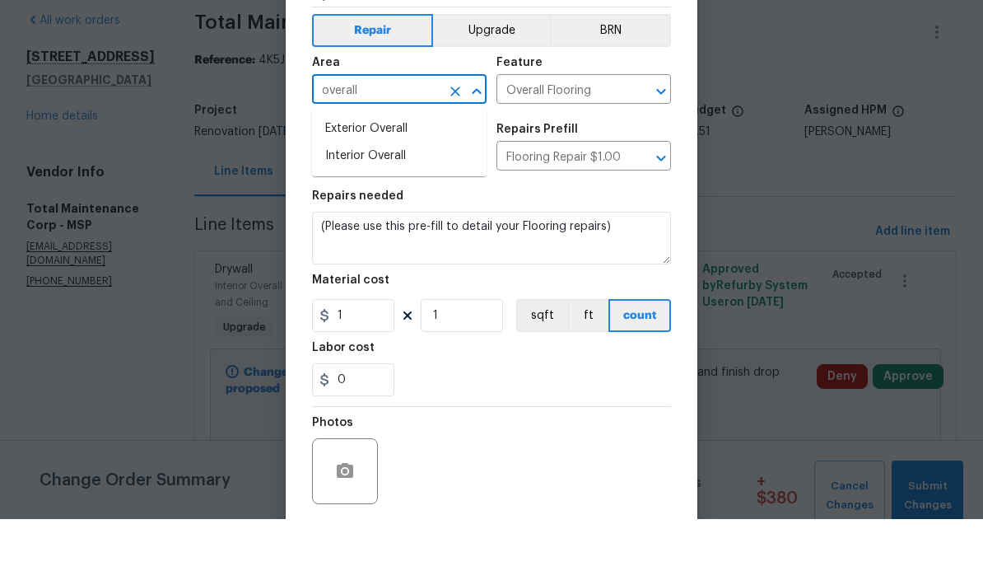
click at [332, 208] on li "Interior Overall" at bounding box center [399, 221] width 175 height 27
type input "Interior Overall"
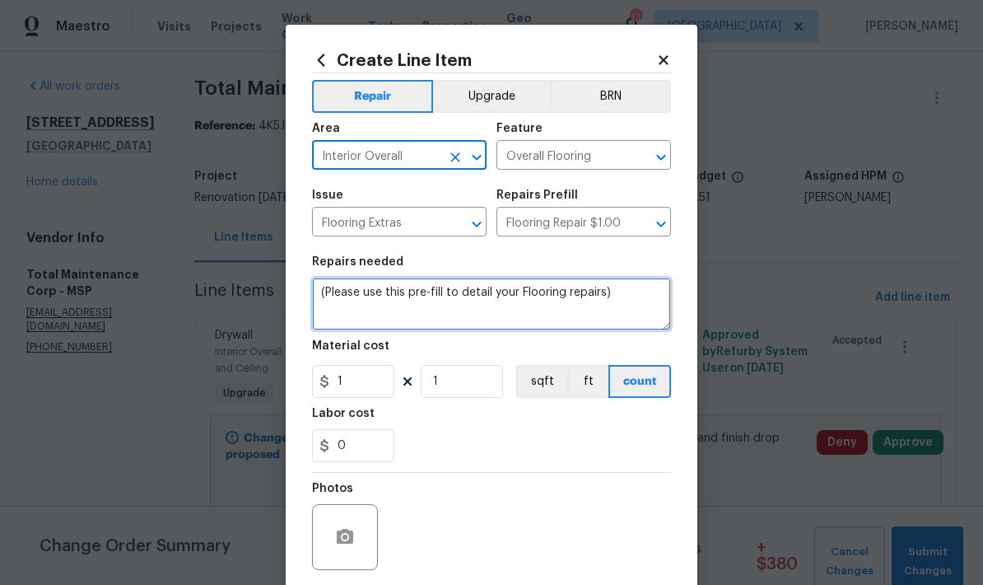
click at [608, 291] on textarea "(Please use this pre-fill to detail your Flooring repairs)" at bounding box center [491, 303] width 359 height 53
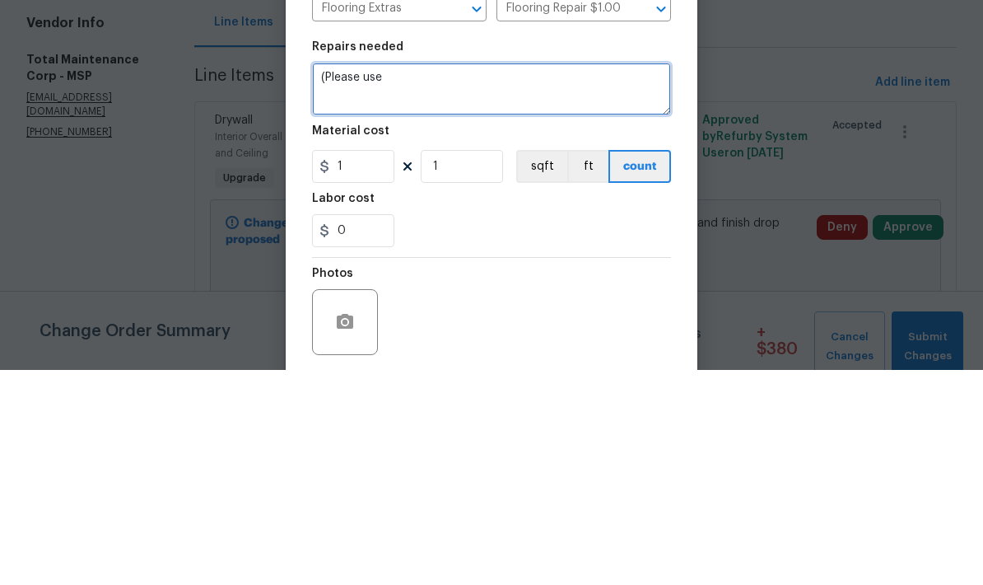
type textarea "("
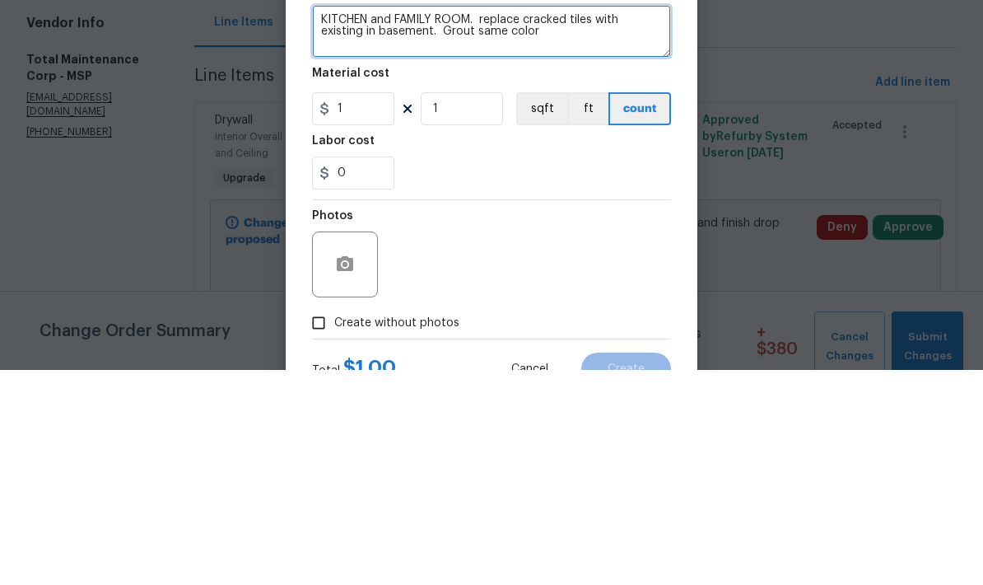
scroll to position [58, 0]
type textarea "KITCHEN and FAMILY ROOM. replace cracked tiles with existing in basement. Grout…"
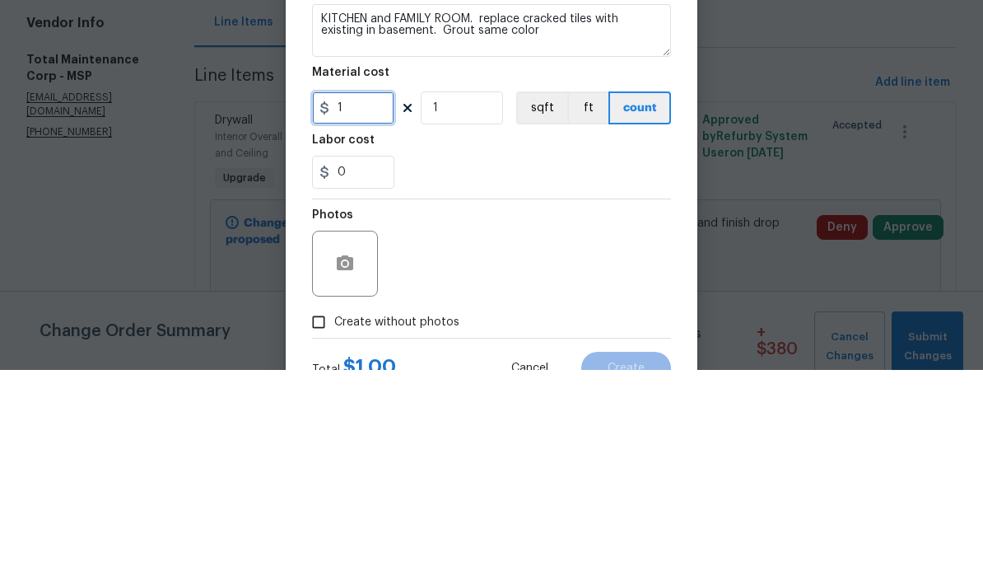
click at [365, 306] on input "1" at bounding box center [353, 322] width 82 height 33
click at [456, 306] on input "1" at bounding box center [462, 322] width 82 height 33
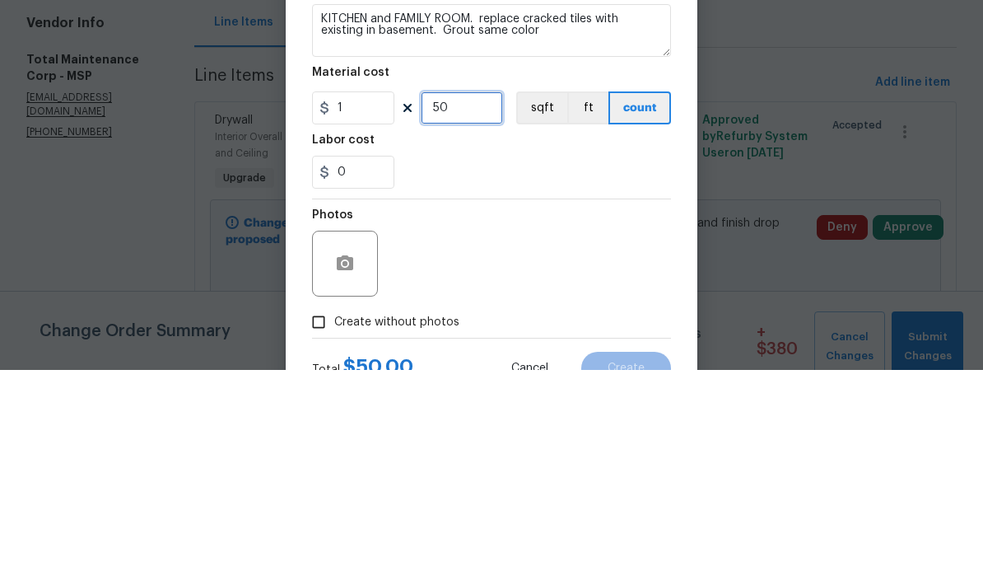
type input "50"
click at [356, 370] on input "0" at bounding box center [353, 386] width 82 height 33
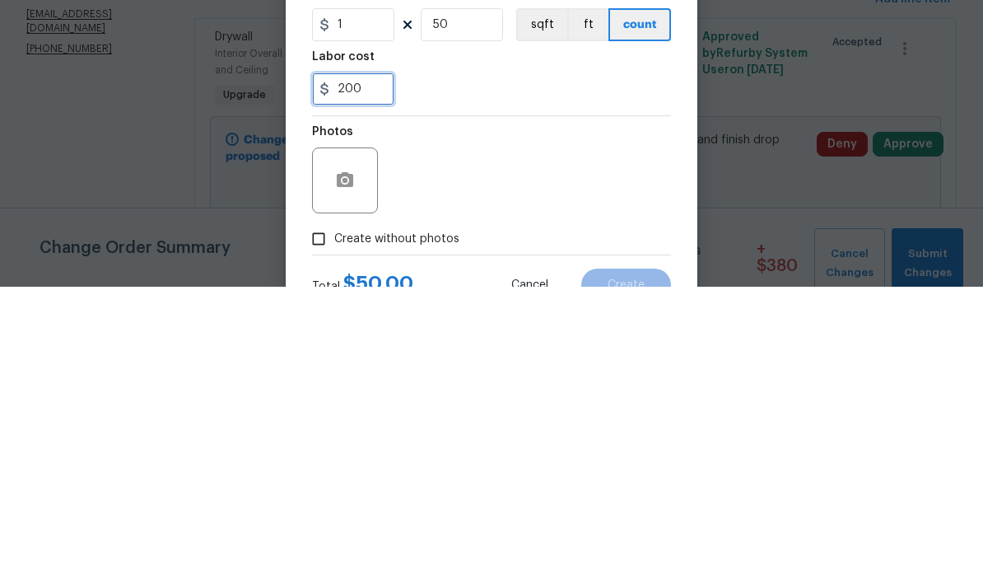
type input "200"
click at [432, 370] on div "200" at bounding box center [491, 386] width 359 height 33
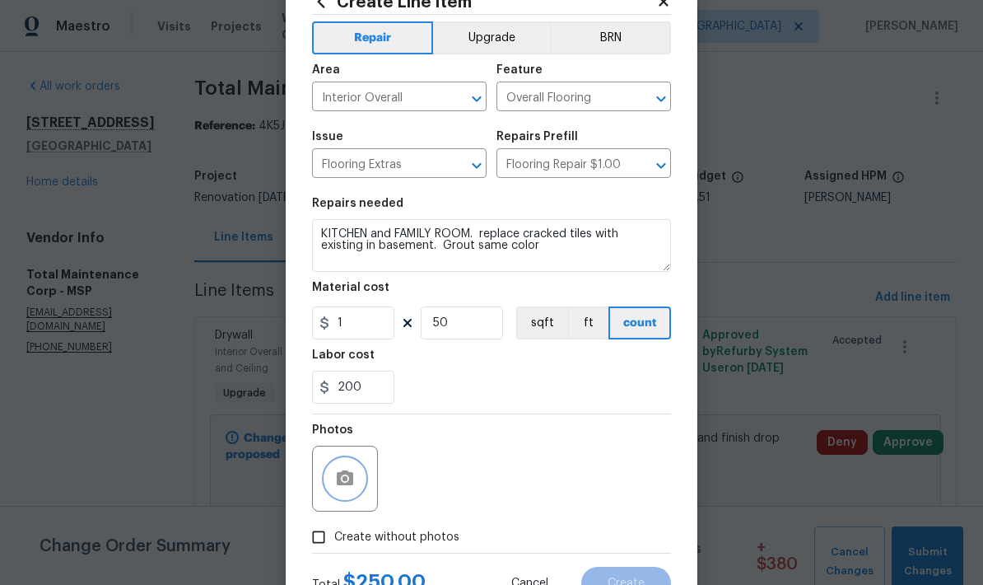
click at [336, 493] on button "button" at bounding box center [345, 479] width 40 height 40
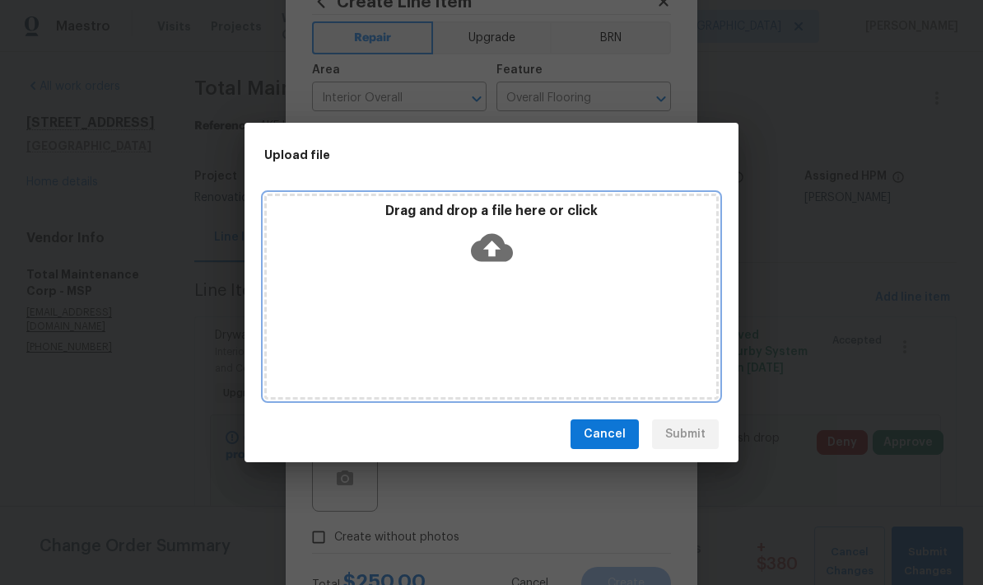
click at [369, 295] on div "Drag and drop a file here or click" at bounding box center [491, 296] width 454 height 206
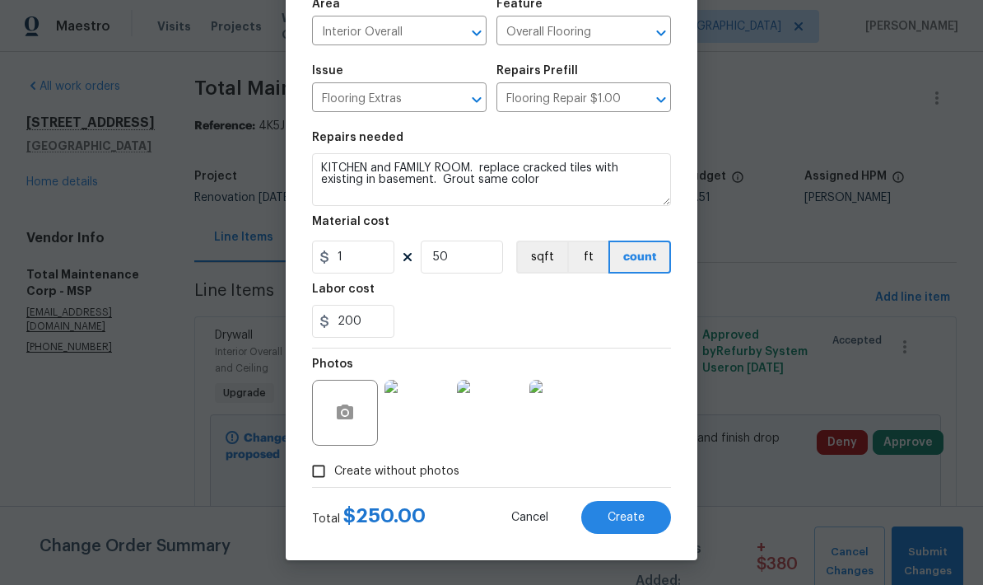
scroll to position [128, 0]
click at [615, 518] on span "Create" at bounding box center [626, 517] width 37 height 12
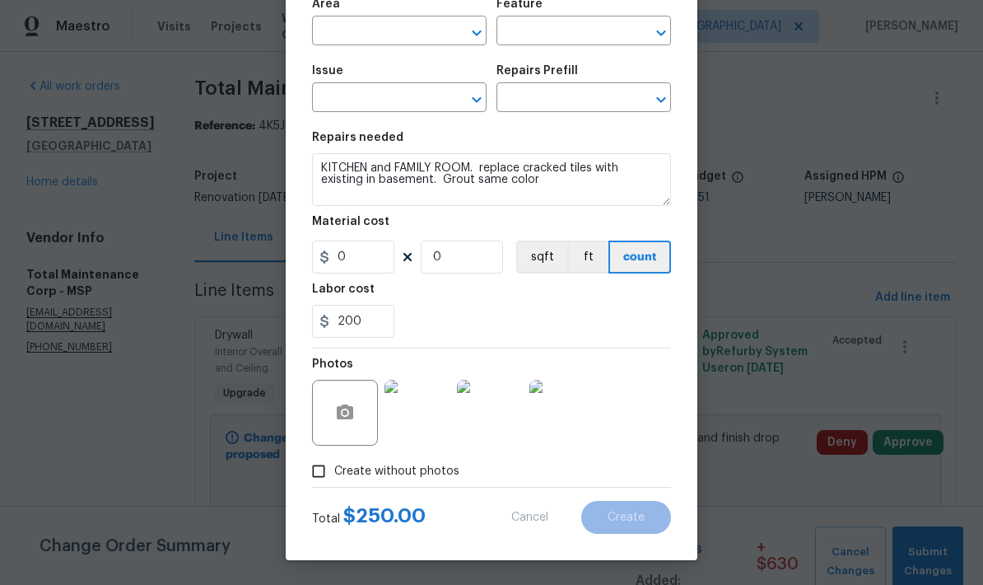
scroll to position [0, 0]
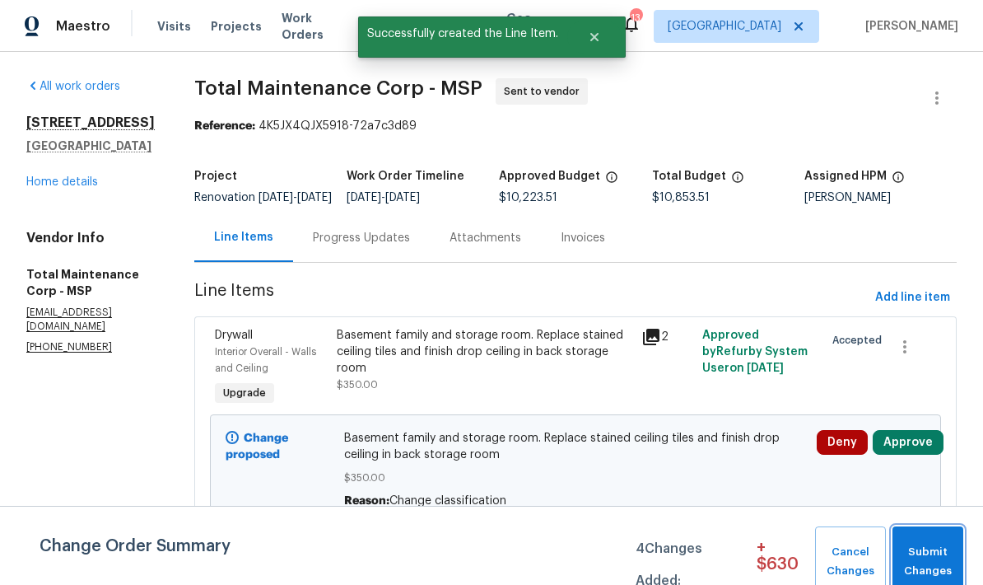
click at [919, 556] on span "Submit Changes" at bounding box center [928, 562] width 54 height 38
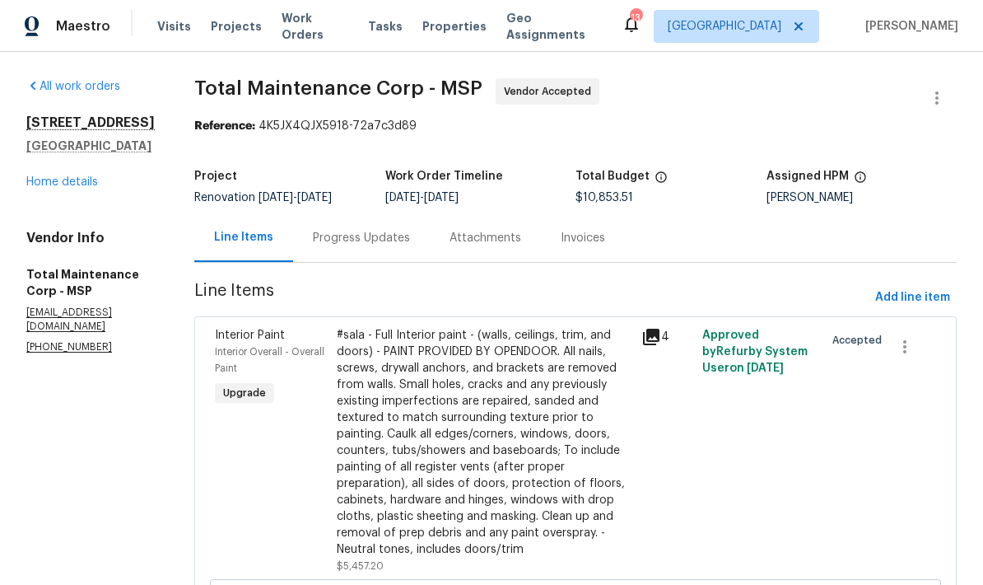
click at [313, 245] on div "Progress Updates" at bounding box center [361, 238] width 97 height 16
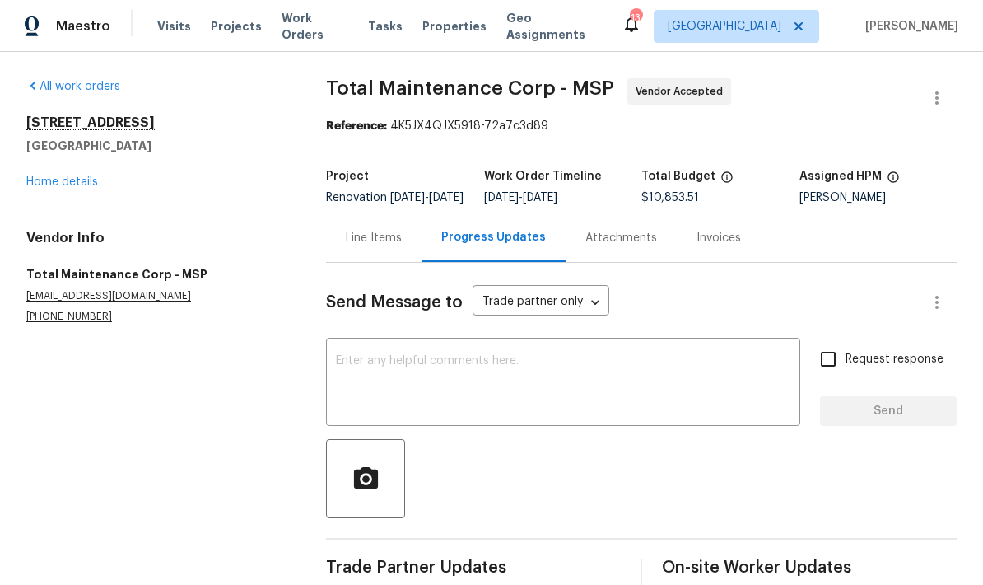
click at [354, 375] on textarea at bounding box center [563, 384] width 454 height 58
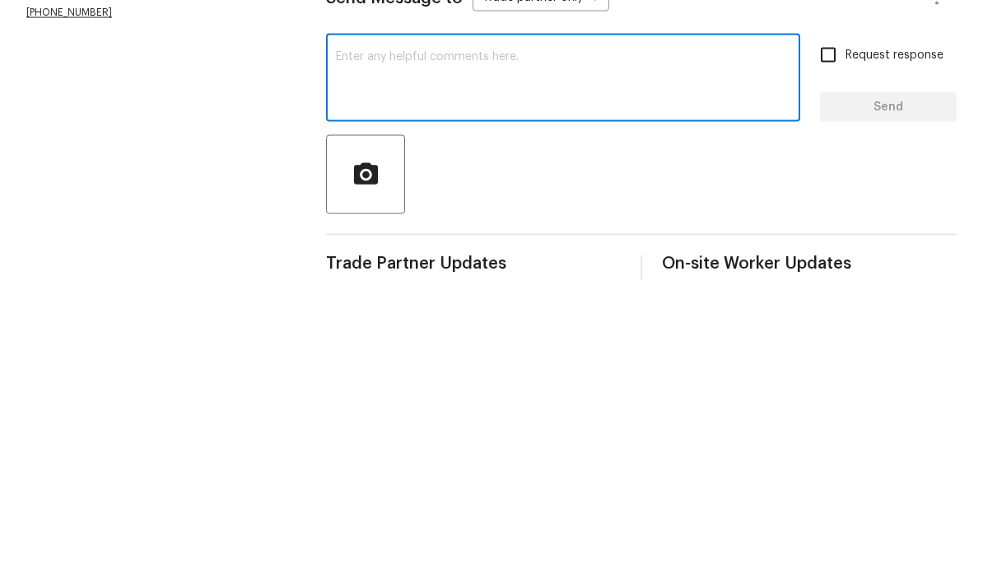
type textarea "S"
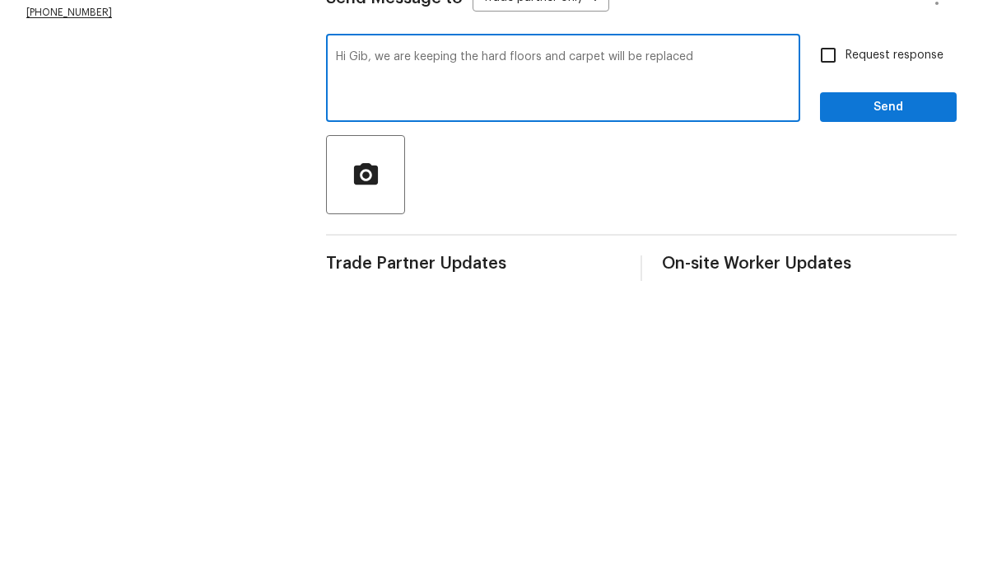
type textarea "Hi Gib, we are keeping the hard floors and carpet will be replaced"
click at [826, 342] on input "Request response" at bounding box center [828, 359] width 35 height 35
checkbox input "true"
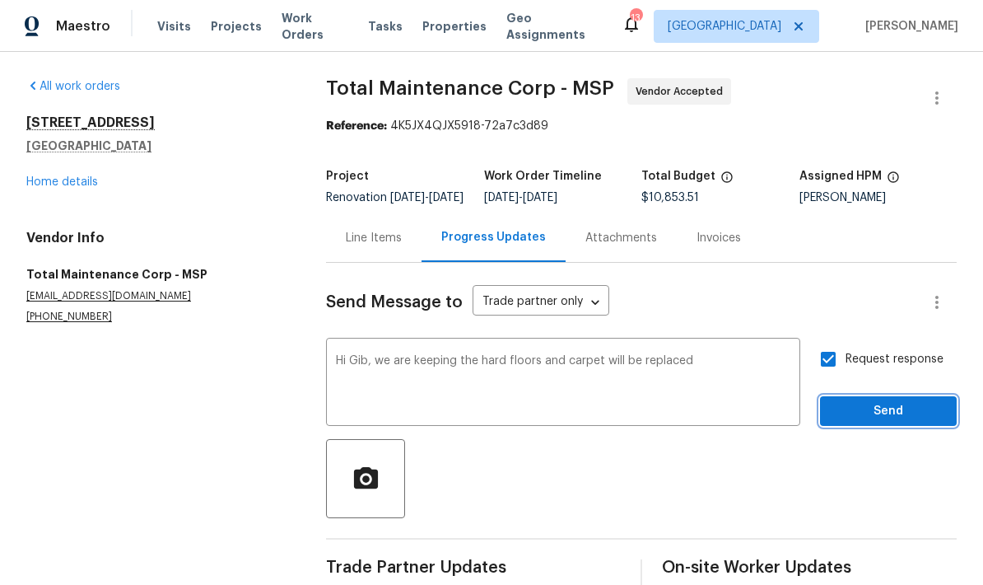
click at [892, 401] on span "Send" at bounding box center [888, 411] width 110 height 21
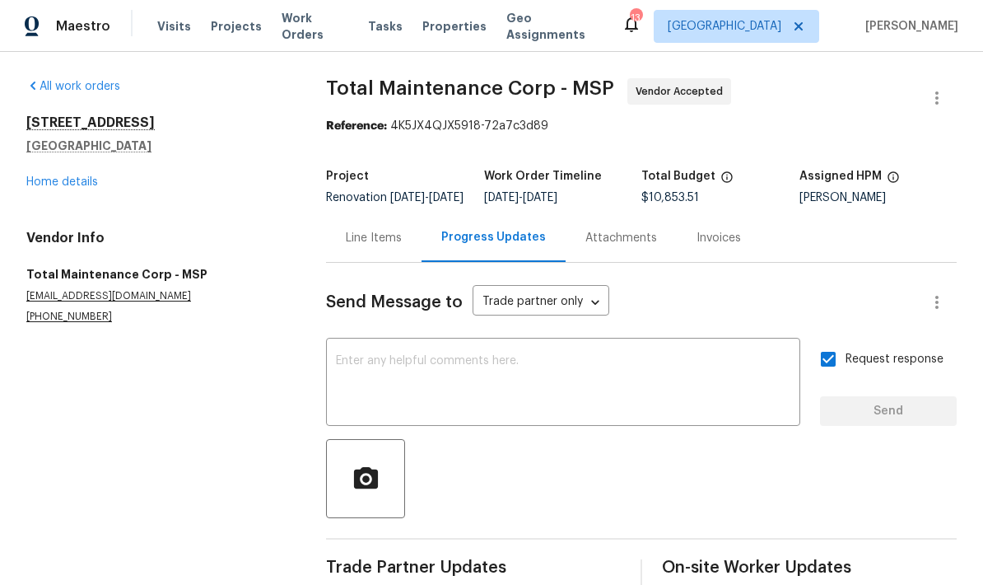
scroll to position [0, 0]
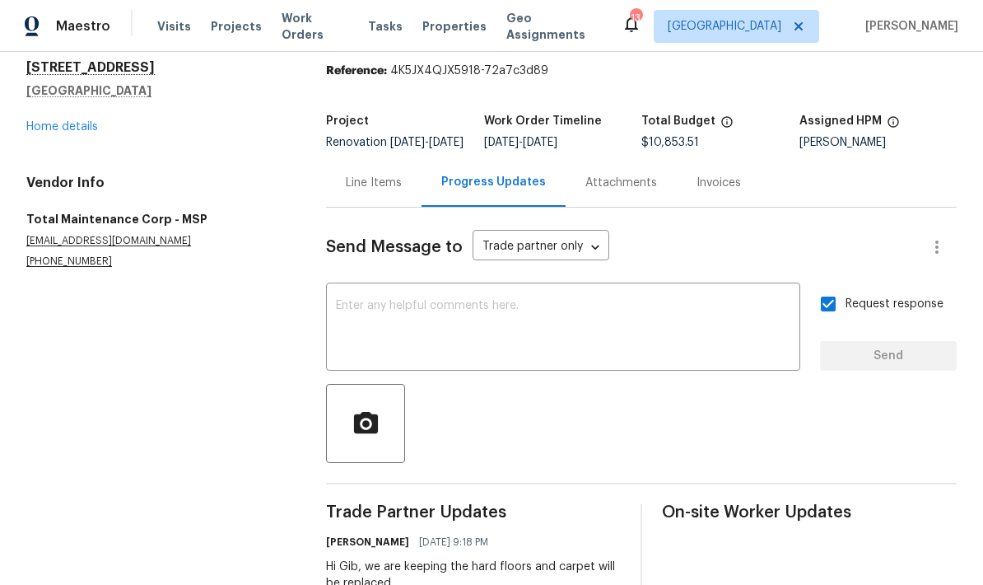
click at [348, 333] on textarea at bounding box center [563, 329] width 454 height 58
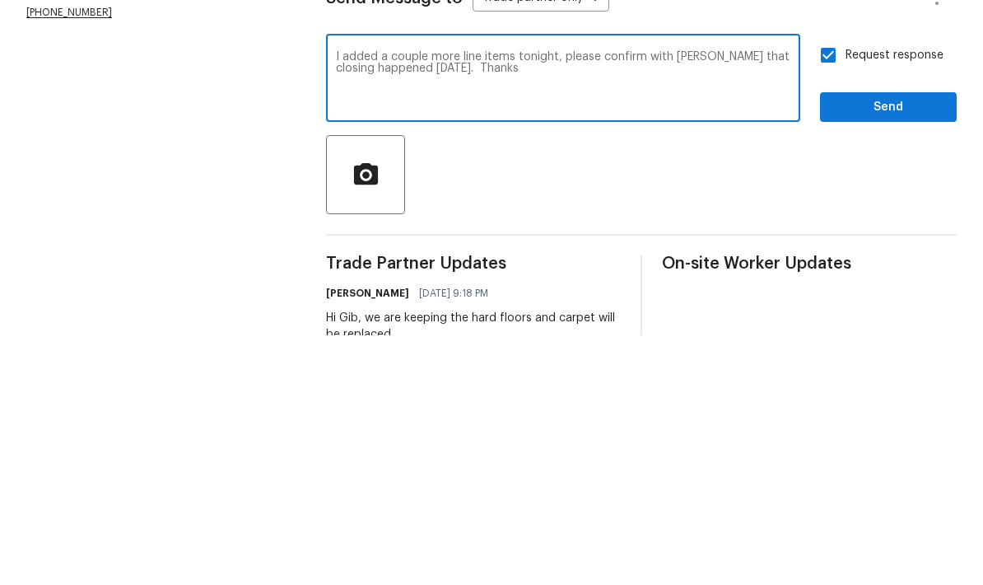
type textarea "I added a couple more line items tonight, please confirm with [PERSON_NAME] tha…"
click at [891, 347] on span "Send" at bounding box center [888, 357] width 110 height 21
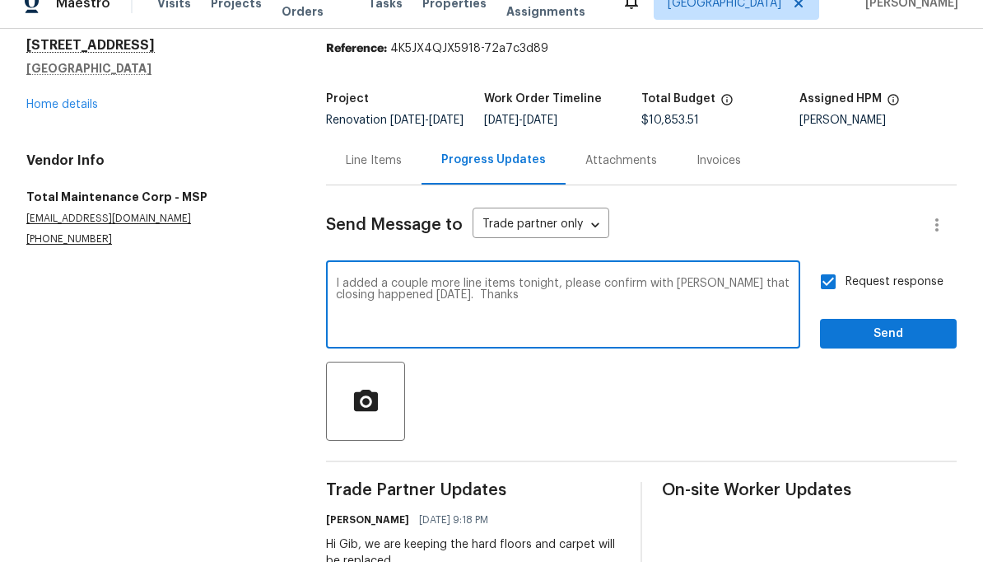
scroll to position [0, 0]
